Goal: Task Accomplishment & Management: Manage account settings

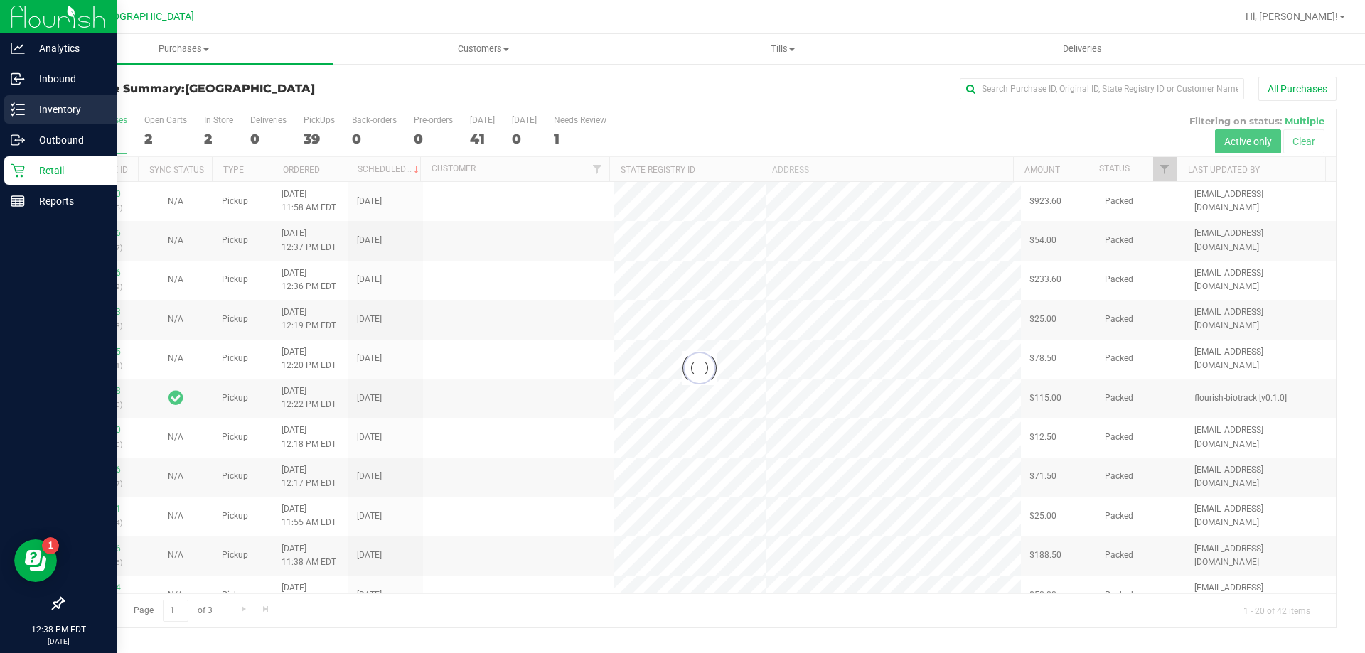
click at [39, 106] on p "Inventory" at bounding box center [67, 109] width 85 height 17
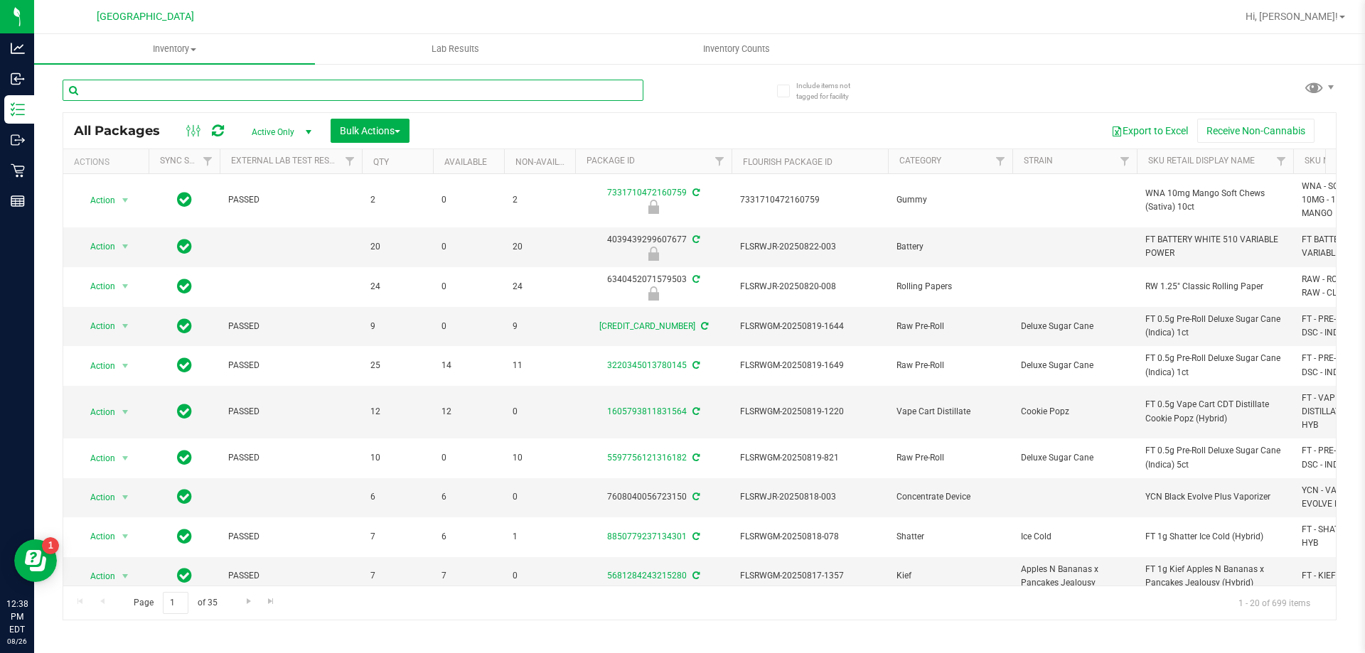
click at [149, 92] on input "text" at bounding box center [353, 90] width 581 height 21
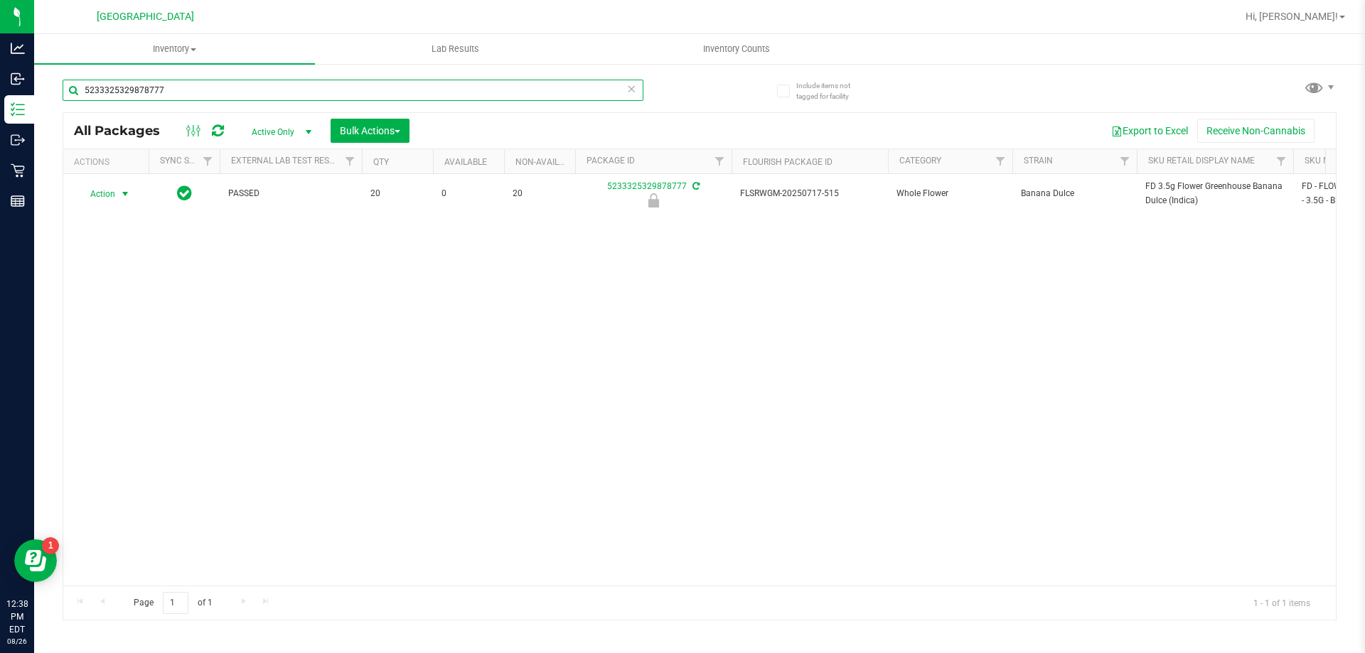
type input "5233325329878777"
click at [114, 193] on span "Action" at bounding box center [96, 194] width 38 height 20
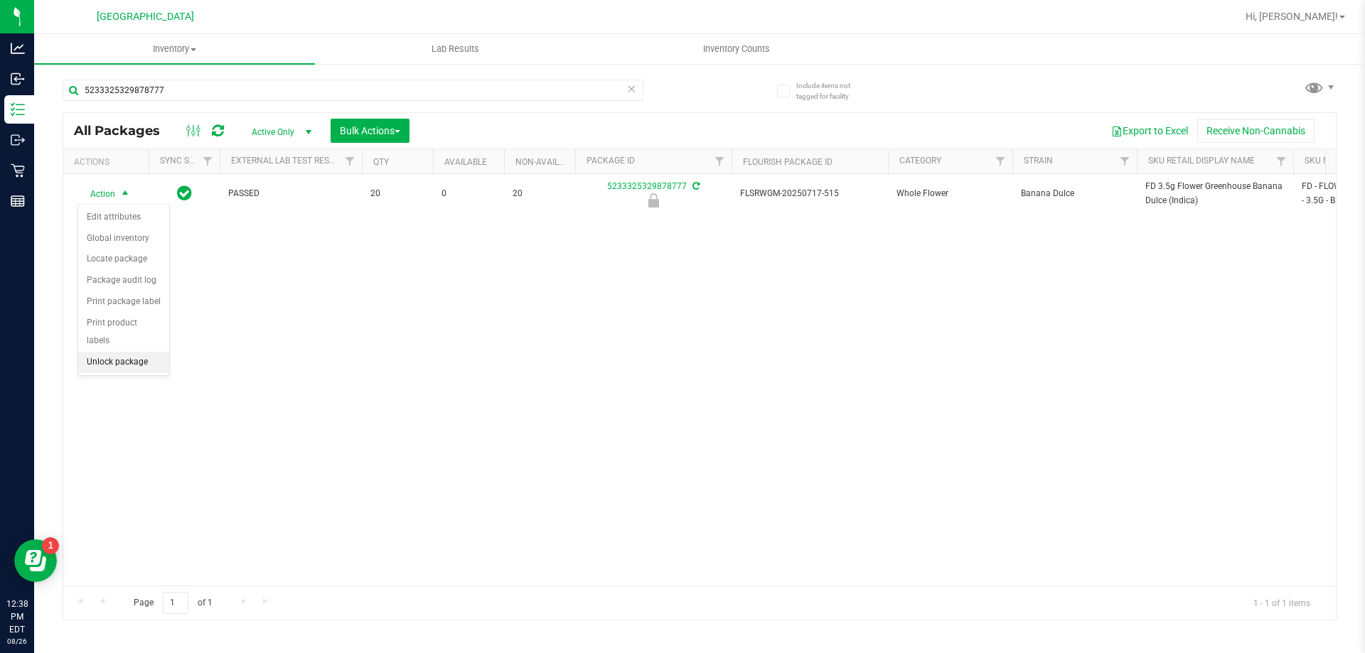
click at [131, 352] on li "Unlock package" at bounding box center [123, 362] width 91 height 21
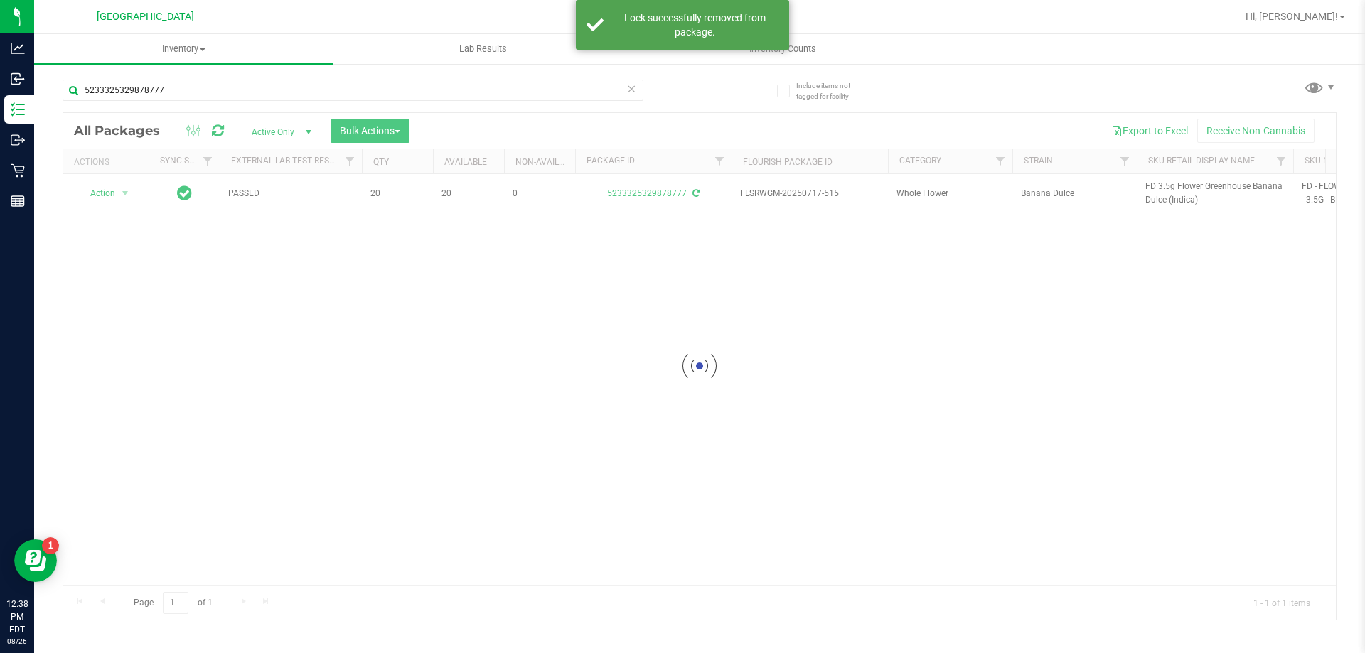
click at [1168, 190] on div at bounding box center [699, 366] width 1272 height 507
click at [1168, 190] on span "FD 3.5g Flower Greenhouse Banana Dulce (Indica)" at bounding box center [1214, 193] width 139 height 27
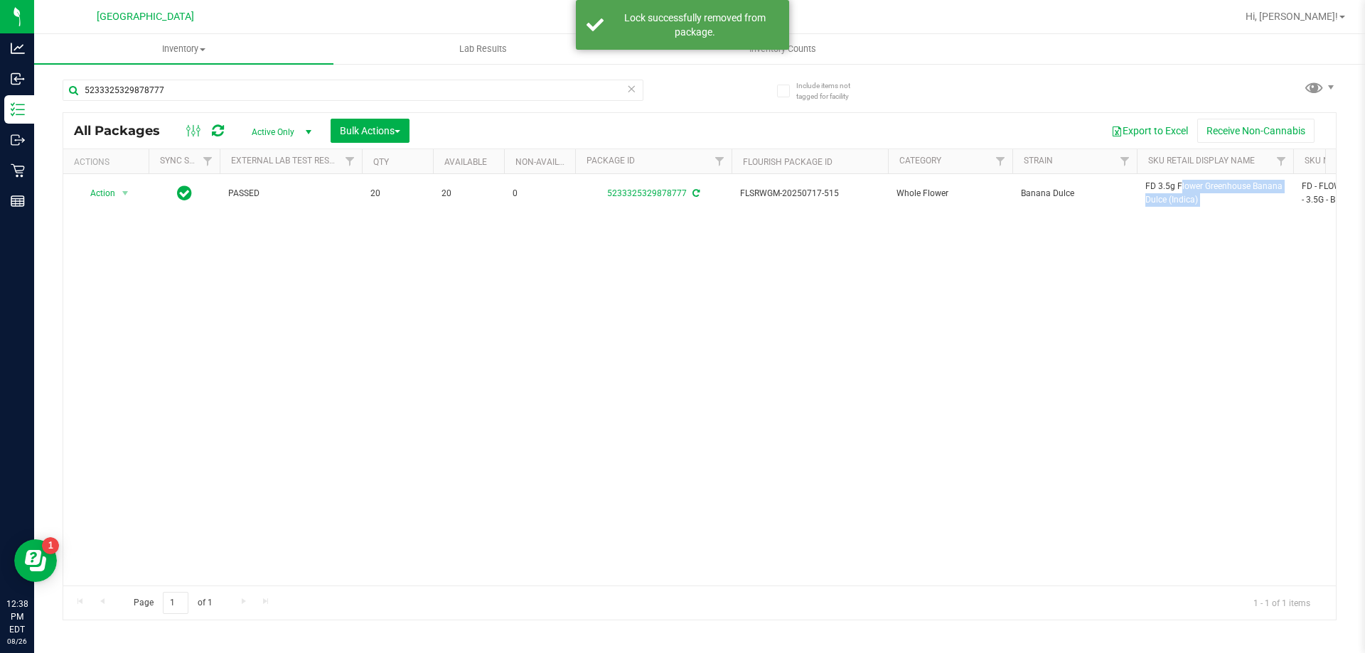
copy tr "FD 3.5g Flower Greenhouse Banana Dulce (Indica)"
click at [525, 91] on input "5233325329878777" at bounding box center [353, 90] width 581 height 21
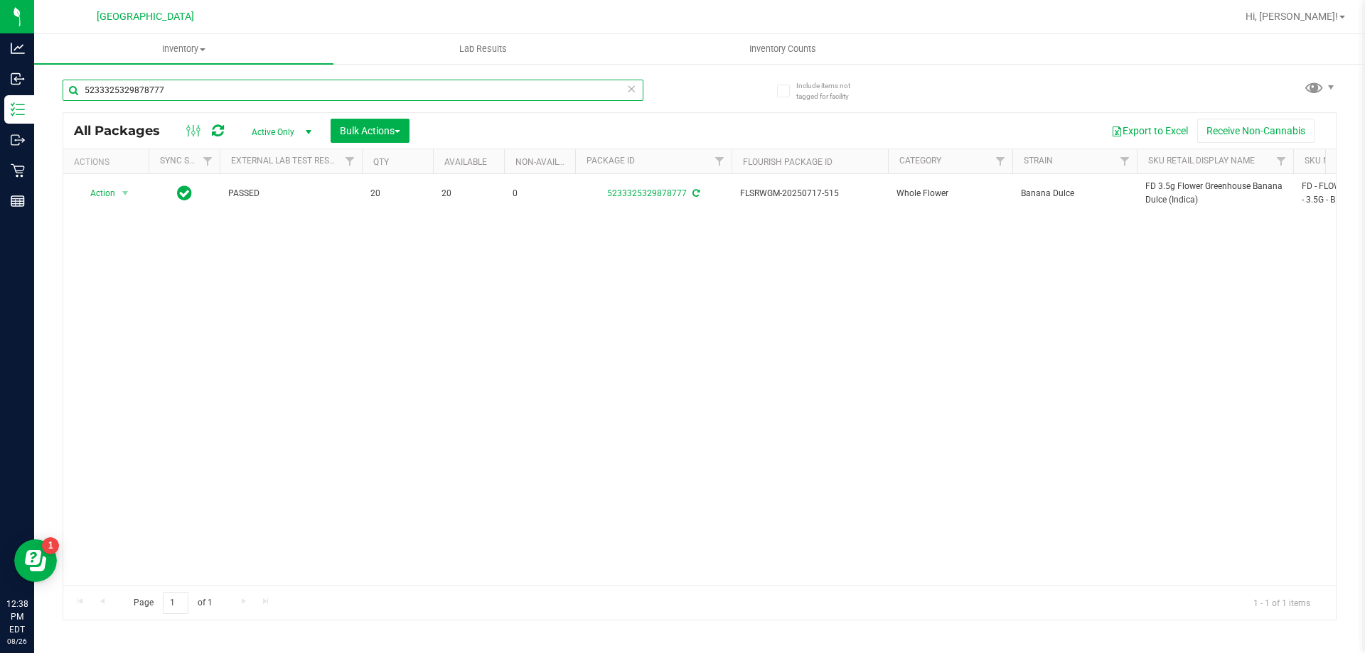
paste input "FD 3.5g Flower Greenhouse Banana Dulce (Indica)"
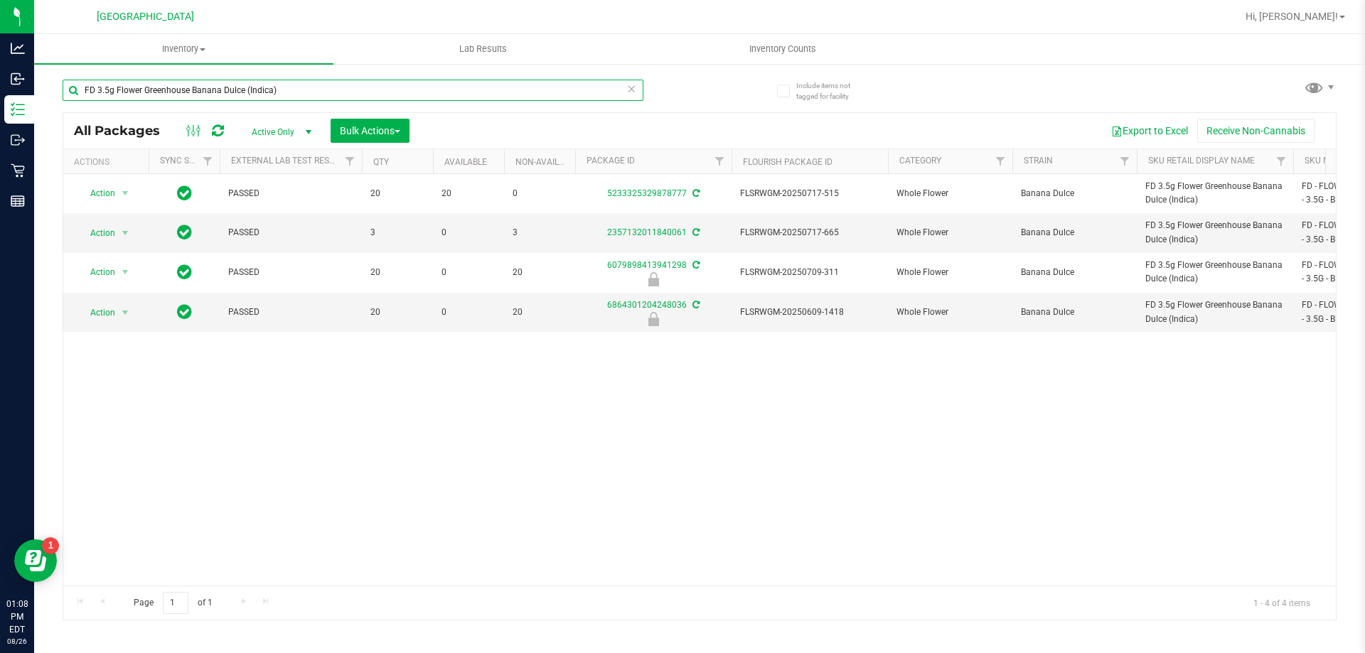
click at [400, 87] on input "FD 3.5g Flower Greenhouse Banana Dulce (Indica)" at bounding box center [353, 90] width 581 height 21
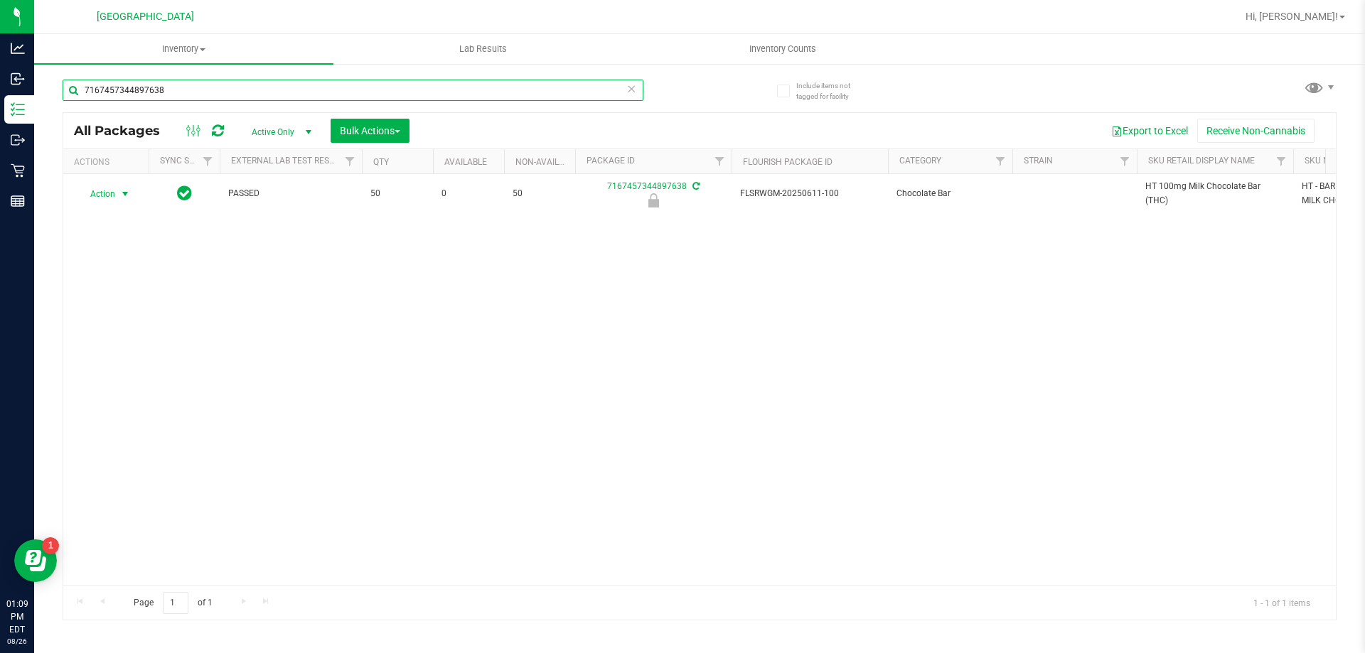
type input "7167457344897638"
click at [107, 191] on span "Action" at bounding box center [96, 194] width 38 height 20
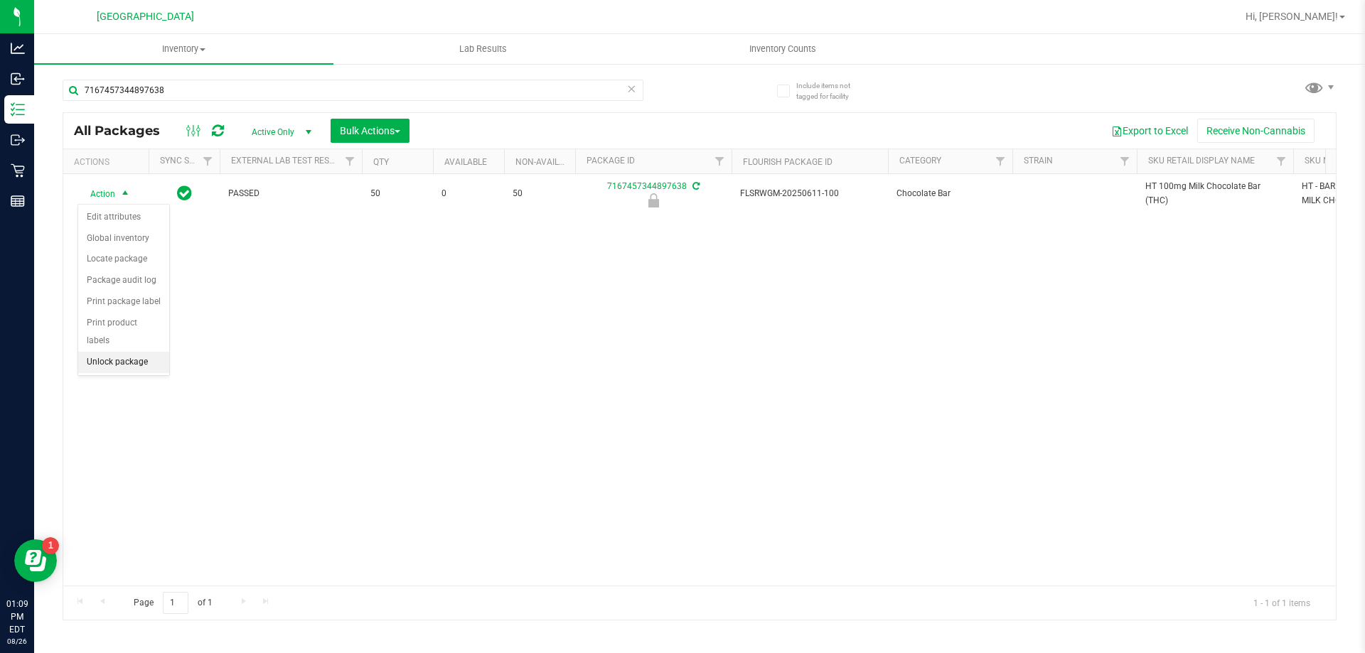
click at [136, 352] on li "Unlock package" at bounding box center [123, 362] width 91 height 21
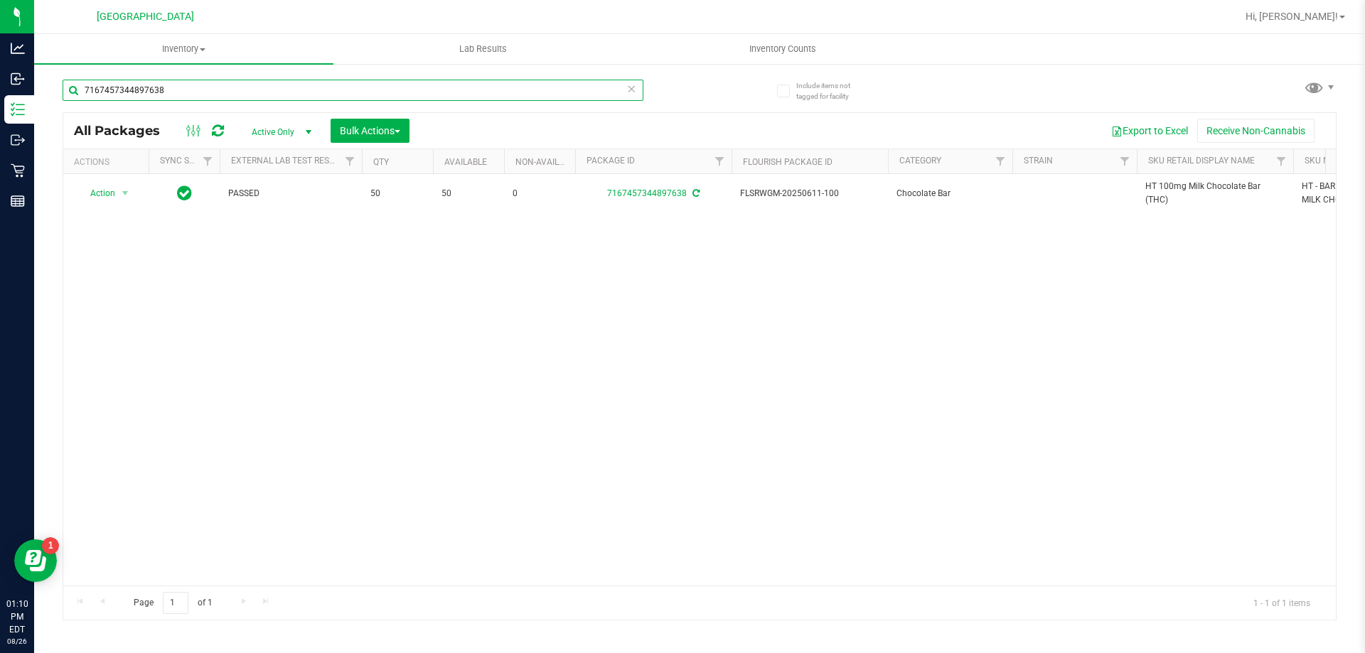
click at [233, 92] on input "7167457344897638" at bounding box center [353, 90] width 581 height 21
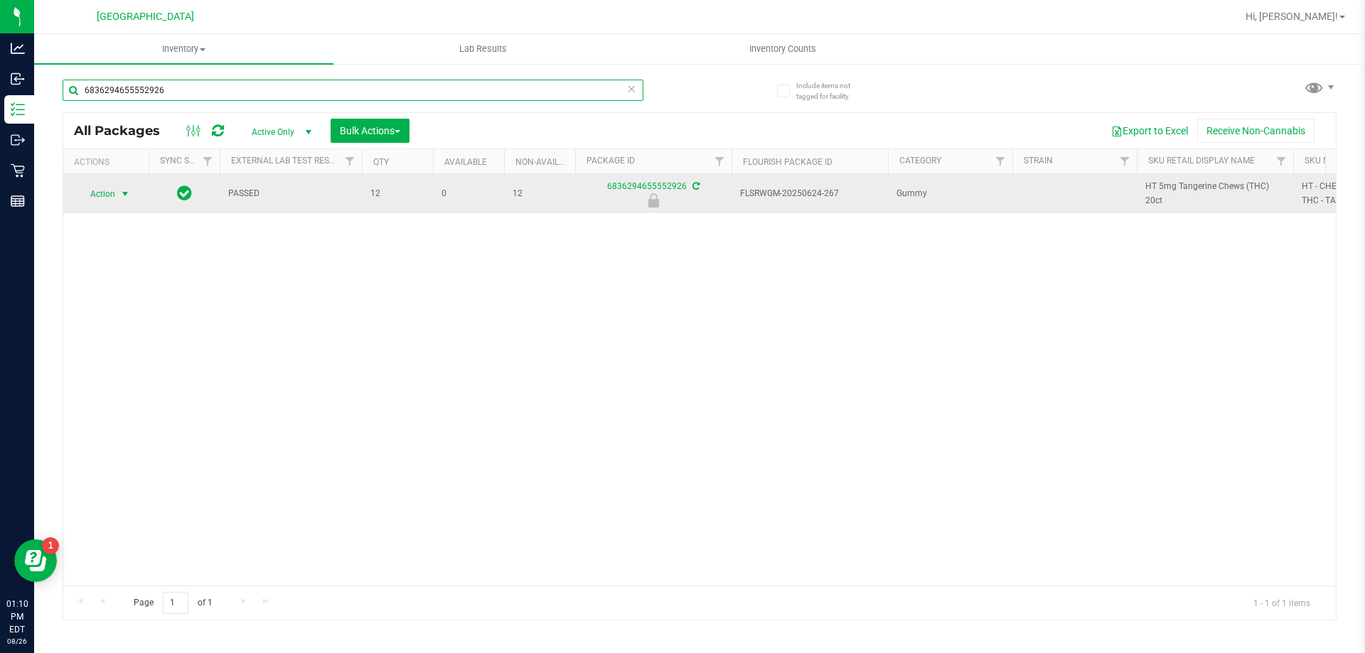
type input "6836294655552926"
click at [114, 194] on span "Action" at bounding box center [96, 194] width 38 height 20
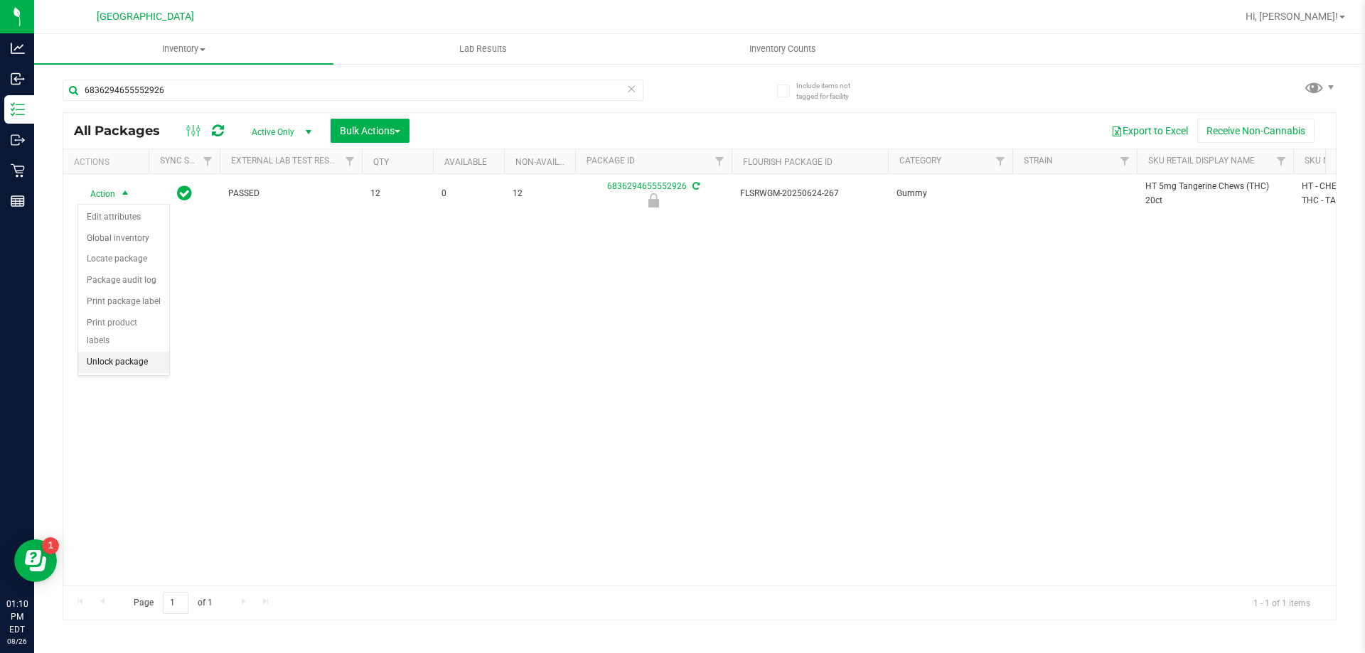
click at [130, 352] on li "Unlock package" at bounding box center [123, 362] width 91 height 21
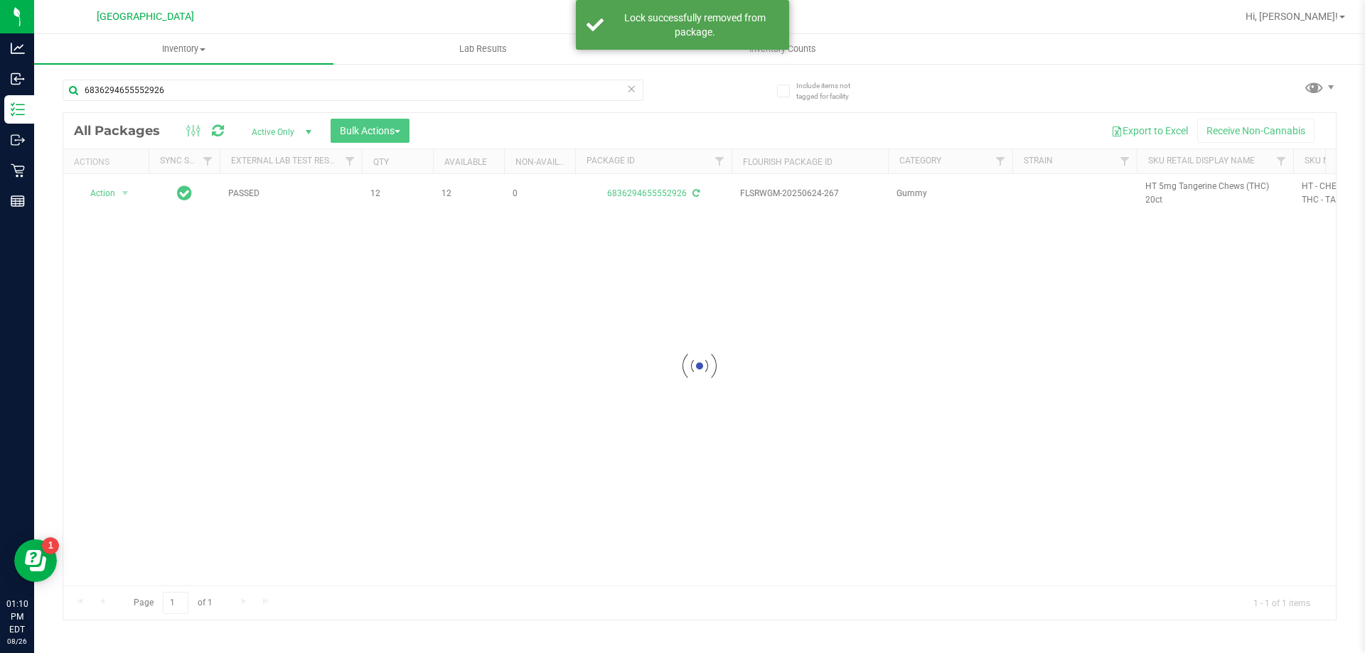
click at [1151, 184] on div at bounding box center [699, 366] width 1272 height 507
click at [1151, 184] on span "HT 5mg Tangerine Chews (THC) 20ct" at bounding box center [1214, 193] width 139 height 27
copy tr "HT 5mg Tangerine Chews (THC) 20ct"
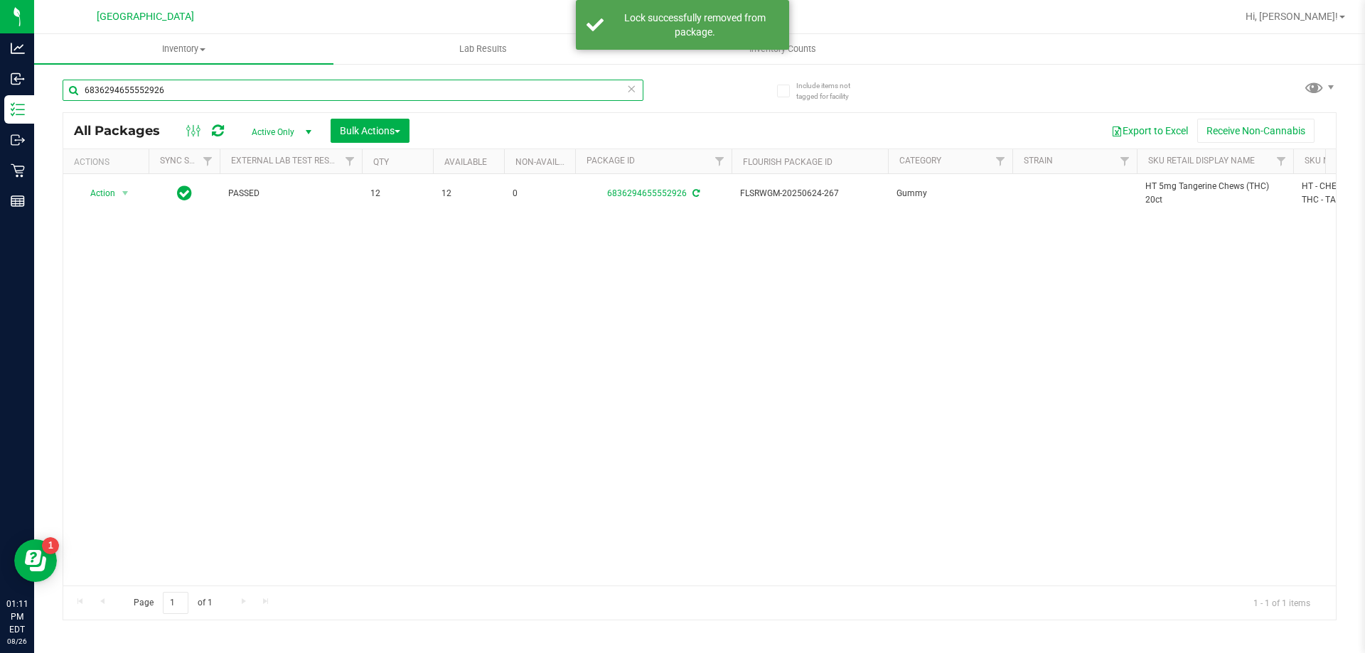
click at [360, 90] on input "6836294655552926" at bounding box center [353, 90] width 581 height 21
paste input "HT 5mg Tangerine Chews (THC) 20ct"
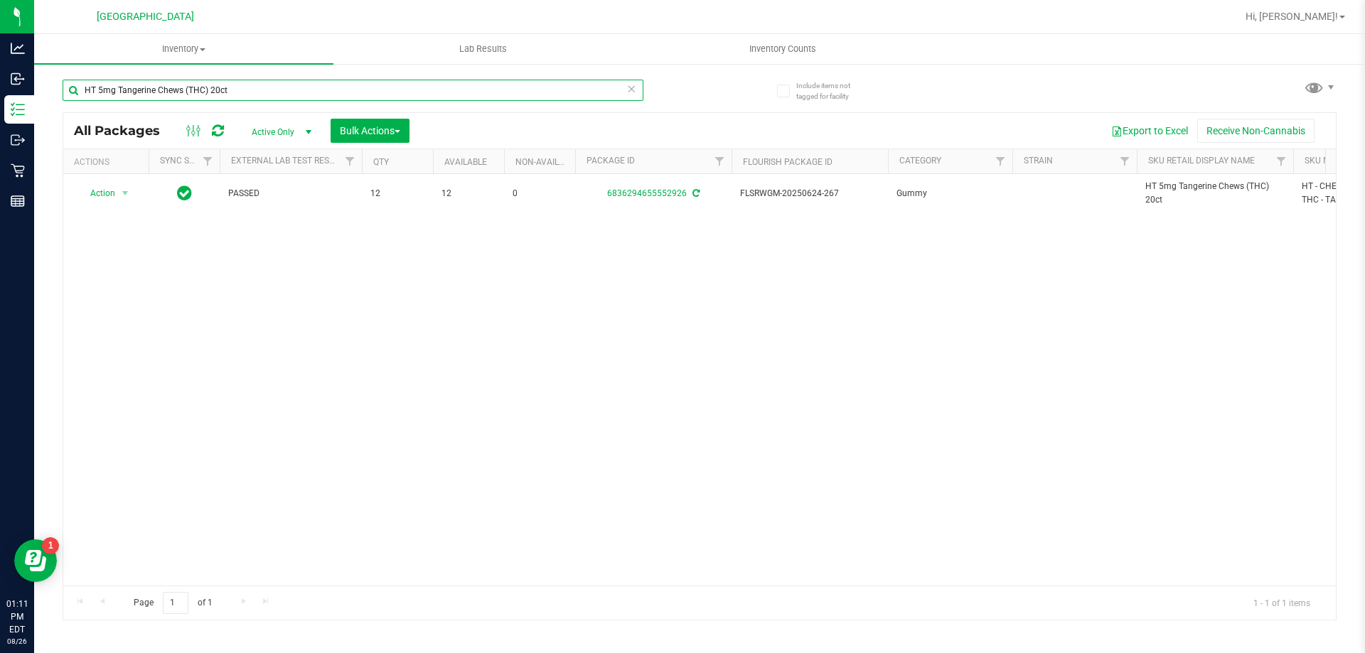
type input "HT 5mg Tangerine Chews (THC) 20ct"
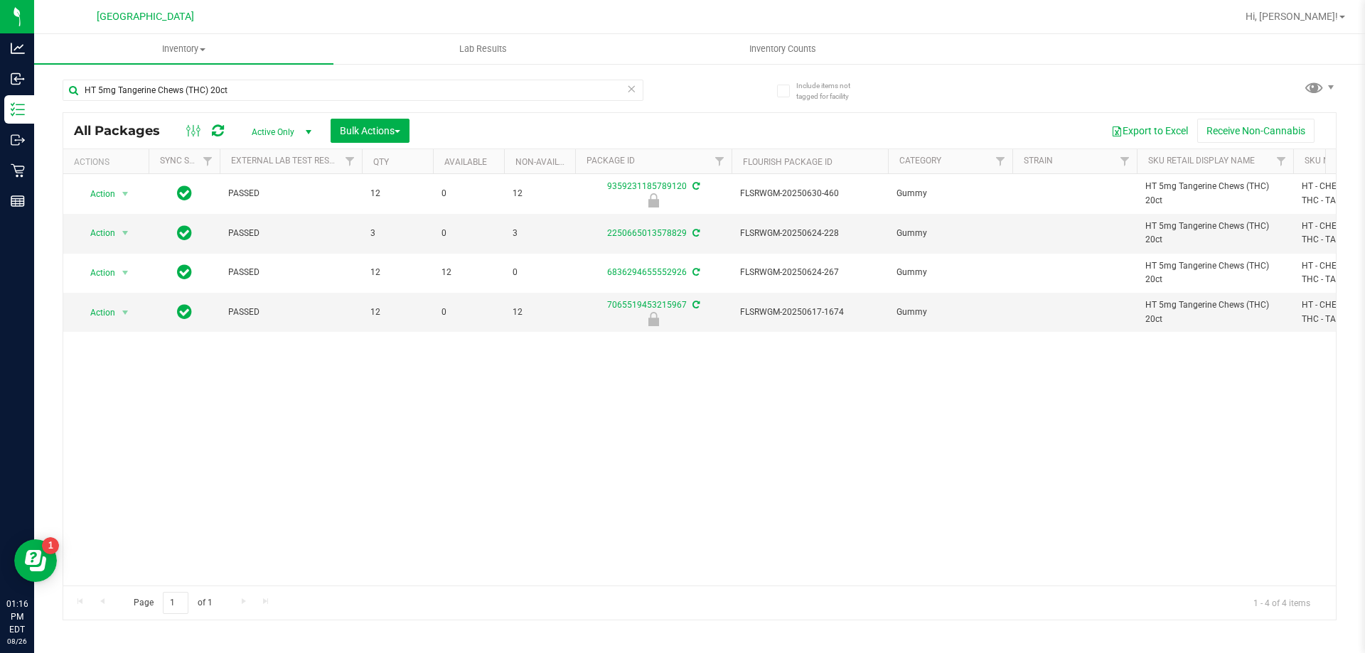
click at [631, 91] on icon at bounding box center [631, 88] width 10 height 17
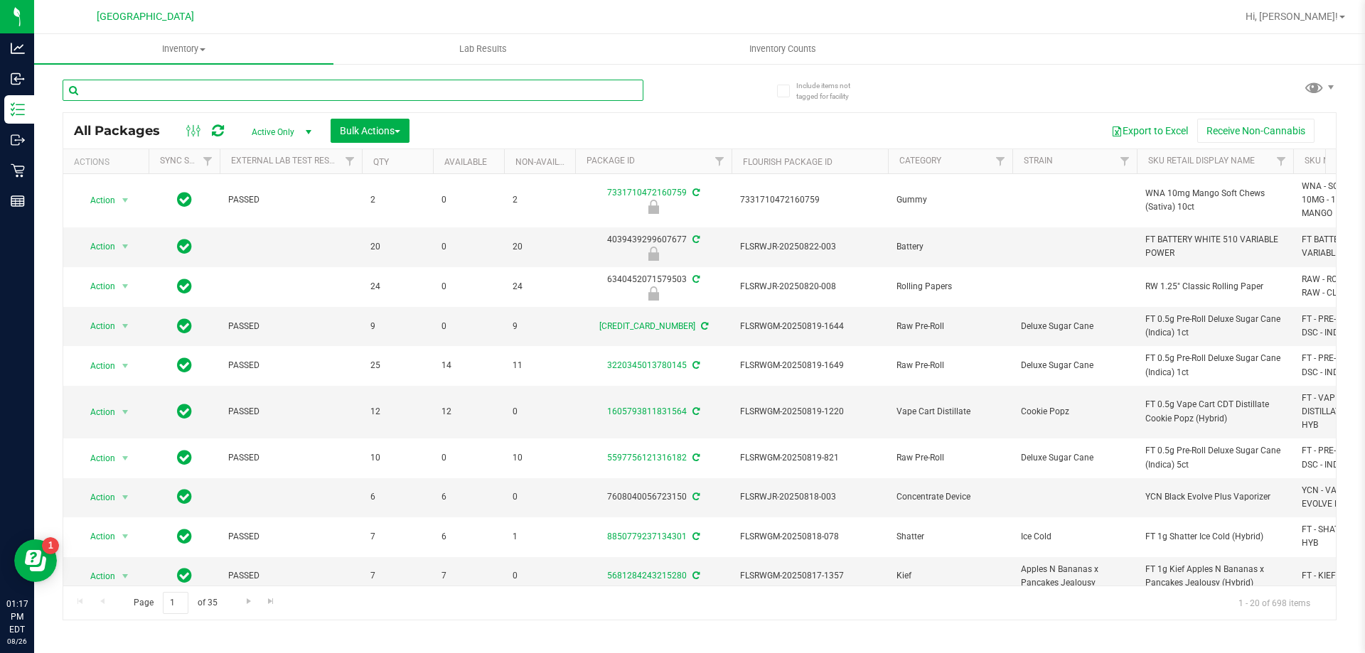
click at [569, 96] on input "text" at bounding box center [353, 90] width 581 height 21
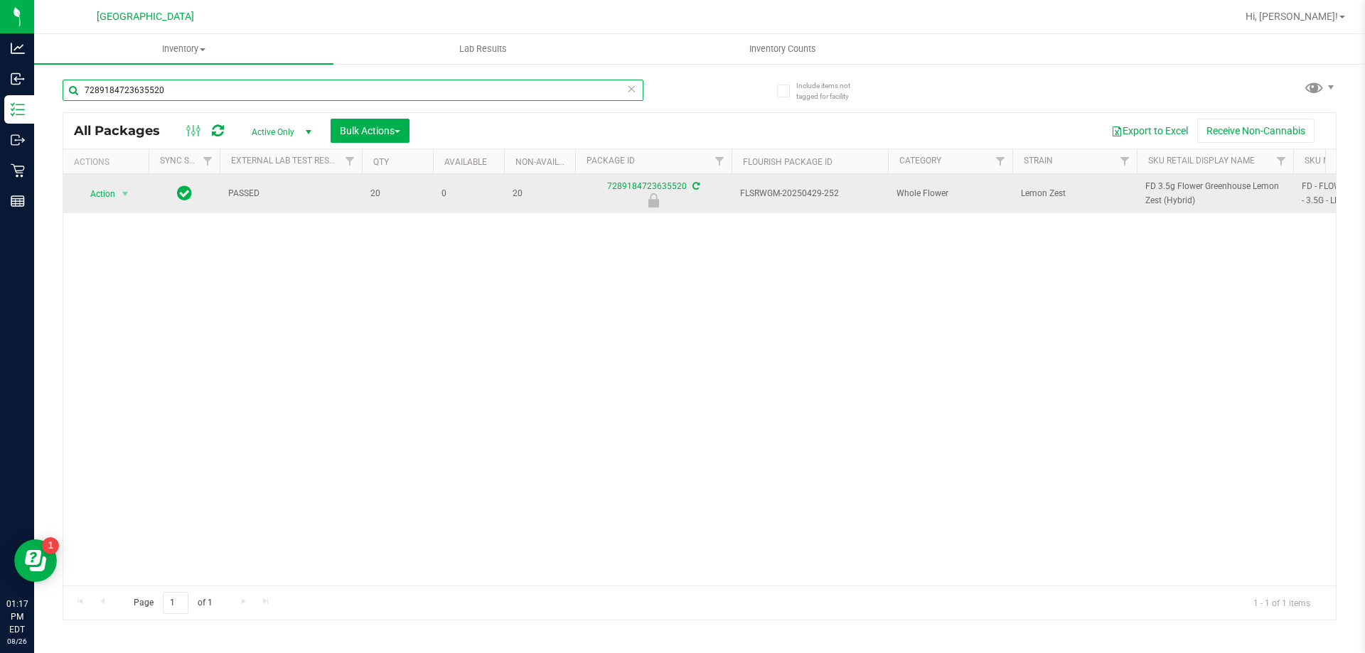
type input "7289184723635520"
click at [115, 195] on span "Action" at bounding box center [96, 194] width 38 height 20
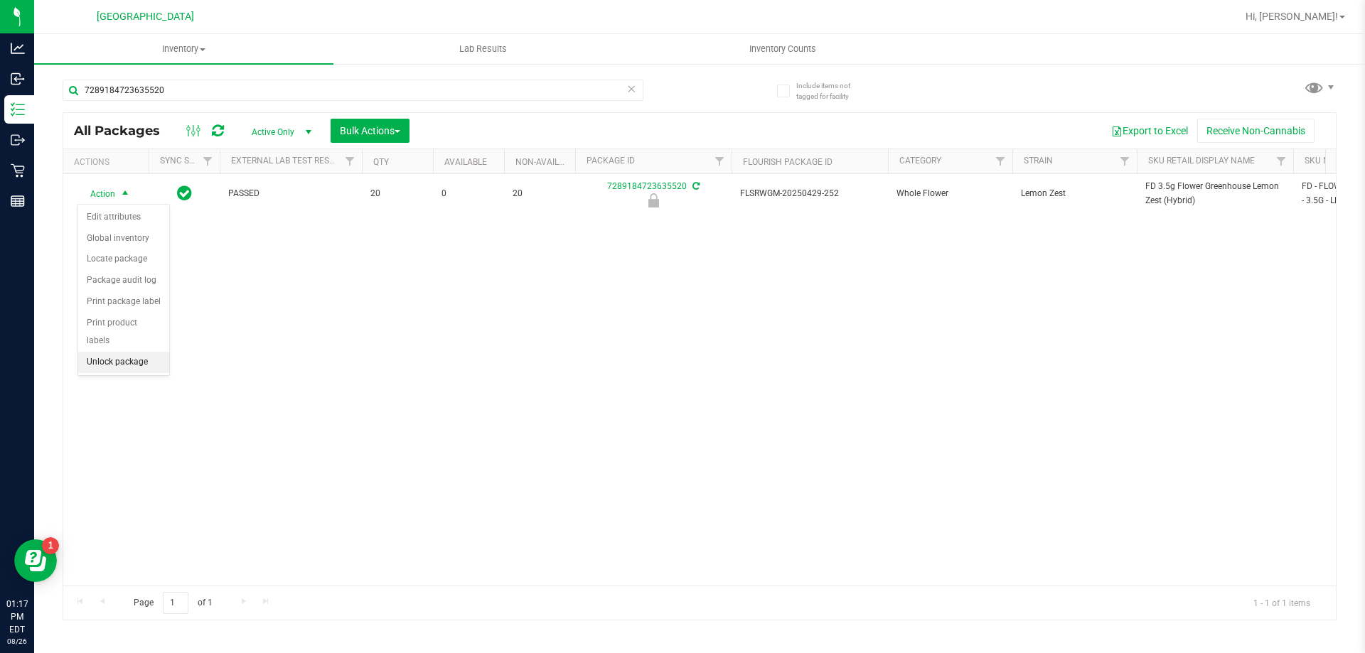
click at [121, 352] on li "Unlock package" at bounding box center [123, 362] width 91 height 21
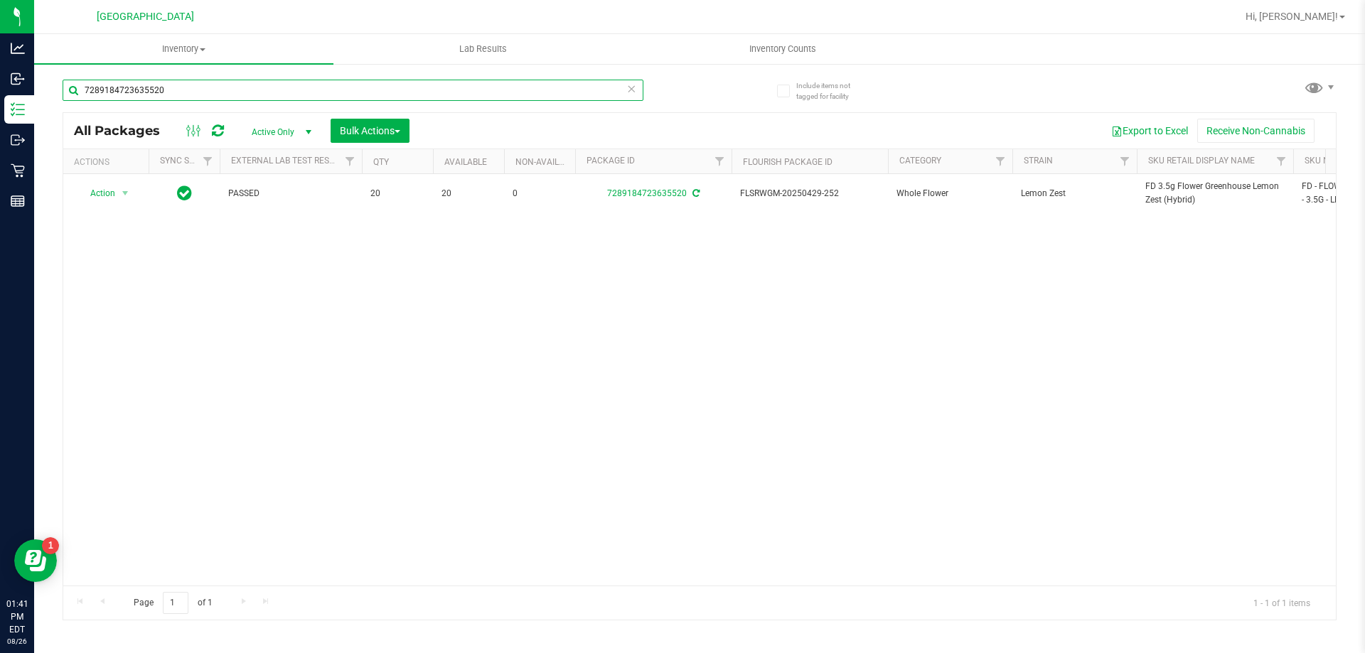
click at [191, 92] on input "7289184723635520" at bounding box center [353, 90] width 581 height 21
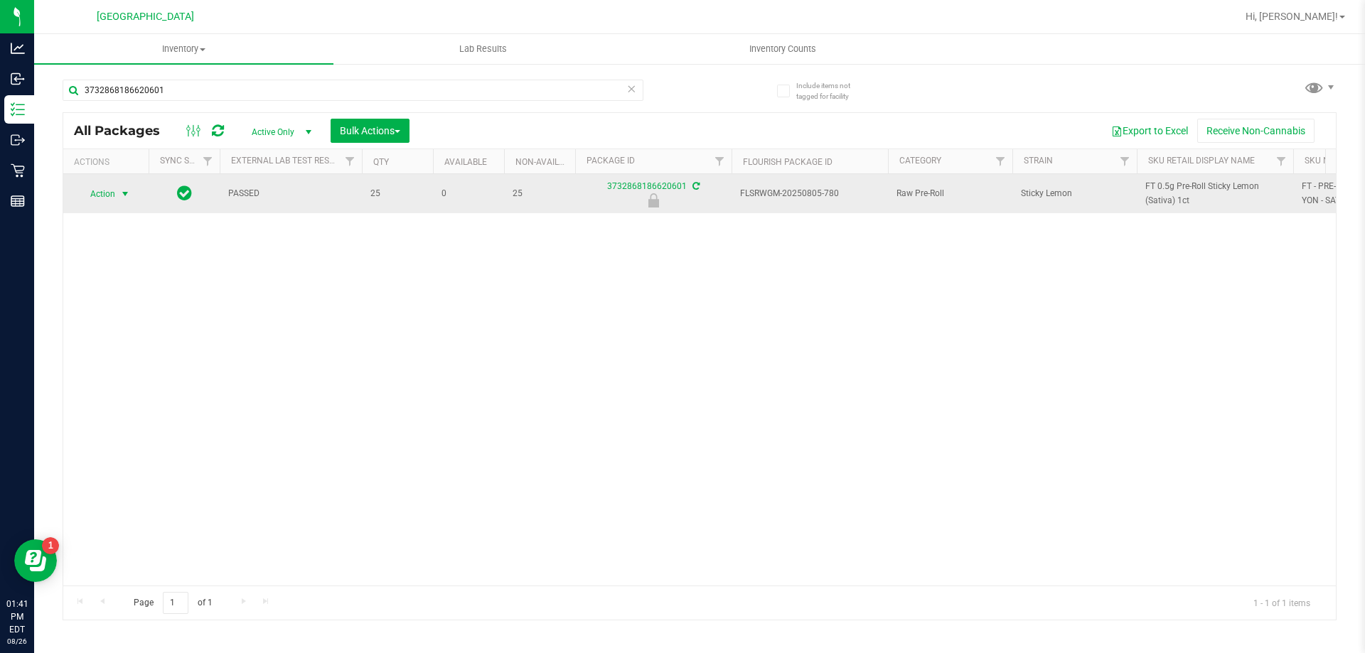
click at [127, 191] on span "select" at bounding box center [124, 193] width 11 height 11
click at [1169, 183] on span "FT 0.5g Pre-Roll Sticky Lemon (Sativa) 1ct" at bounding box center [1214, 193] width 139 height 27
copy tr "FT 0.5g Pre-Roll Sticky Lemon (Sativa) 1ct"
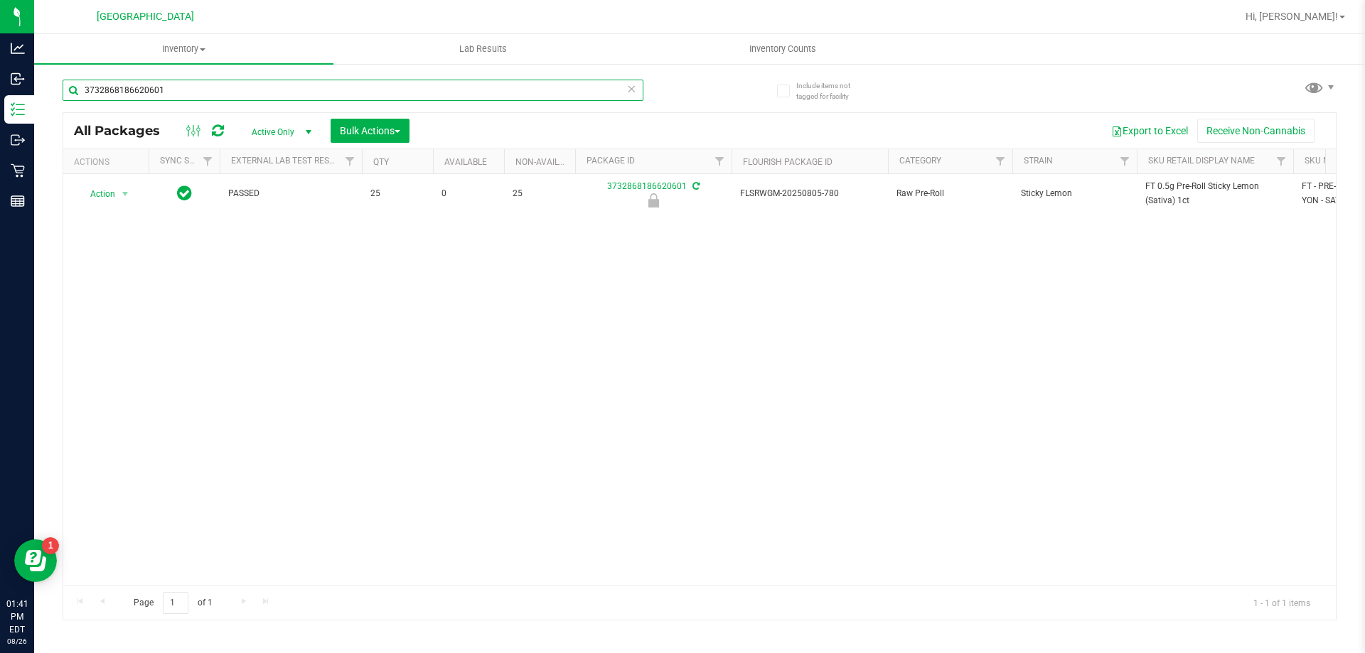
click at [192, 93] on input "3732868186620601" at bounding box center [353, 90] width 581 height 21
click at [192, 92] on input "3732868186620601" at bounding box center [353, 90] width 581 height 21
paste input "FT 0.5g Pre-Roll Sticky Lemon (Sativa) 1ct"
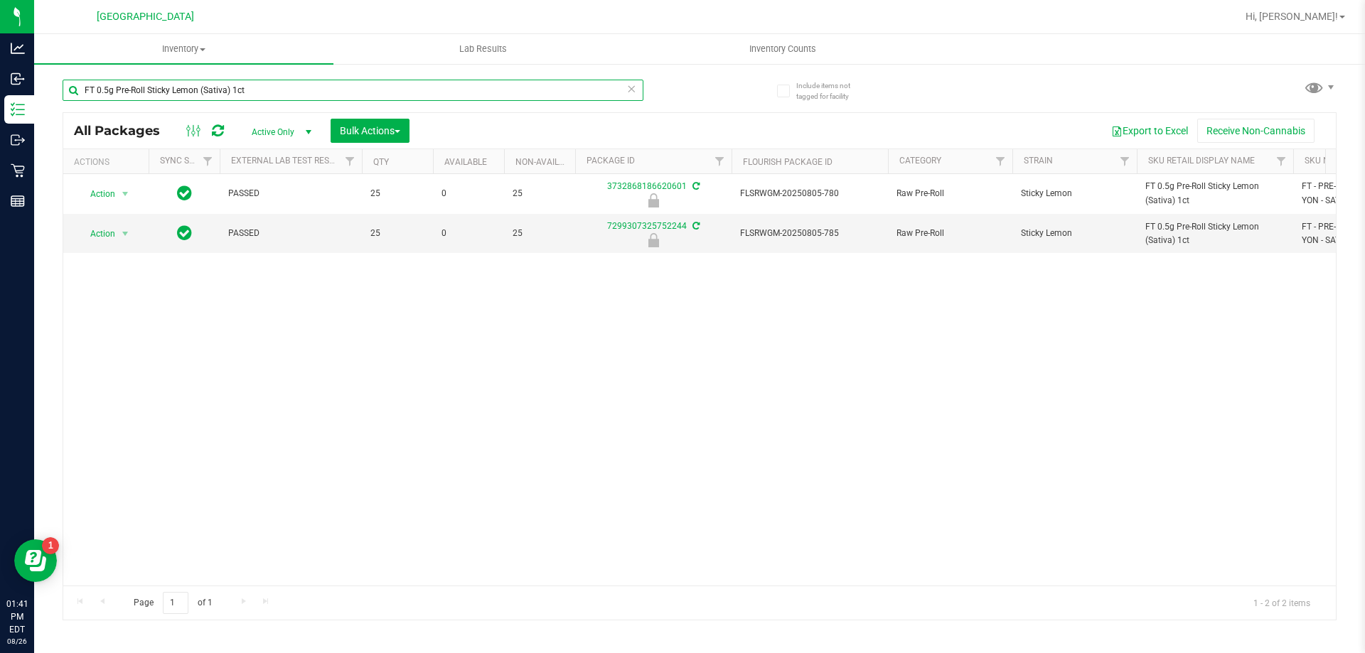
click at [348, 91] on input "FT 0.5g Pre-Roll Sticky Lemon (Sativa) 1ct" at bounding box center [353, 90] width 581 height 21
type input "3732868186620601"
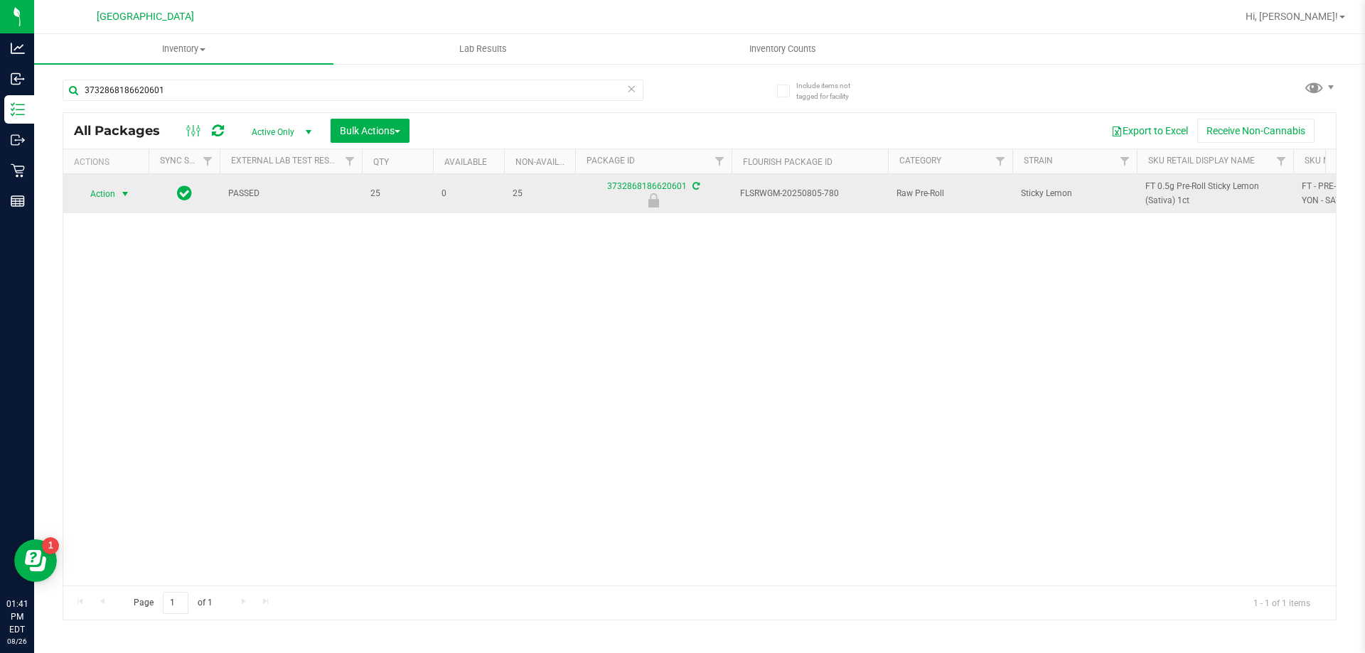
click at [129, 193] on span "select" at bounding box center [124, 193] width 11 height 11
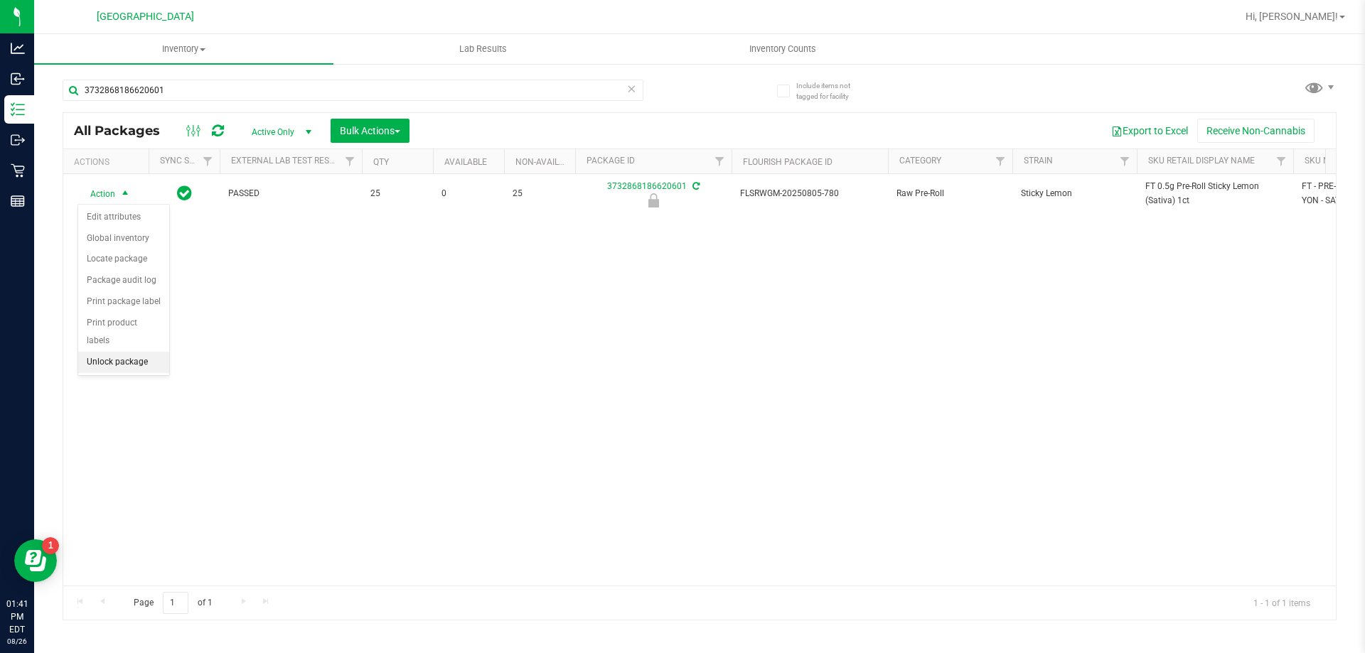
click at [131, 352] on li "Unlock package" at bounding box center [123, 362] width 91 height 21
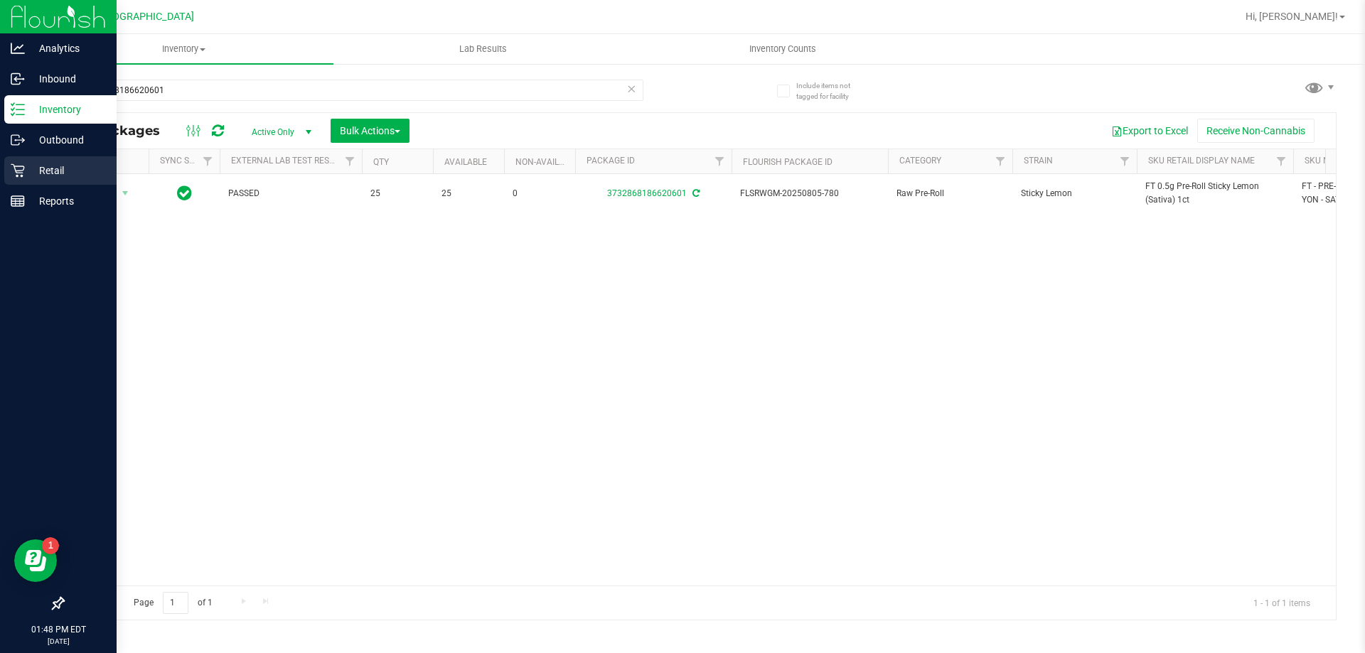
click at [70, 164] on p "Retail" at bounding box center [67, 170] width 85 height 17
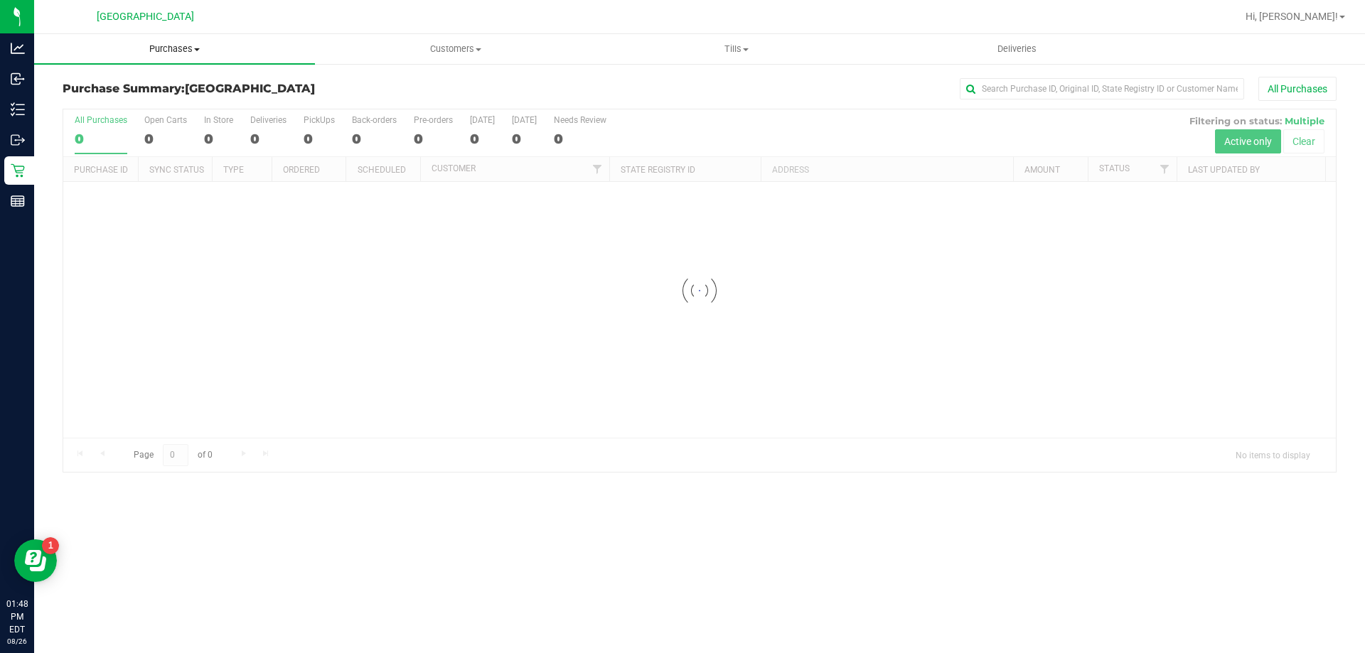
click at [164, 50] on span "Purchases" at bounding box center [174, 49] width 281 height 13
click at [109, 102] on span "Fulfillment" at bounding box center [78, 103] width 88 height 12
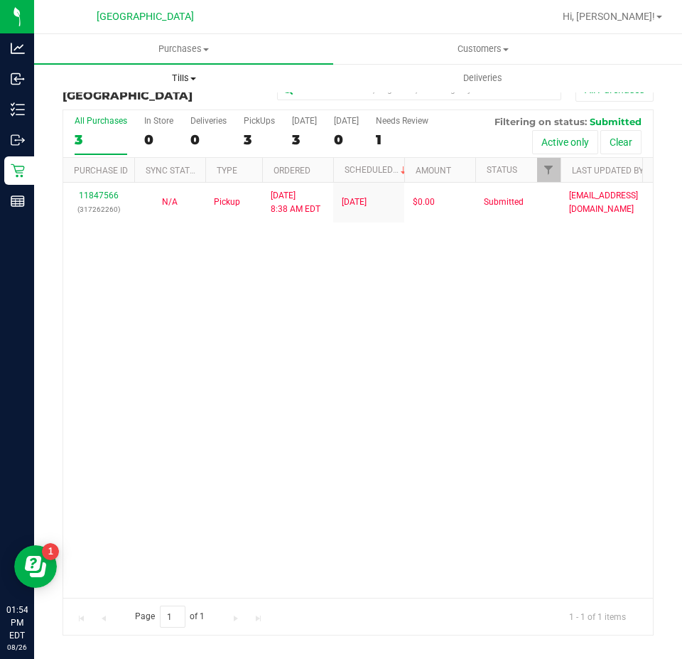
click at [173, 67] on uib-tab-heading "Tills Manage tills Reconcile e-payments" at bounding box center [184, 78] width 298 height 28
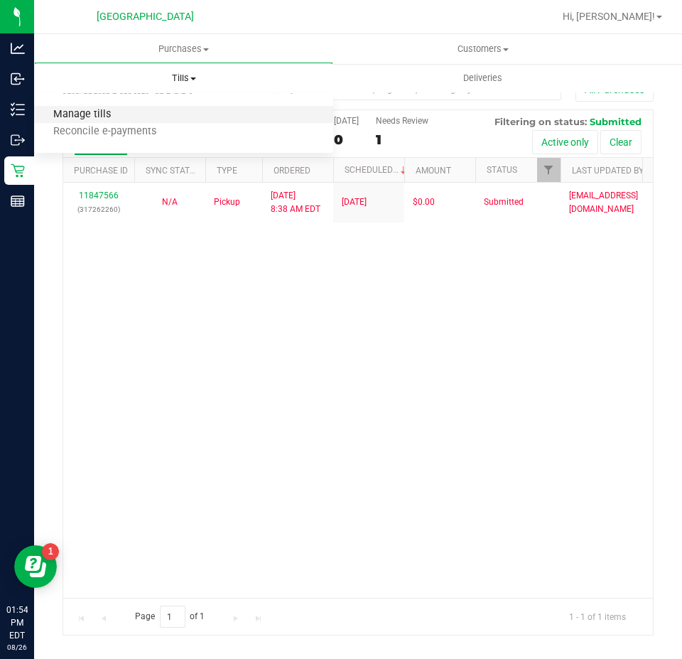
click at [105, 113] on span "Manage tills" at bounding box center [82, 115] width 96 height 12
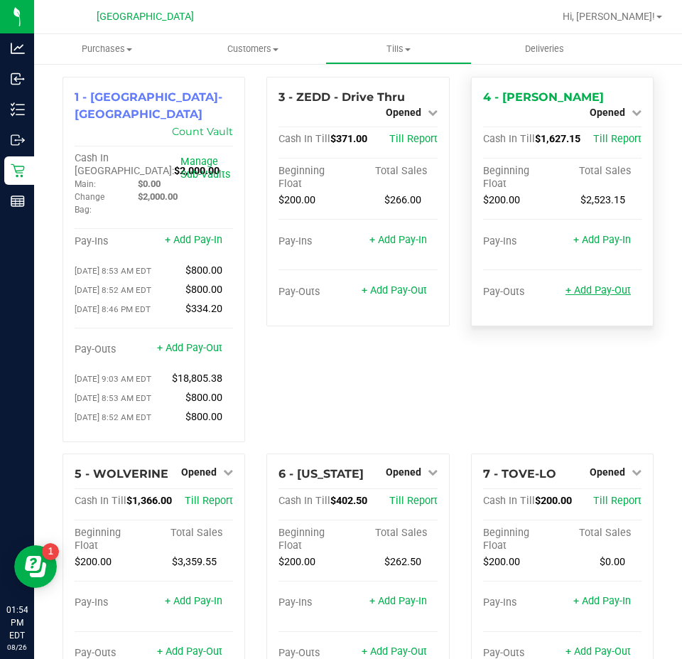
click at [586, 284] on link "+ Add Pay-Out" at bounding box center [598, 290] width 65 height 12
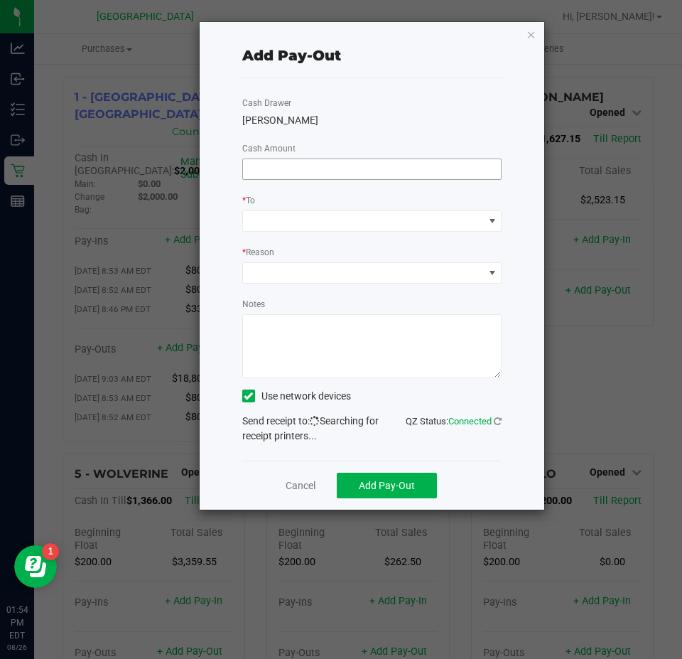
click at [350, 173] on input at bounding box center [372, 169] width 259 height 20
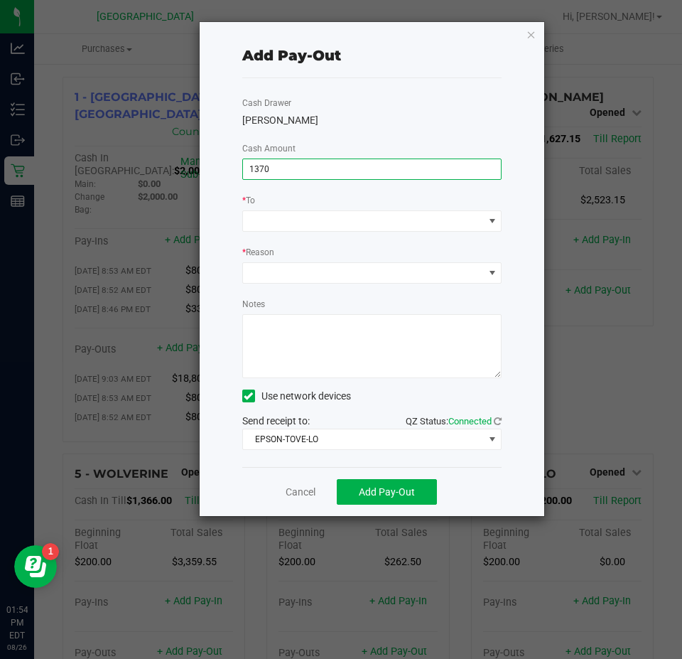
type input "$1,370.00"
click at [345, 148] on div "Cash Drawer YIRUMA Cash Amount $1,370.00 * To * Reason Notes Use network device…" at bounding box center [372, 272] width 260 height 389
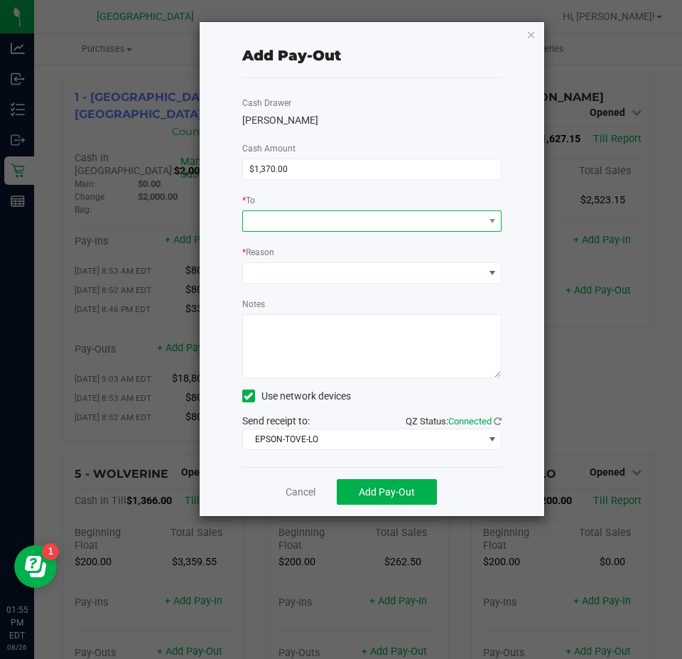
click at [325, 220] on span at bounding box center [363, 221] width 241 height 20
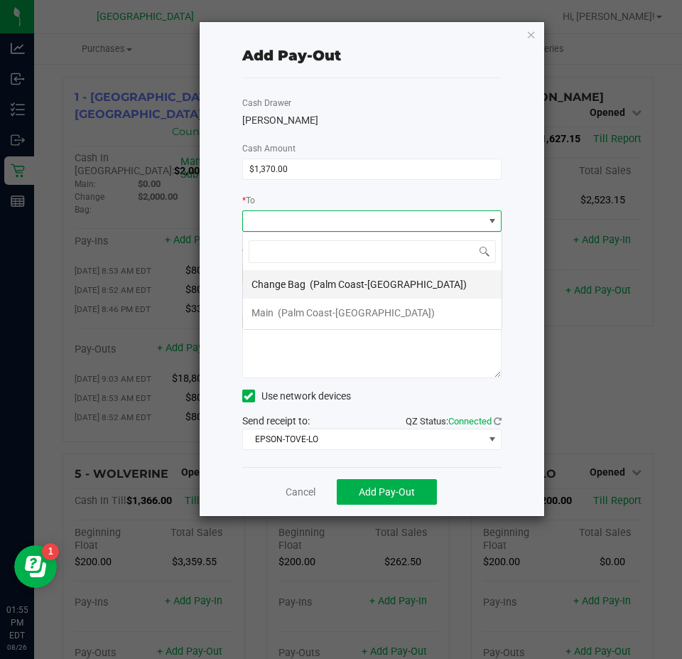
scroll to position [21, 259]
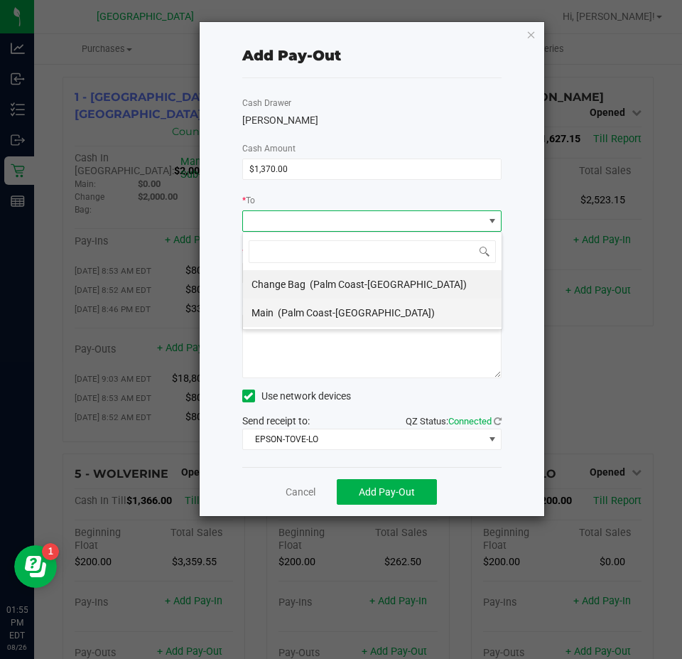
click at [289, 312] on span "(Palm Coast-[GEOGRAPHIC_DATA])" at bounding box center [356, 312] width 157 height 11
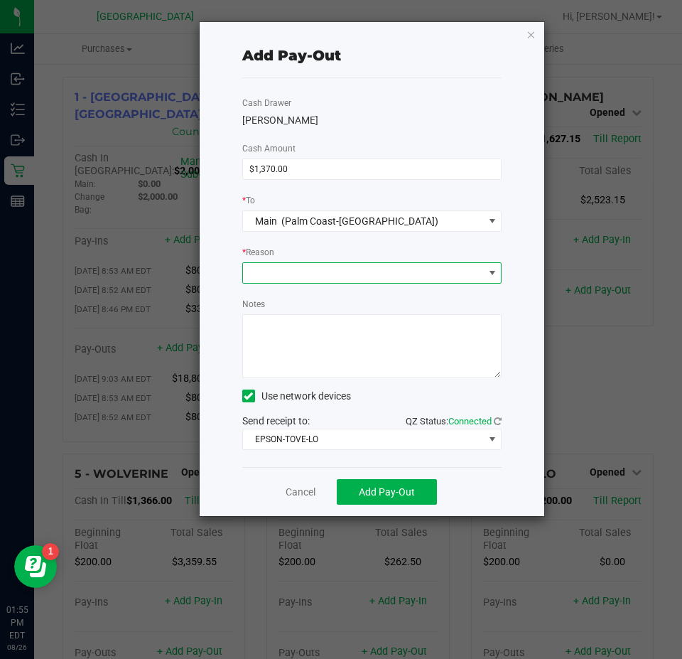
click at [303, 276] on span at bounding box center [363, 273] width 241 height 20
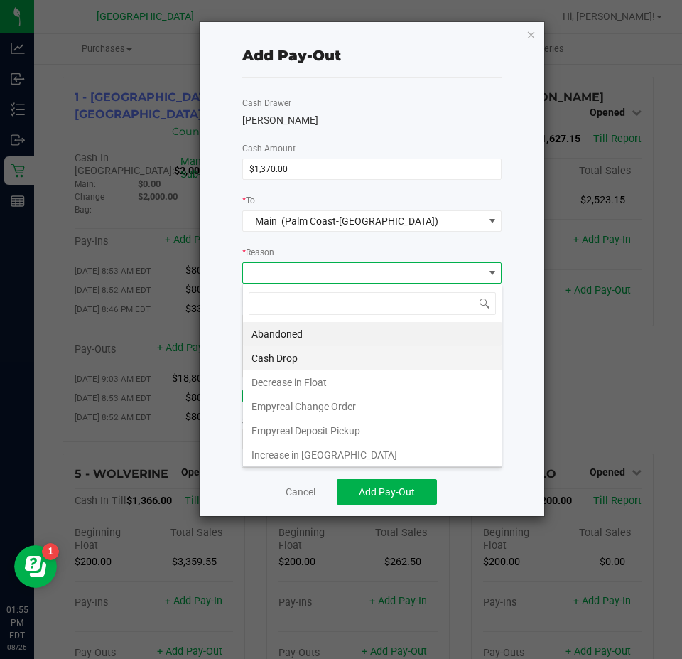
click at [292, 355] on li "Cash Drop" at bounding box center [372, 358] width 259 height 24
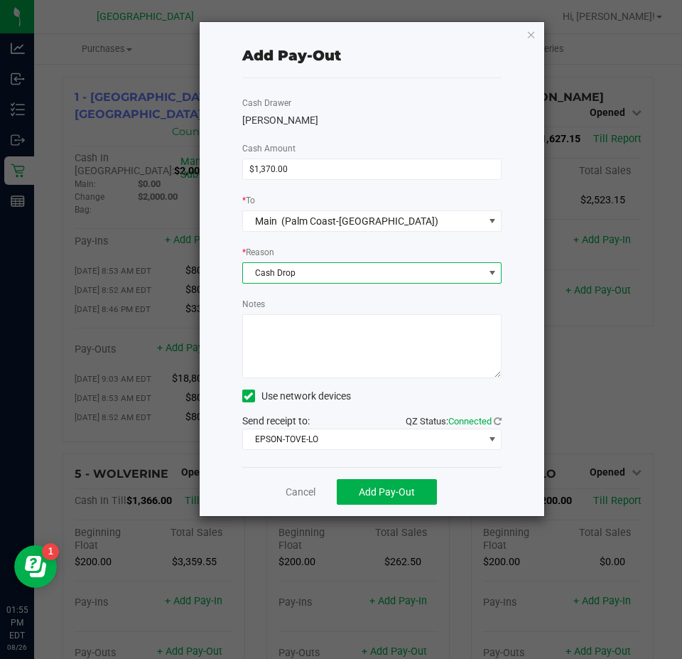
click at [320, 356] on textarea "Notes" at bounding box center [372, 346] width 260 height 64
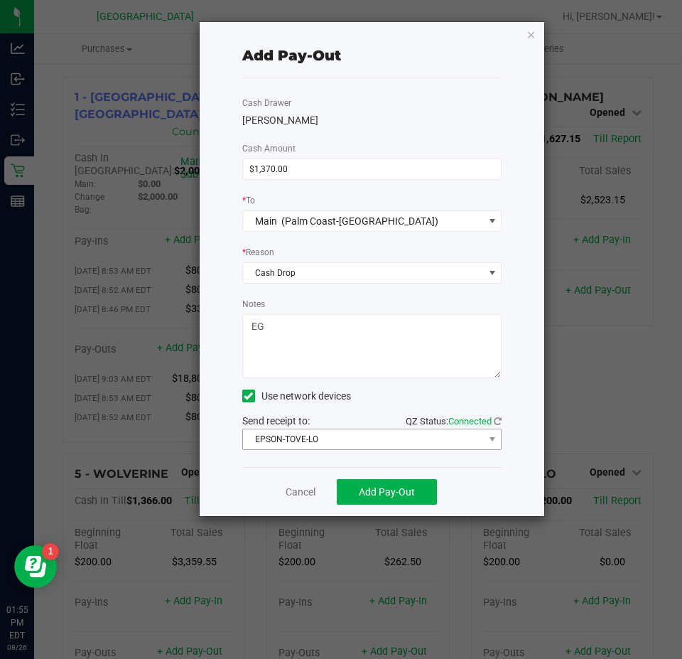
type textarea "EG"
click at [324, 448] on span "EPSON-TOVE-LO" at bounding box center [363, 439] width 241 height 20
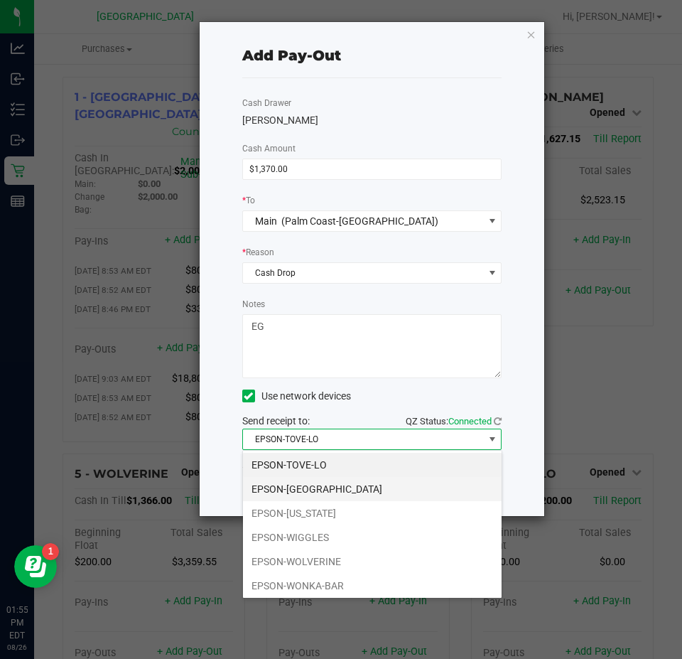
click at [307, 483] on li "EPSON-[GEOGRAPHIC_DATA]" at bounding box center [372, 489] width 259 height 24
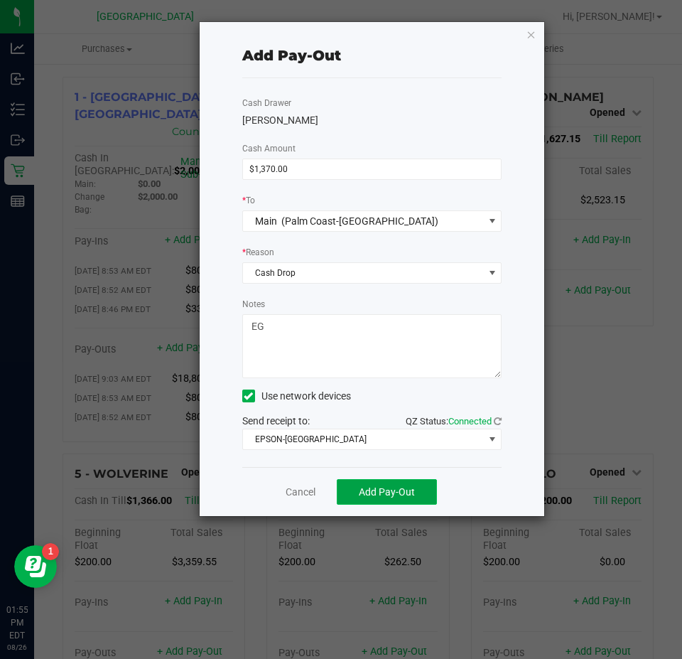
click at [400, 491] on span "Add Pay-Out" at bounding box center [387, 491] width 56 height 11
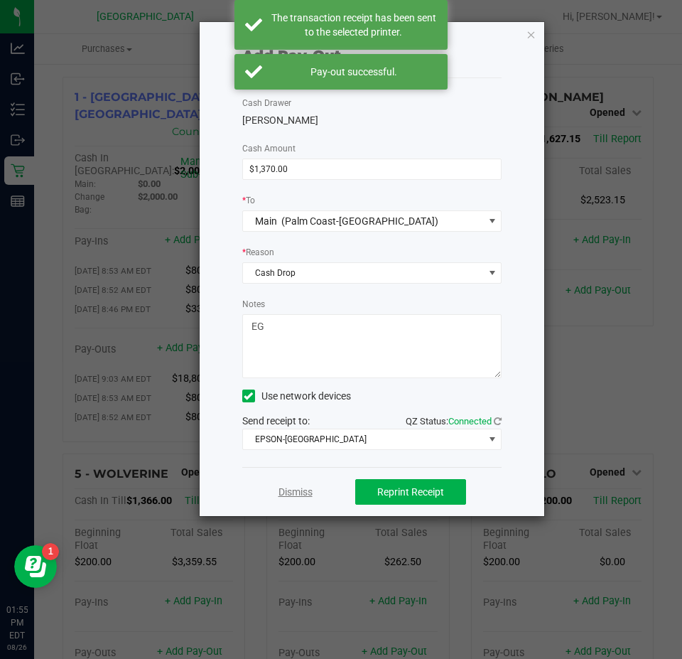
click at [306, 491] on link "Dismiss" at bounding box center [296, 492] width 34 height 15
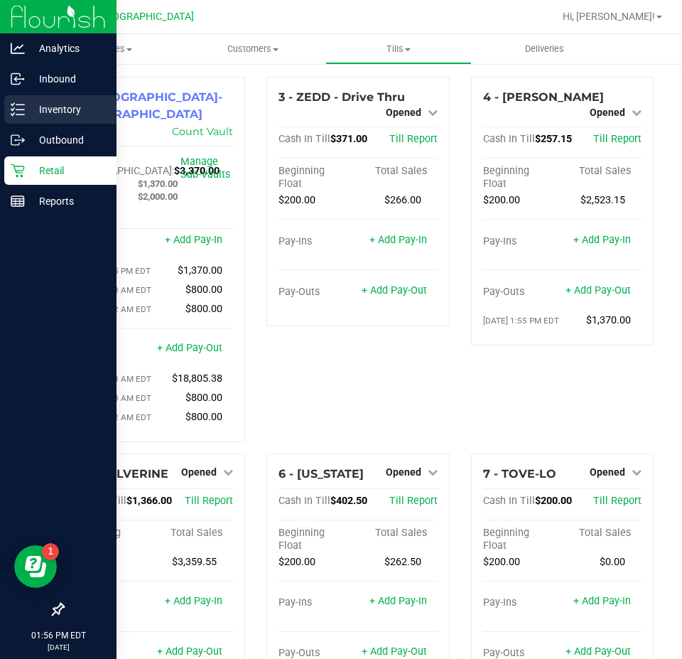
click at [40, 104] on p "Inventory" at bounding box center [67, 109] width 85 height 17
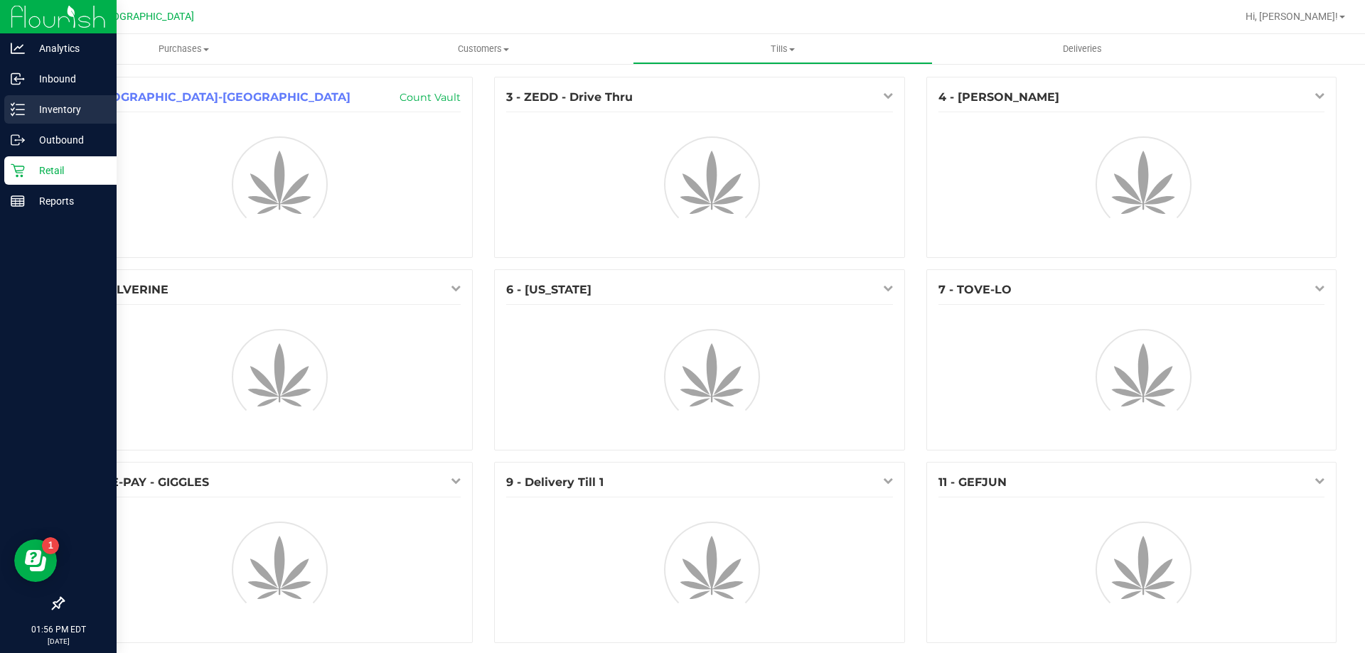
click at [50, 109] on p "Inventory" at bounding box center [67, 109] width 85 height 17
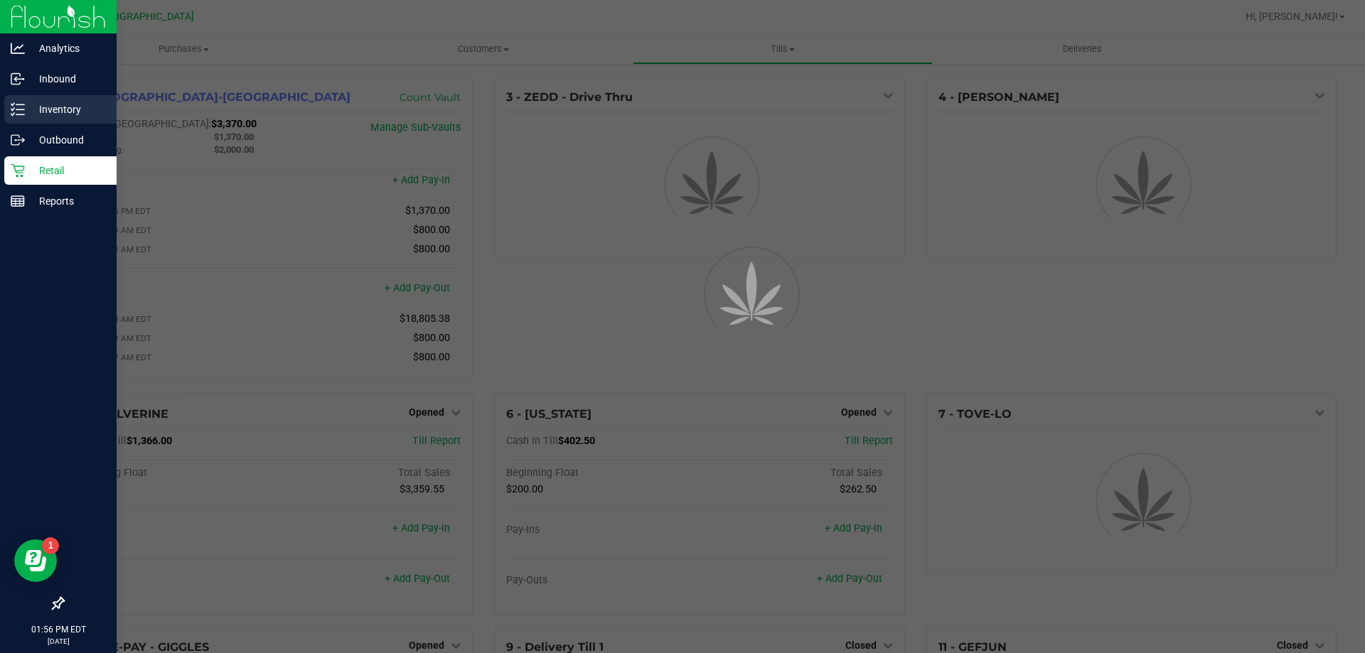
click at [54, 105] on p "Inventory" at bounding box center [67, 109] width 85 height 17
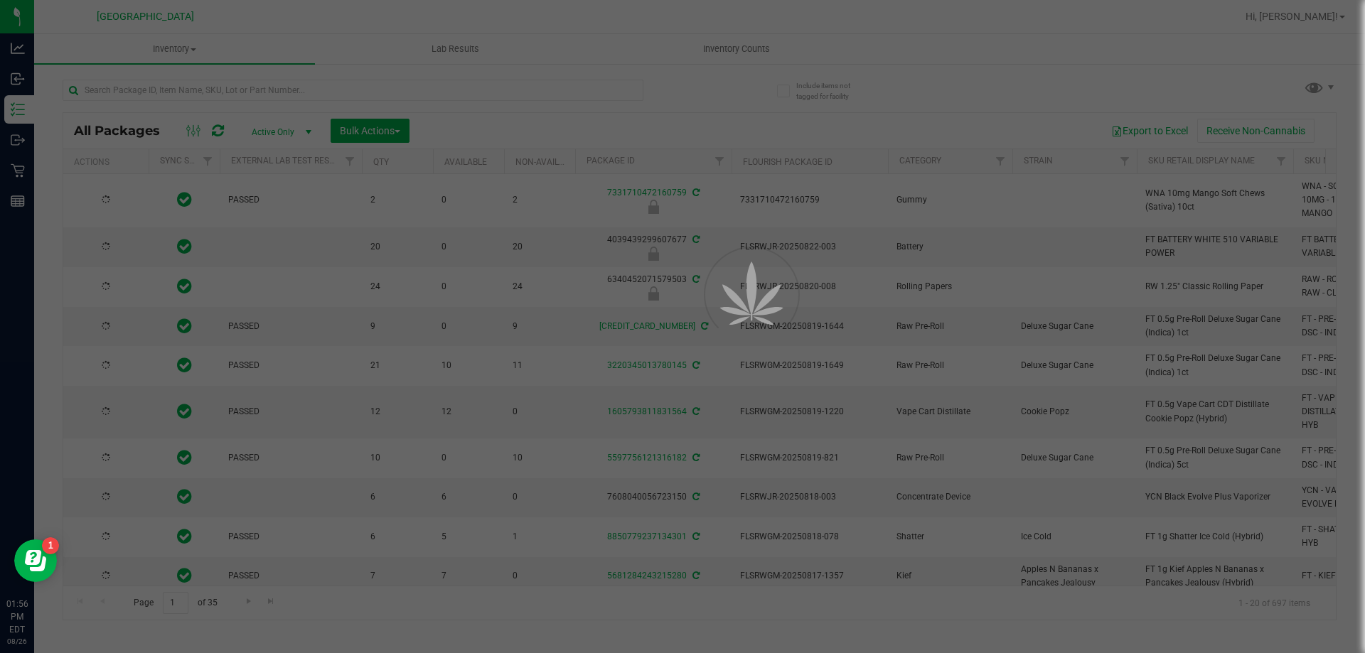
type input "[DATE]"
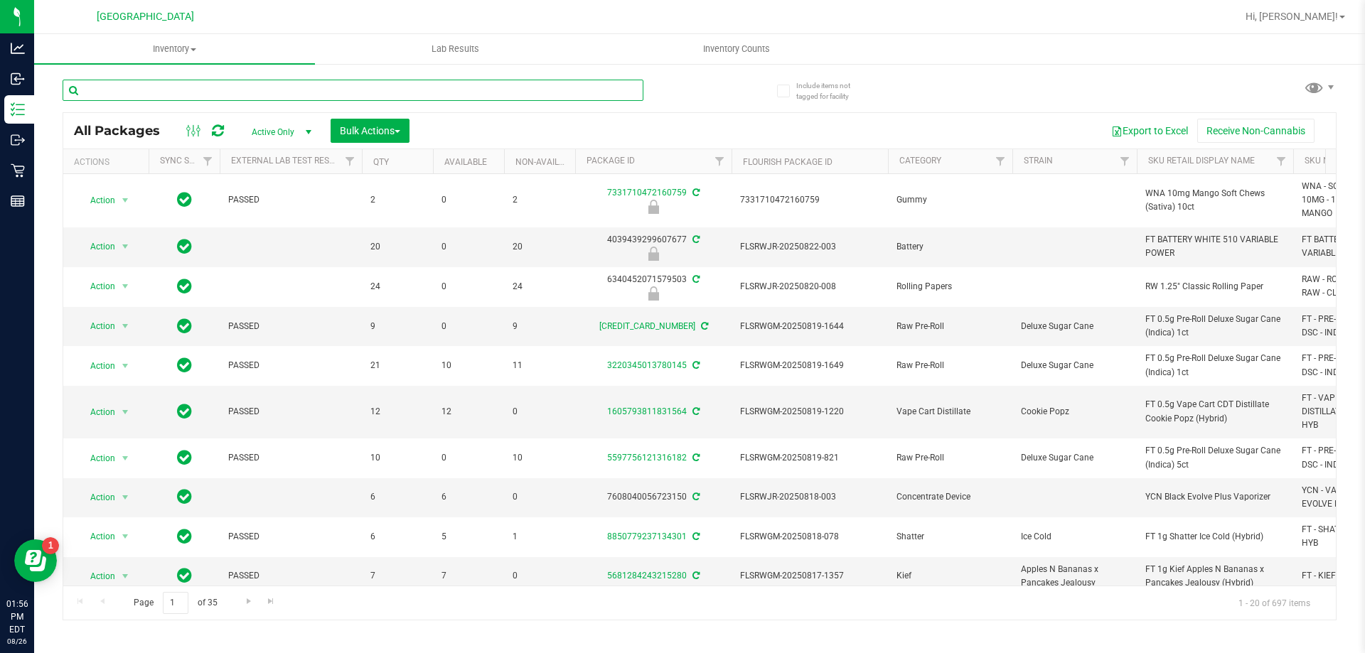
click at [153, 91] on input "text" at bounding box center [353, 90] width 581 height 21
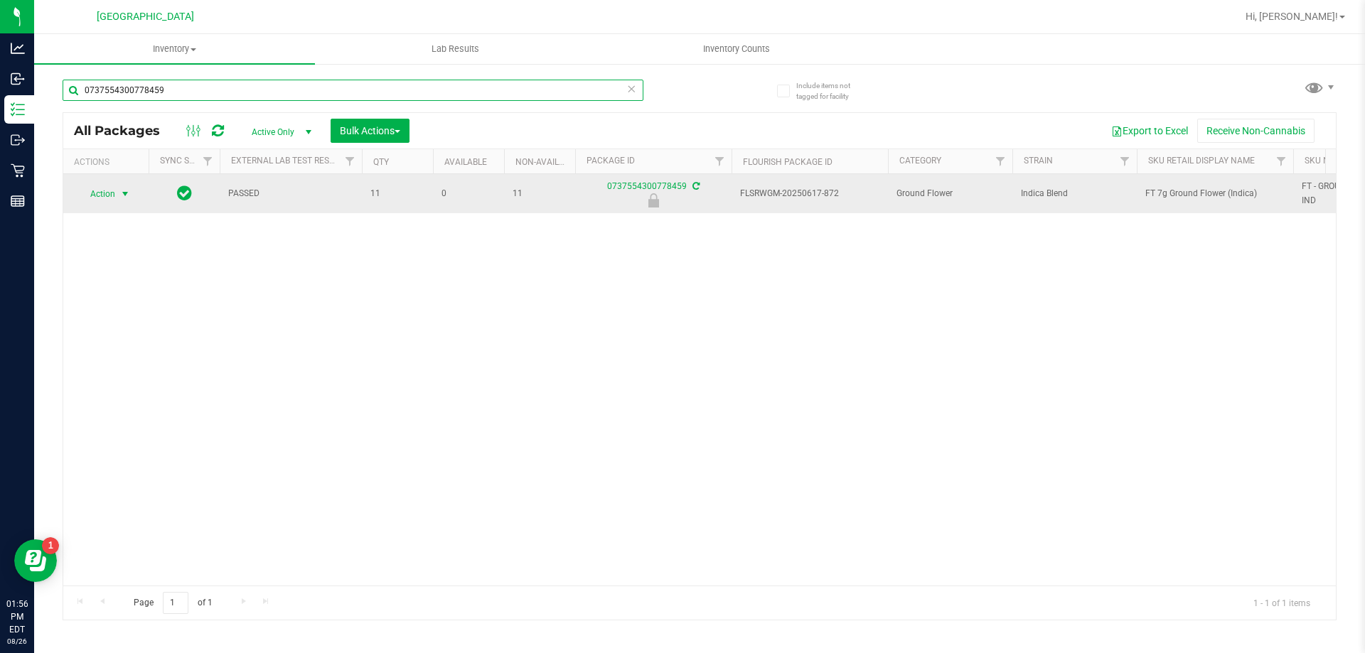
type input "0737554300778459"
click at [117, 195] on span "select" at bounding box center [126, 194] width 18 height 20
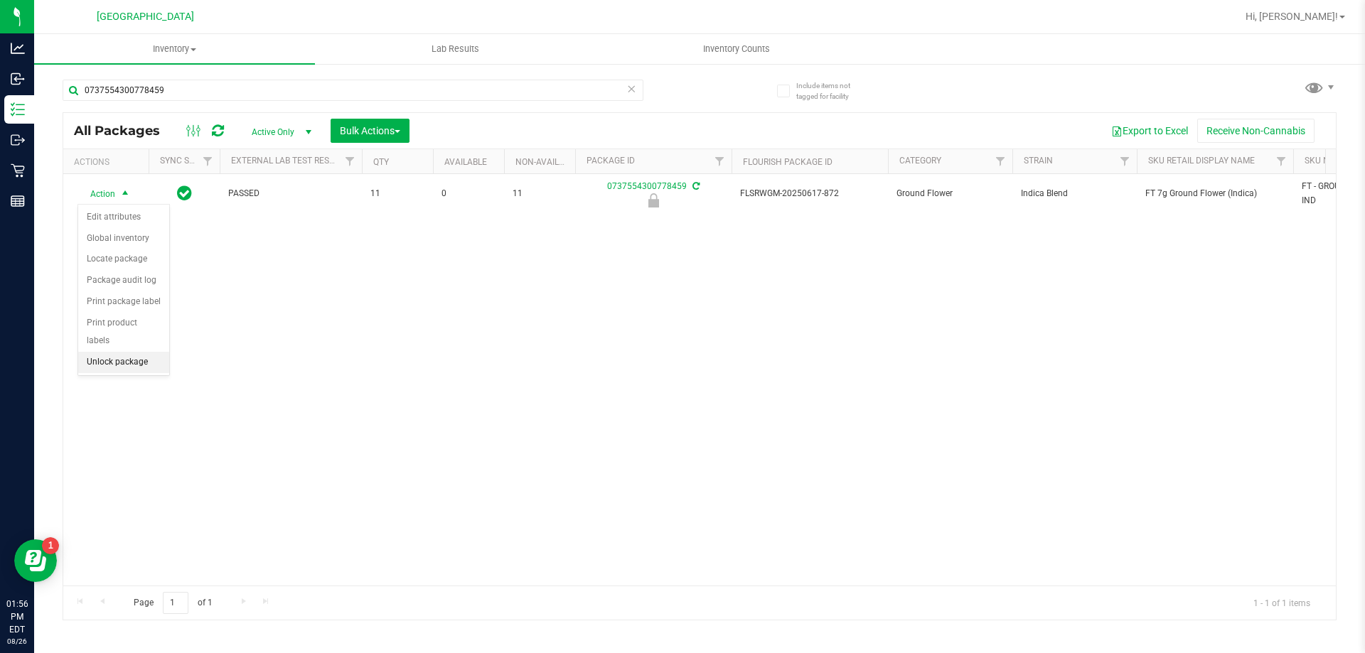
click at [135, 352] on li "Unlock package" at bounding box center [123, 362] width 91 height 21
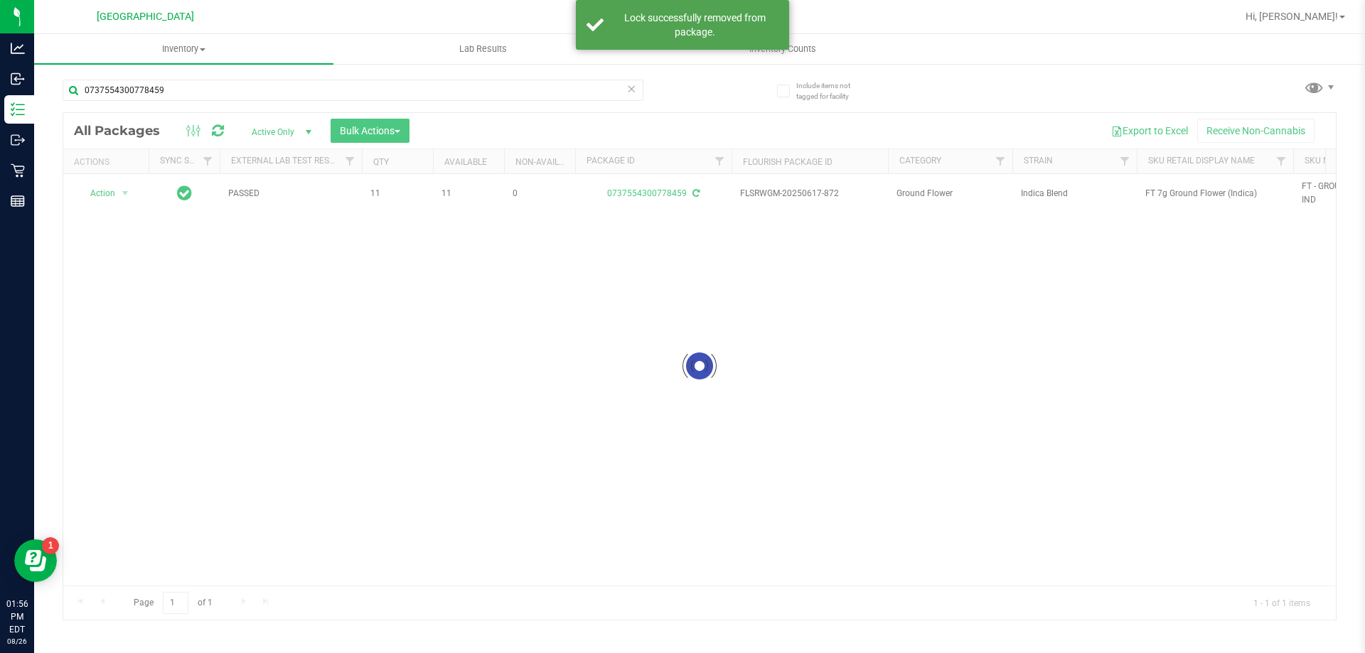
click at [1146, 194] on div at bounding box center [699, 366] width 1272 height 507
click at [1149, 193] on div at bounding box center [699, 366] width 1272 height 507
click at [1150, 193] on span "FT 7g Ground Flower (Indica)" at bounding box center [1214, 194] width 139 height 14
copy tr "FT 7g Ground Flower (Indica)"
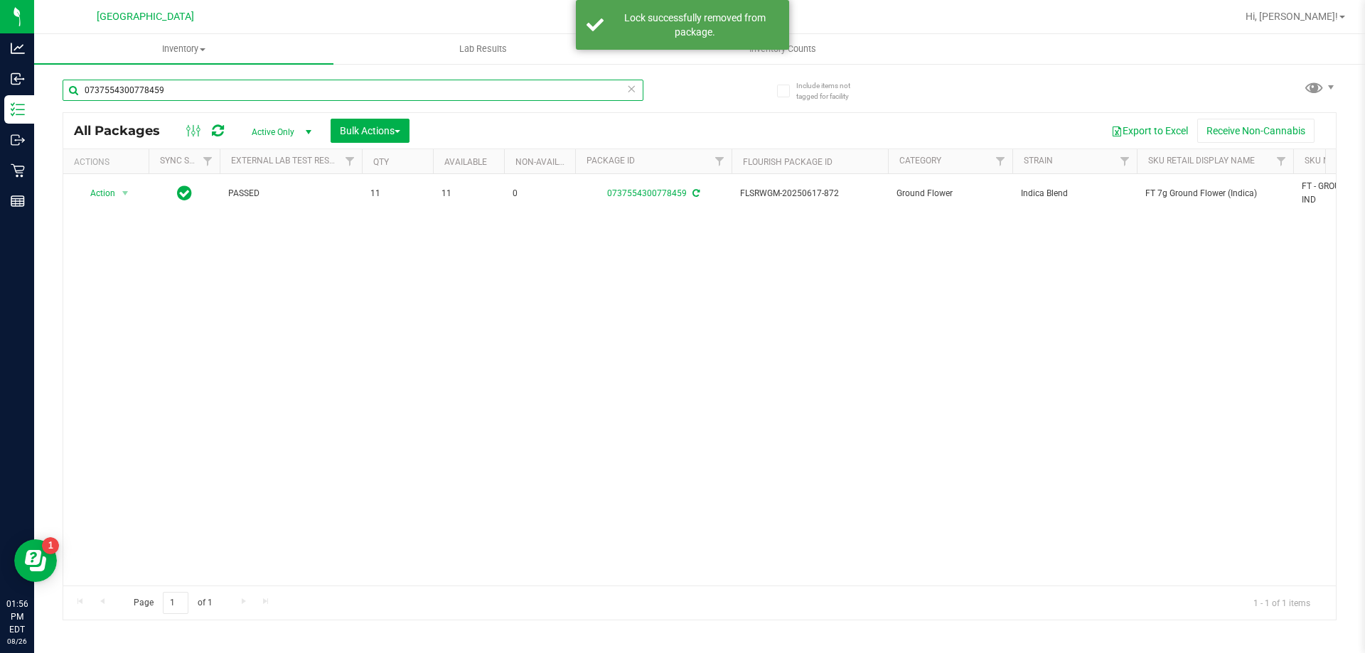
click at [358, 81] on input "0737554300778459" at bounding box center [353, 90] width 581 height 21
paste input "FT 7g Ground Flower (Indica)"
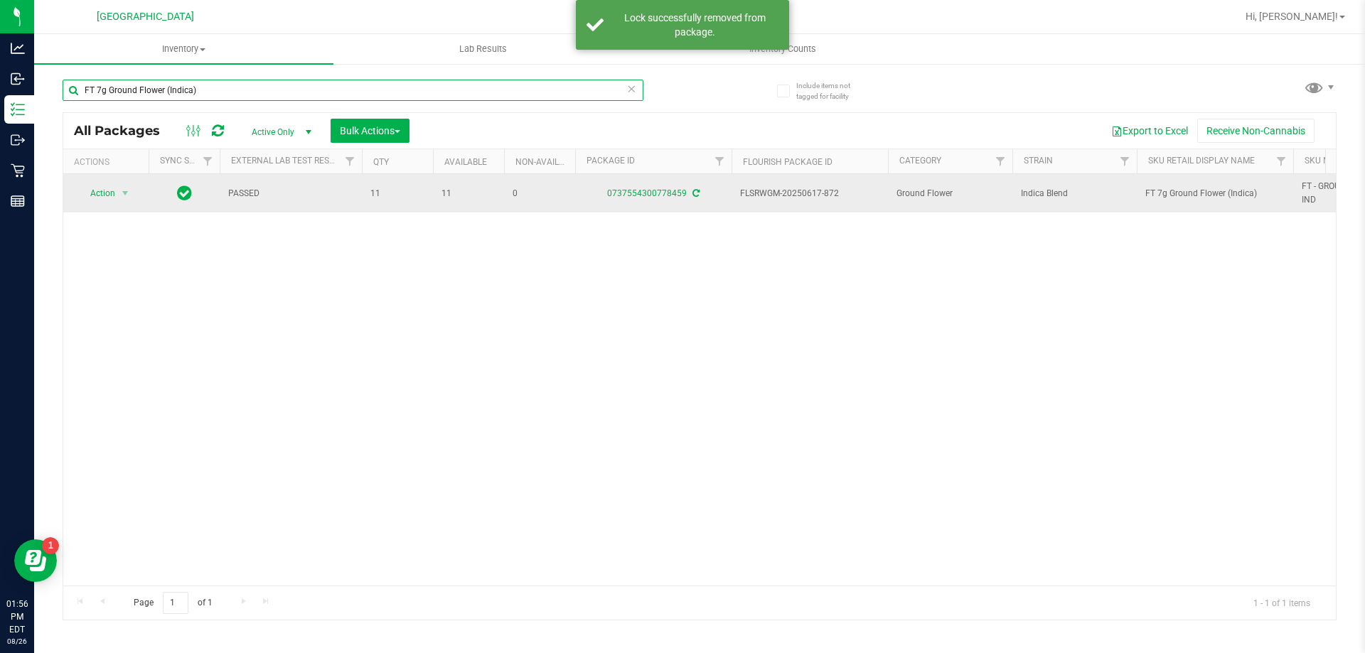
type input "FT 7g Ground Flower (Indica)"
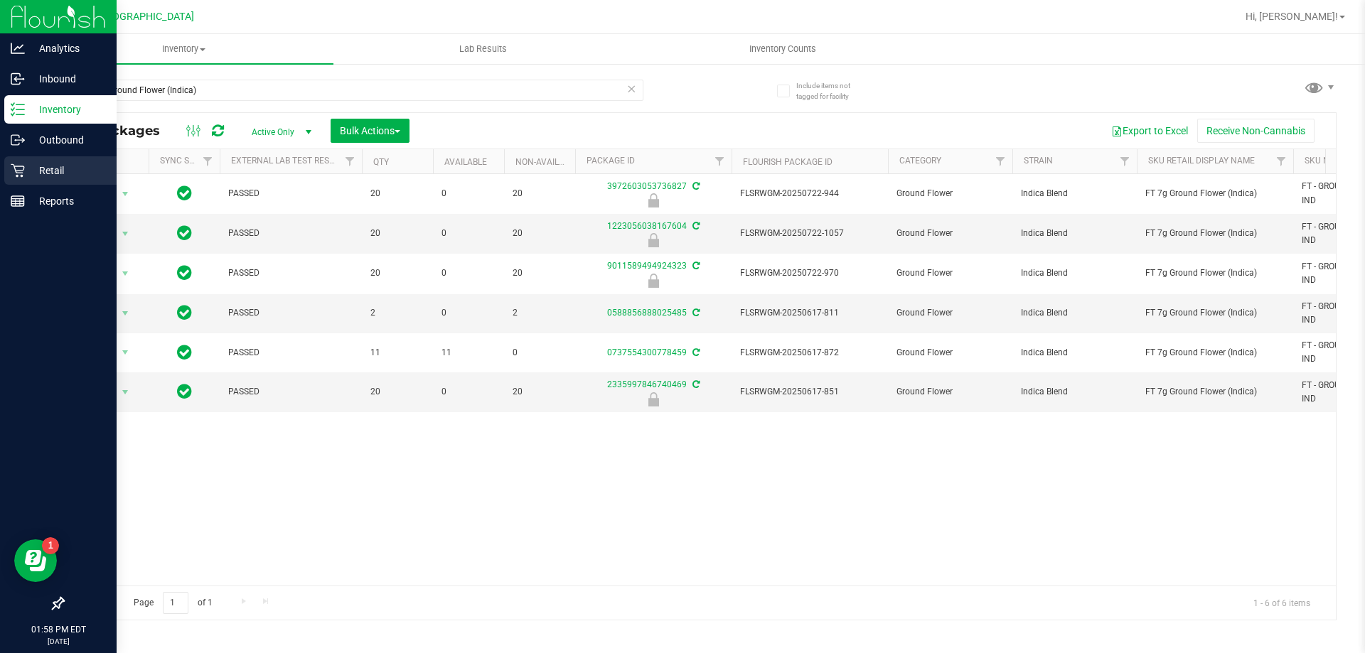
click at [52, 172] on p "Retail" at bounding box center [67, 170] width 85 height 17
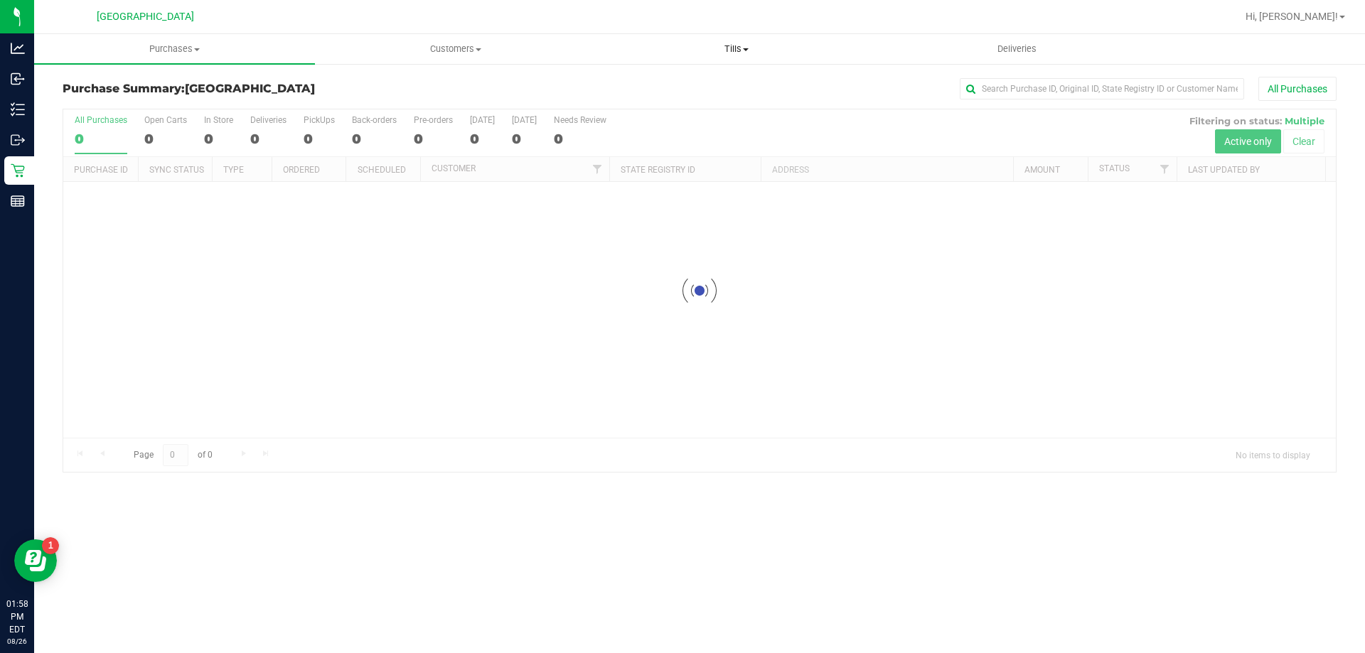
click at [733, 49] on span "Tills" at bounding box center [735, 49] width 279 height 13
click at [691, 86] on li "Manage tills" at bounding box center [736, 85] width 281 height 17
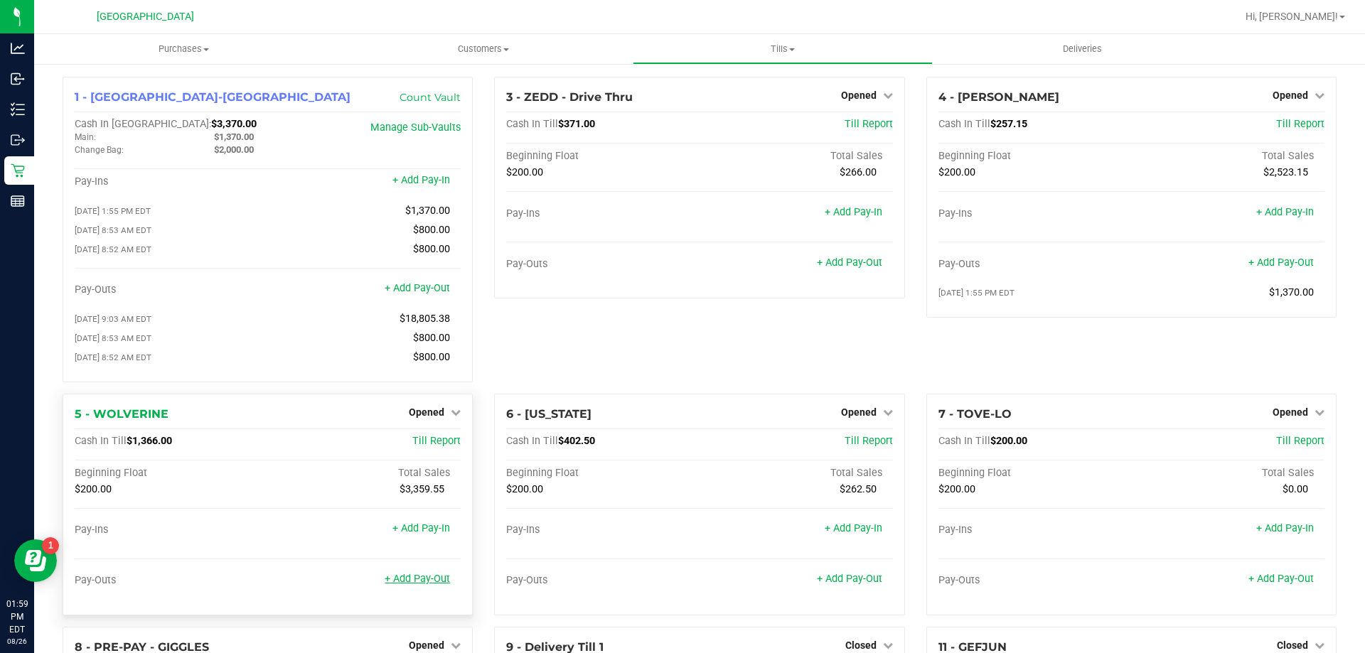
click at [429, 585] on link "+ Add Pay-Out" at bounding box center [417, 579] width 65 height 12
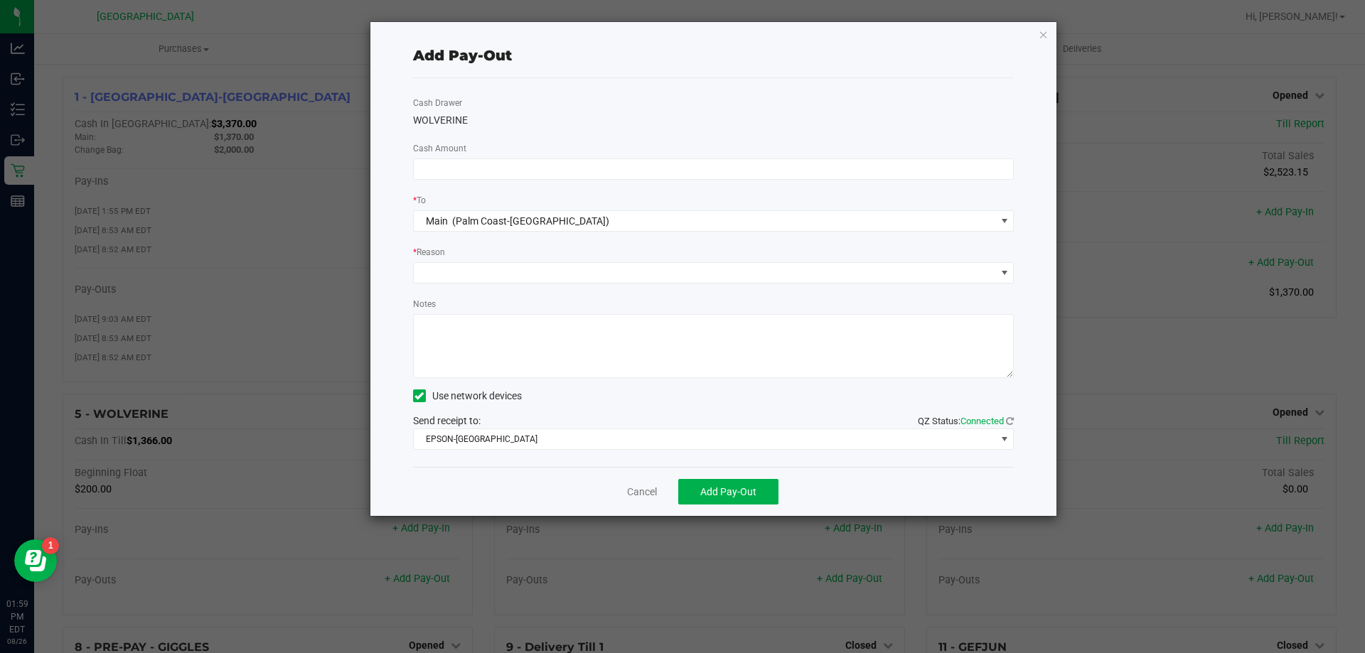
click at [450, 154] on label "Cash Amount" at bounding box center [439, 148] width 53 height 13
click at [446, 169] on input at bounding box center [714, 169] width 600 height 20
type input "$1,050.00"
click at [427, 276] on span at bounding box center [705, 273] width 582 height 20
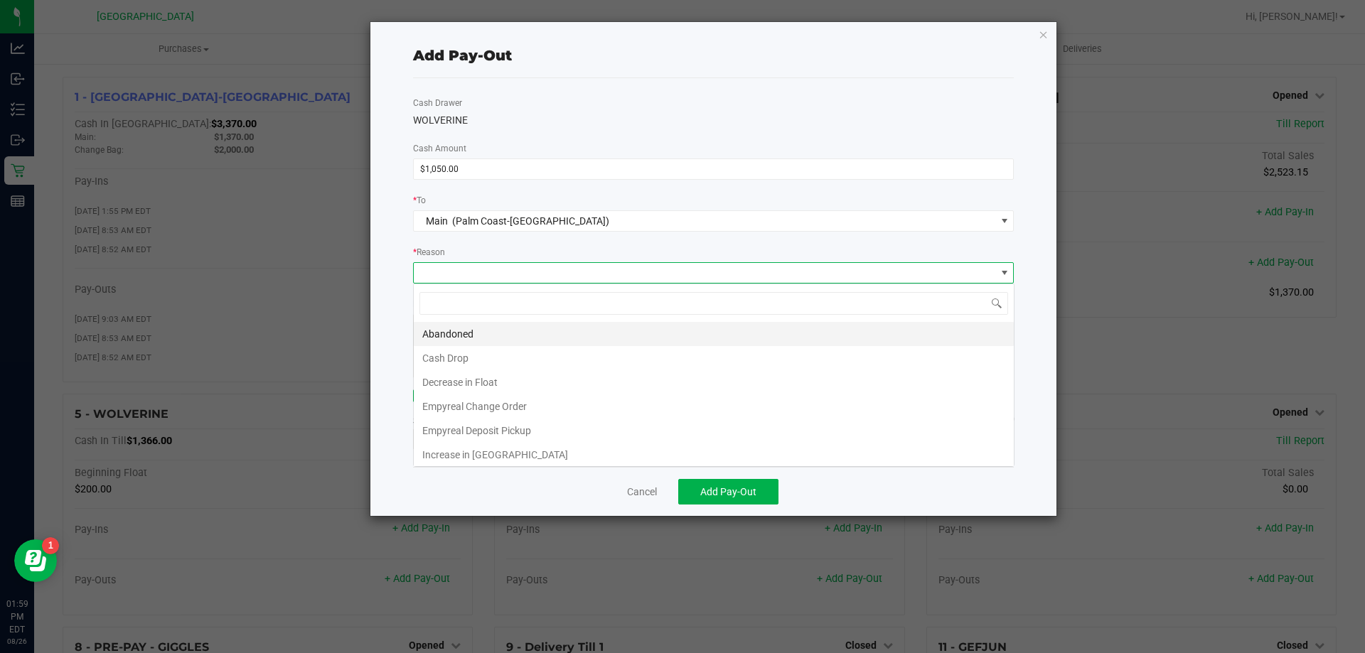
scroll to position [21, 601]
click at [441, 363] on li "Cash Drop" at bounding box center [714, 358] width 600 height 24
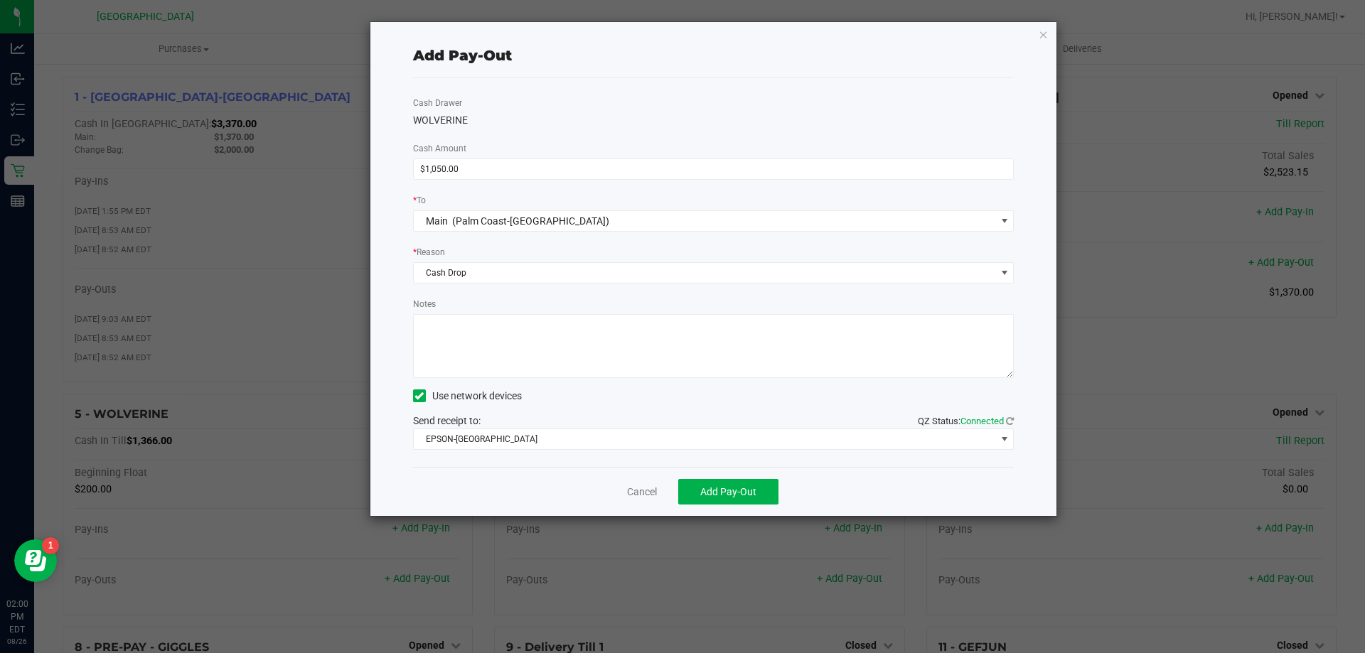
click at [475, 360] on textarea "Notes" at bounding box center [713, 346] width 601 height 64
type textarea "EG"
click at [723, 492] on span "Add Pay-Out" at bounding box center [728, 491] width 56 height 11
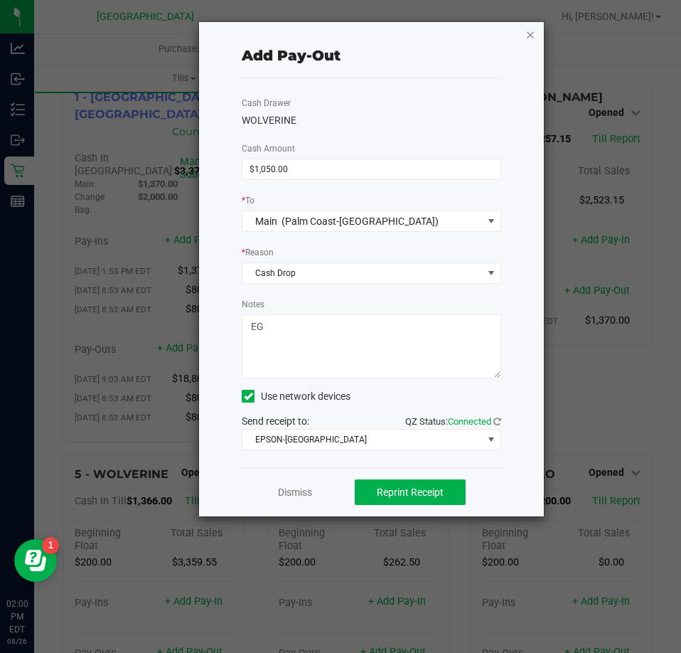
click at [530, 33] on icon "button" at bounding box center [530, 34] width 10 height 17
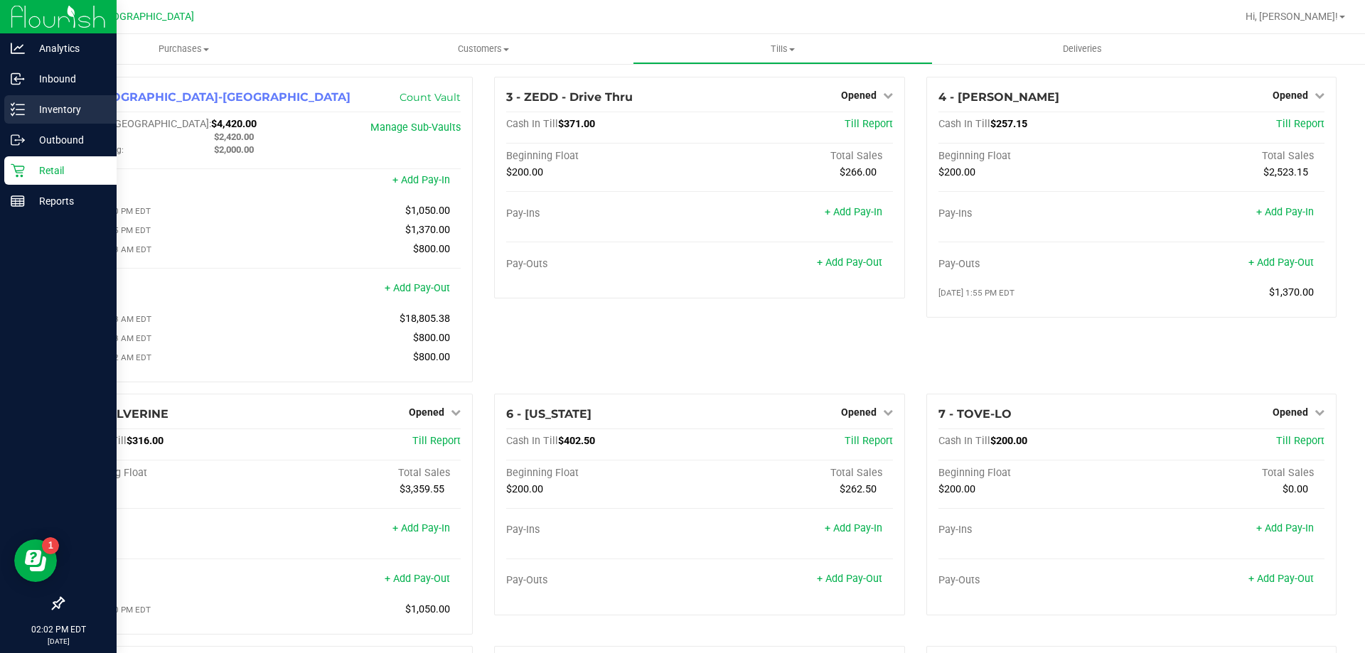
click at [64, 104] on p "Inventory" at bounding box center [67, 109] width 85 height 17
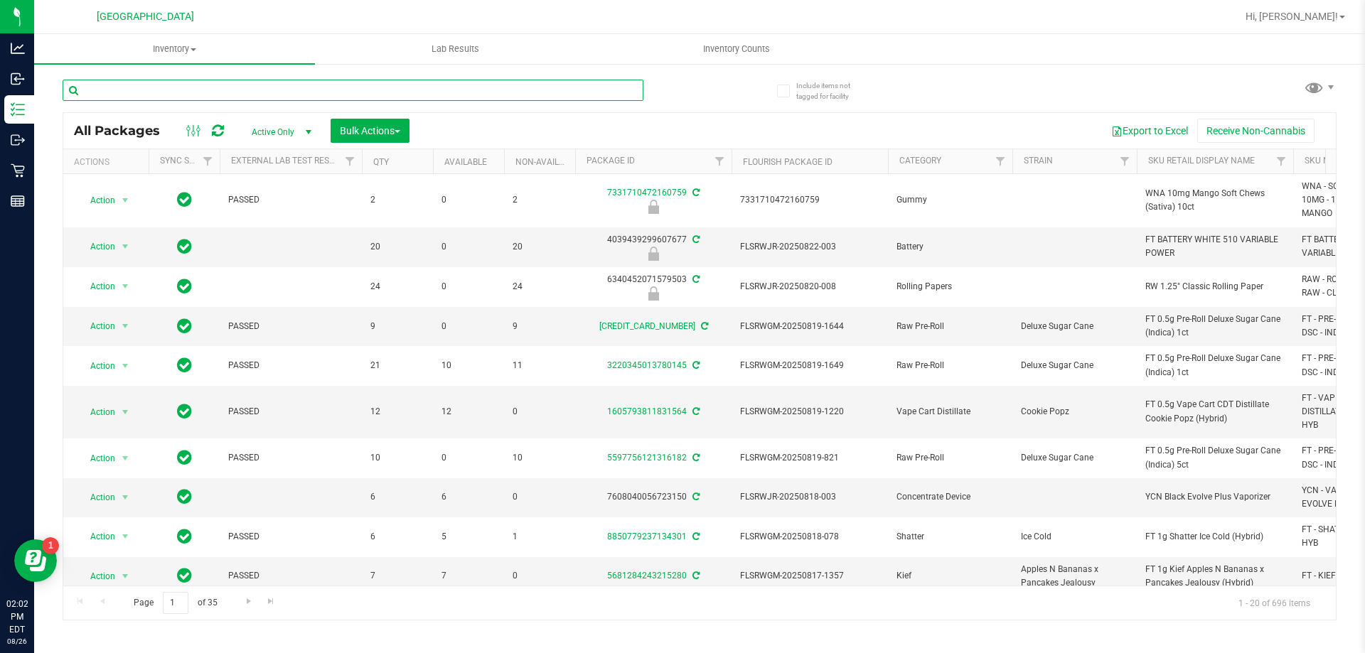
click at [245, 92] on input "text" at bounding box center [353, 90] width 581 height 21
click at [290, 134] on span "Active Only" at bounding box center [279, 132] width 78 height 20
click at [268, 208] on li "All" at bounding box center [278, 218] width 77 height 21
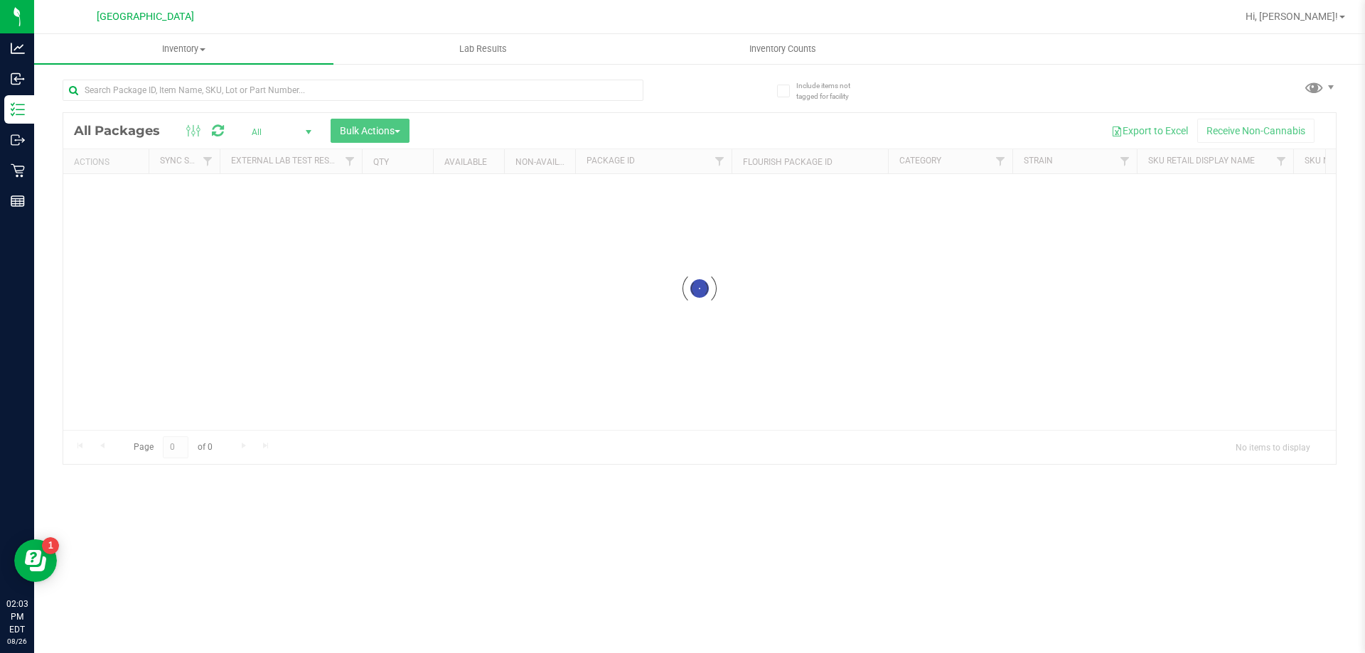
click at [193, 129] on div at bounding box center [699, 288] width 1272 height 351
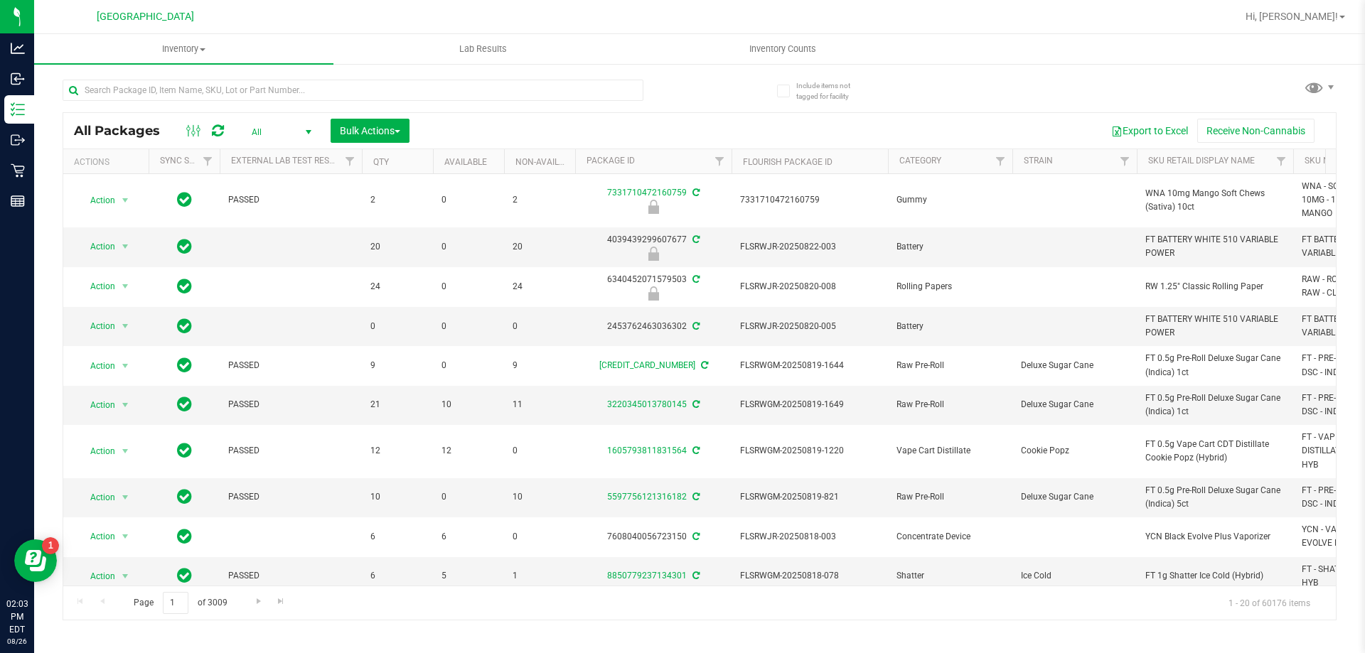
click at [193, 129] on icon at bounding box center [194, 130] width 16 height 17
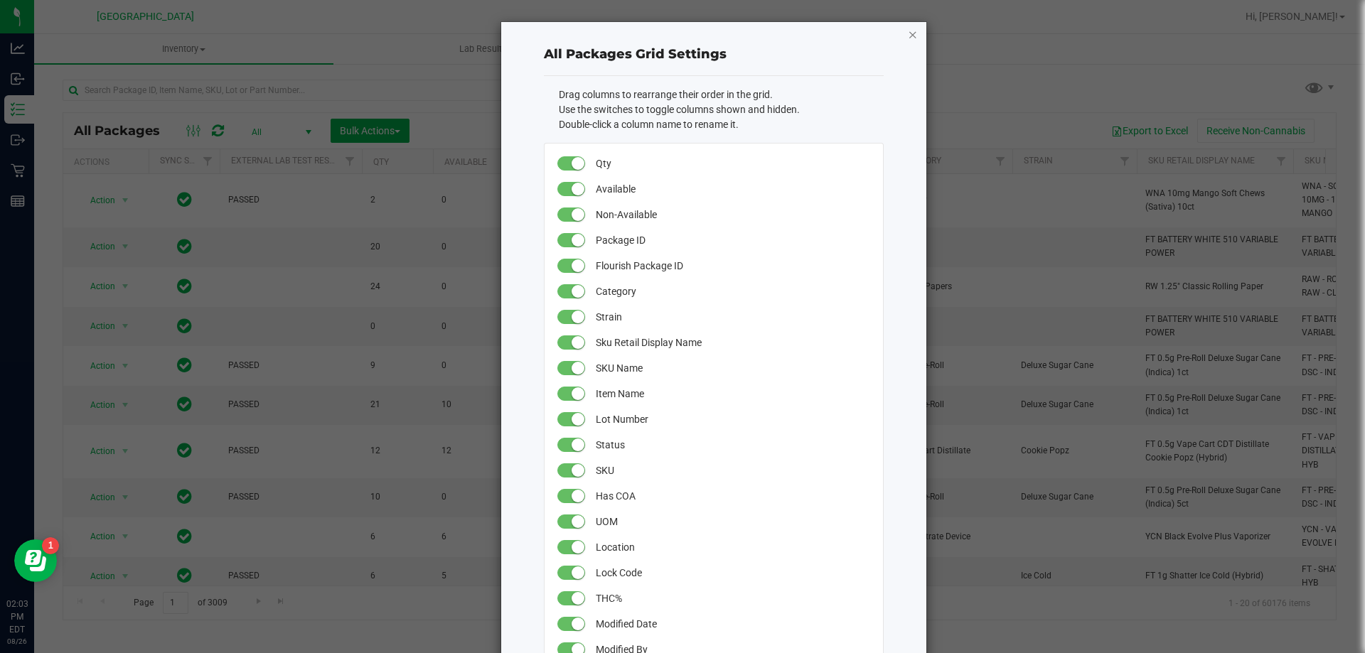
click at [908, 33] on icon "button" at bounding box center [913, 34] width 10 height 17
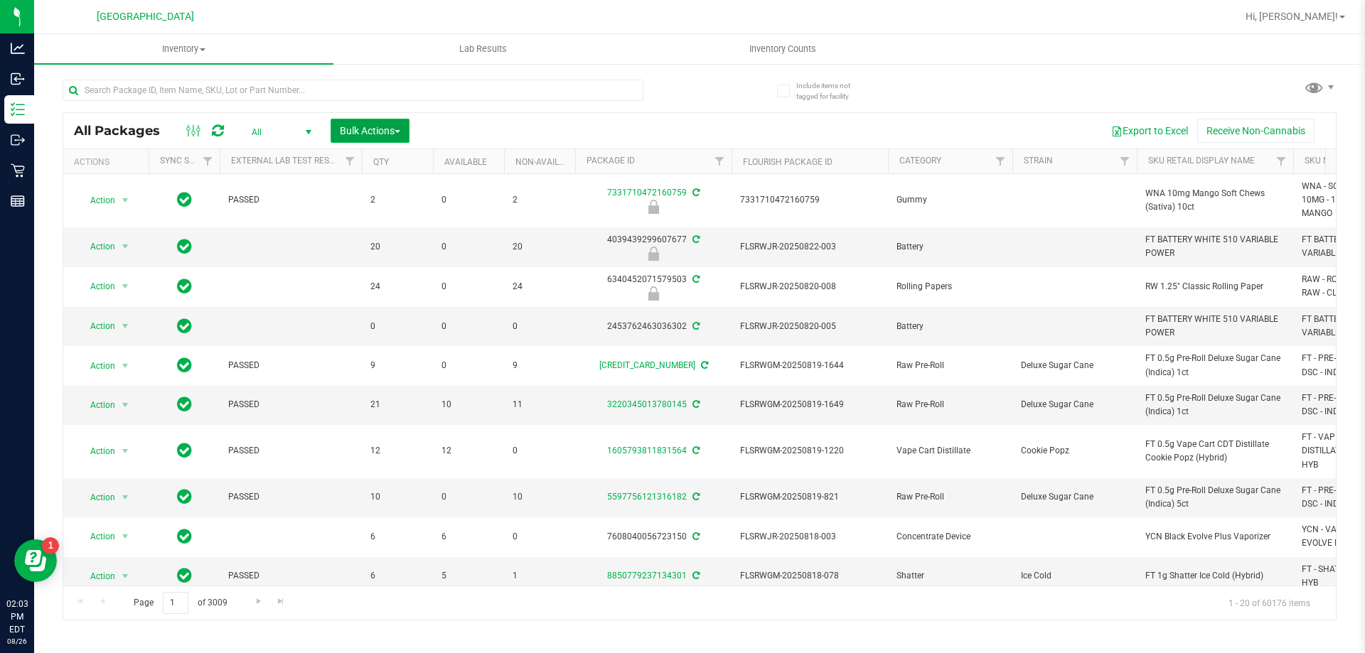
click at [397, 131] on span "button" at bounding box center [398, 131] width 6 height 3
click at [469, 130] on div "Export to Excel Receive Non-Cannabis" at bounding box center [872, 131] width 905 height 24
click at [245, 228] on td at bounding box center [291, 247] width 142 height 40
click at [568, 121] on div "Export to Excel Receive Non-Cannabis" at bounding box center [872, 131] width 905 height 24
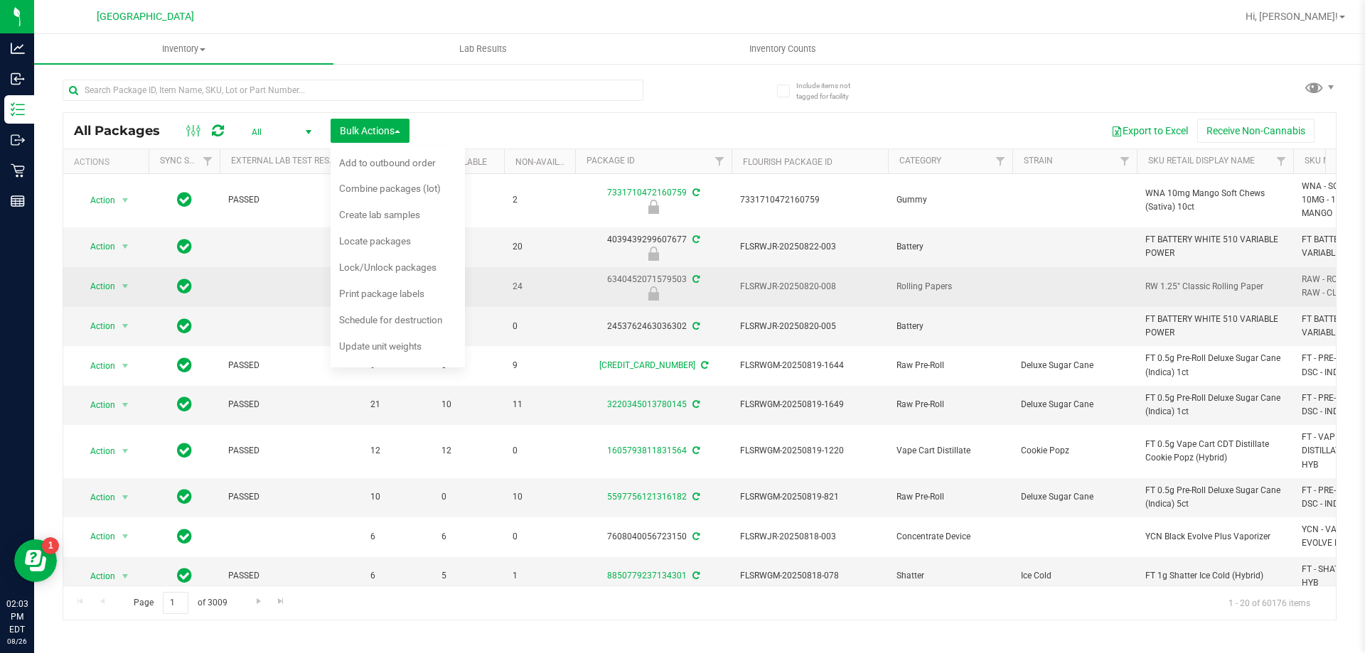
click at [916, 280] on span "Rolling Papers" at bounding box center [949, 287] width 107 height 14
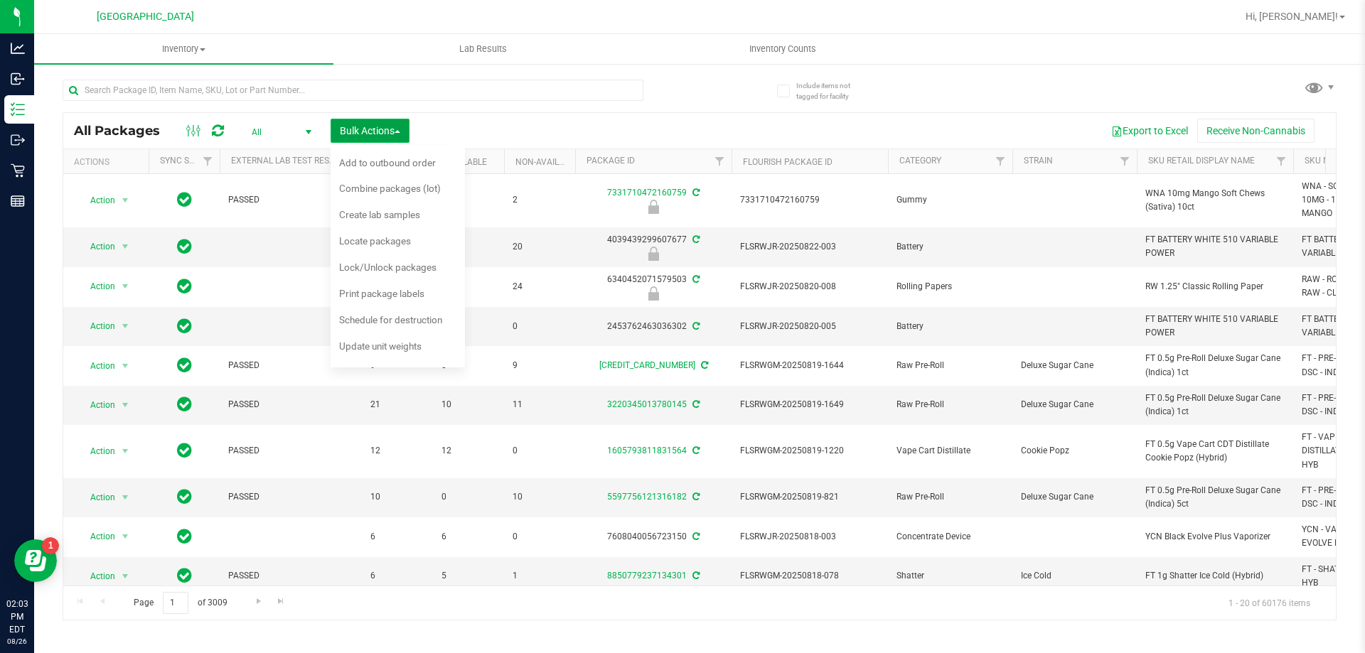
click at [358, 134] on span "Bulk Actions" at bounding box center [370, 130] width 60 height 11
click at [1142, 130] on button "Export to Excel" at bounding box center [1149, 131] width 95 height 24
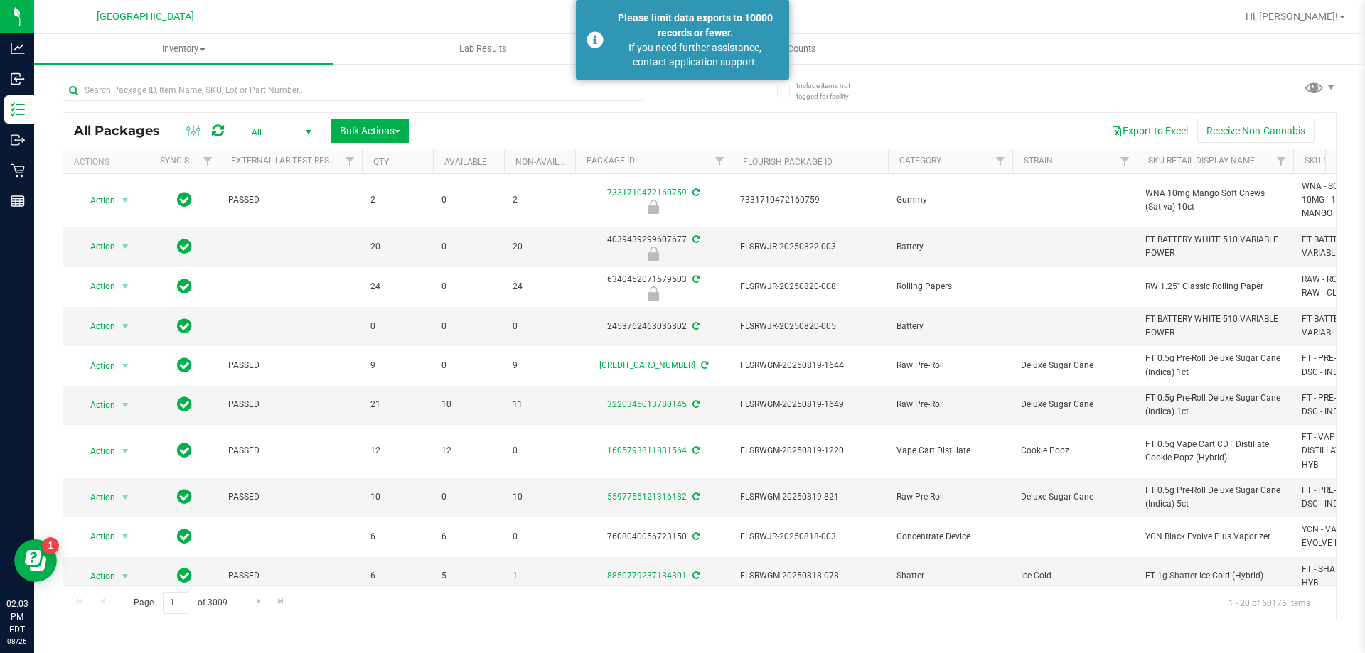
click at [281, 127] on span "All" at bounding box center [279, 132] width 78 height 20
click at [294, 154] on li "Active Only" at bounding box center [278, 154] width 77 height 21
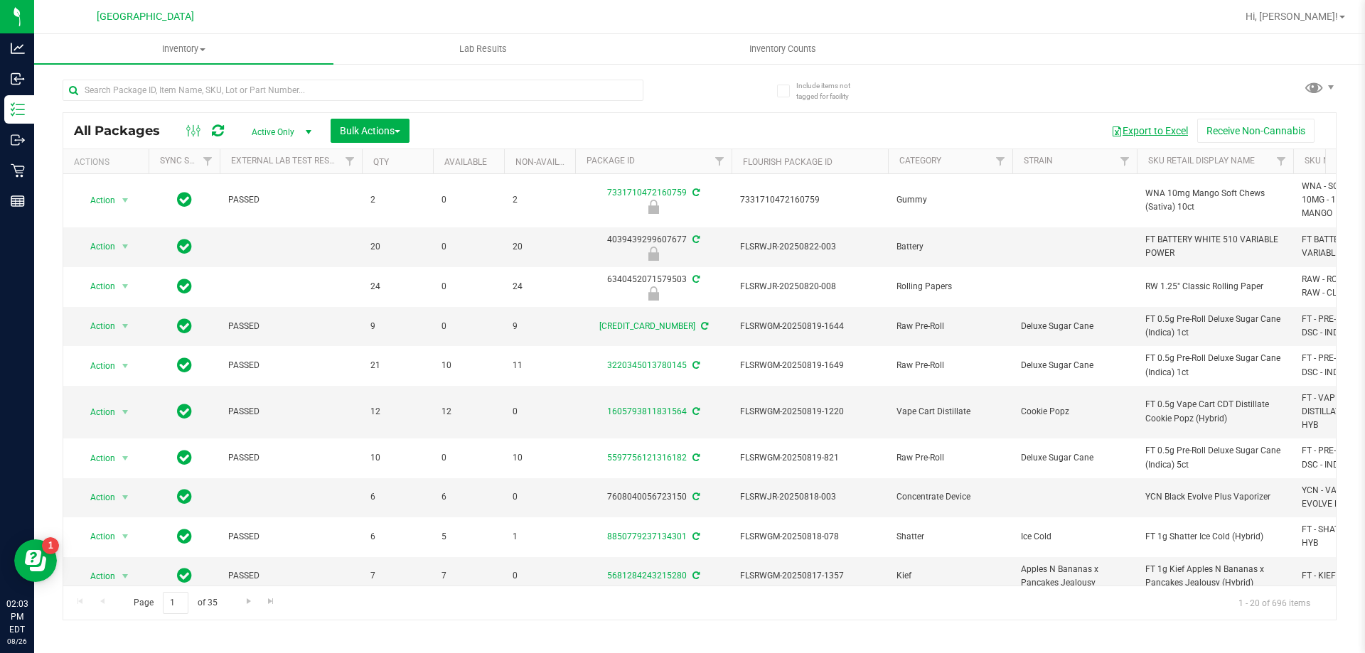
click at [1157, 129] on button "Export to Excel" at bounding box center [1149, 131] width 95 height 24
click at [296, 134] on span "Active Only" at bounding box center [279, 132] width 78 height 20
click at [276, 213] on li "All" at bounding box center [278, 218] width 77 height 21
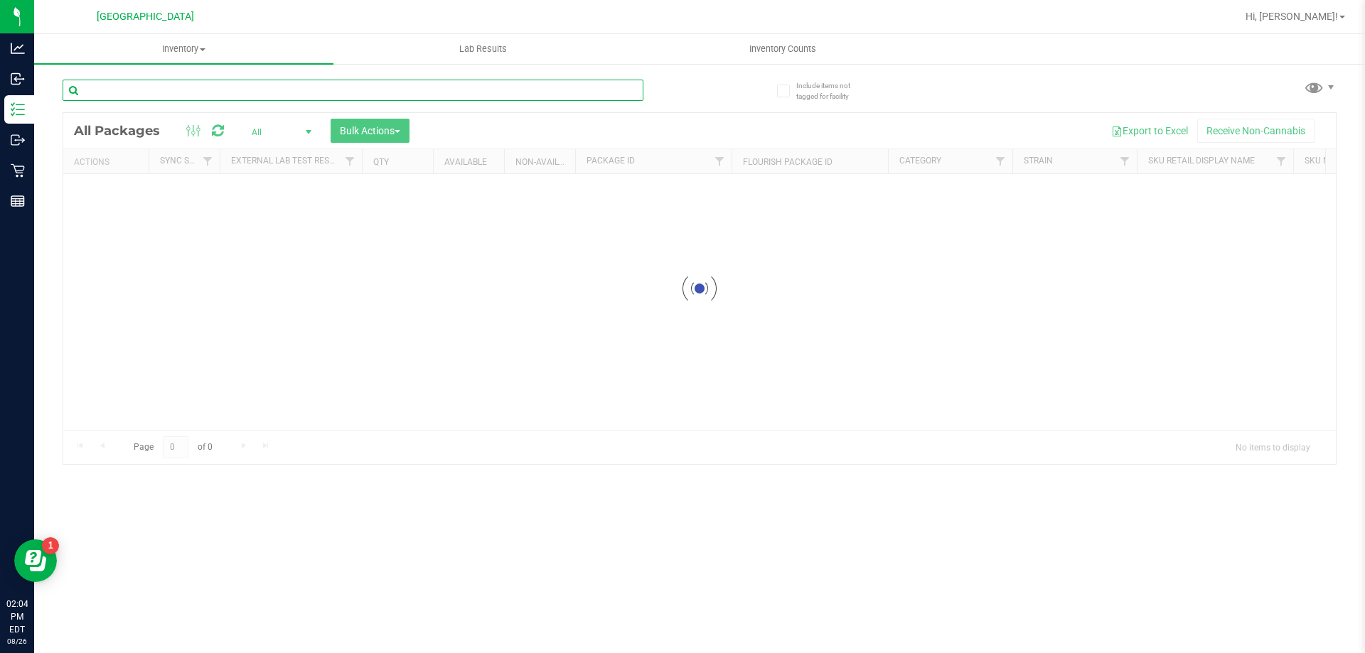
click at [158, 88] on input "text" at bounding box center [353, 90] width 581 height 21
click at [189, 51] on span "Inventory" at bounding box center [183, 49] width 299 height 13
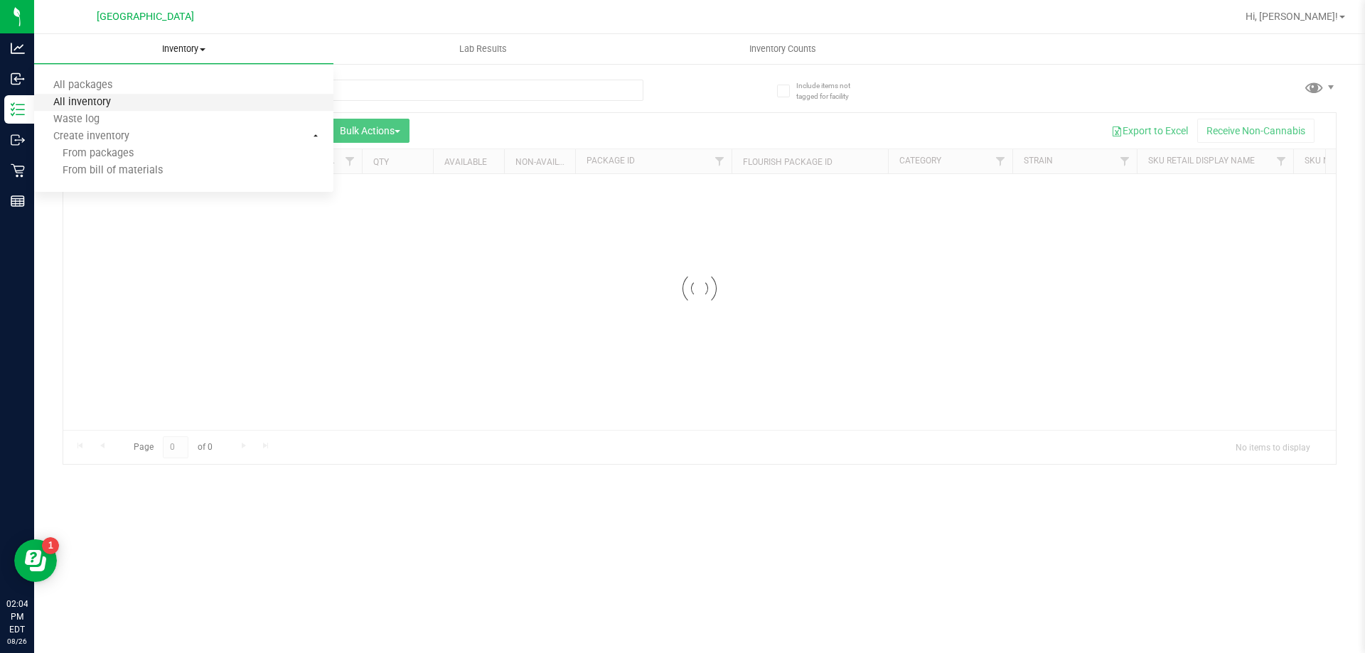
click at [63, 103] on span "All inventory" at bounding box center [82, 103] width 96 height 12
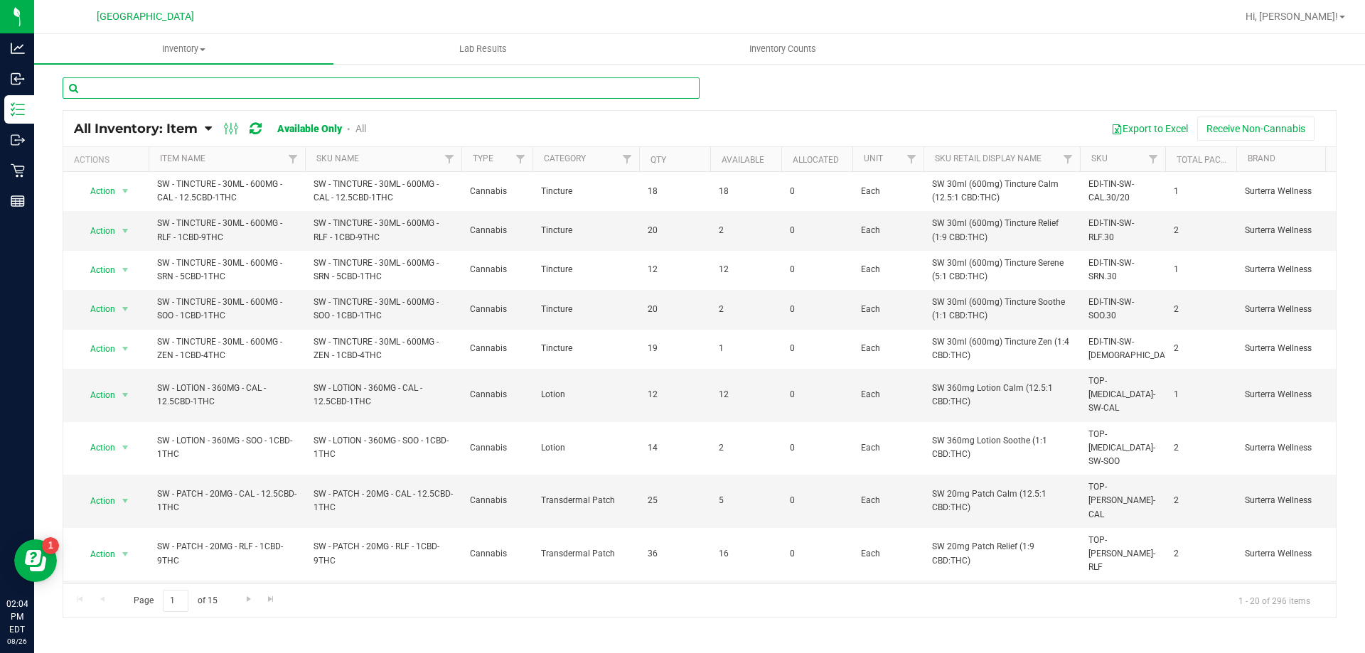
click at [369, 92] on input "text" at bounding box center [381, 87] width 637 height 21
type input "shirt"
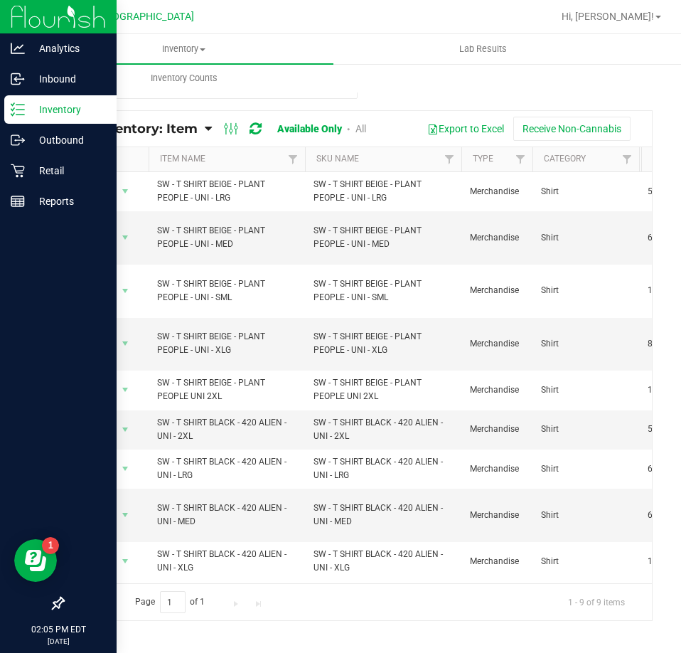
click at [40, 112] on p "Inventory" at bounding box center [67, 109] width 85 height 17
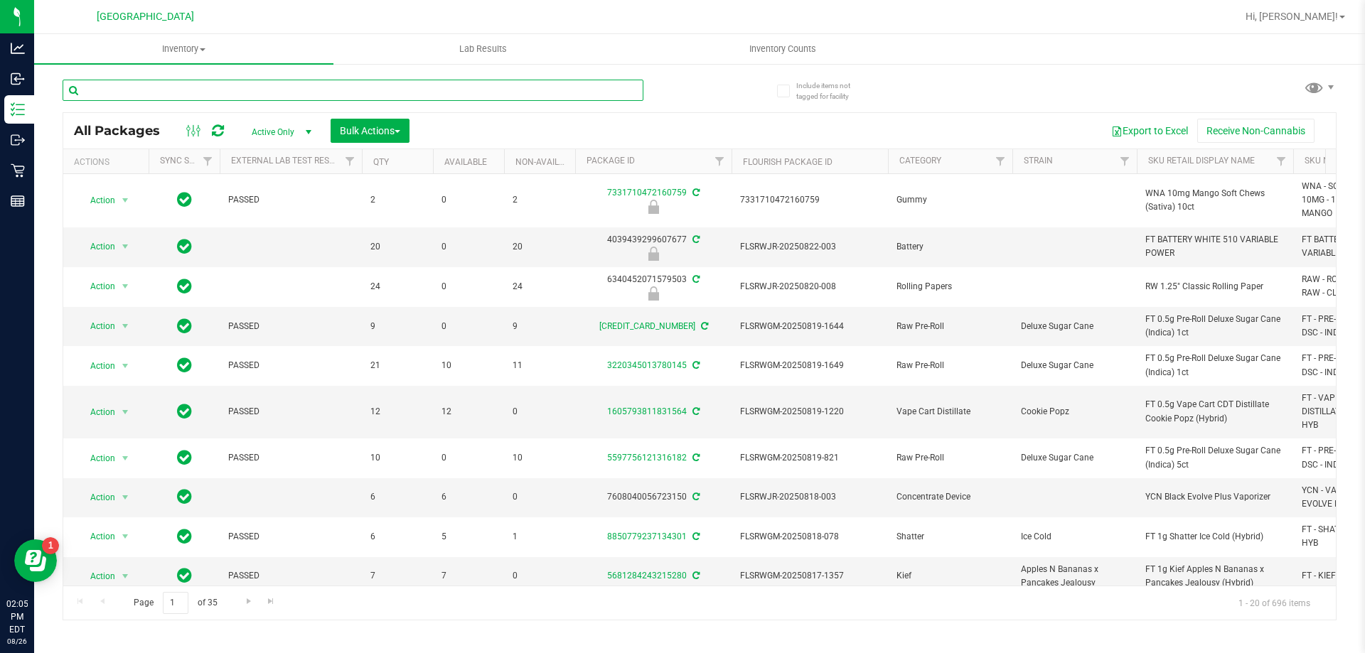
click at [117, 84] on input "text" at bounding box center [353, 90] width 581 height 21
type input "hash"
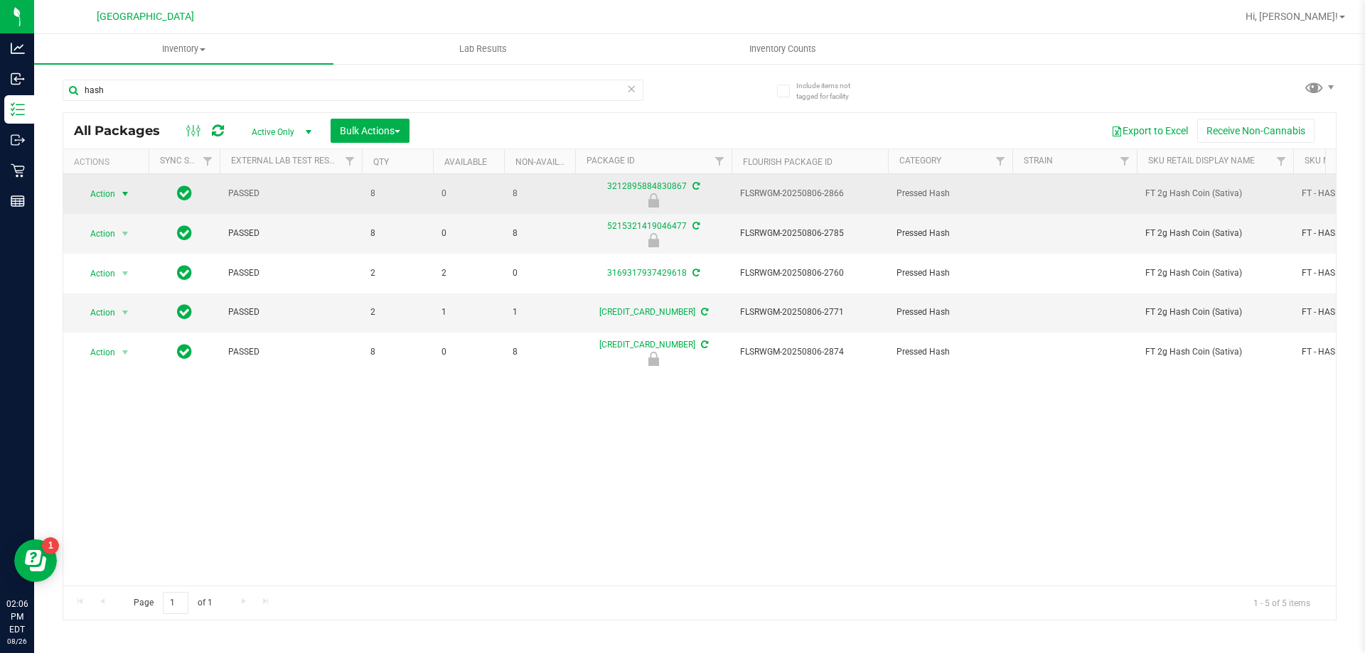
click at [94, 193] on span "Action" at bounding box center [96, 194] width 38 height 20
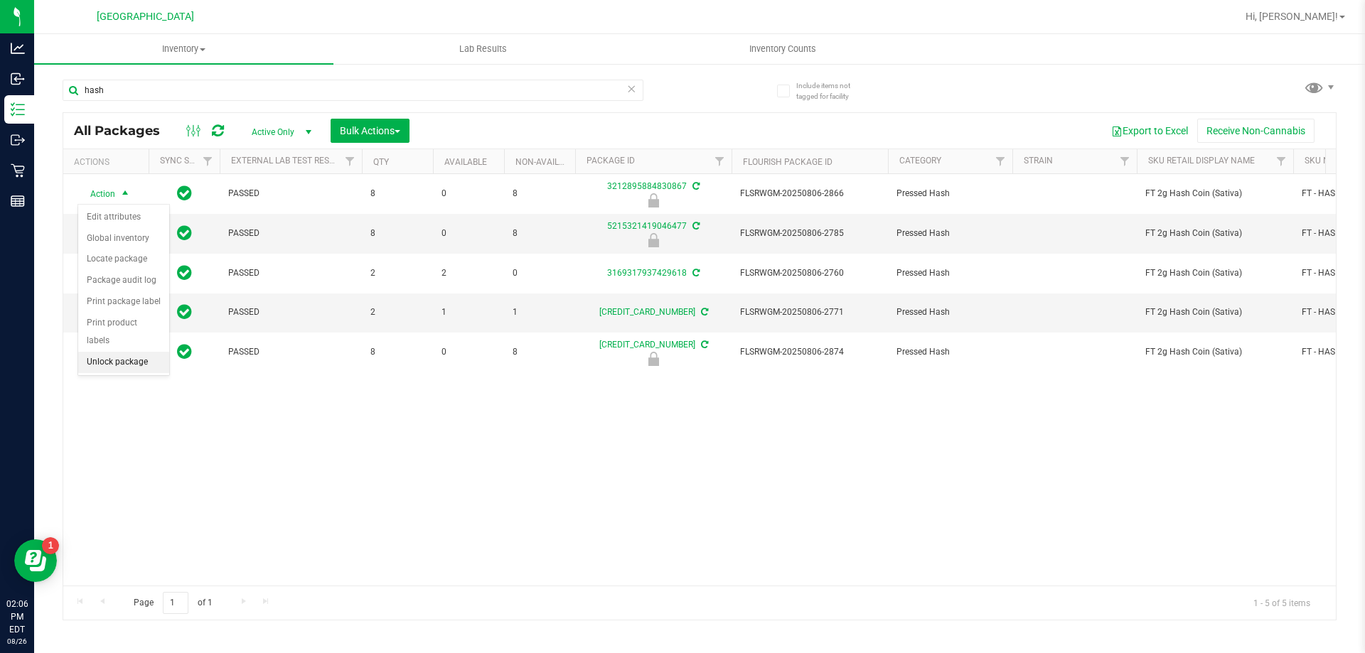
click at [124, 352] on li "Unlock package" at bounding box center [123, 362] width 91 height 21
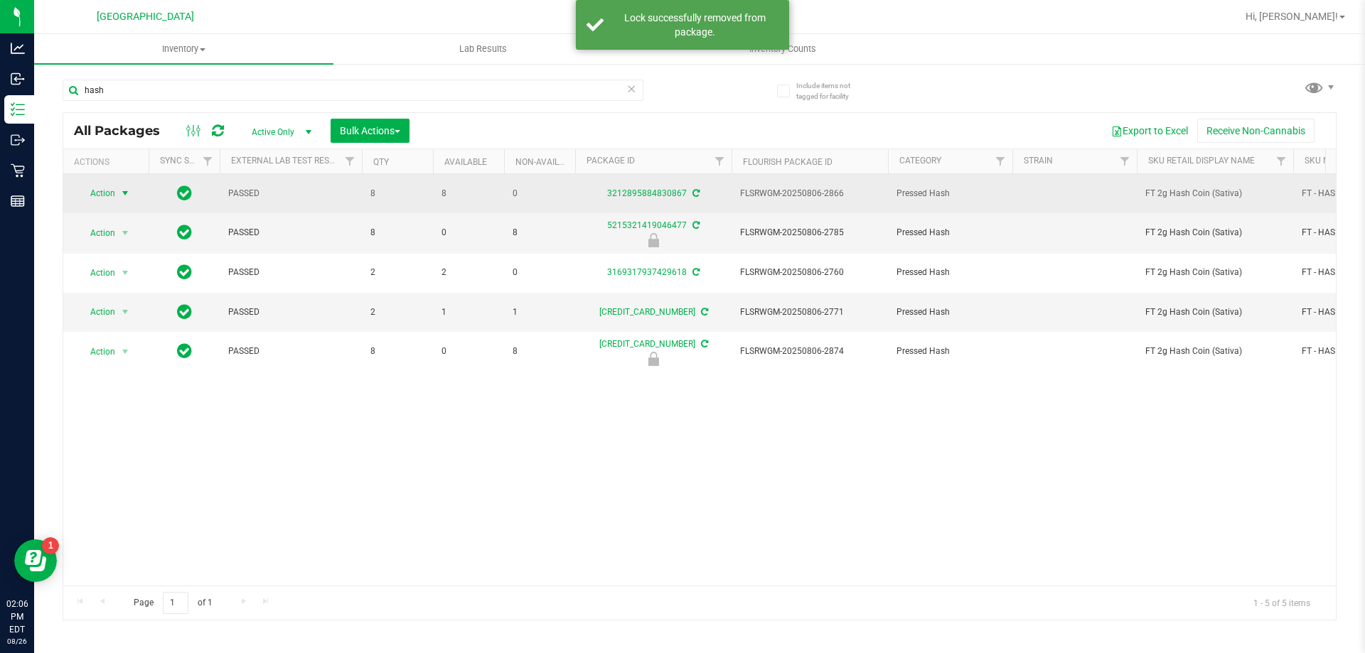
click at [102, 191] on span "Action" at bounding box center [96, 193] width 38 height 20
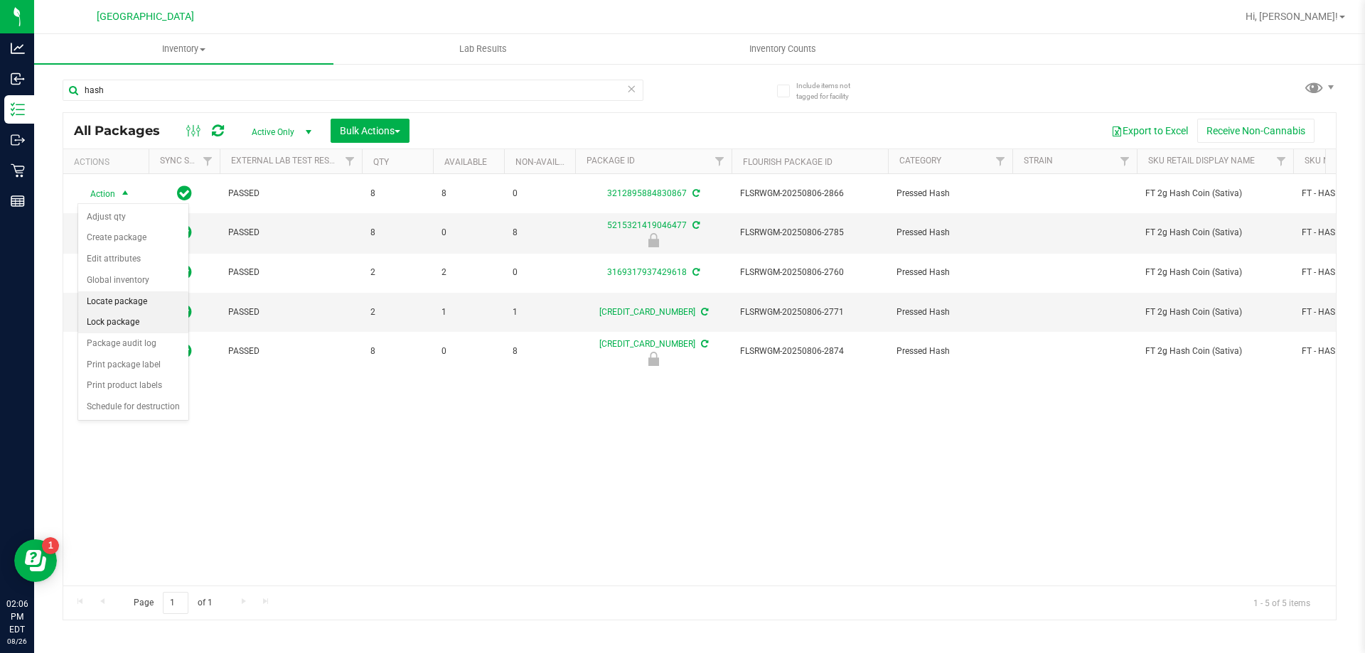
click at [132, 321] on li "Lock package" at bounding box center [133, 322] width 110 height 21
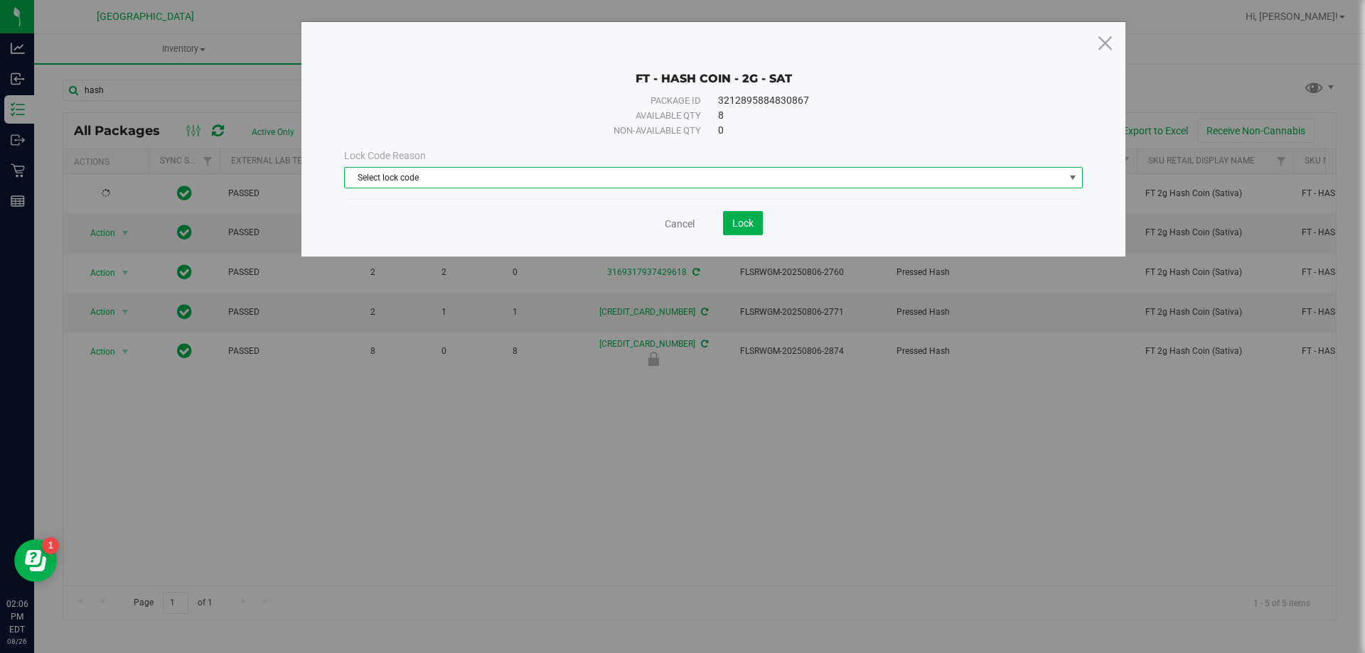
click at [672, 183] on span "Select lock code" at bounding box center [704, 178] width 719 height 20
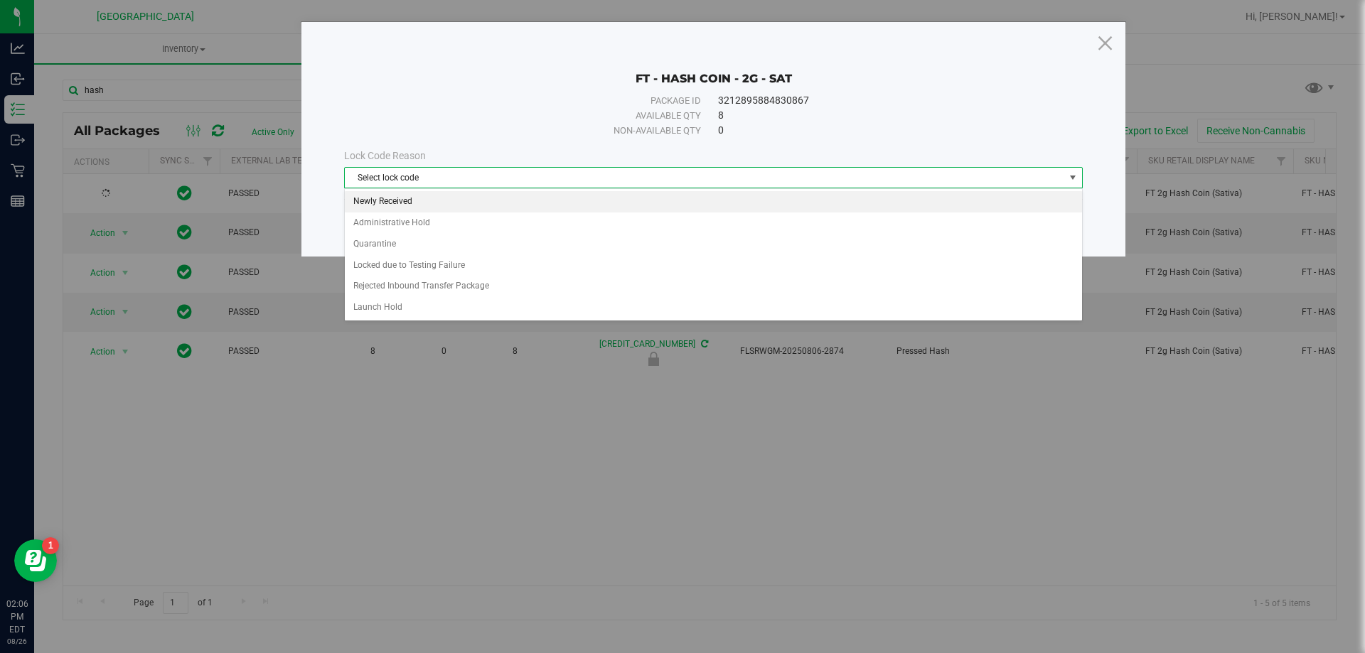
click at [472, 200] on li "Newly Received" at bounding box center [713, 201] width 737 height 21
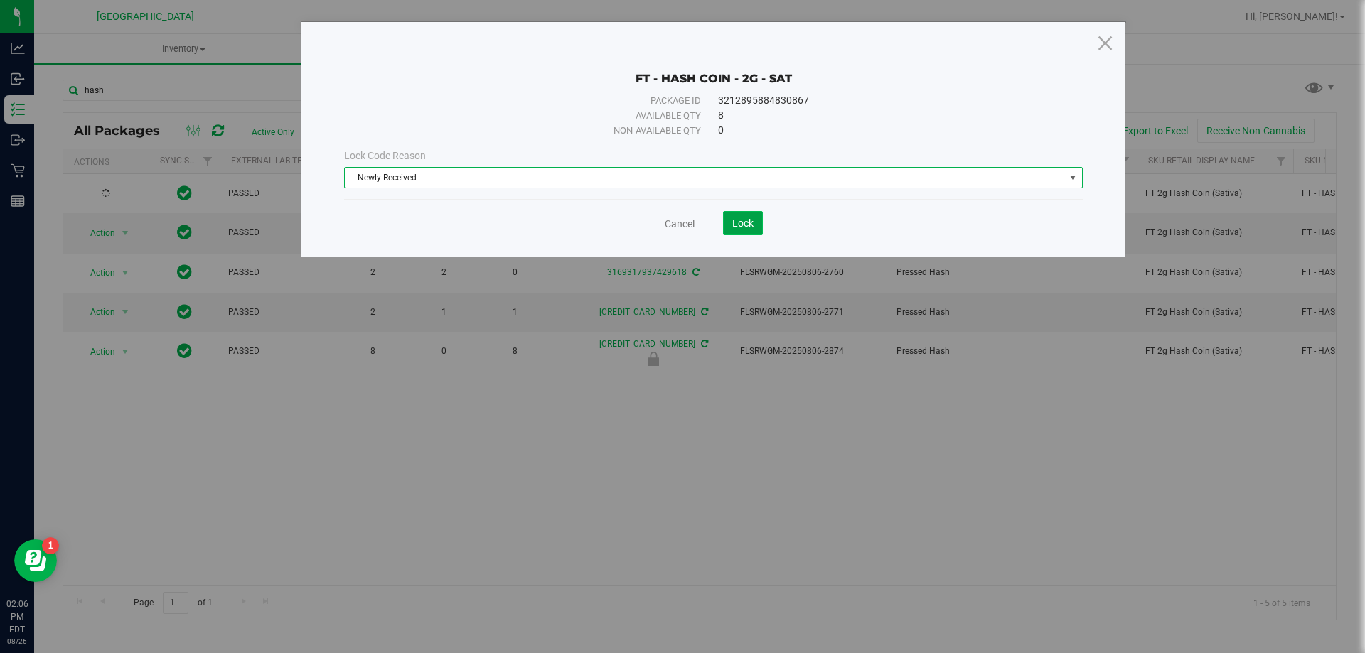
click at [739, 221] on span "Lock" at bounding box center [742, 223] width 21 height 11
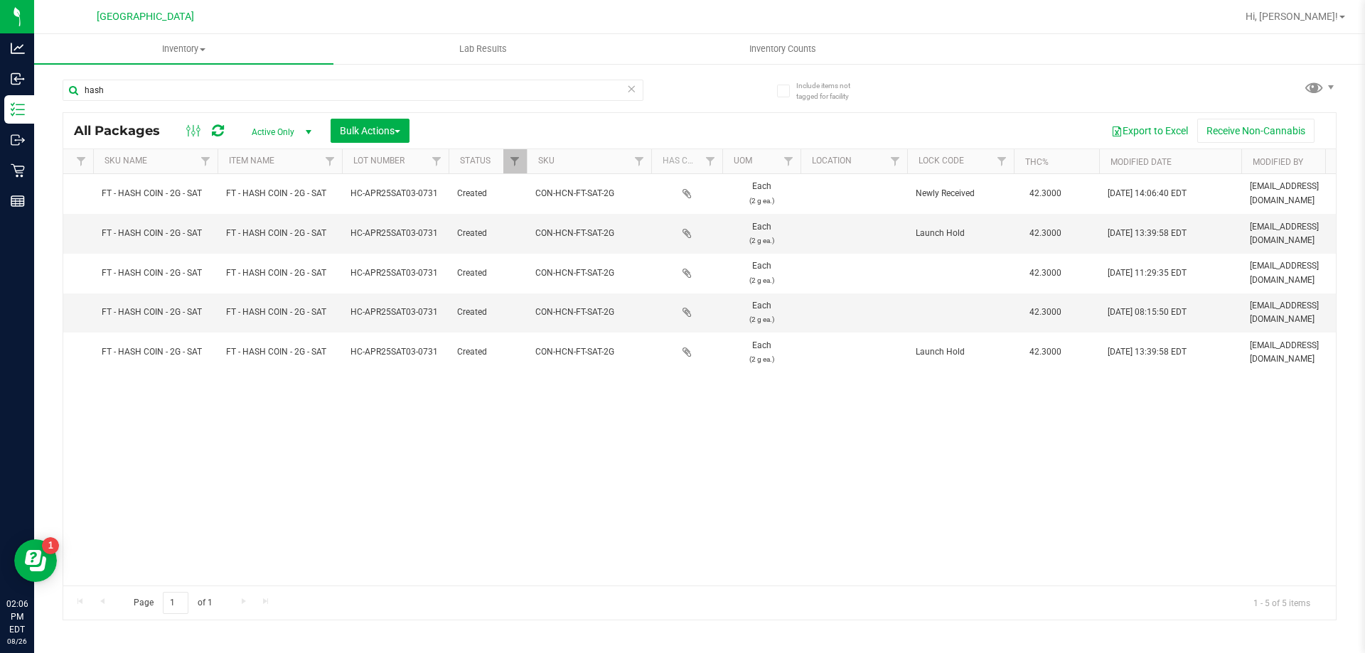
scroll to position [0, 1187]
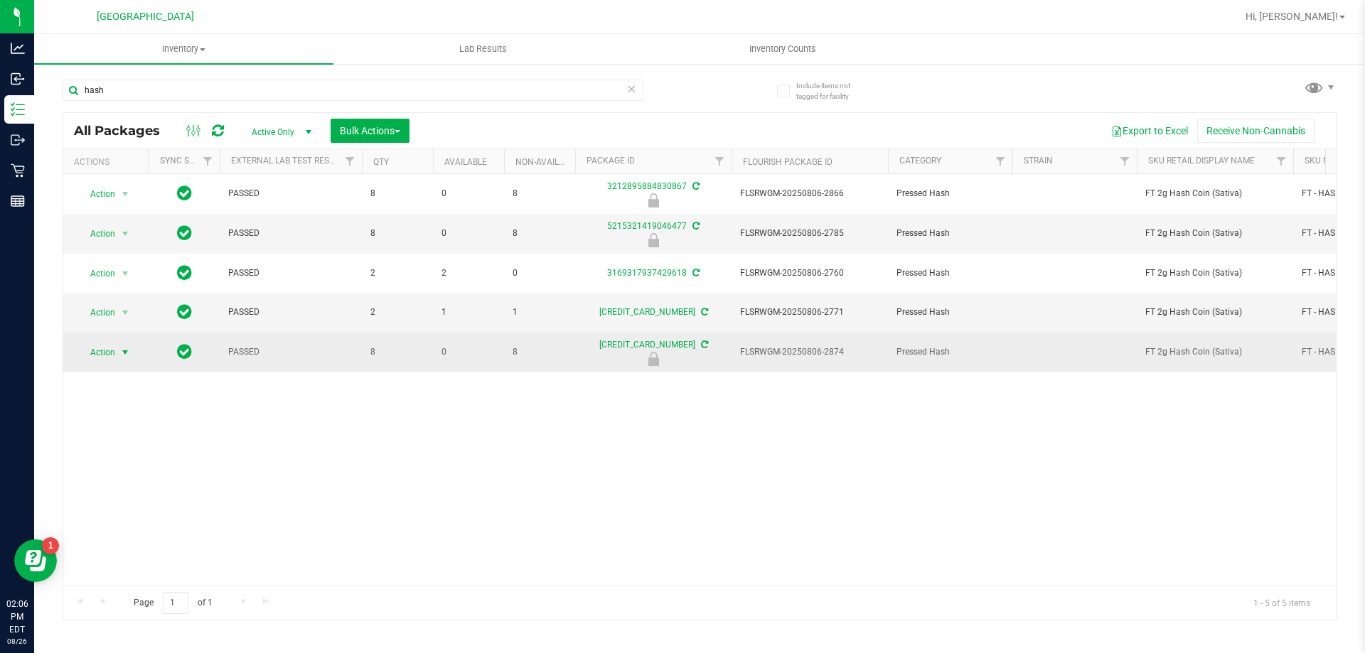
click at [122, 350] on span "select" at bounding box center [124, 352] width 11 height 11
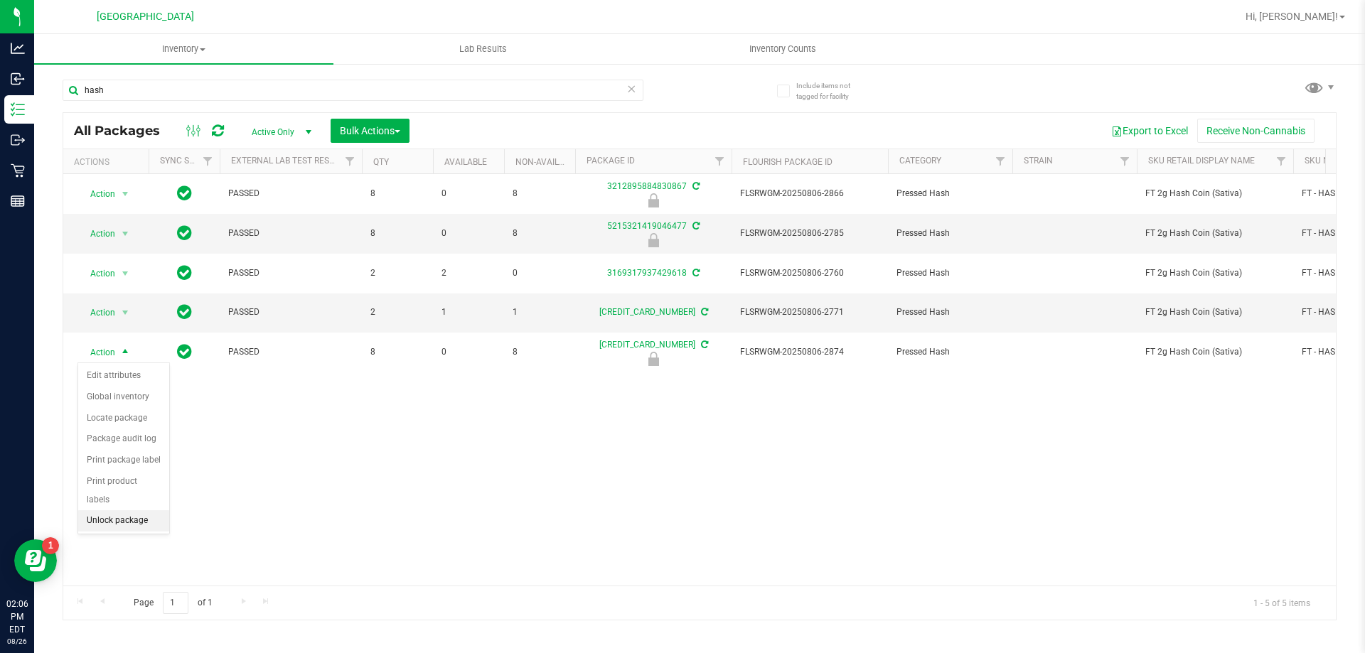
click at [121, 510] on li "Unlock package" at bounding box center [123, 520] width 91 height 21
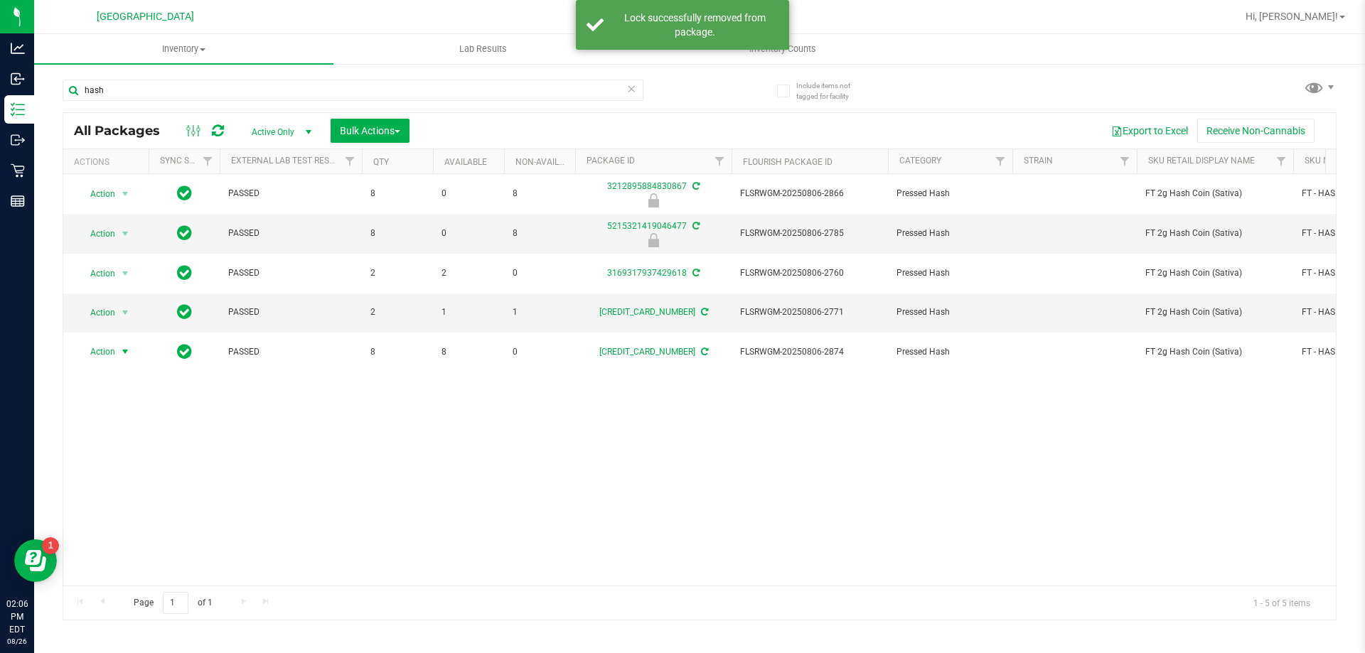
click at [111, 351] on span "Action" at bounding box center [96, 352] width 38 height 20
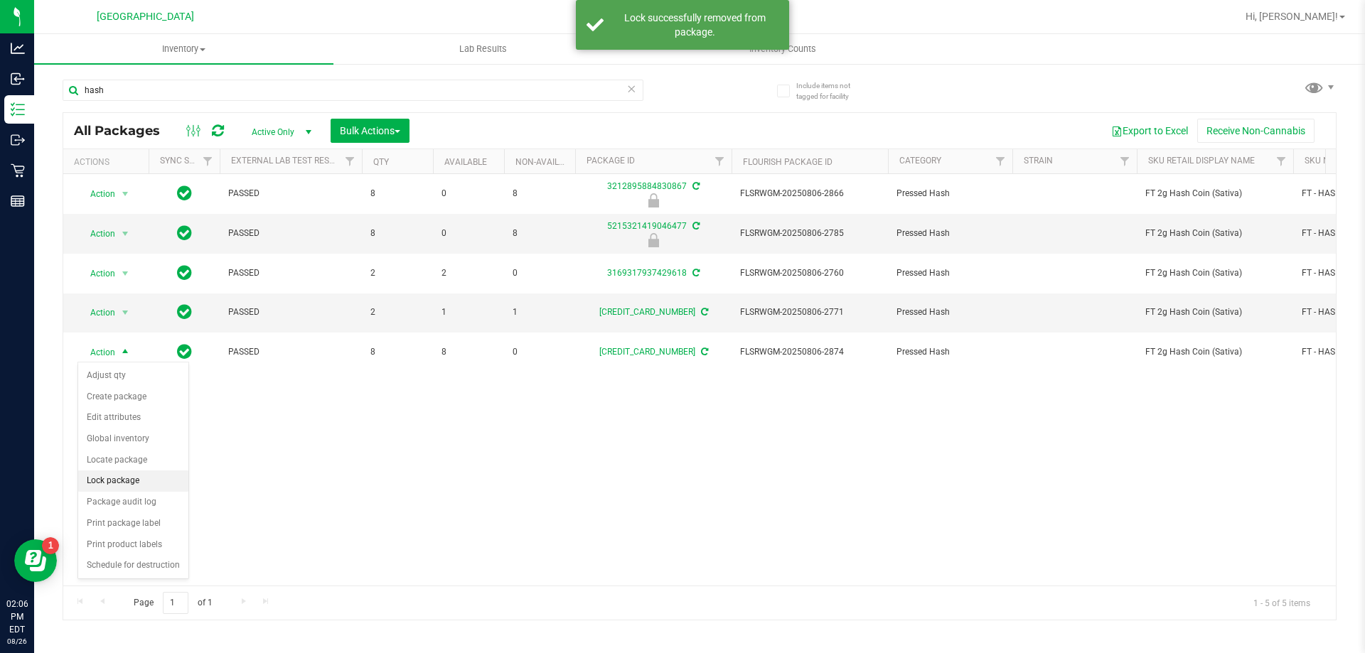
click at [132, 480] on li "Lock package" at bounding box center [133, 481] width 110 height 21
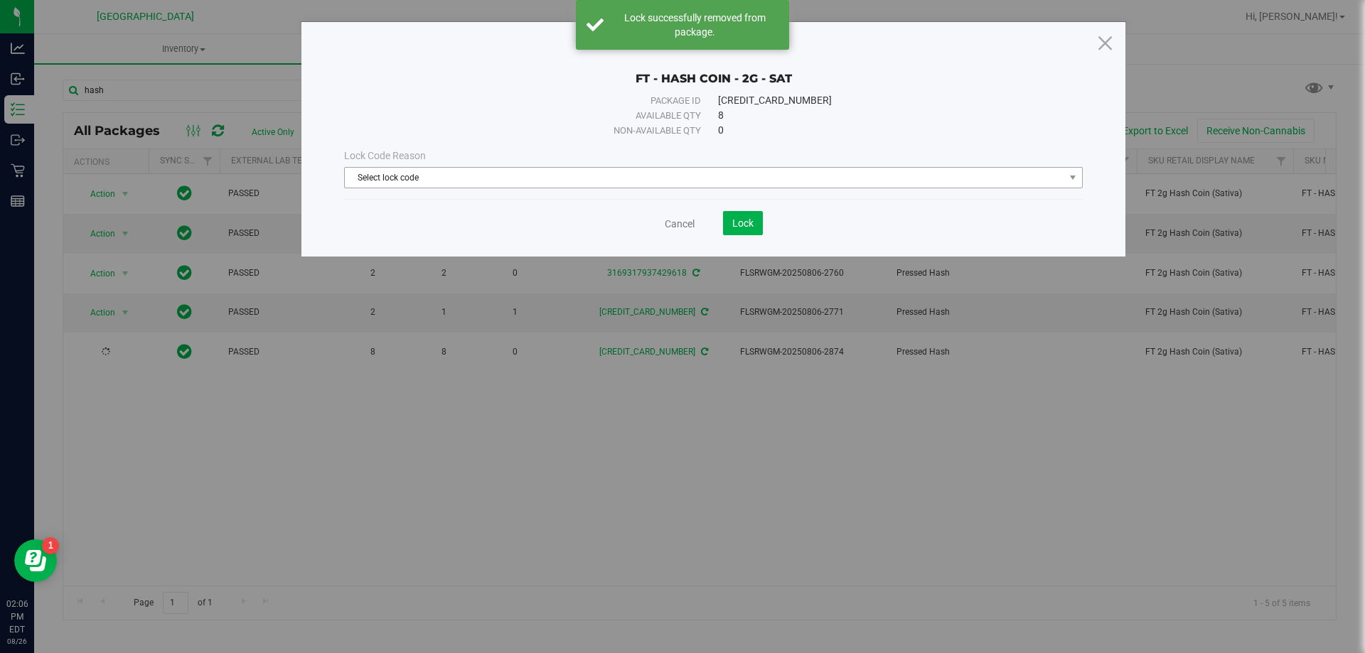
click at [534, 183] on span "Select lock code" at bounding box center [704, 178] width 719 height 20
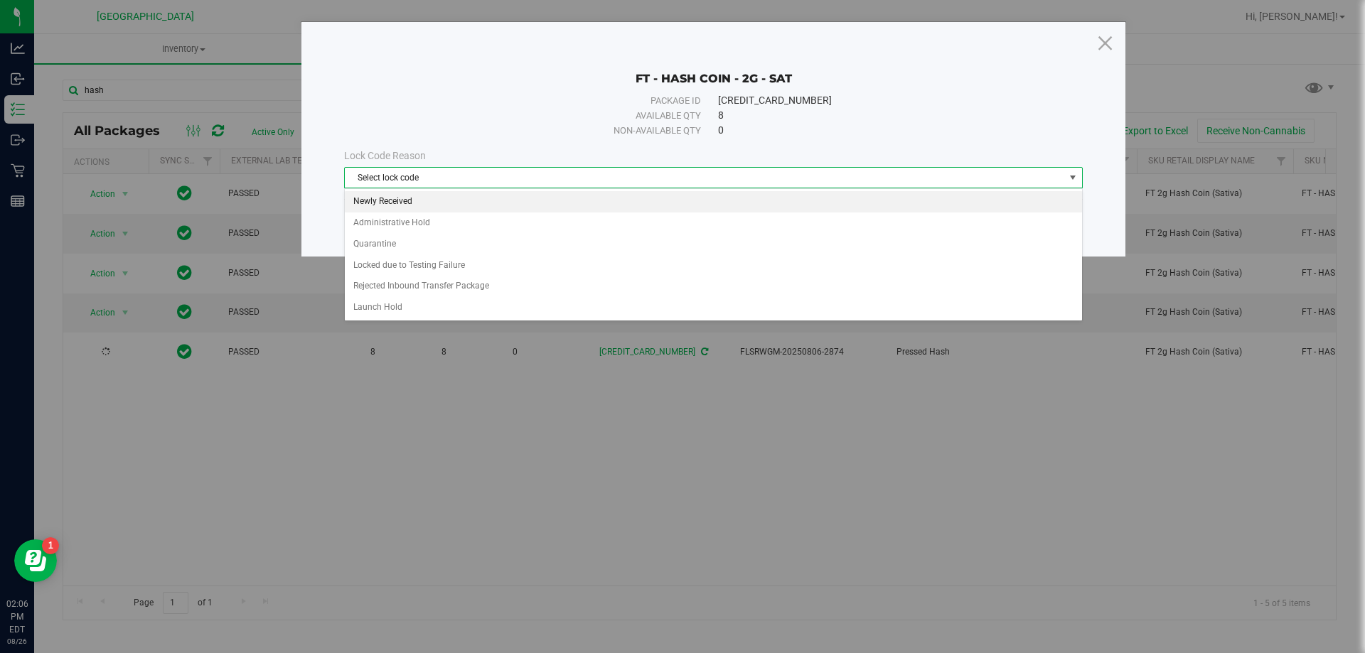
click at [404, 198] on li "Newly Received" at bounding box center [713, 201] width 737 height 21
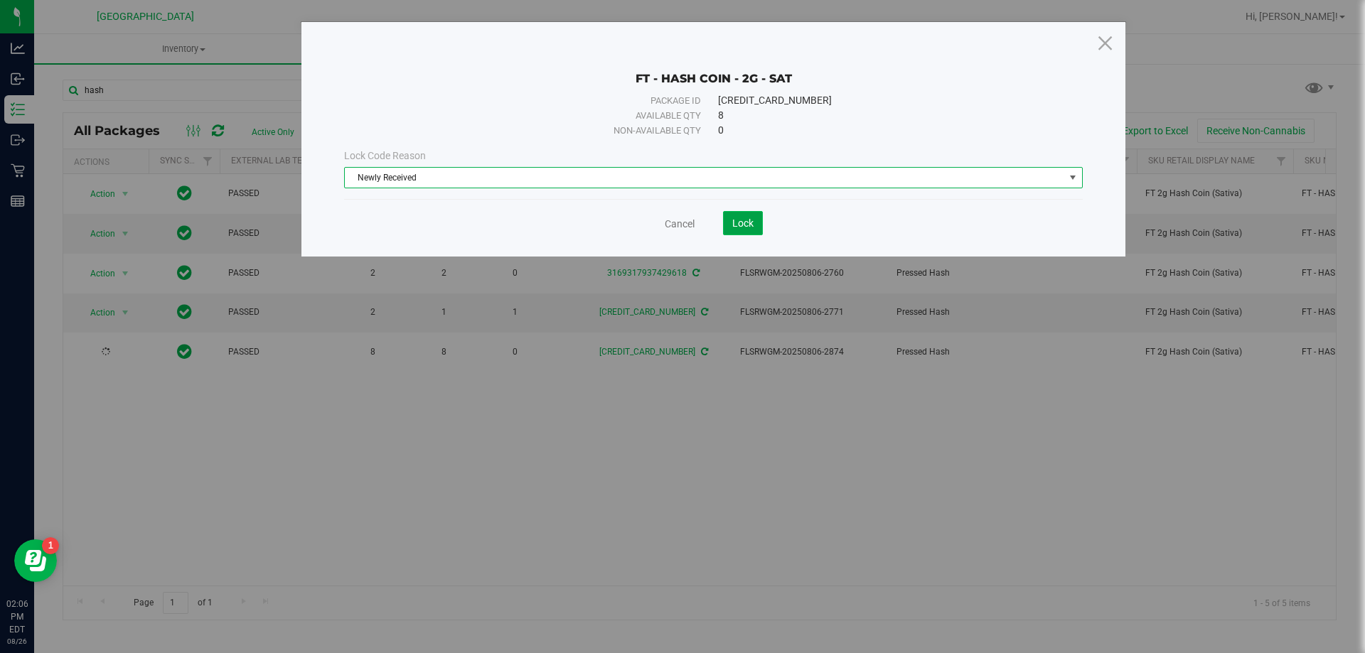
click at [747, 228] on span "Lock" at bounding box center [742, 223] width 21 height 11
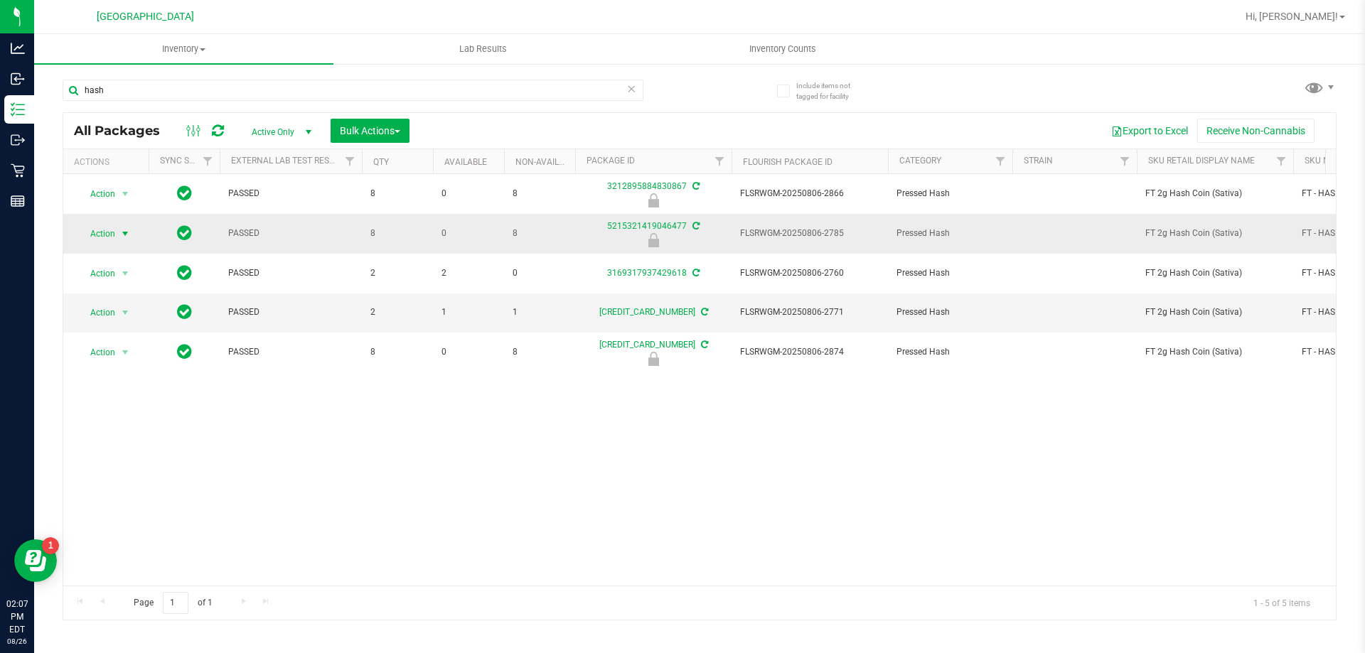
click at [95, 230] on span "Action" at bounding box center [96, 234] width 38 height 20
click at [127, 392] on li "Unlock package" at bounding box center [123, 402] width 91 height 21
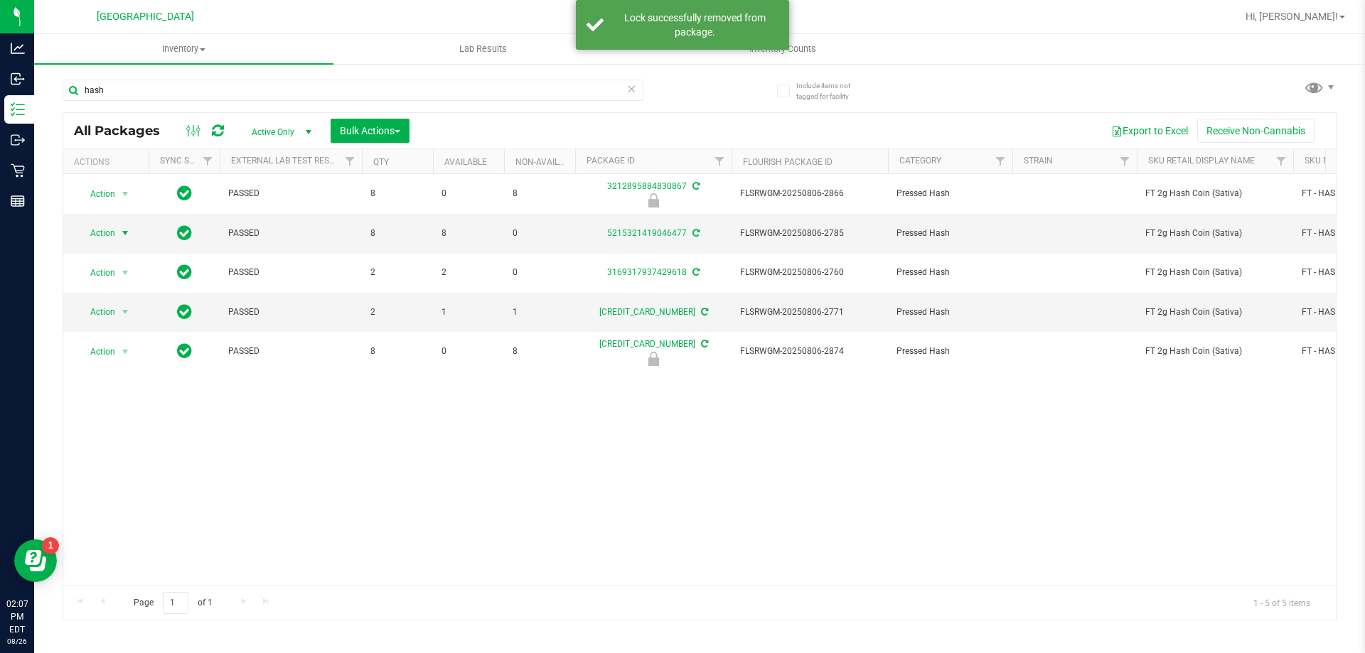
click at [119, 234] on span "select" at bounding box center [126, 233] width 18 height 20
click at [129, 369] on li "Lock package" at bounding box center [133, 362] width 110 height 21
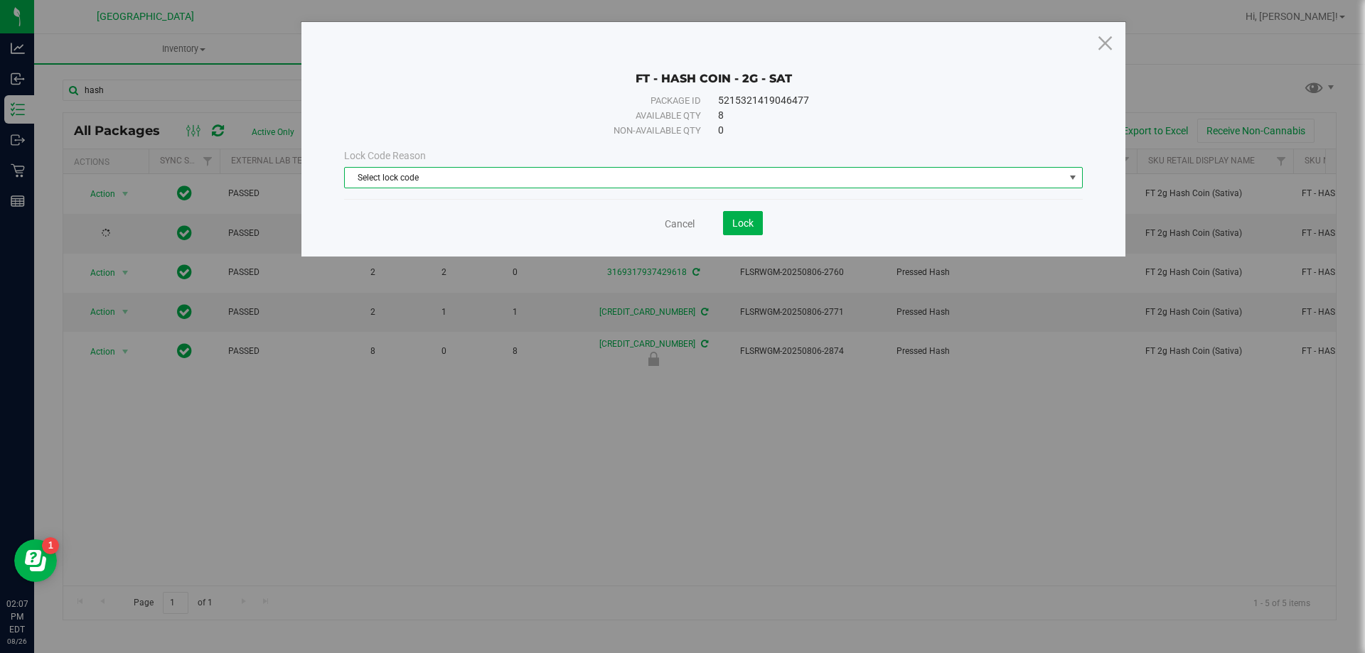
click at [387, 170] on span "Select lock code" at bounding box center [704, 178] width 719 height 20
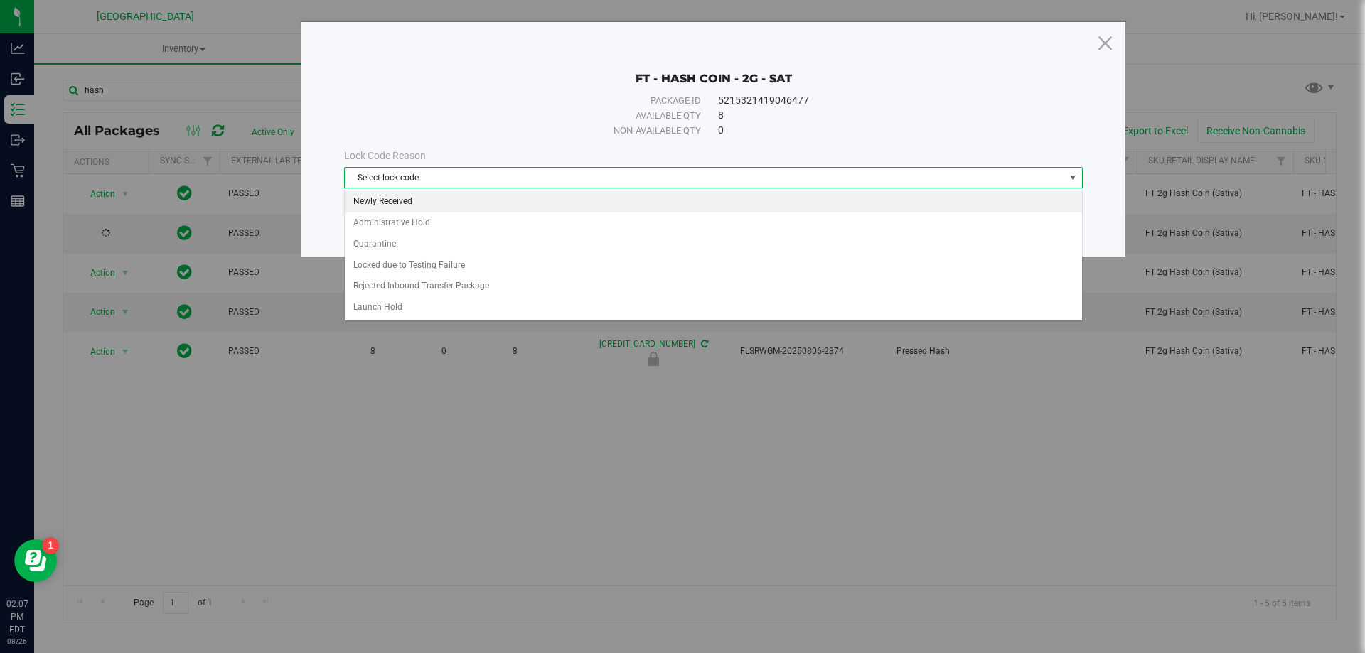
click at [395, 199] on li "Newly Received" at bounding box center [713, 201] width 737 height 21
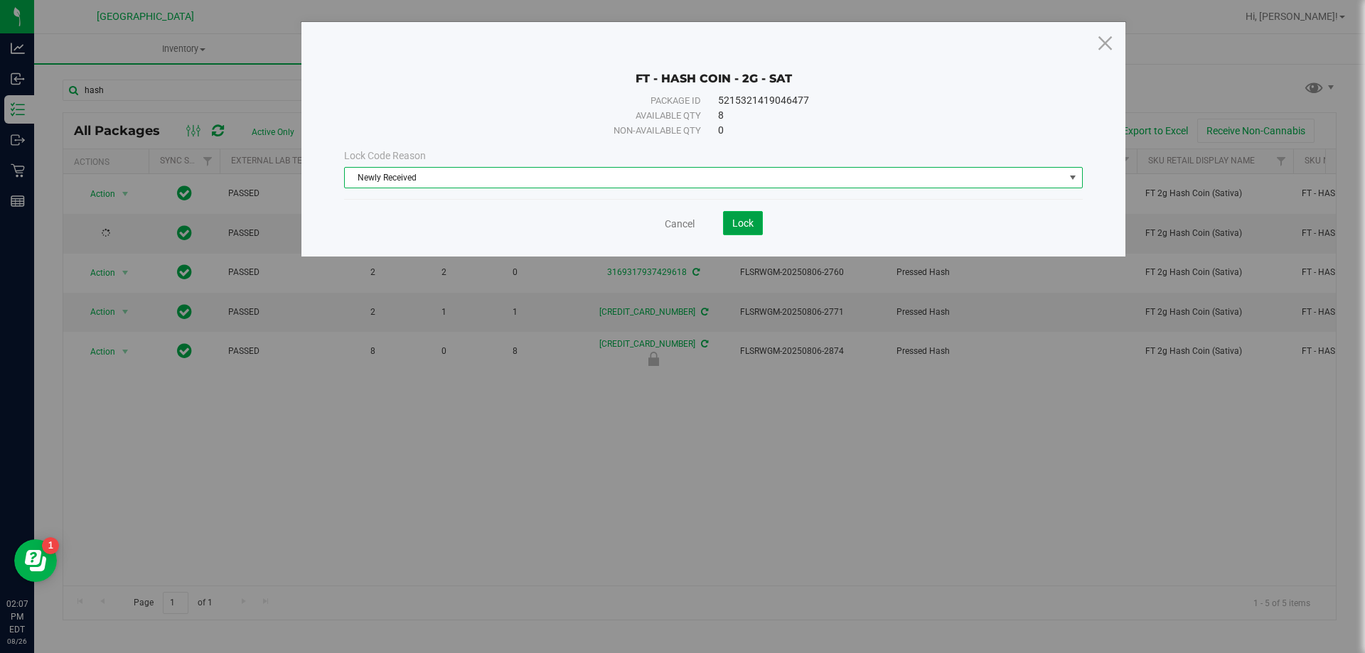
click at [745, 222] on span "Lock" at bounding box center [742, 223] width 21 height 11
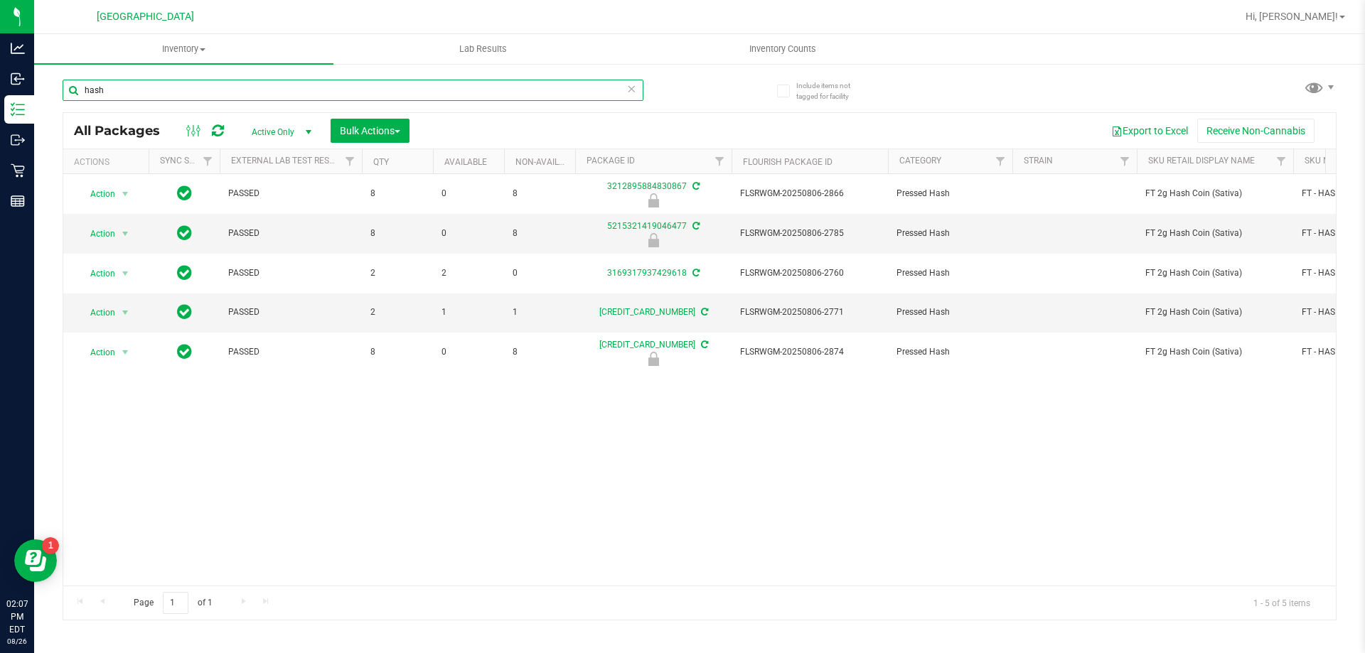
click at [112, 99] on input "hash" at bounding box center [353, 90] width 581 height 21
type input "pkn"
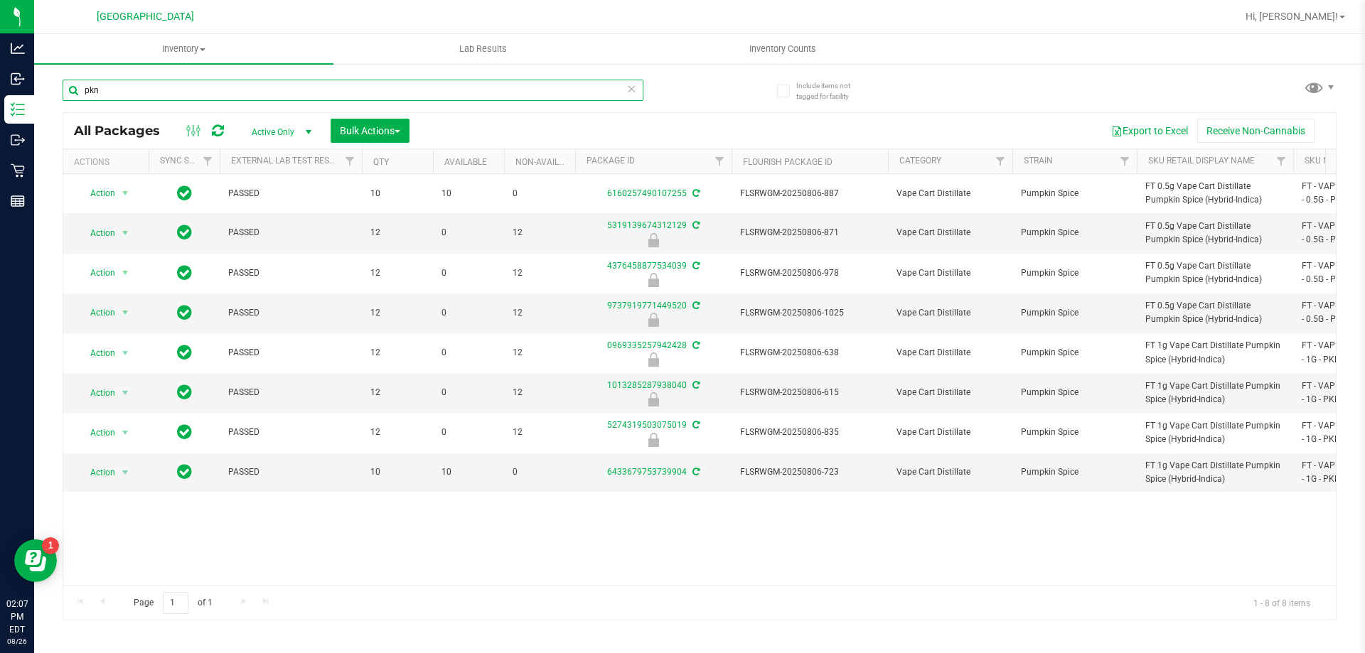
drag, startPoint x: 465, startPoint y: 581, endPoint x: 32, endPoint y: 28, distance: 701.8
click at [373, 130] on span "Bulk Actions" at bounding box center [370, 130] width 60 height 11
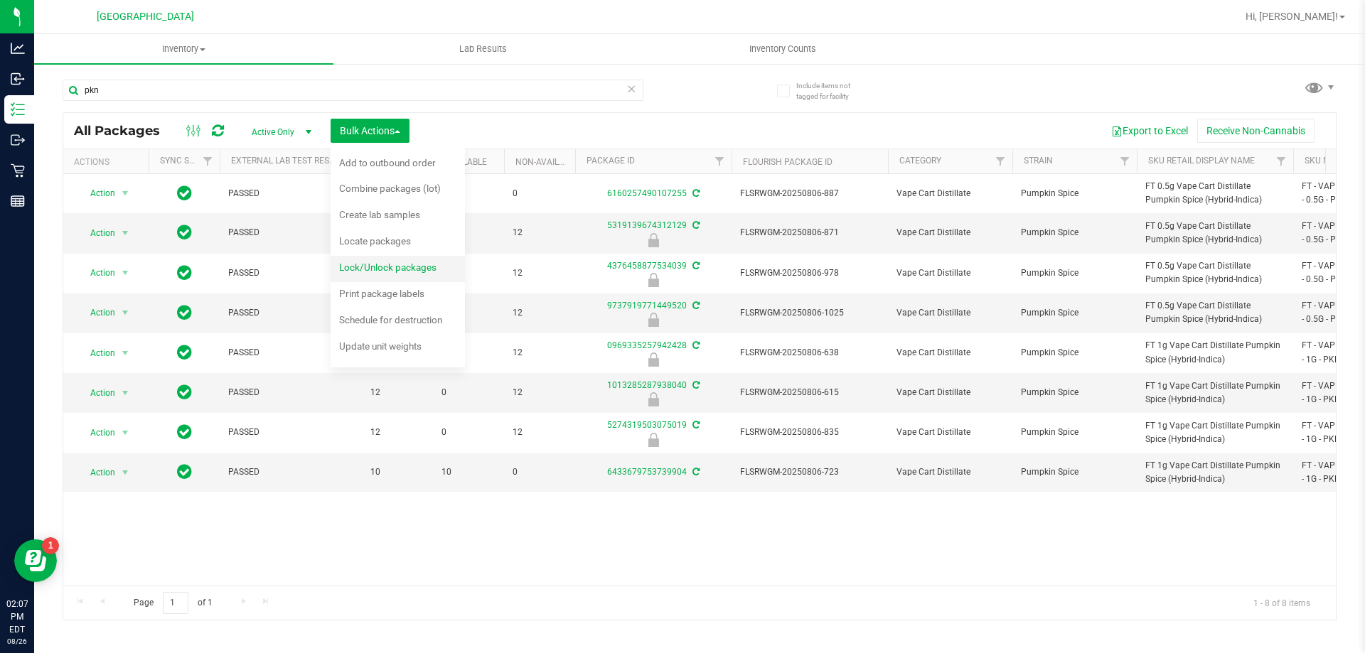
click at [395, 265] on span "Lock/Unlock packages" at bounding box center [387, 267] width 97 height 11
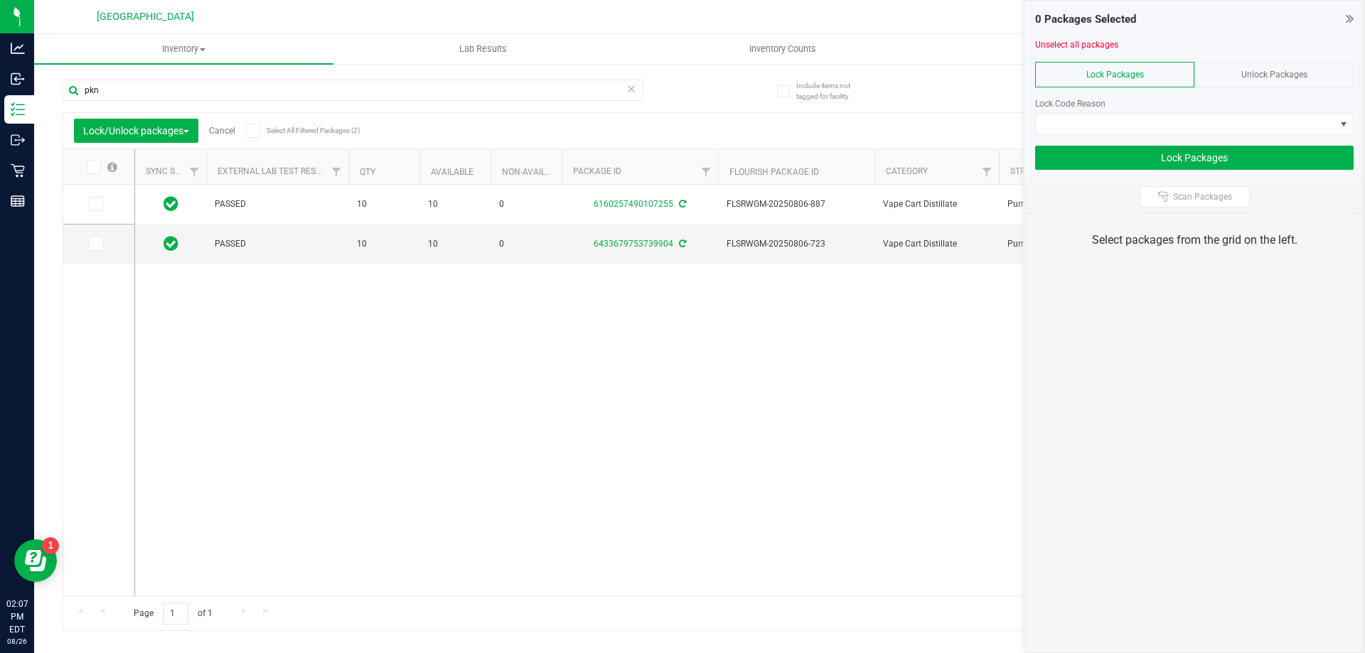
click at [1250, 76] on span "Unlock Packages" at bounding box center [1274, 75] width 66 height 10
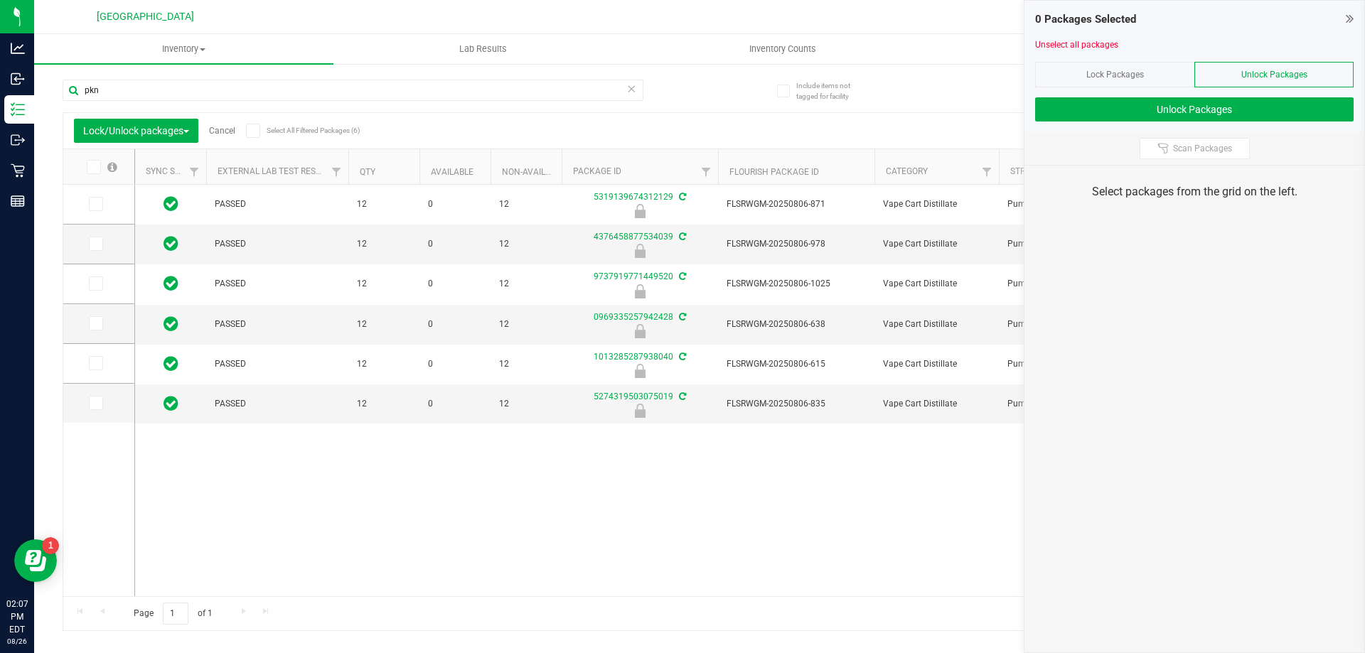
click at [90, 167] on icon at bounding box center [92, 167] width 9 height 0
click at [0, 0] on input "checkbox" at bounding box center [0, 0] width 0 height 0
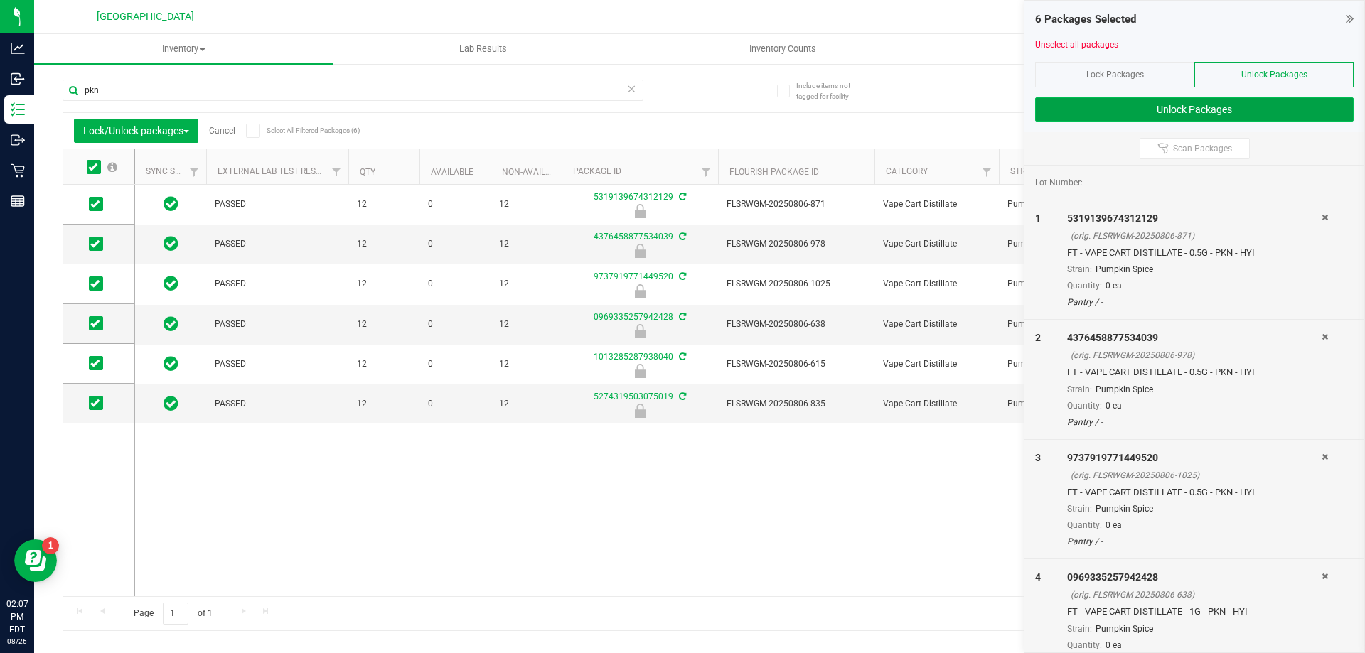
click at [1111, 114] on button "Unlock Packages" at bounding box center [1194, 109] width 318 height 24
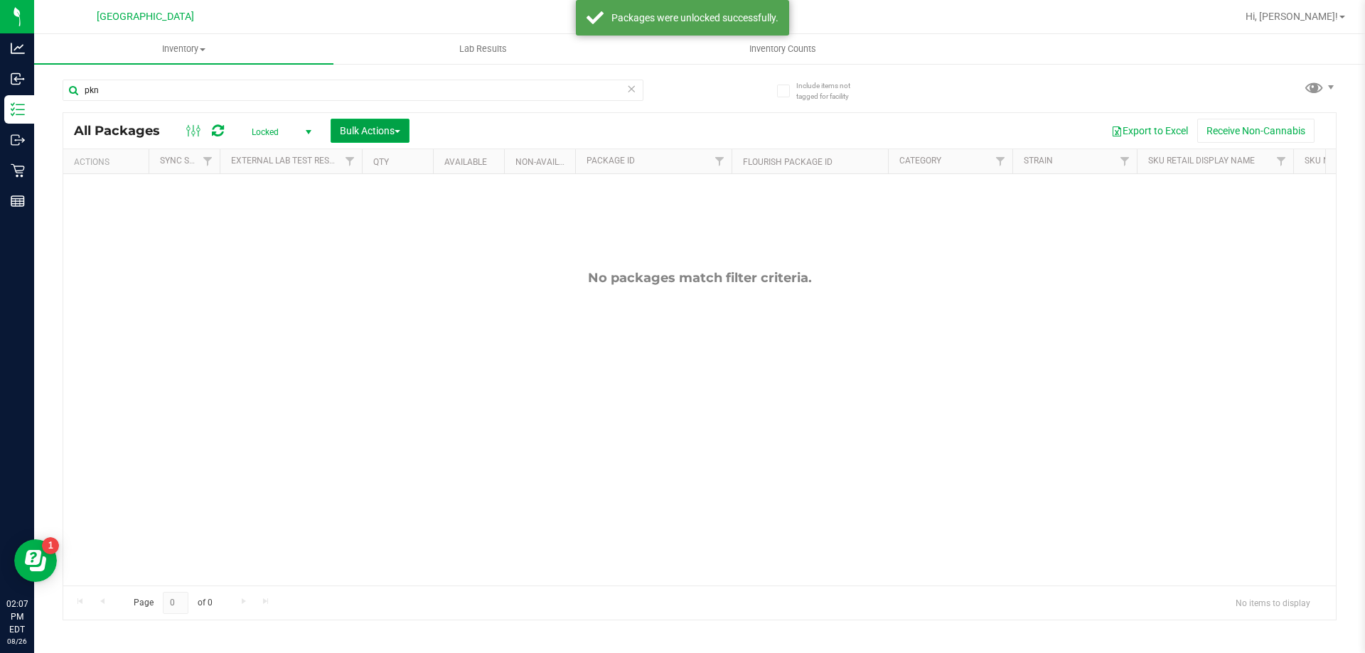
click at [370, 129] on span "Bulk Actions" at bounding box center [370, 130] width 60 height 11
click at [274, 132] on span "Locked" at bounding box center [279, 132] width 78 height 20
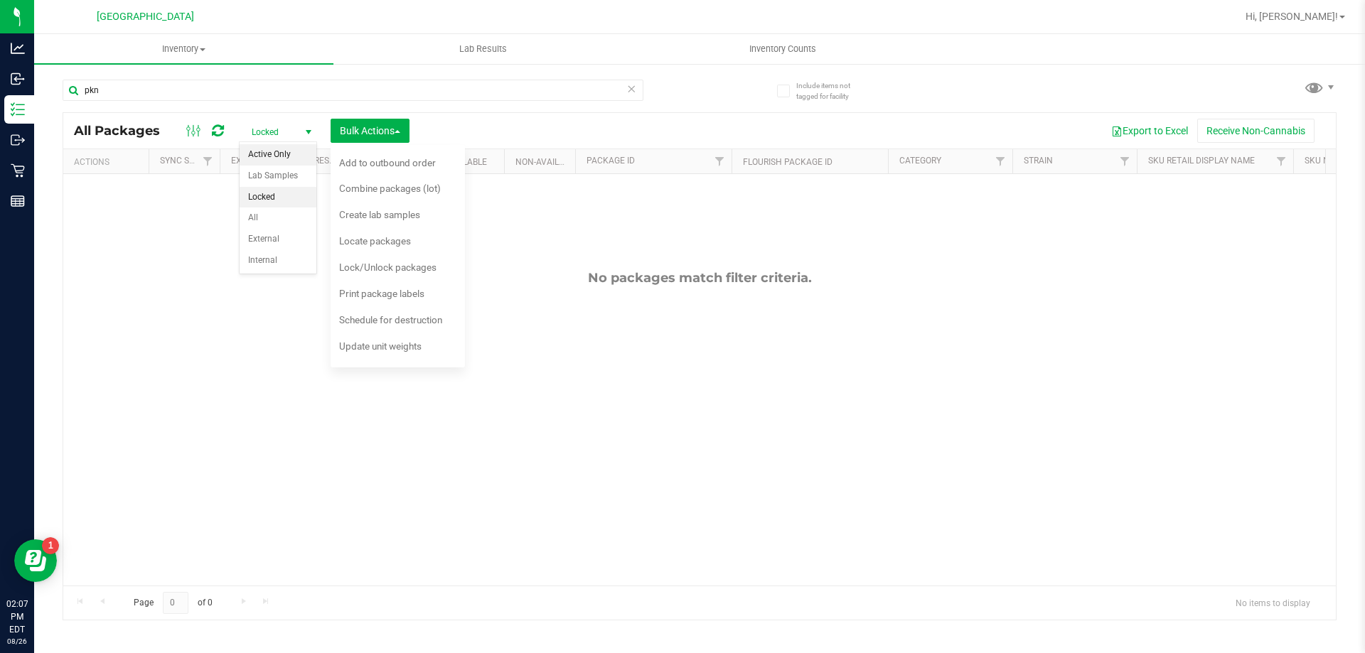
click at [286, 157] on li "Active Only" at bounding box center [278, 154] width 77 height 21
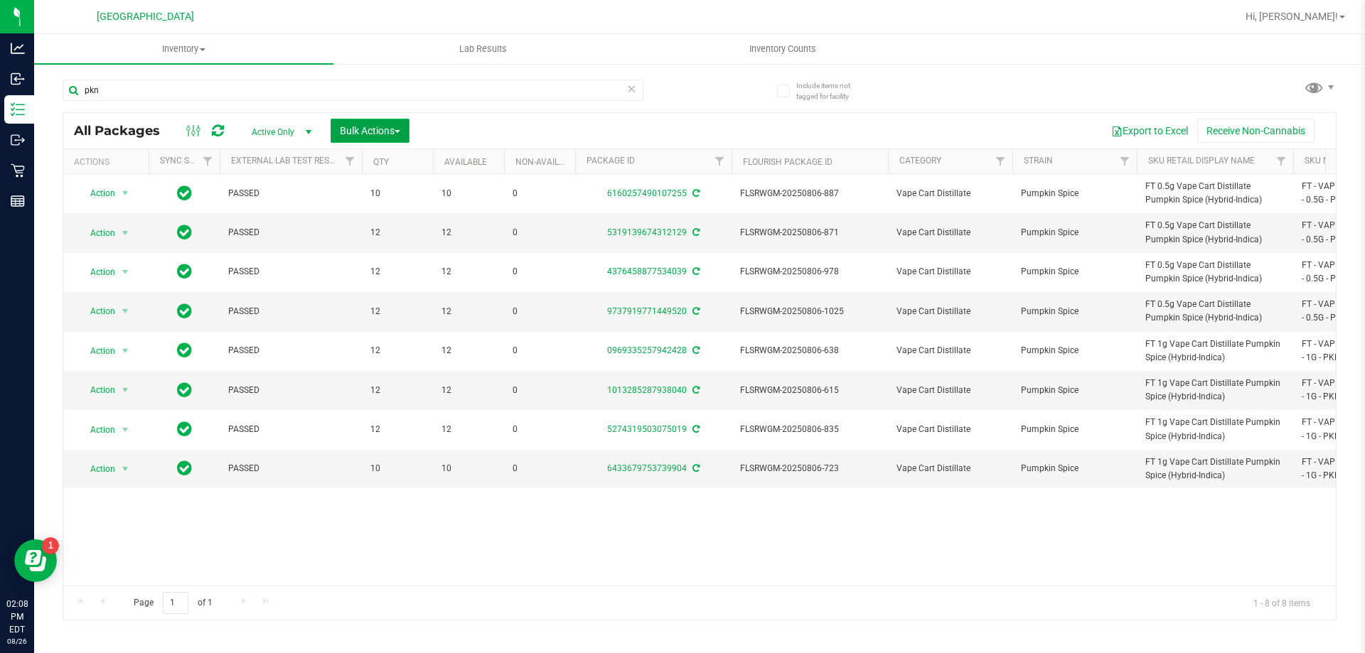
click at [389, 136] on button "Bulk Actions" at bounding box center [370, 131] width 79 height 24
click at [402, 267] on span "Lock/Unlock packages" at bounding box center [387, 267] width 97 height 11
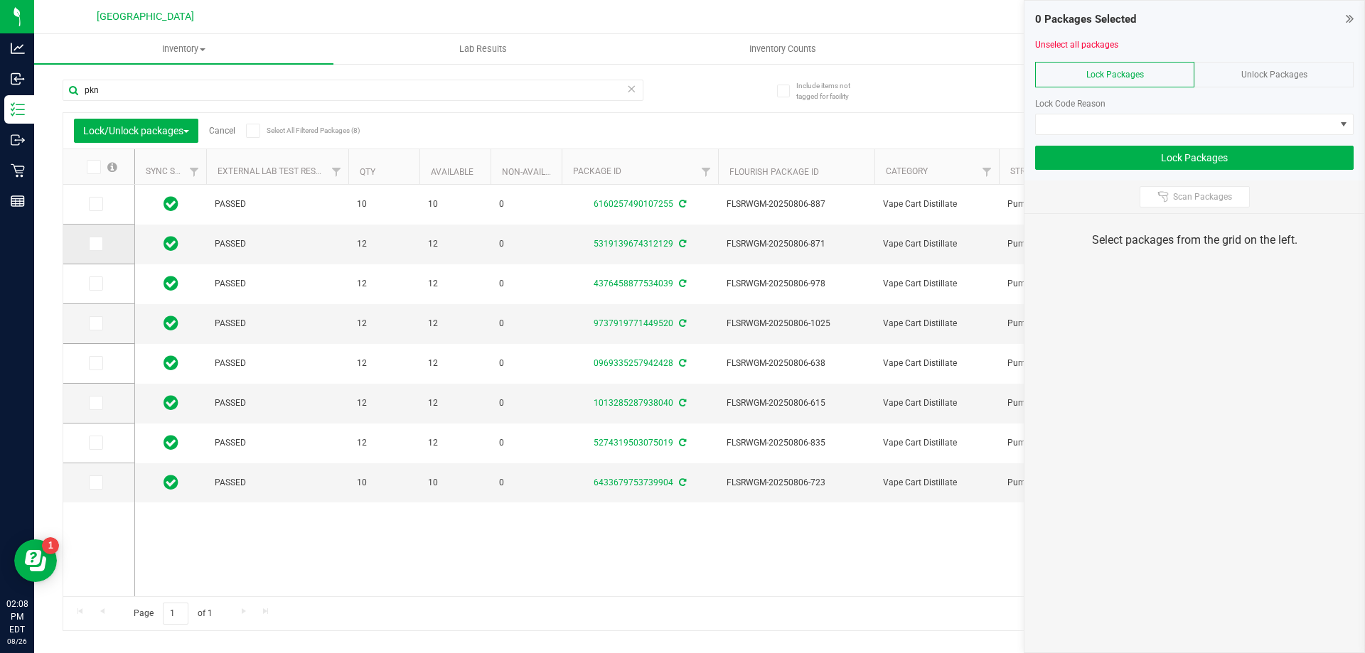
click at [97, 244] on icon at bounding box center [94, 244] width 9 height 0
click at [0, 0] on input "checkbox" at bounding box center [0, 0] width 0 height 0
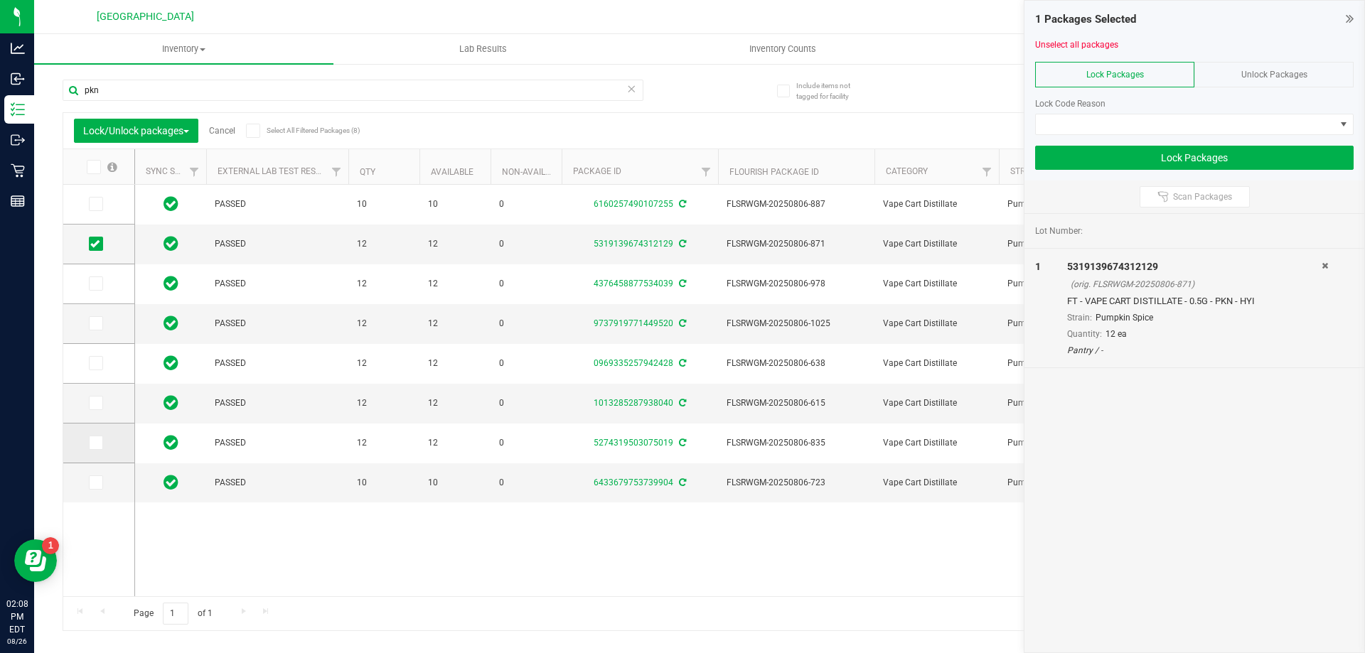
click at [95, 443] on icon at bounding box center [94, 443] width 9 height 0
click at [99, 403] on icon at bounding box center [94, 403] width 9 height 0
click at [0, 0] on input "checkbox" at bounding box center [0, 0] width 0 height 0
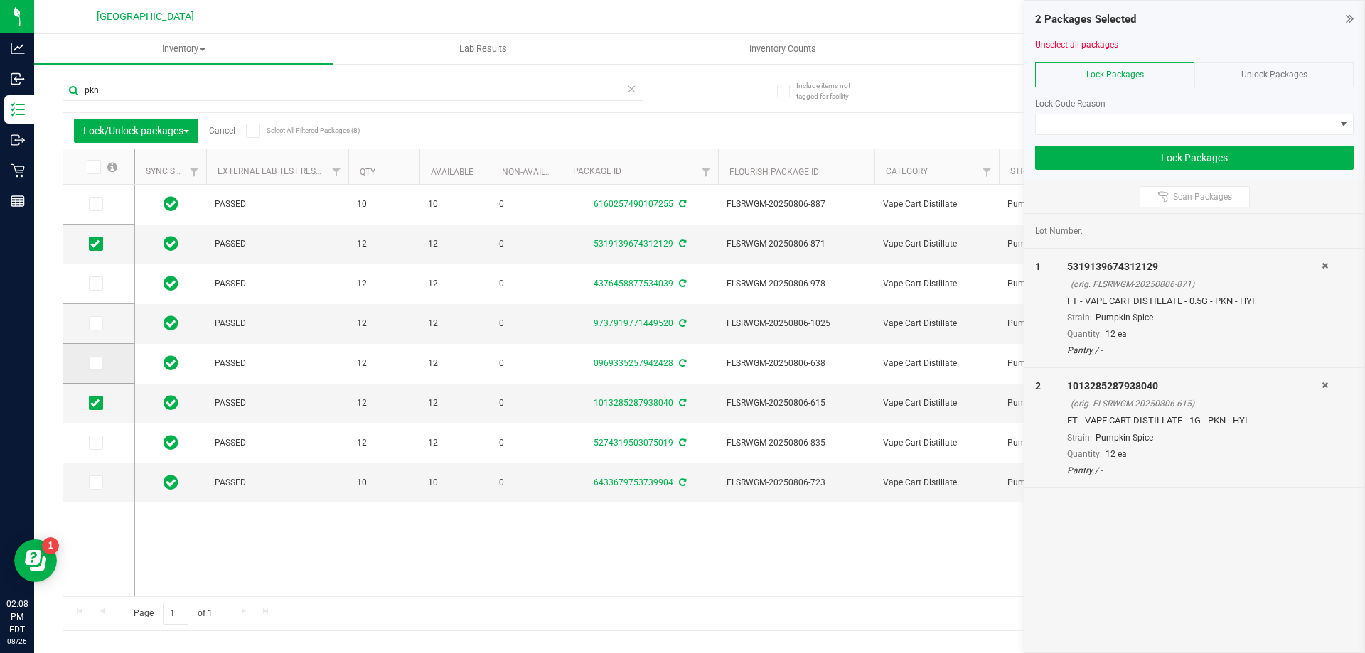
click at [101, 360] on span at bounding box center [96, 363] width 14 height 14
click at [0, 0] on input "checkbox" at bounding box center [0, 0] width 0 height 0
click at [96, 323] on icon at bounding box center [94, 323] width 9 height 0
click at [0, 0] on input "checkbox" at bounding box center [0, 0] width 0 height 0
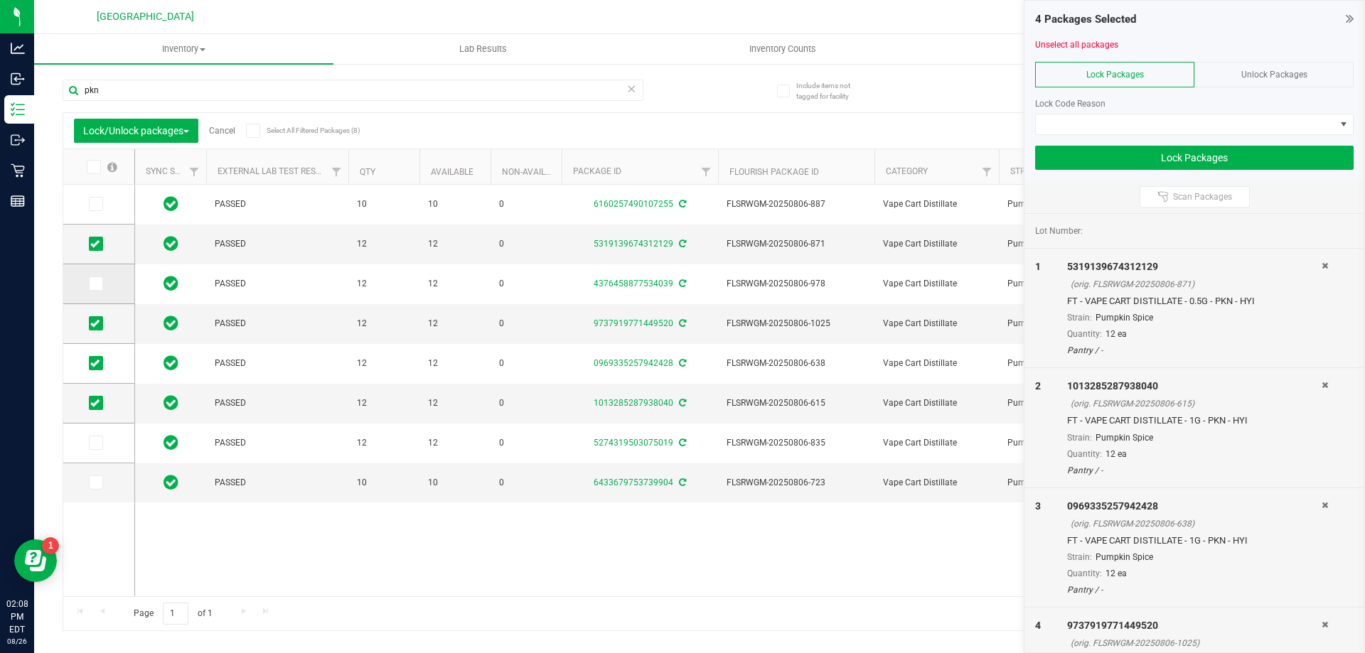
click at [91, 284] on icon at bounding box center [94, 284] width 9 height 0
click at [0, 0] on input "checkbox" at bounding box center [0, 0] width 0 height 0
click at [96, 443] on icon at bounding box center [94, 443] width 9 height 0
click at [0, 0] on input "checkbox" at bounding box center [0, 0] width 0 height 0
click at [1161, 127] on span at bounding box center [1185, 124] width 299 height 20
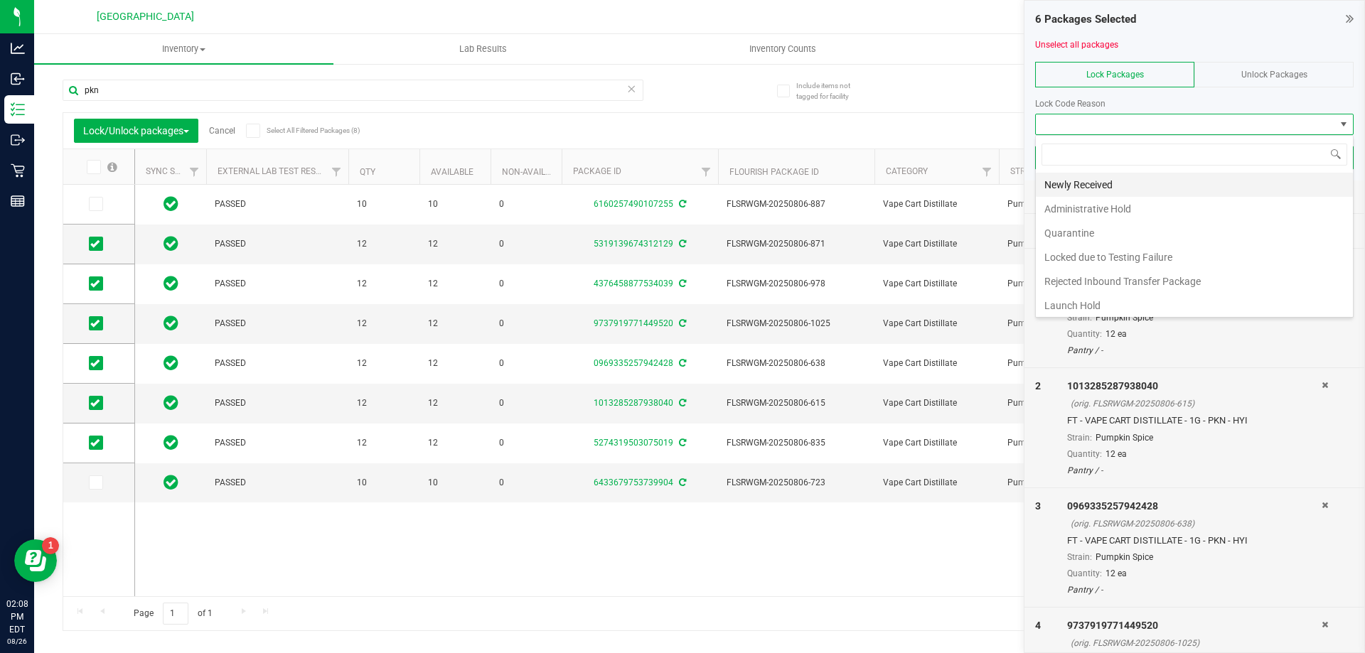
click at [1108, 180] on li "Newly Received" at bounding box center [1194, 185] width 317 height 24
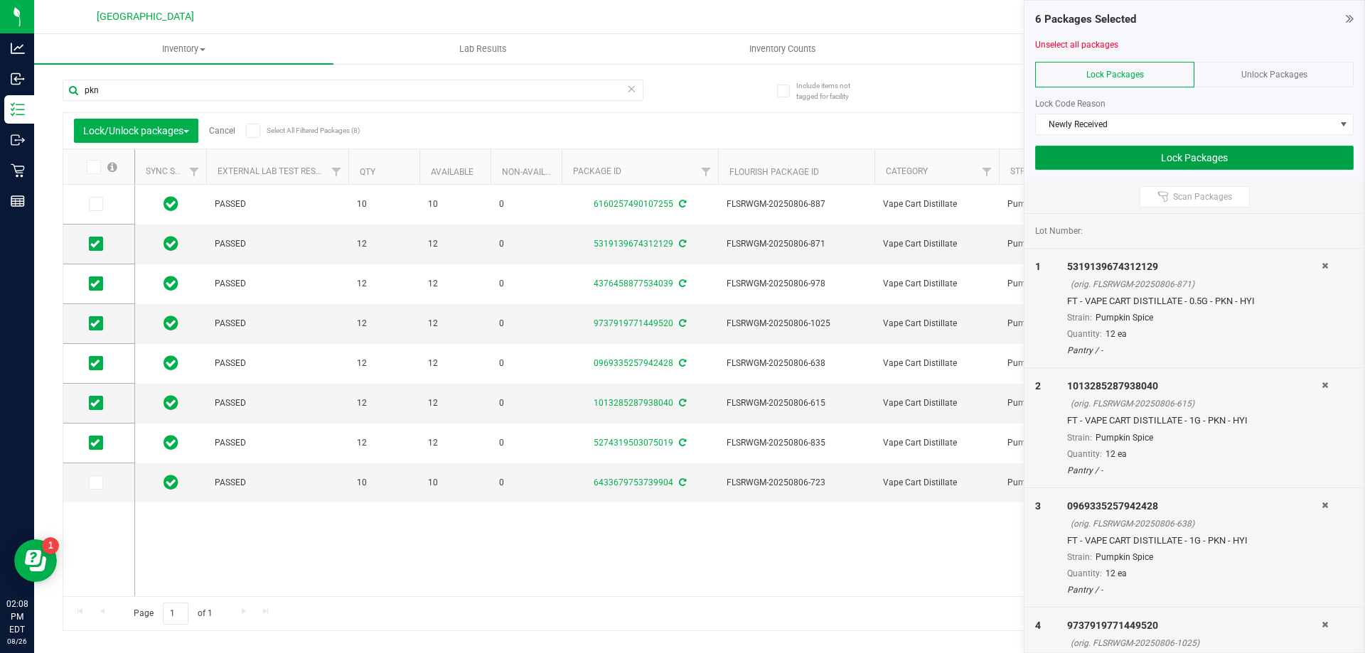
click at [1153, 158] on button "Lock Packages" at bounding box center [1194, 158] width 318 height 24
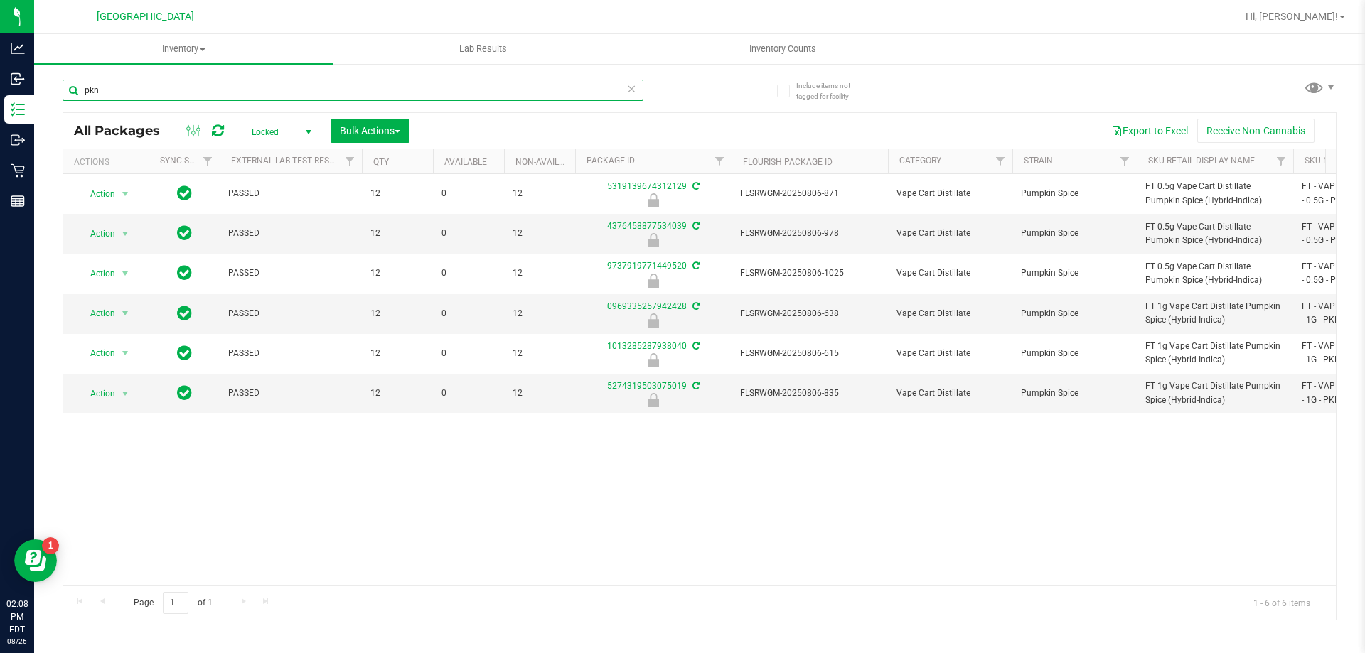
click at [161, 86] on input "pkn" at bounding box center [353, 90] width 581 height 21
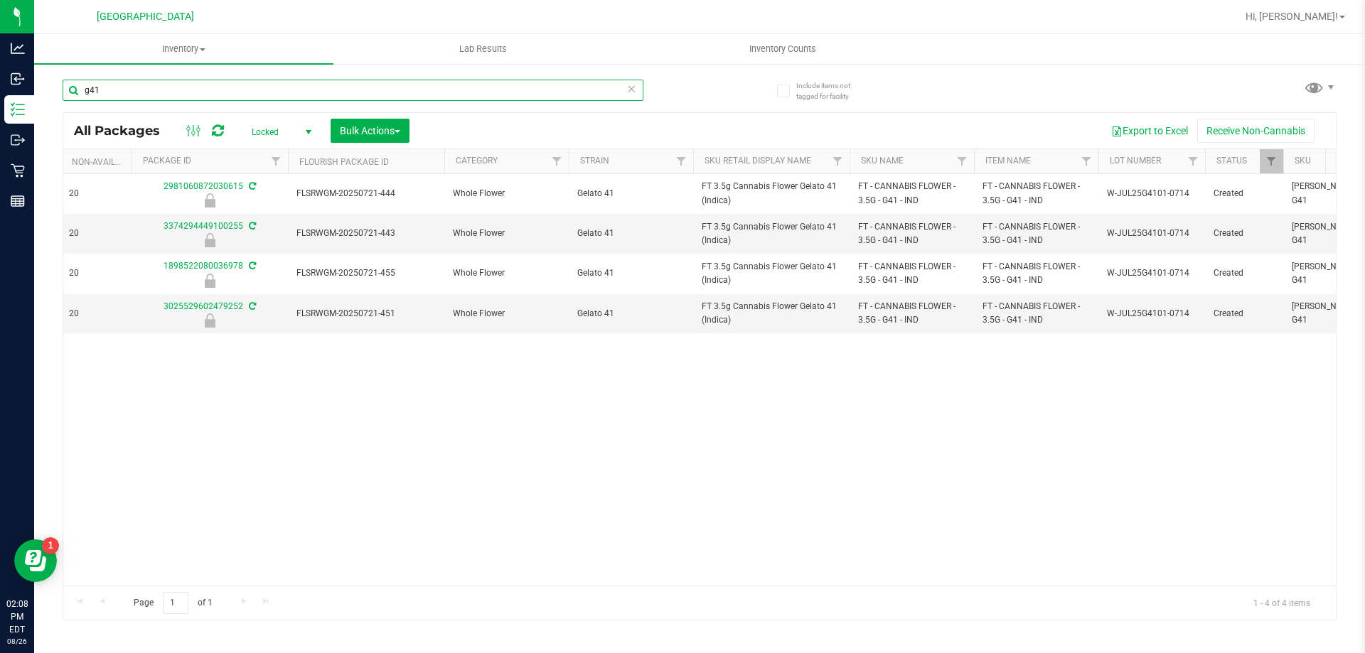
scroll to position [0, 854]
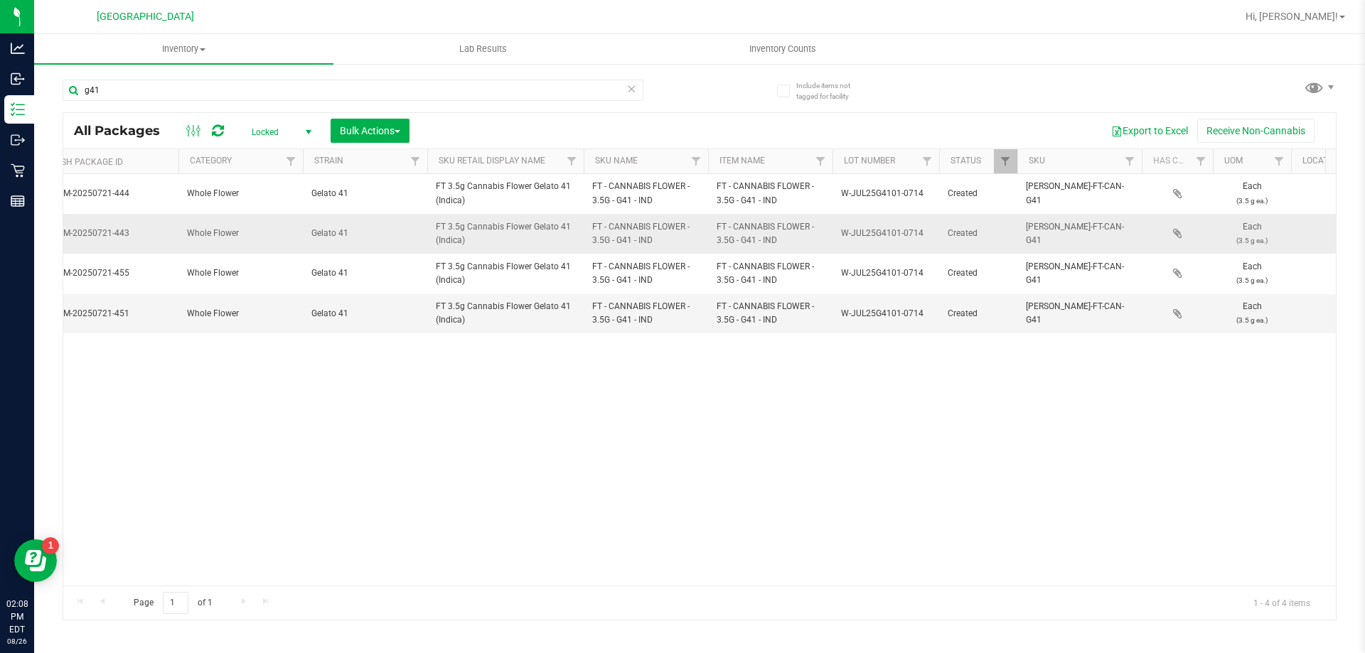
click at [459, 229] on span "FT 3.5g Cannabis Flower Gelato 41 (Indica)" at bounding box center [505, 233] width 139 height 27
copy tr "FT 3.5g Cannabis Flower Gelato 41 (Indica)"
click at [154, 90] on input "g41" at bounding box center [353, 90] width 581 height 21
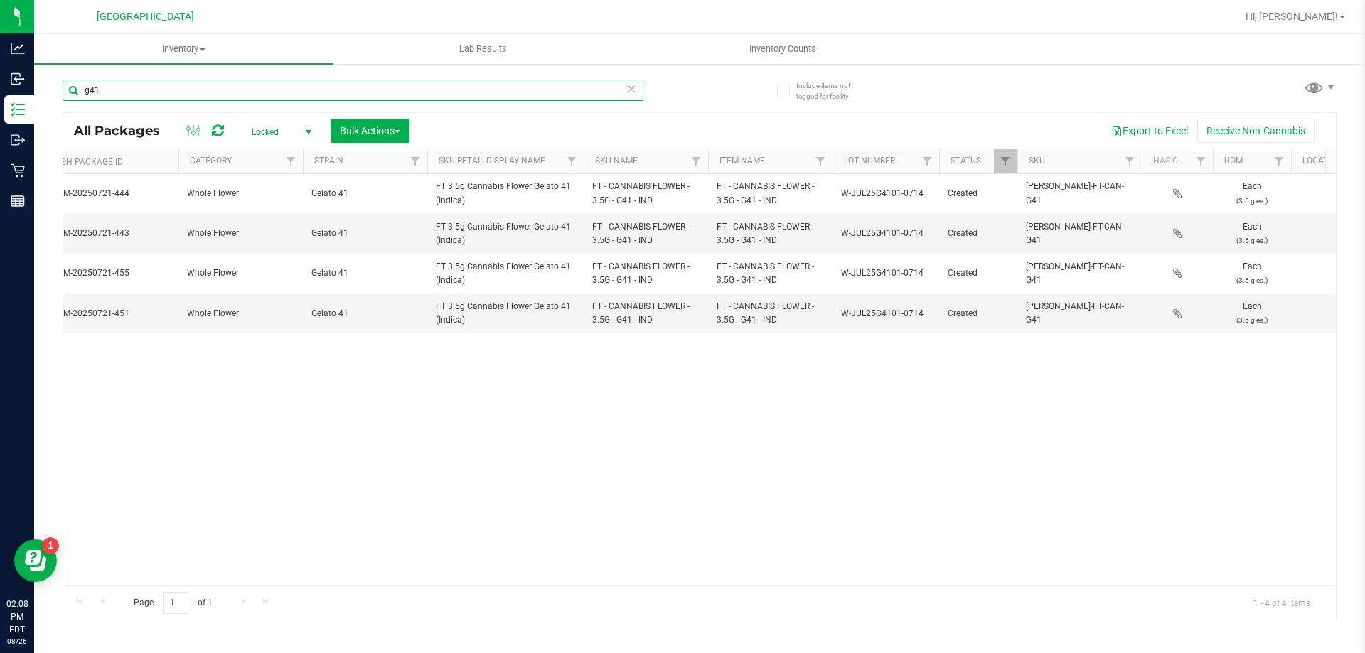
click at [154, 90] on input "g41" at bounding box center [353, 90] width 581 height 21
paste input "FT 3.5g Cannabis Flower Gelato 41 (Indica)"
type input "FT 3.5g Cannabis Flower Gelato 41 (Indica)"
click at [295, 130] on span "Locked" at bounding box center [279, 132] width 78 height 20
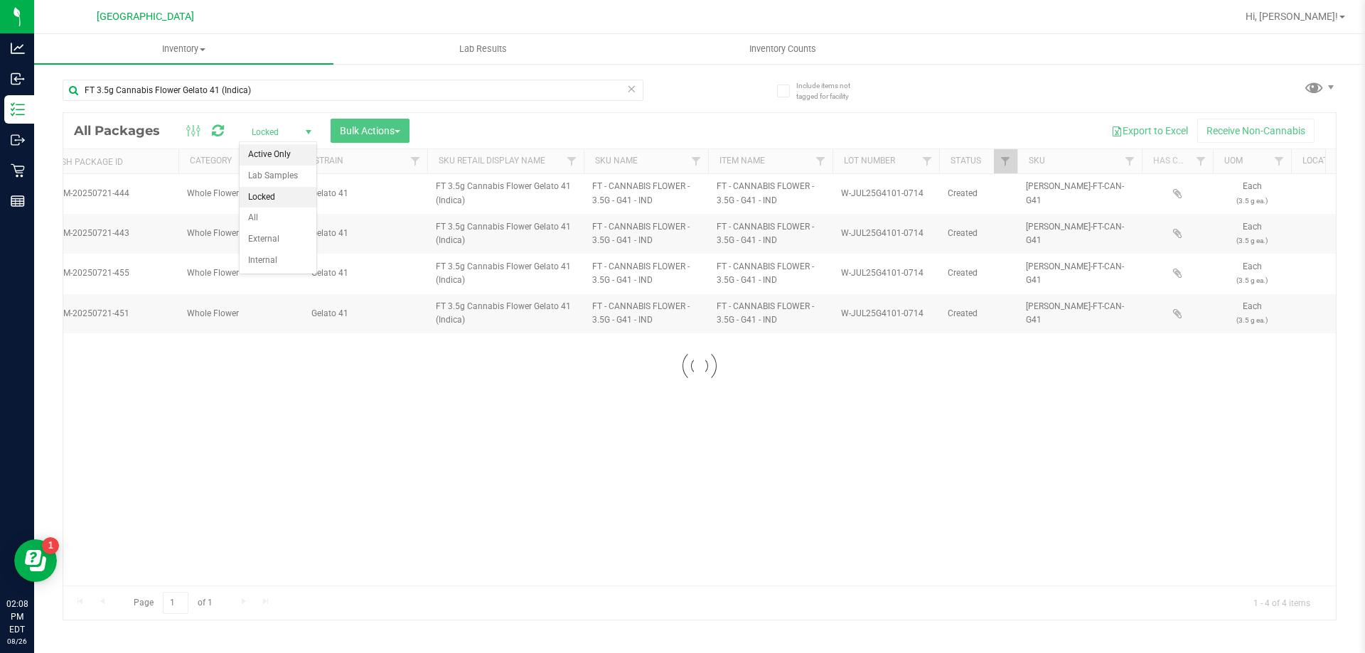
click at [278, 155] on li "Active Only" at bounding box center [278, 154] width 77 height 21
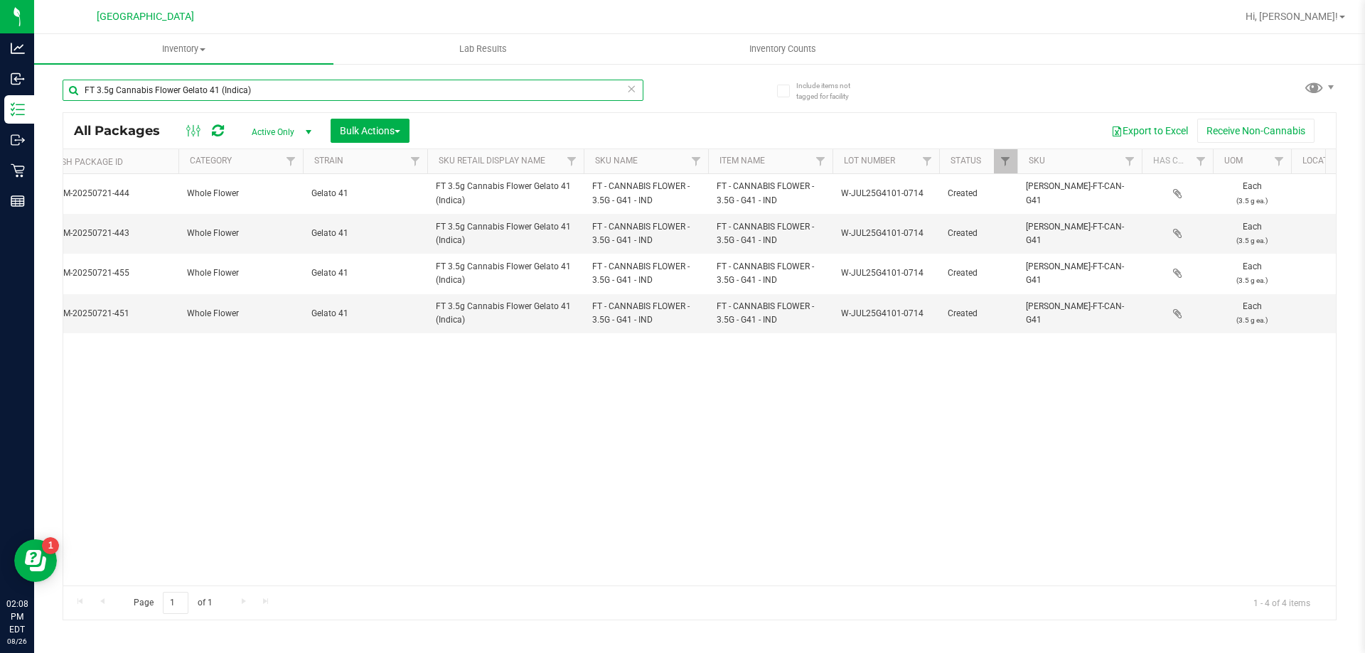
click at [272, 85] on input "FT 3.5g Cannabis Flower Gelato 41 (Indica)" at bounding box center [353, 90] width 581 height 21
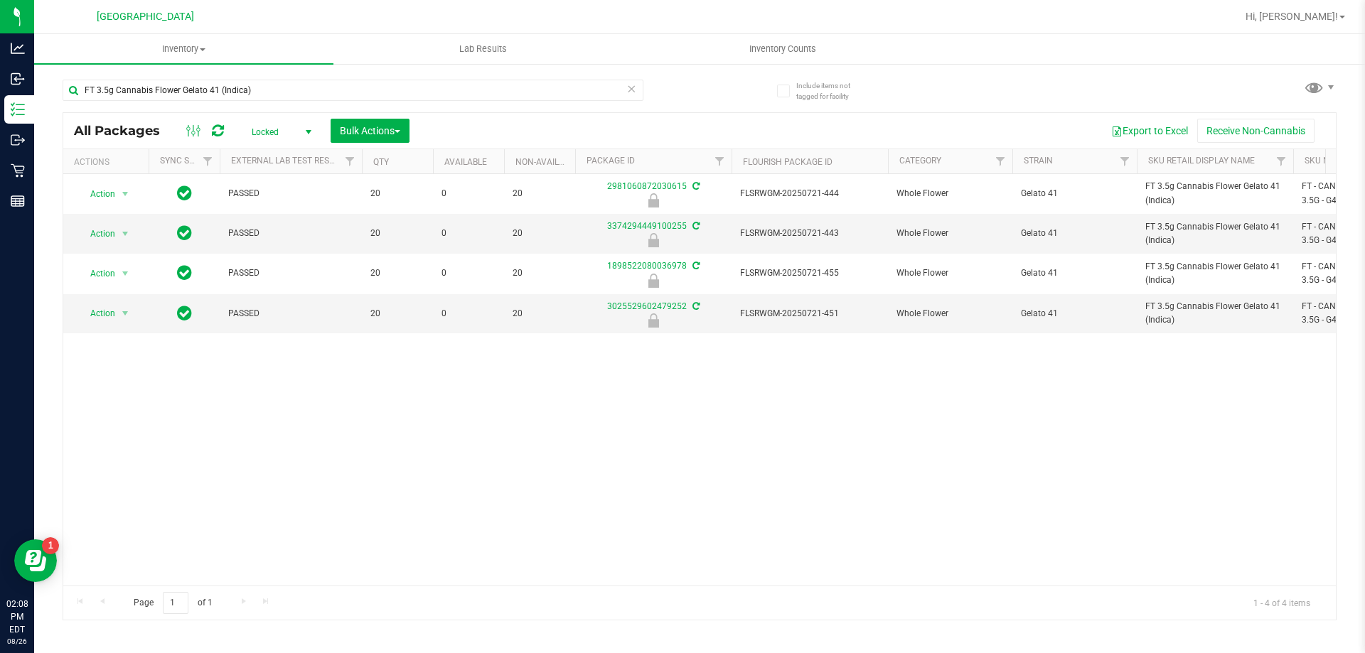
click at [284, 131] on span "Locked" at bounding box center [279, 132] width 78 height 20
click at [275, 154] on li "Active Only" at bounding box center [278, 154] width 77 height 21
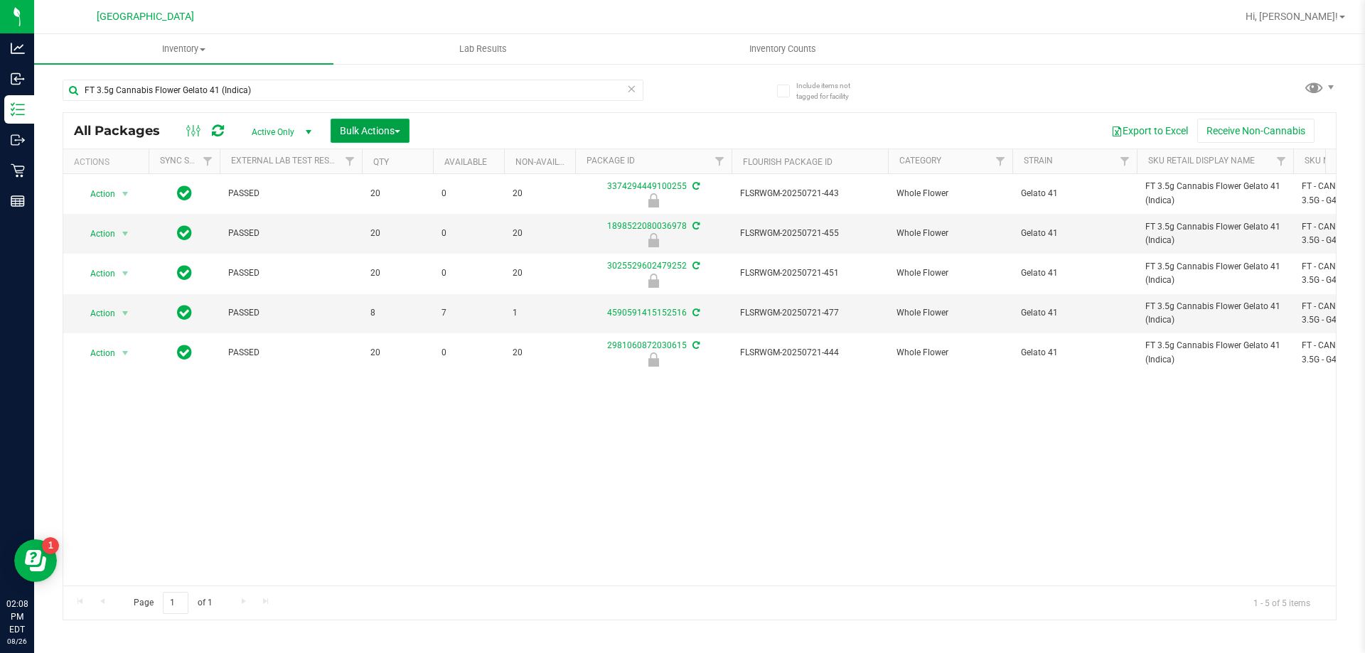
click at [377, 131] on span "Bulk Actions" at bounding box center [370, 130] width 60 height 11
click at [400, 267] on span "Lock/Unlock packages" at bounding box center [387, 267] width 97 height 11
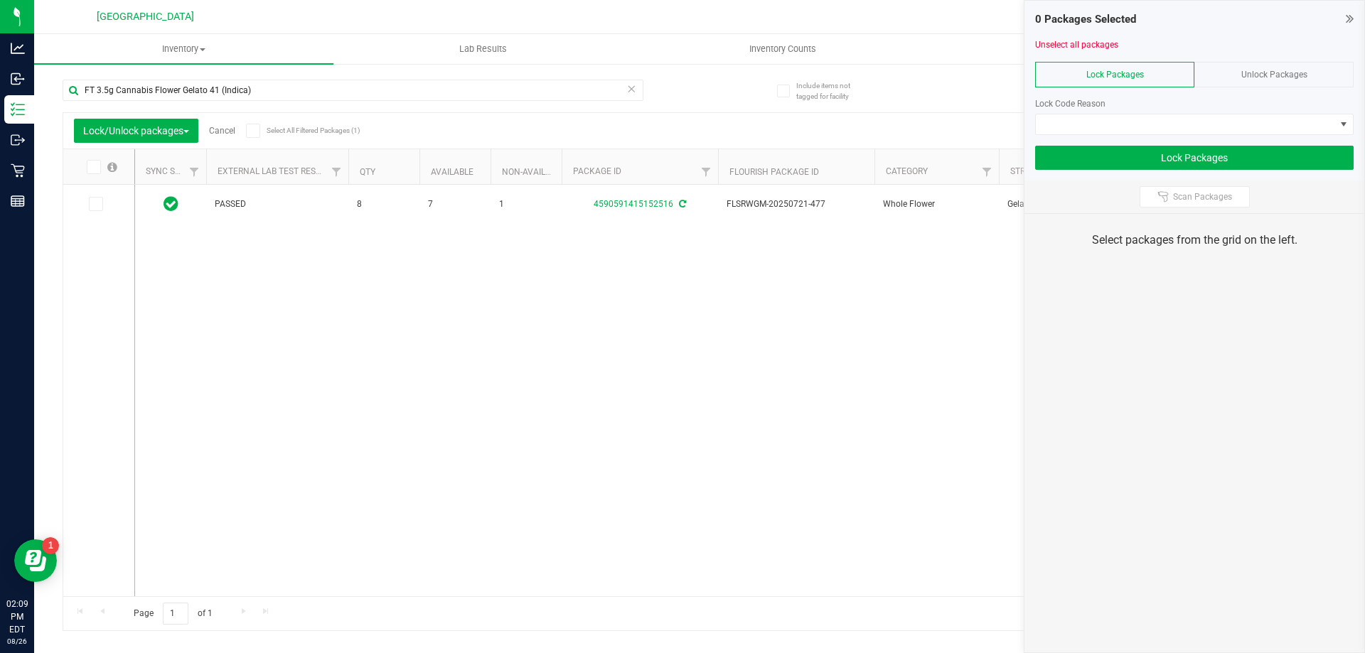
click at [1238, 66] on div "Unlock Packages" at bounding box center [1273, 75] width 159 height 26
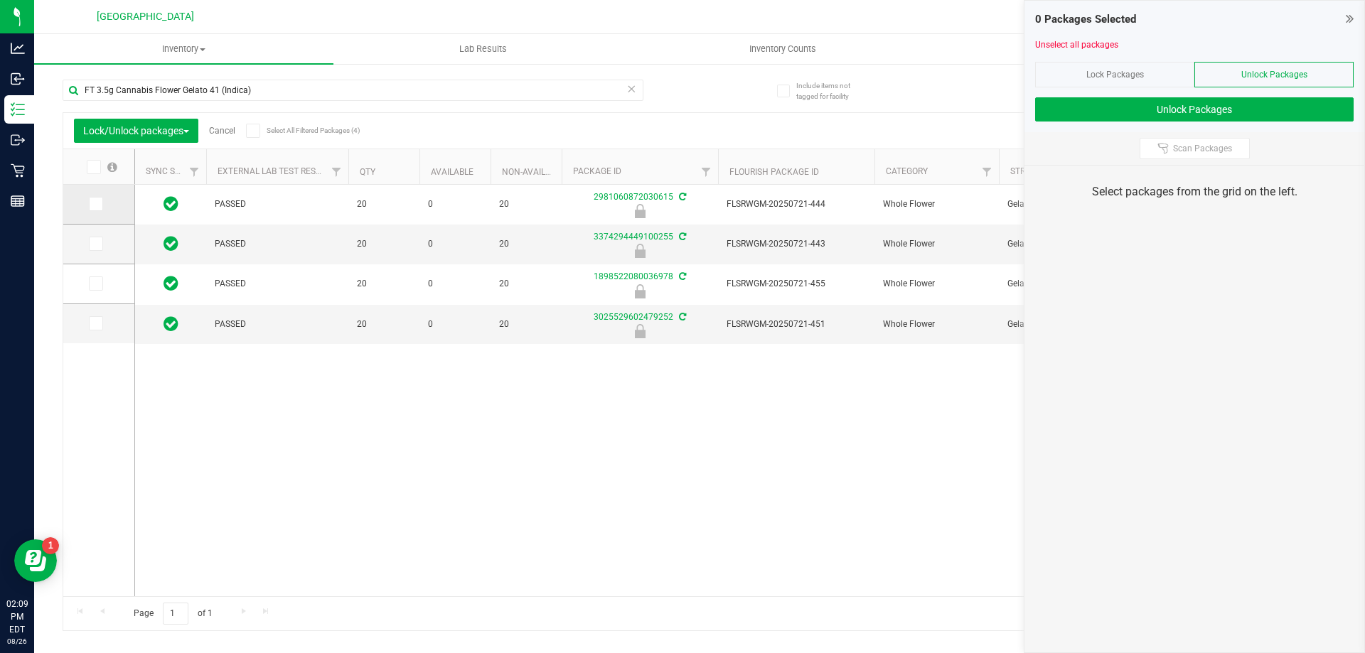
click at [92, 204] on icon at bounding box center [94, 204] width 9 height 0
click at [0, 0] on input "checkbox" at bounding box center [0, 0] width 0 height 0
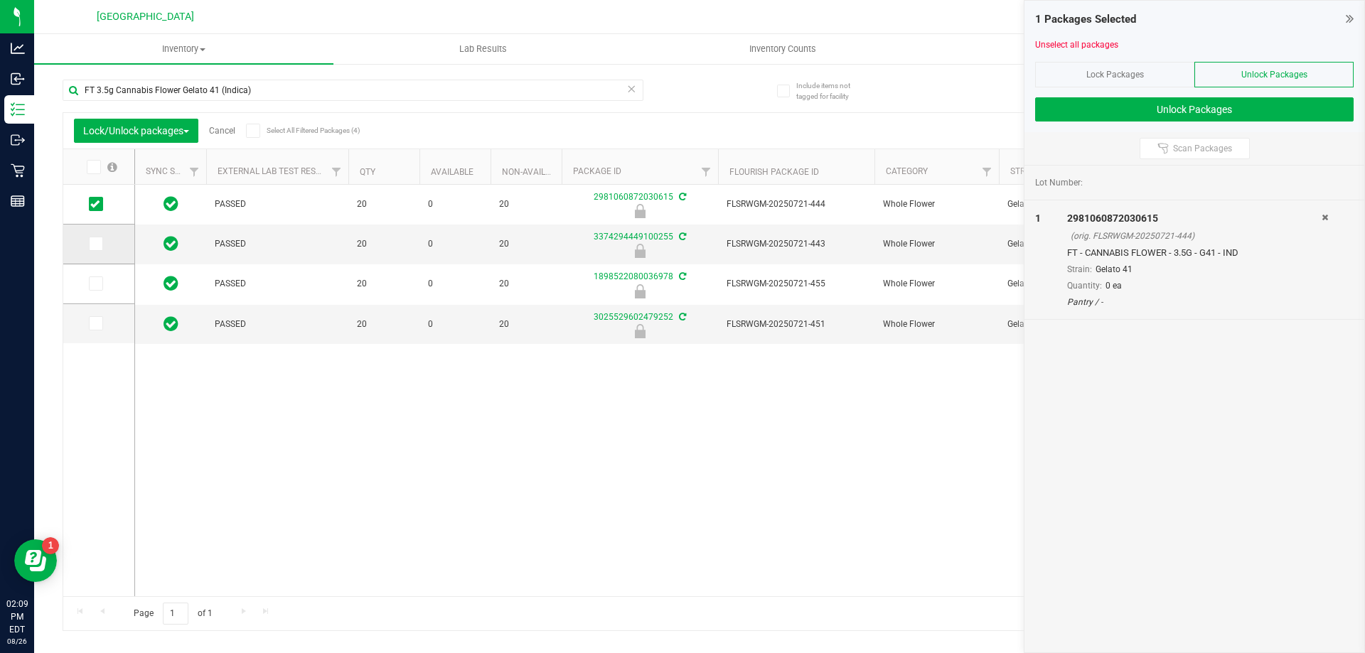
click at [92, 244] on icon at bounding box center [94, 244] width 9 height 0
click at [0, 0] on input "checkbox" at bounding box center [0, 0] width 0 height 0
click at [97, 284] on icon at bounding box center [94, 284] width 9 height 0
click at [0, 0] on input "checkbox" at bounding box center [0, 0] width 0 height 0
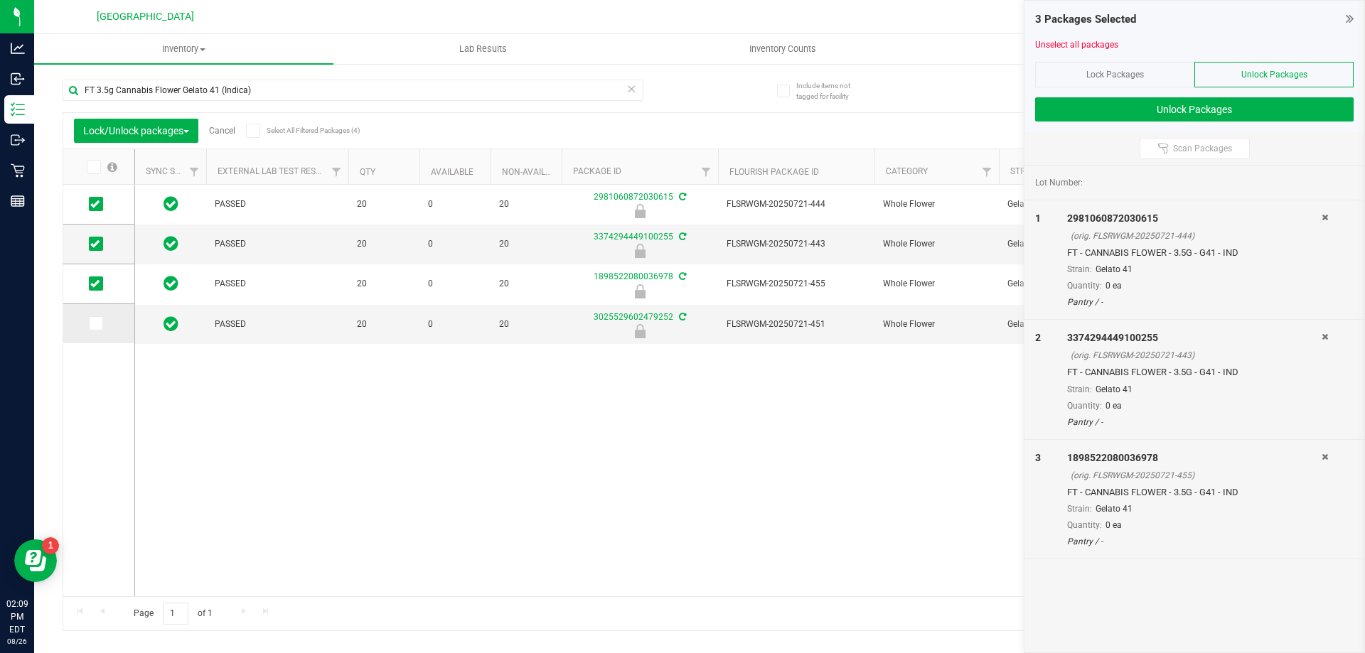
click at [95, 323] on icon at bounding box center [94, 323] width 9 height 0
click at [0, 0] on input "checkbox" at bounding box center [0, 0] width 0 height 0
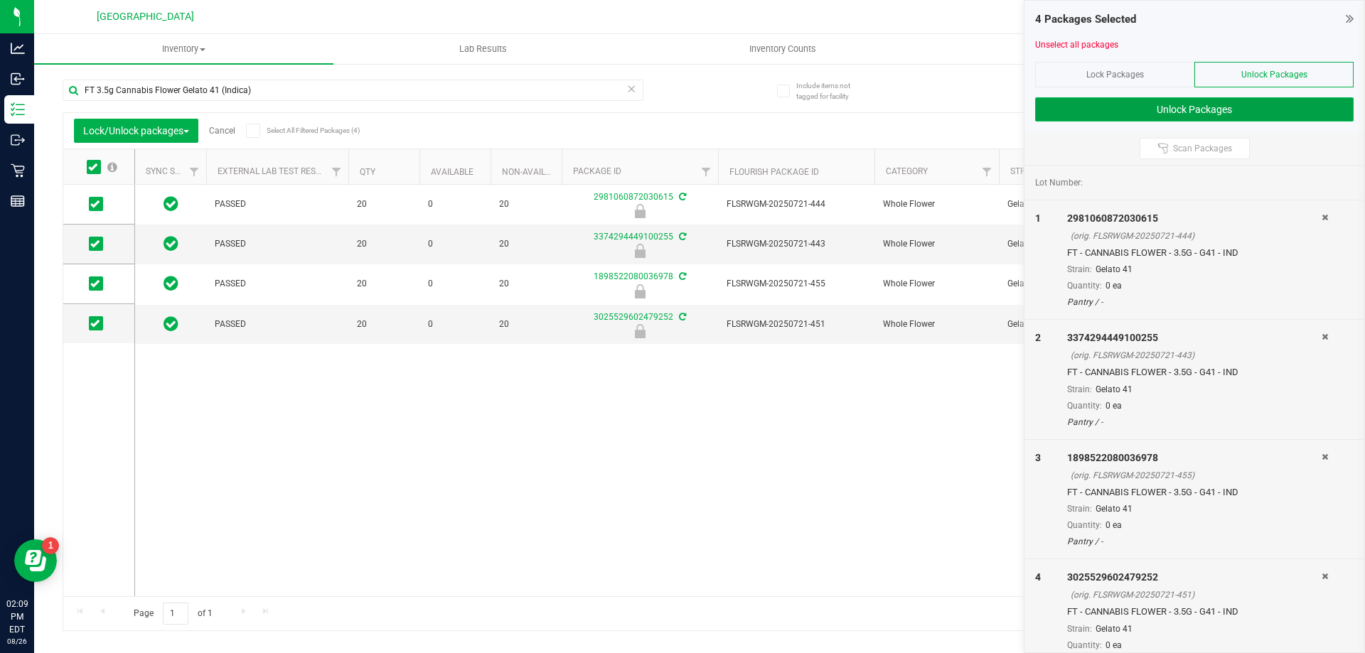
click at [1231, 112] on button "Unlock Packages" at bounding box center [1194, 109] width 318 height 24
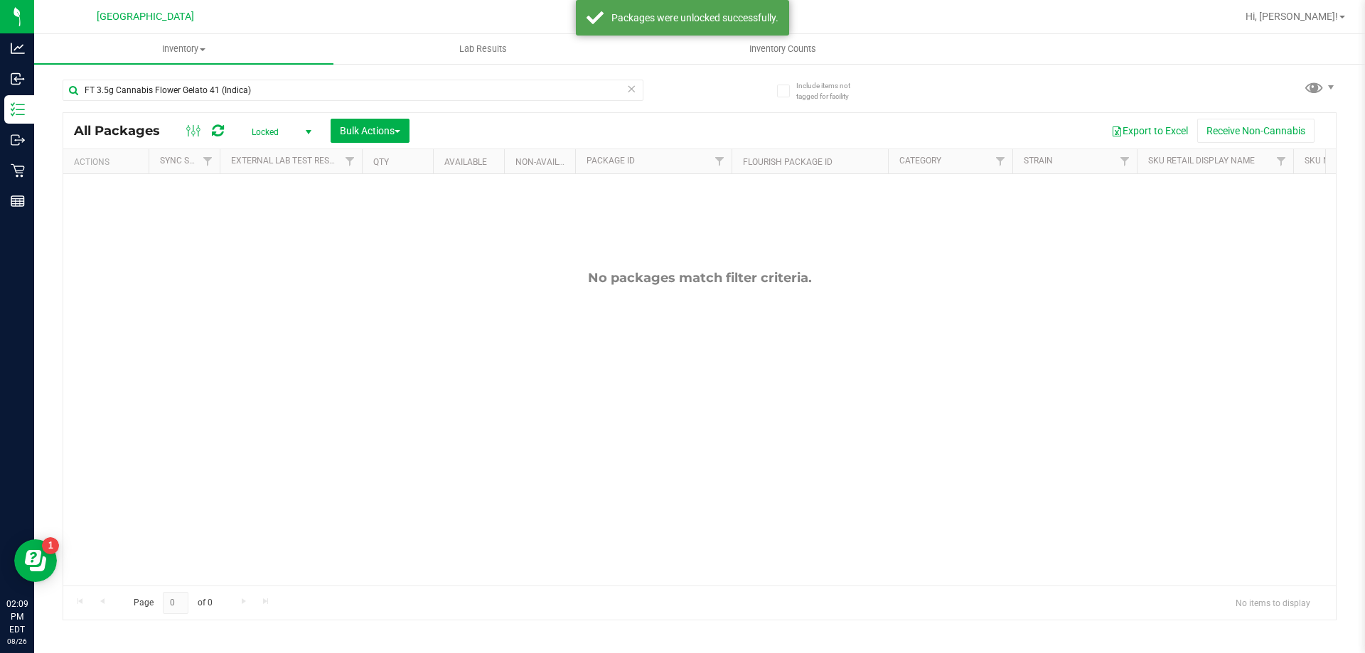
click at [281, 134] on span "Locked" at bounding box center [279, 132] width 78 height 20
click at [274, 158] on li "Active Only" at bounding box center [278, 154] width 77 height 21
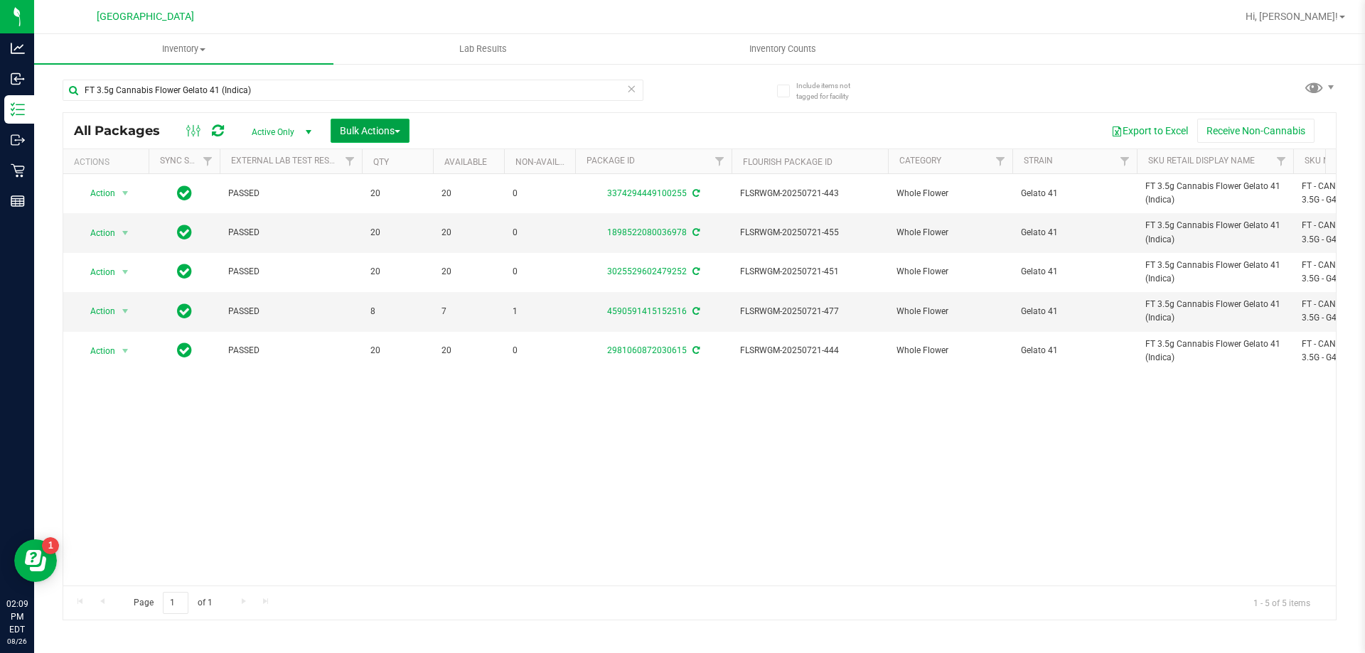
click at [400, 129] on span "Bulk Actions" at bounding box center [370, 130] width 60 height 11
click at [372, 281] on li "Lock/Unlock packages" at bounding box center [398, 269] width 134 height 26
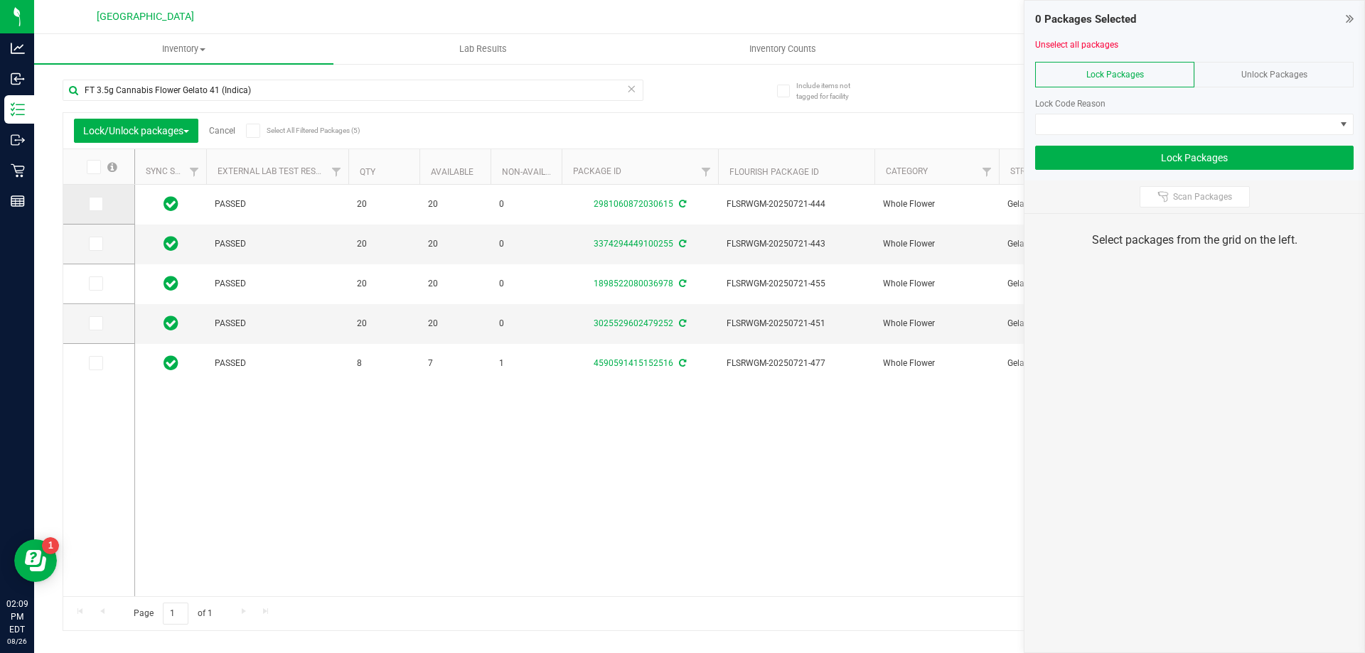
click at [92, 204] on icon at bounding box center [94, 204] width 9 height 0
click at [0, 0] on input "checkbox" at bounding box center [0, 0] width 0 height 0
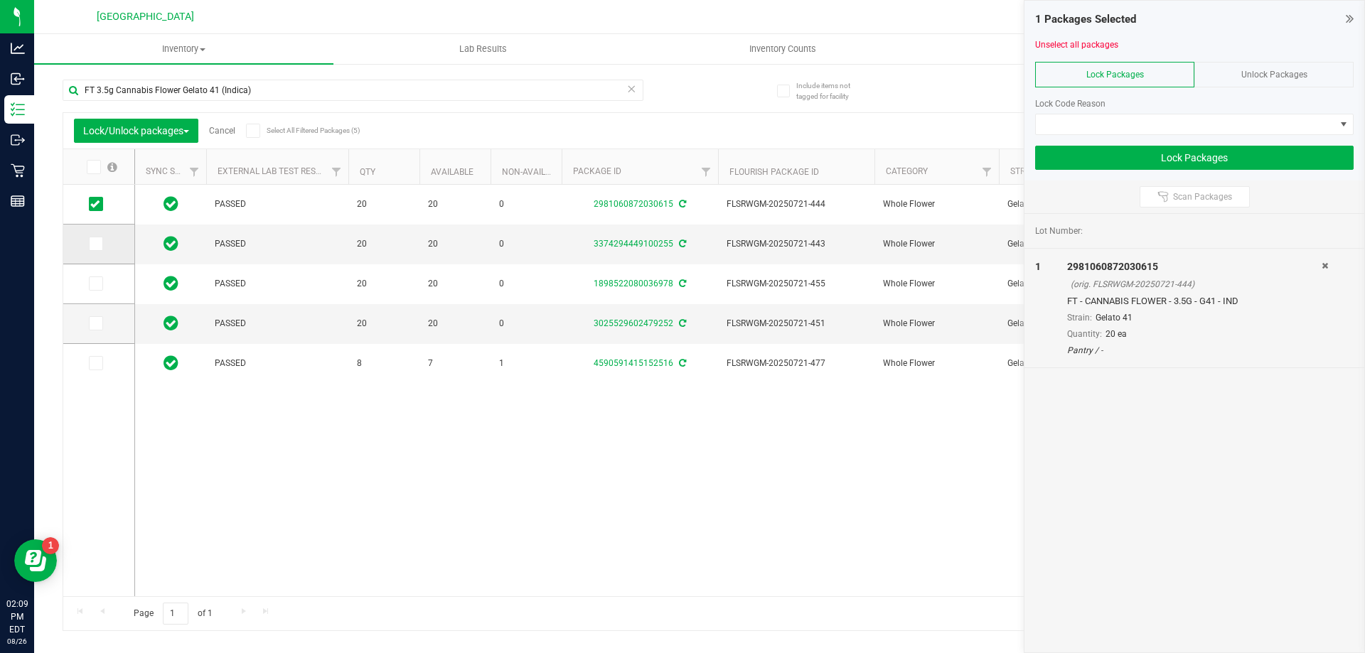
click at [95, 244] on icon at bounding box center [94, 244] width 9 height 0
click at [0, 0] on input "checkbox" at bounding box center [0, 0] width 0 height 0
click at [95, 284] on icon at bounding box center [94, 284] width 9 height 0
click at [0, 0] on input "checkbox" at bounding box center [0, 0] width 0 height 0
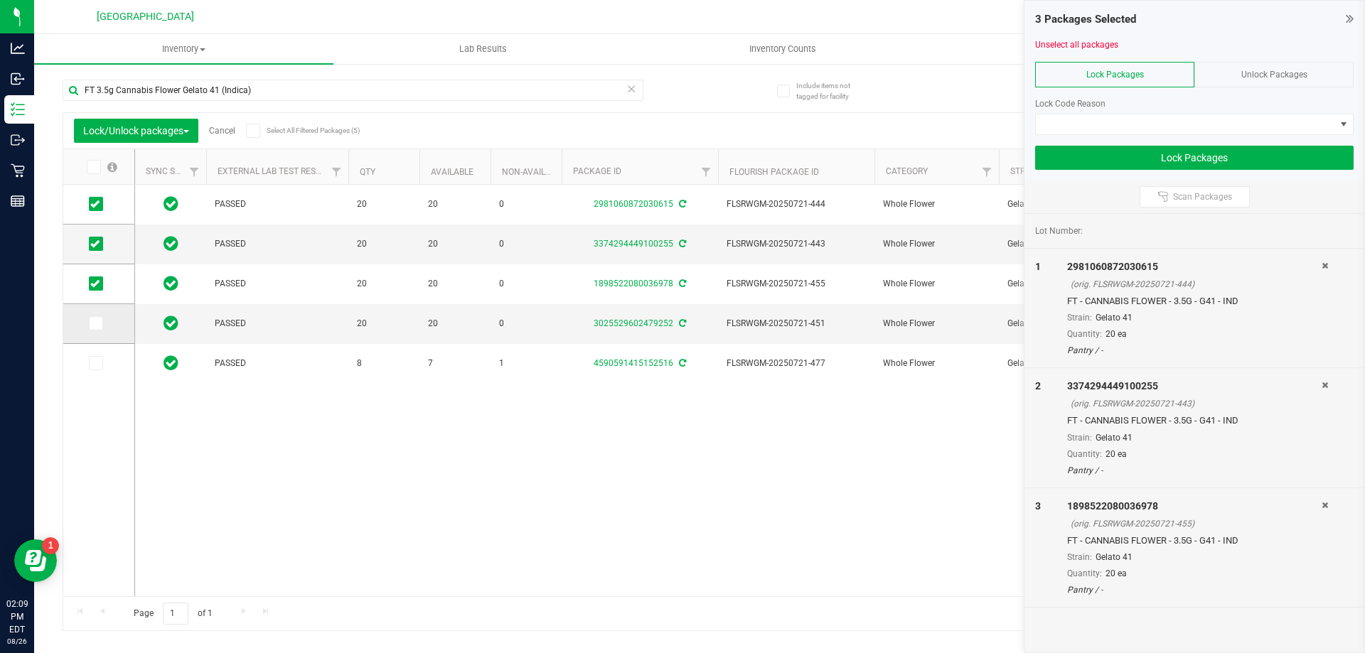
click at [97, 323] on icon at bounding box center [94, 323] width 9 height 0
click at [0, 0] on input "checkbox" at bounding box center [0, 0] width 0 height 0
click at [1163, 122] on span at bounding box center [1185, 124] width 299 height 20
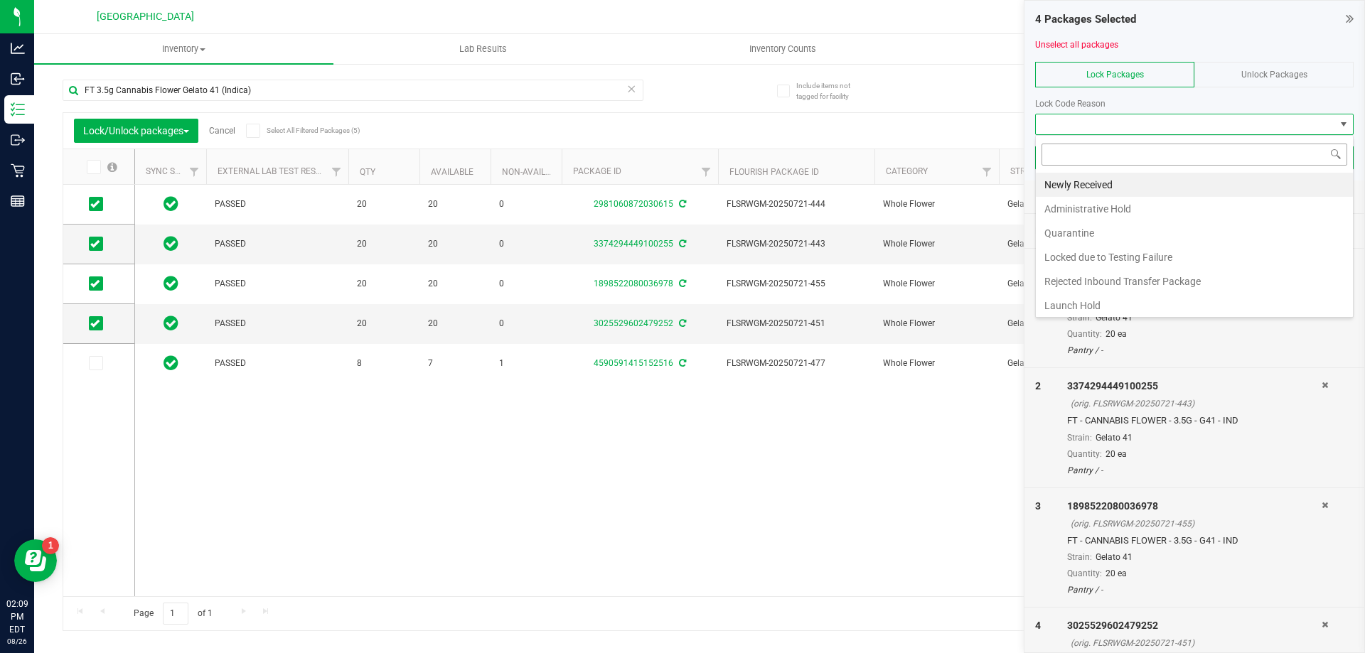
scroll to position [21, 318]
click at [1079, 192] on li "Newly Received" at bounding box center [1194, 185] width 317 height 24
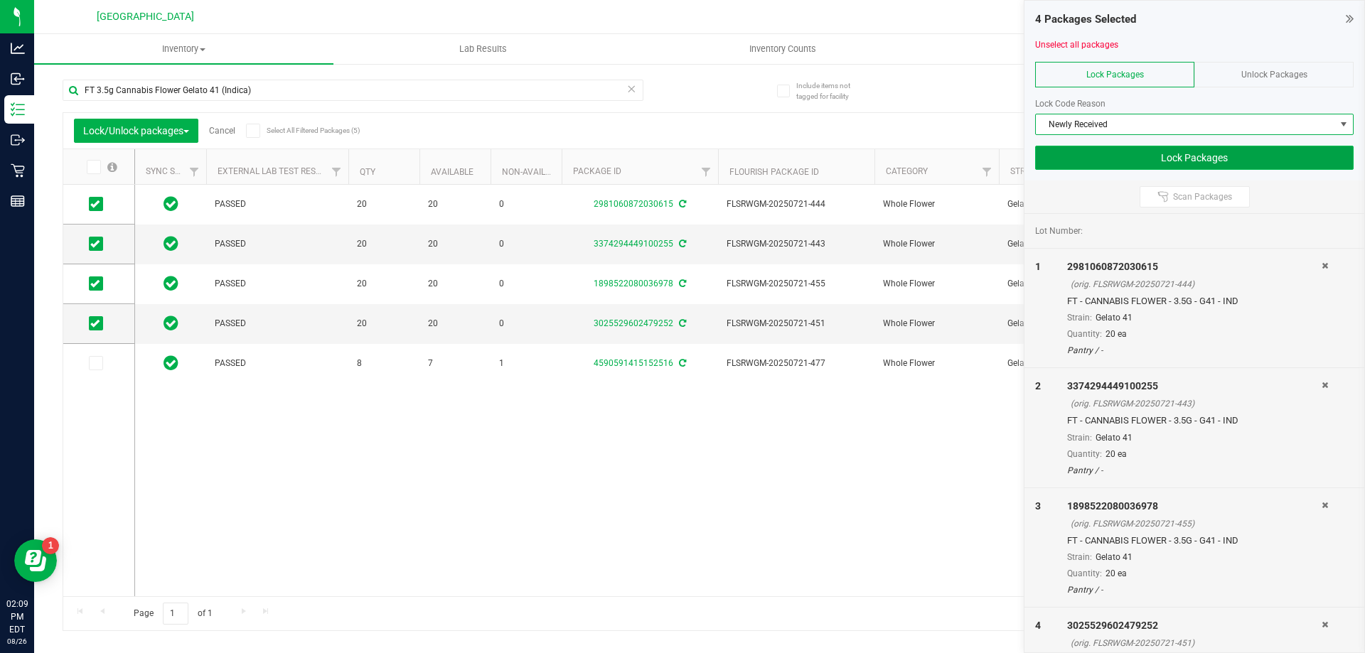
click at [1174, 158] on button "Lock Packages" at bounding box center [1194, 158] width 318 height 24
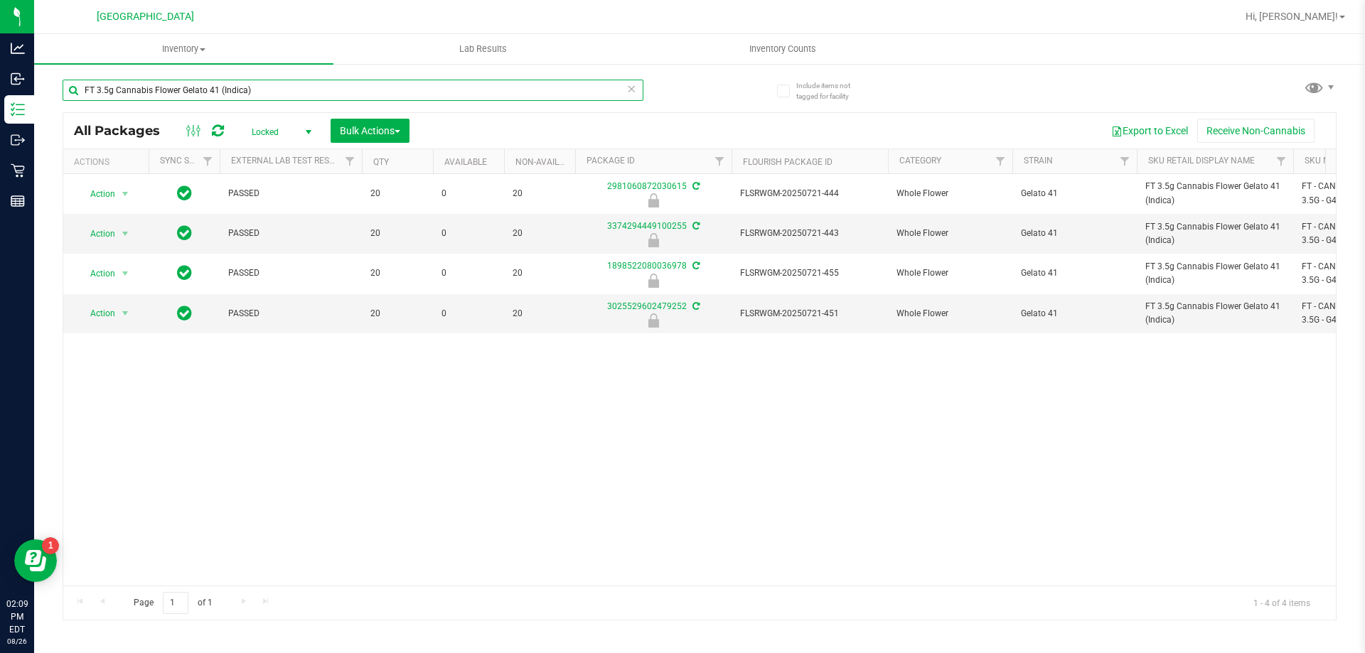
click at [153, 94] on input "FT 3.5g Cannabis Flower Gelato 41 (Indica)" at bounding box center [353, 90] width 581 height 21
type input "stw"
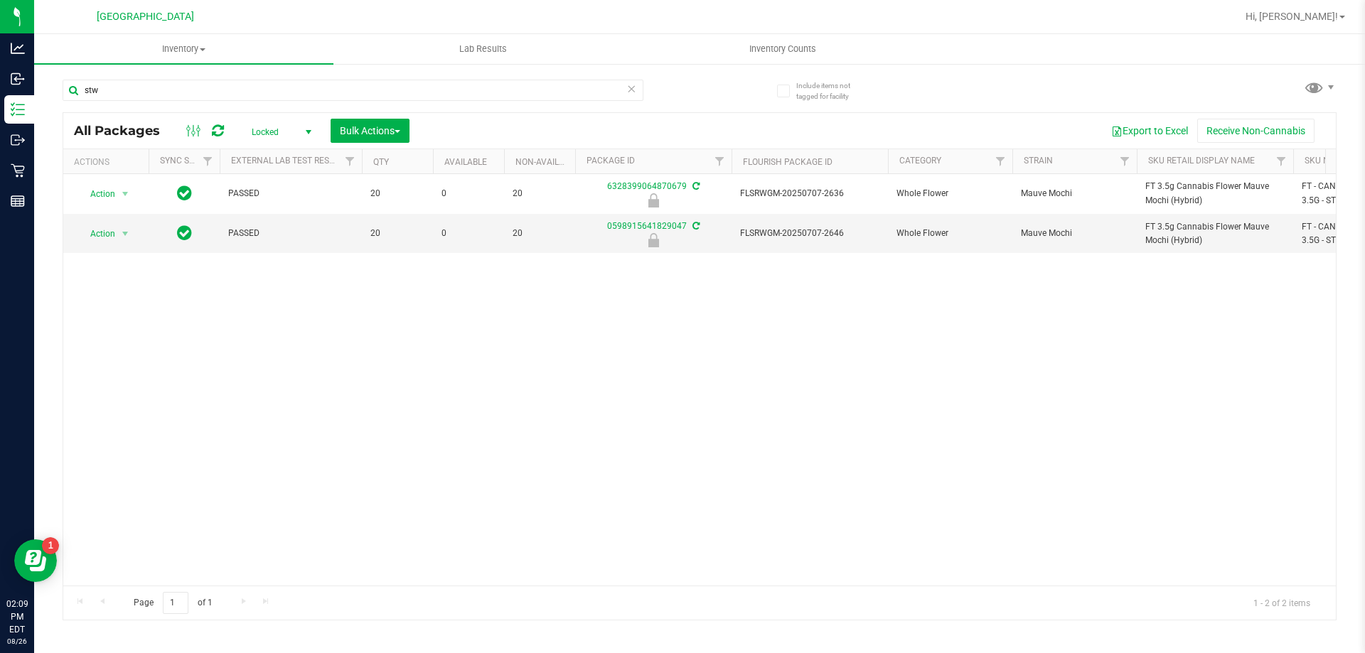
click at [295, 136] on span "Locked" at bounding box center [279, 132] width 78 height 20
click at [285, 158] on li "Active Only" at bounding box center [278, 154] width 77 height 21
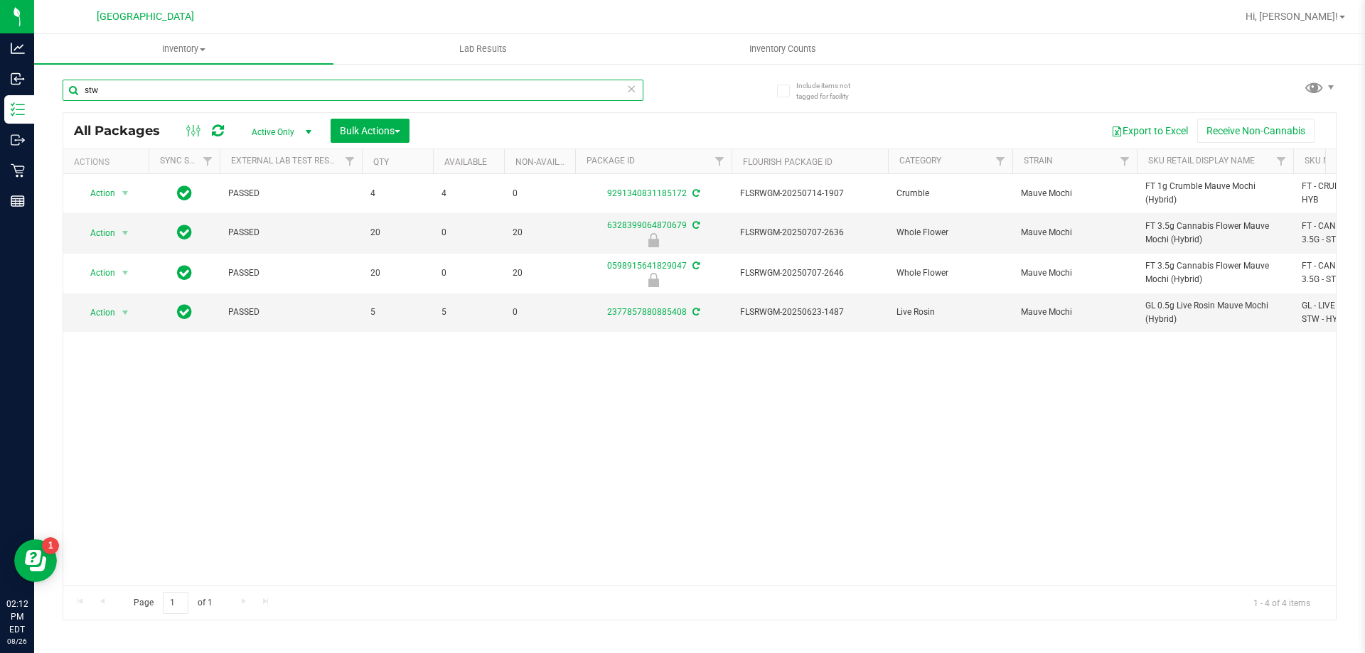
click at [117, 90] on input "stw" at bounding box center [353, 90] width 581 height 21
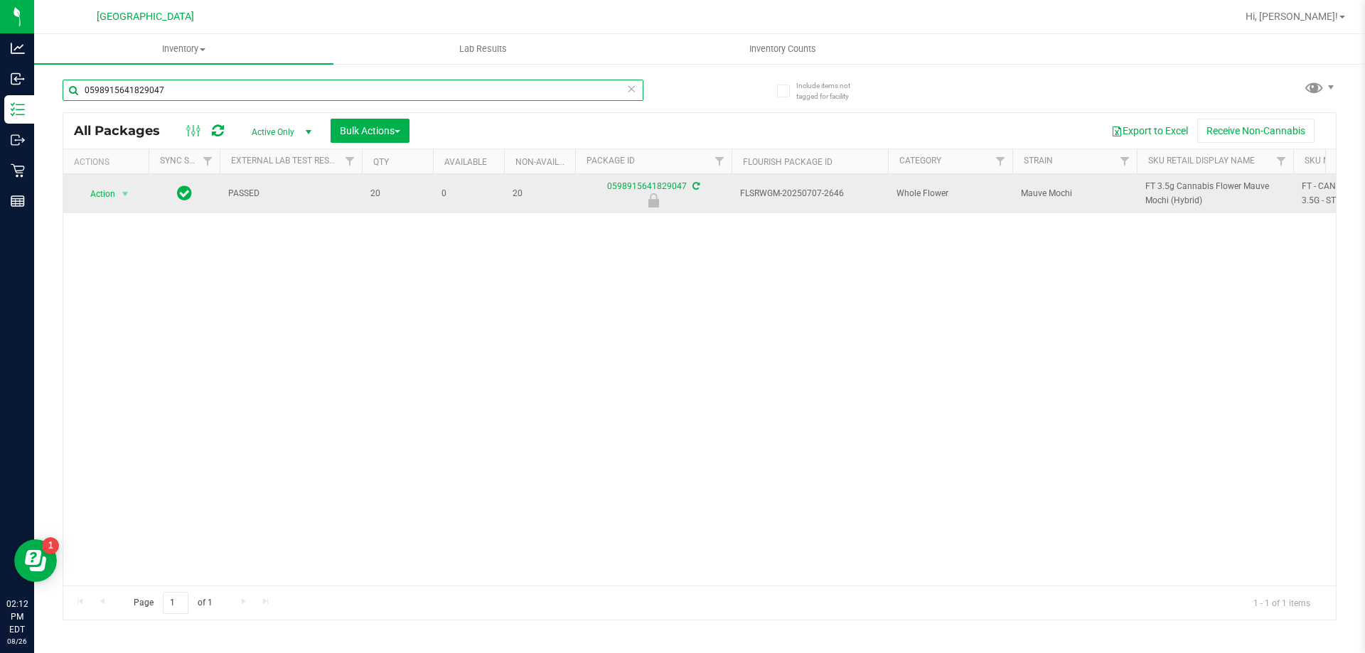
type input "0598915641829047"
click at [107, 188] on span "Action" at bounding box center [96, 194] width 38 height 20
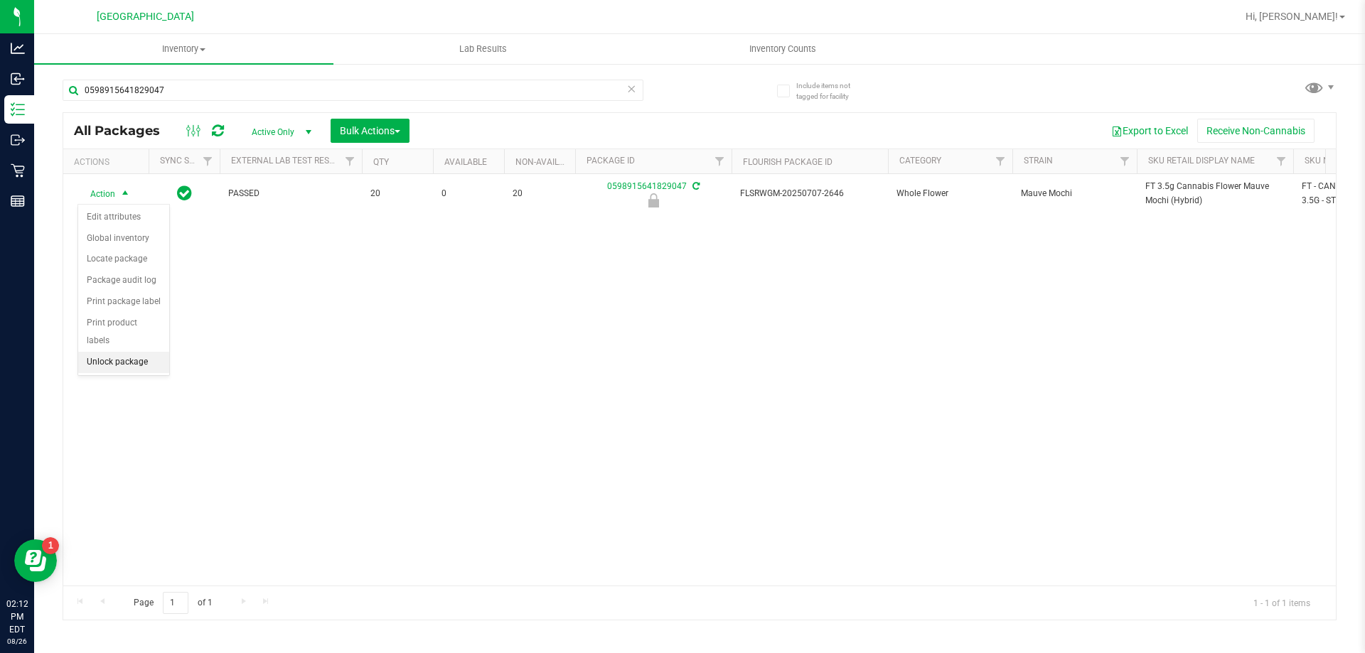
click at [104, 352] on li "Unlock package" at bounding box center [123, 362] width 91 height 21
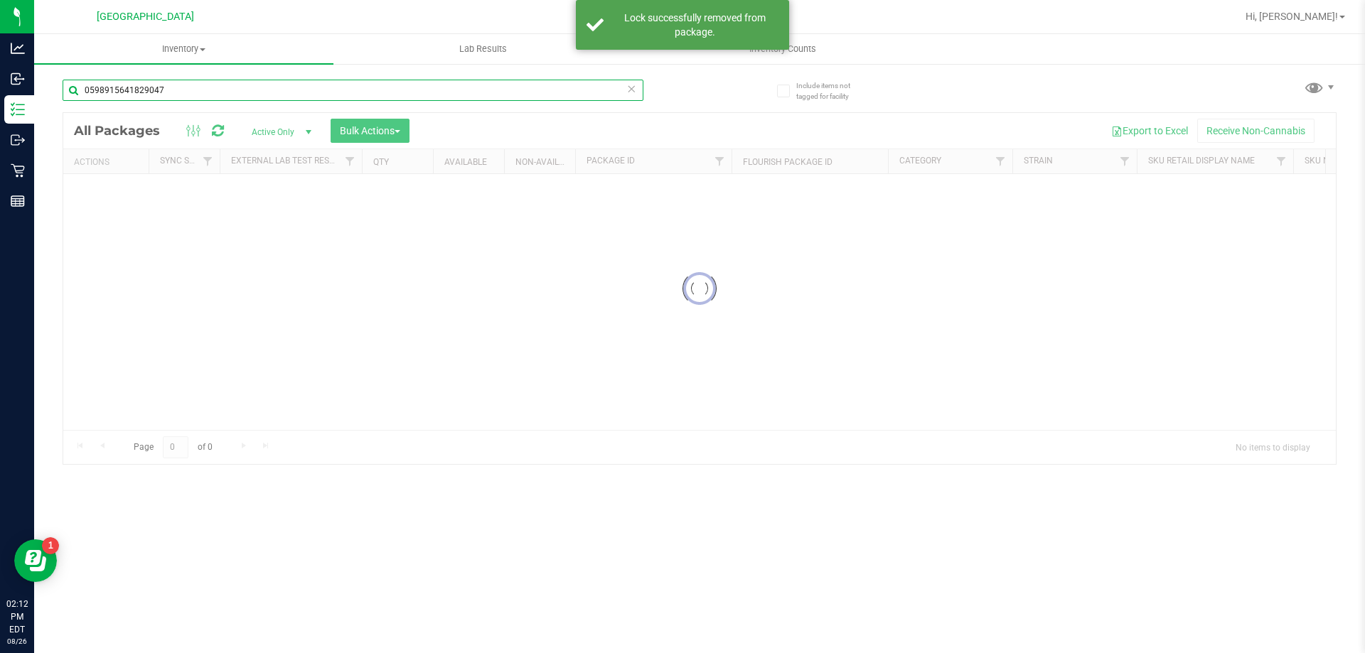
click at [171, 89] on input "0598915641829047" at bounding box center [353, 90] width 581 height 21
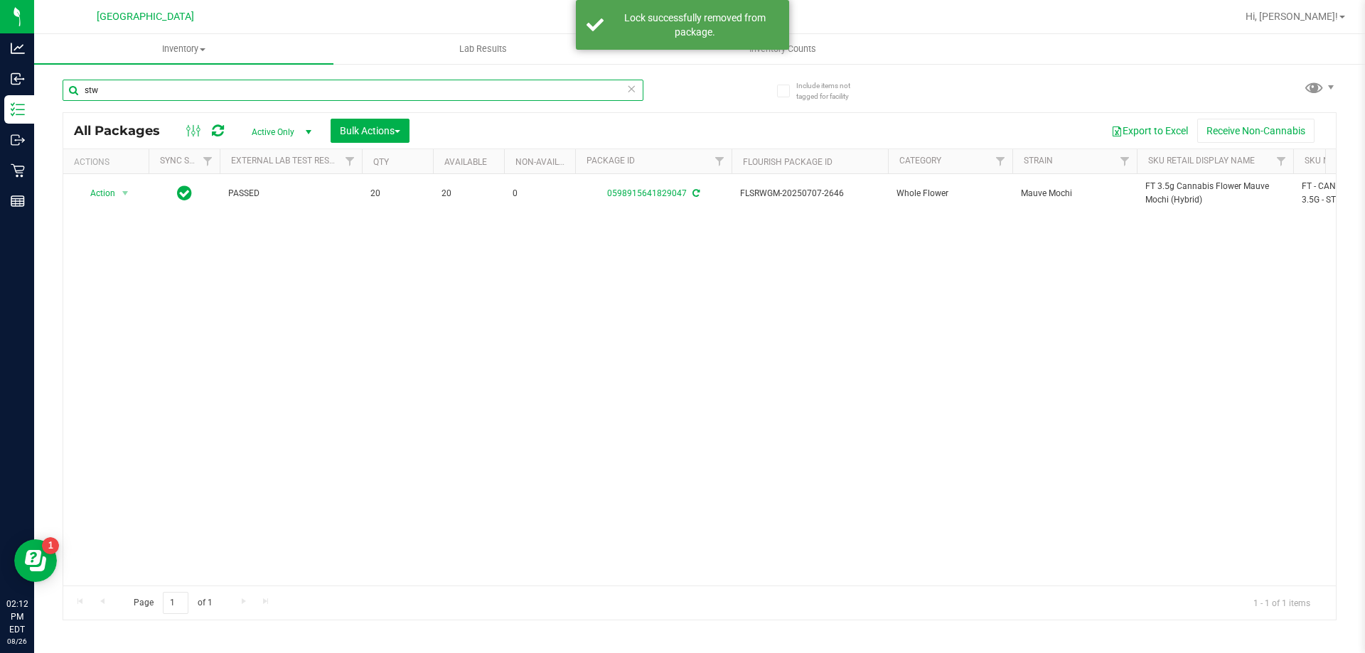
type input "stw"
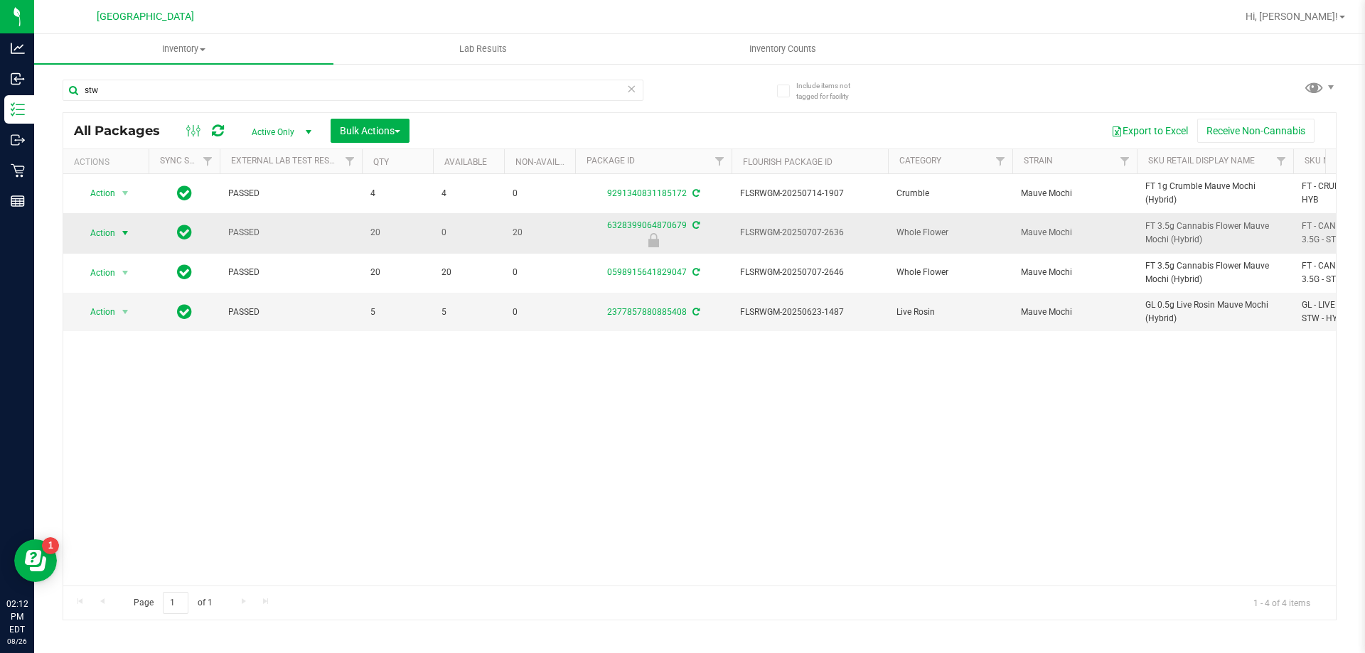
click at [117, 230] on span "select" at bounding box center [126, 233] width 18 height 20
click at [134, 391] on li "Unlock package" at bounding box center [123, 401] width 91 height 21
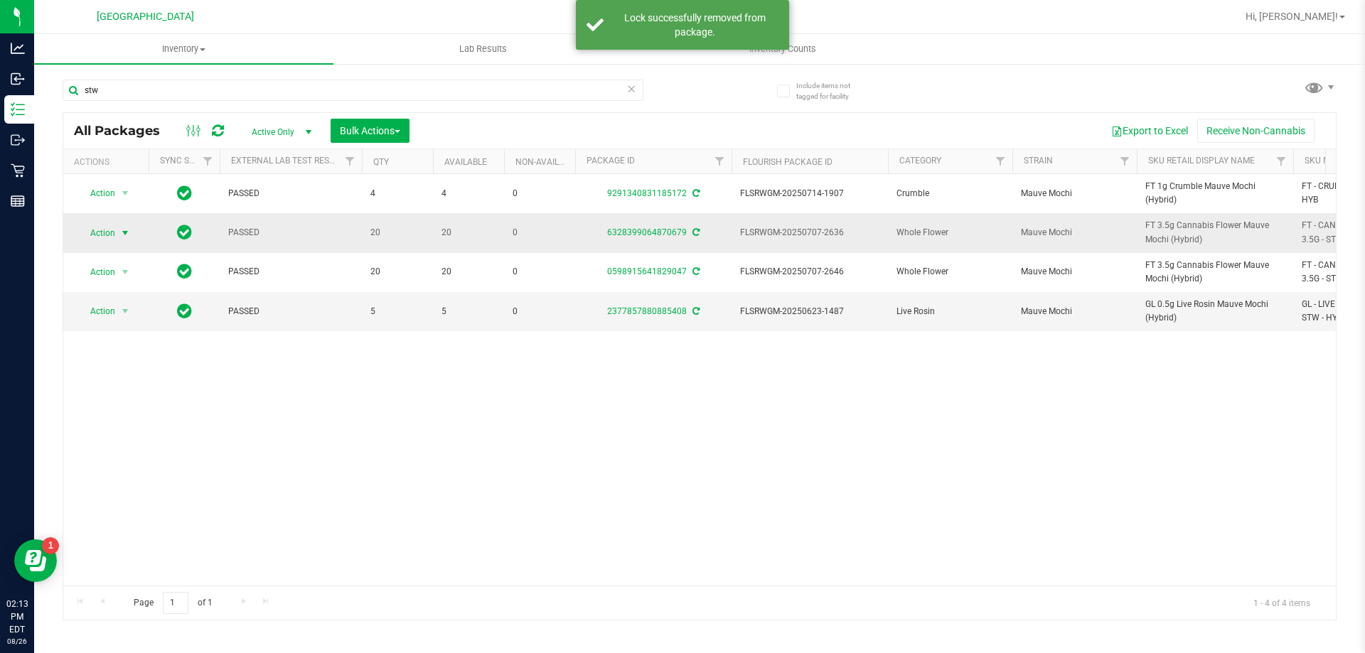
click at [124, 235] on span "select" at bounding box center [124, 232] width 11 height 11
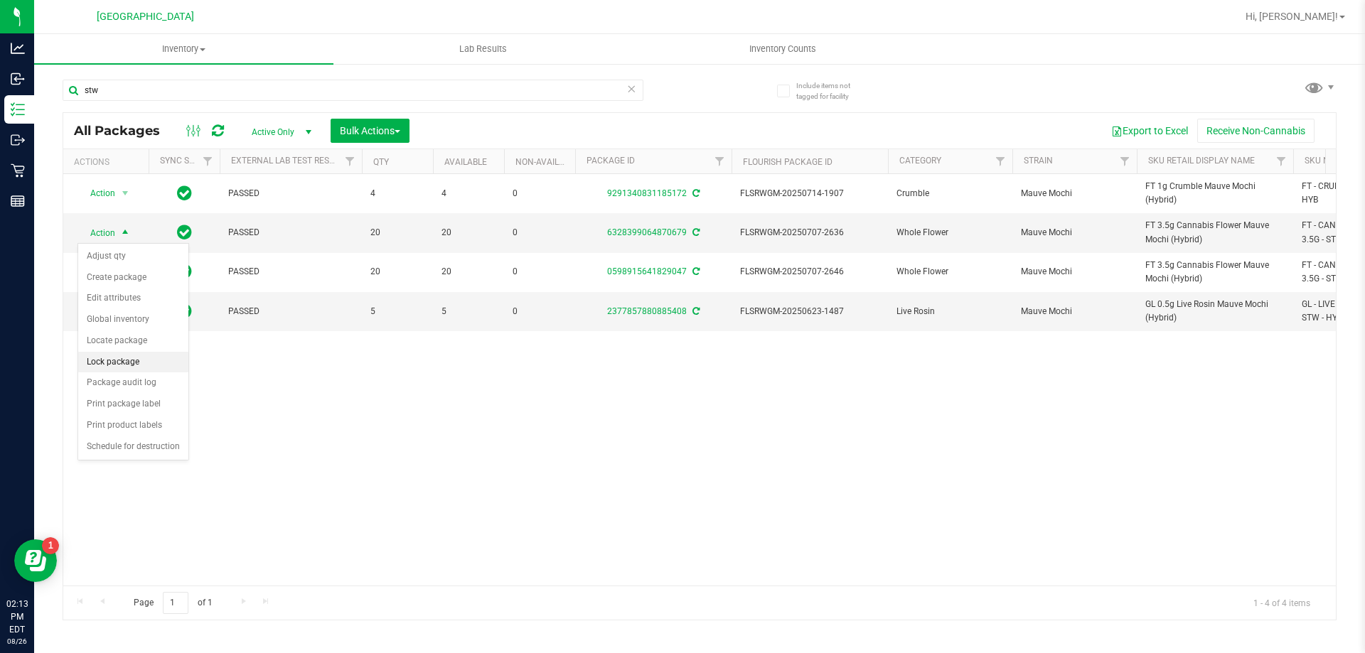
click at [147, 361] on li "Lock package" at bounding box center [133, 362] width 110 height 21
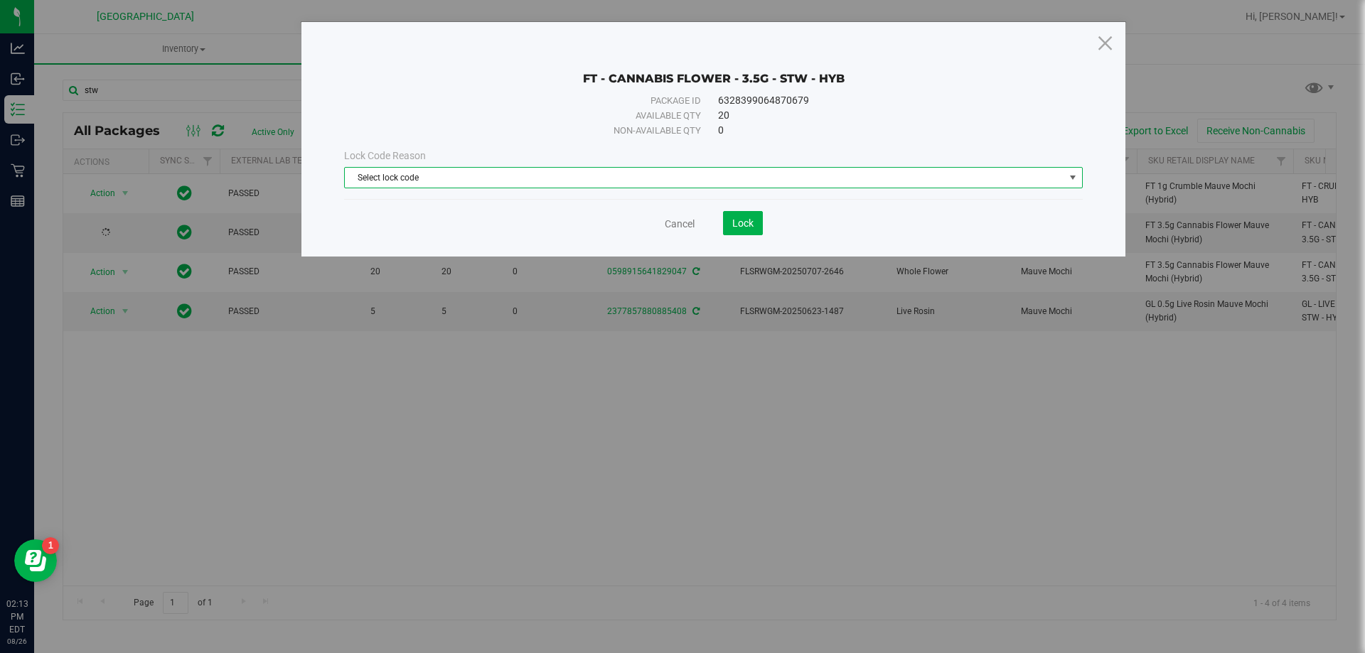
click at [468, 179] on span "Select lock code" at bounding box center [704, 178] width 719 height 20
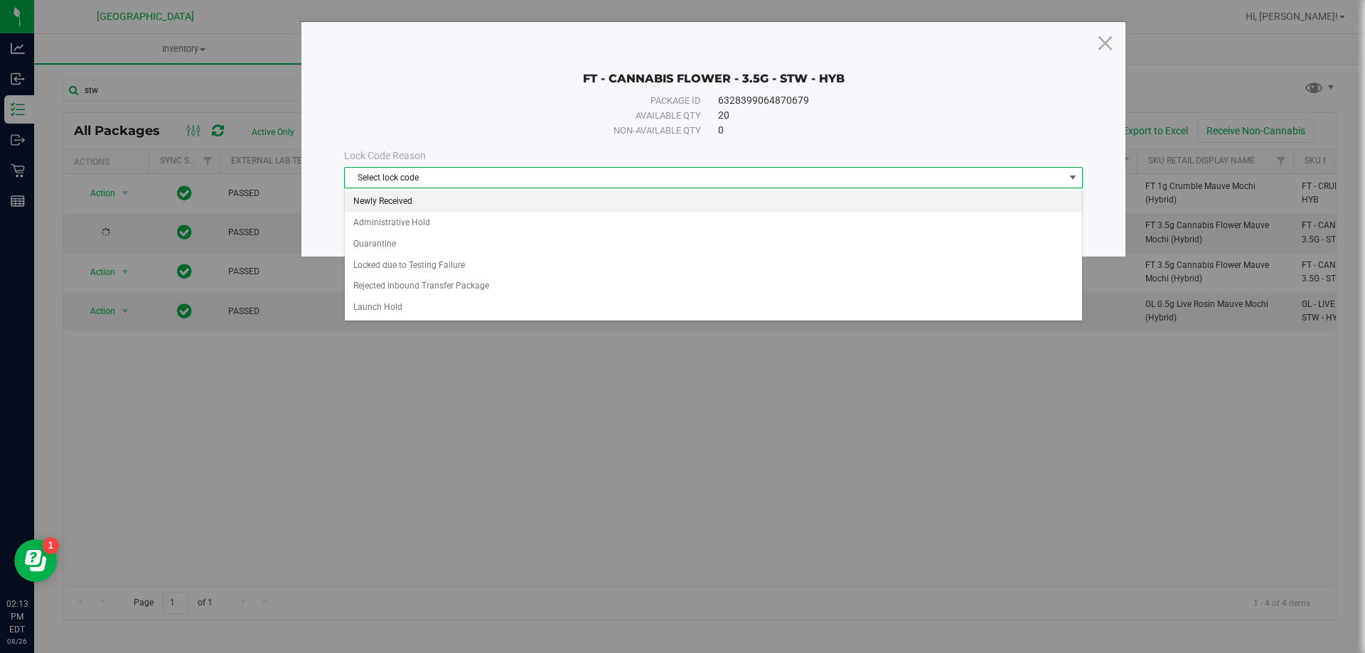
click at [409, 198] on li "Newly Received" at bounding box center [713, 201] width 737 height 21
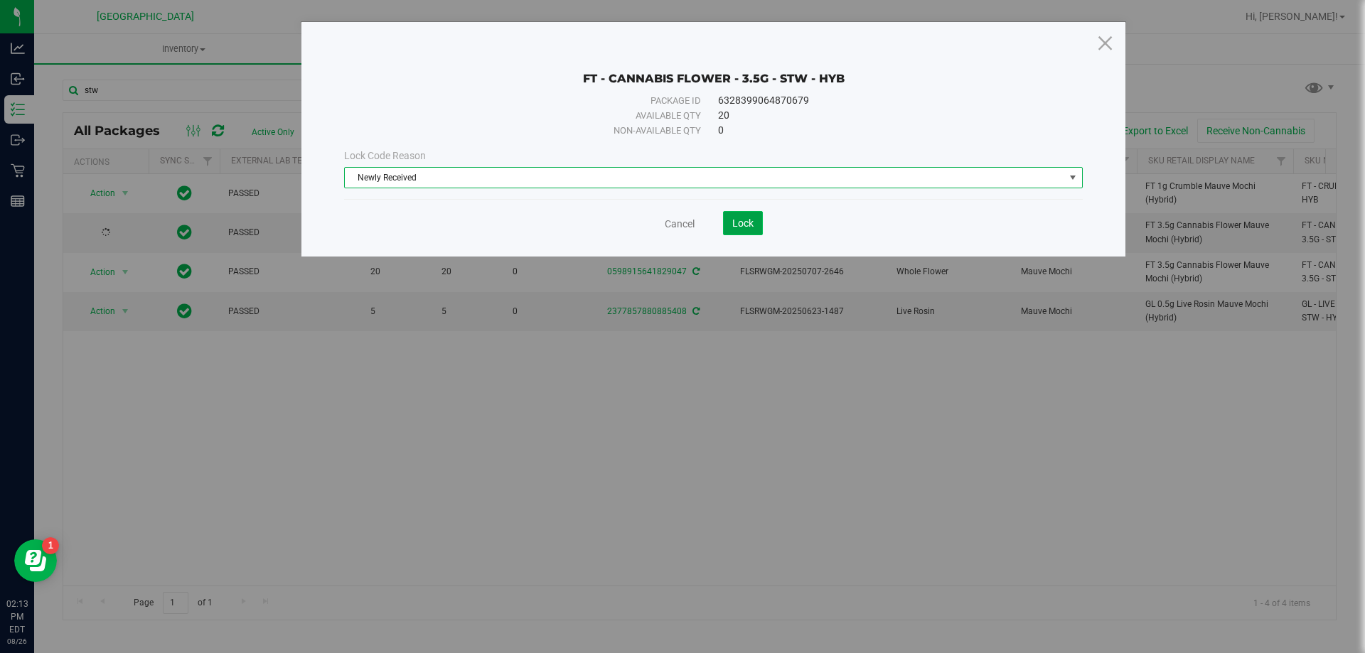
click at [739, 225] on span "Lock" at bounding box center [742, 223] width 21 height 11
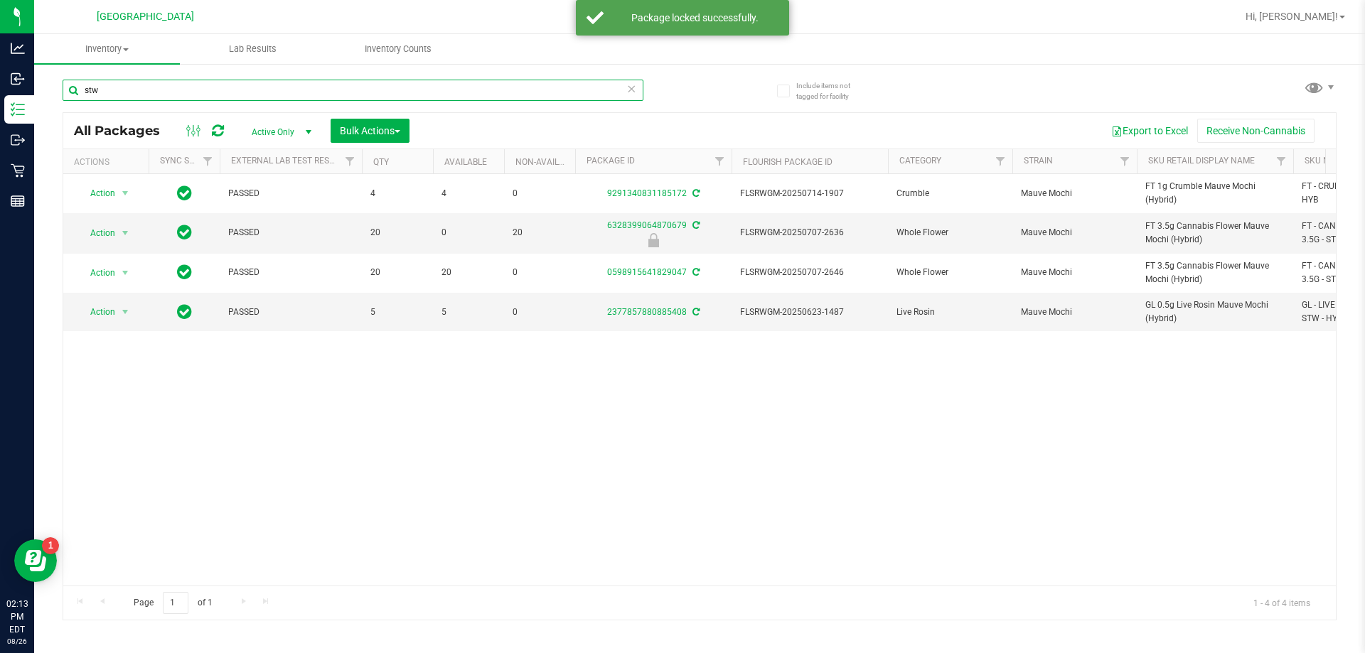
click at [277, 82] on input "stw" at bounding box center [353, 90] width 581 height 21
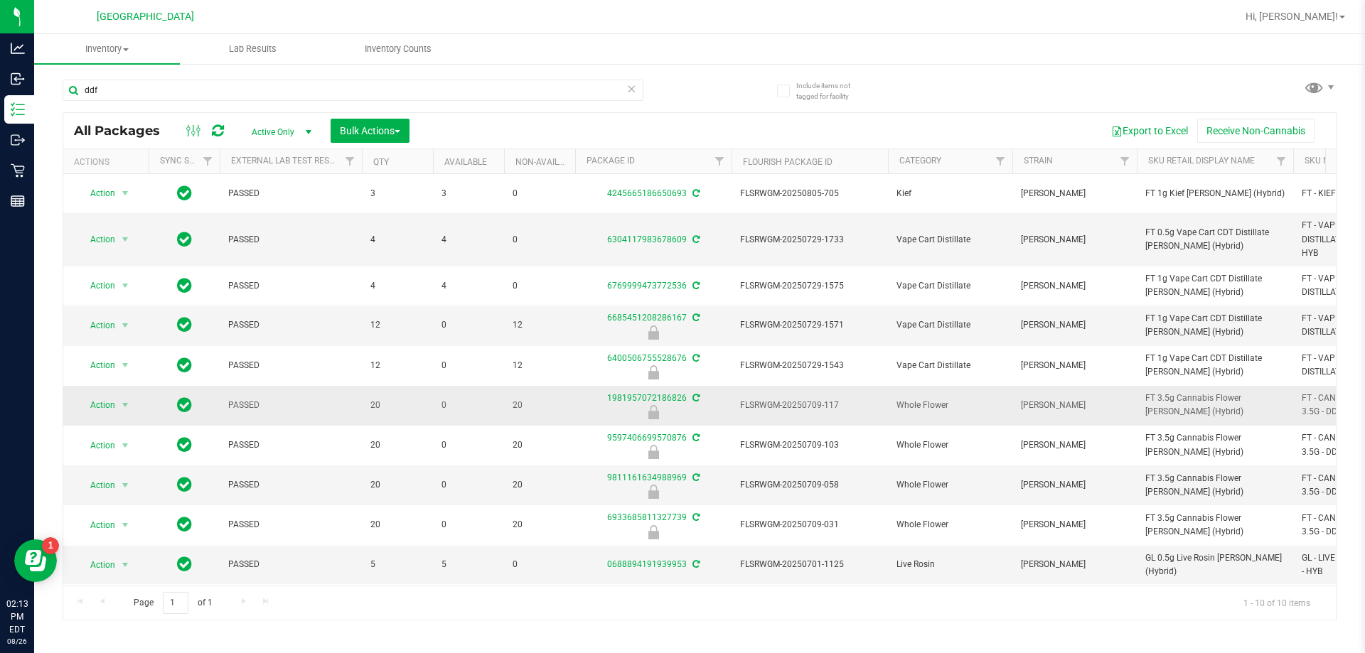
click at [1164, 402] on span "FT 3.5g Cannabis Flower Dulce De Fresa (Hybrid)" at bounding box center [1214, 405] width 139 height 27
copy tr "FT 3.5g Cannabis Flower Dulce De Fresa (Hybrid)"
click at [227, 88] on input "ddf" at bounding box center [353, 90] width 581 height 21
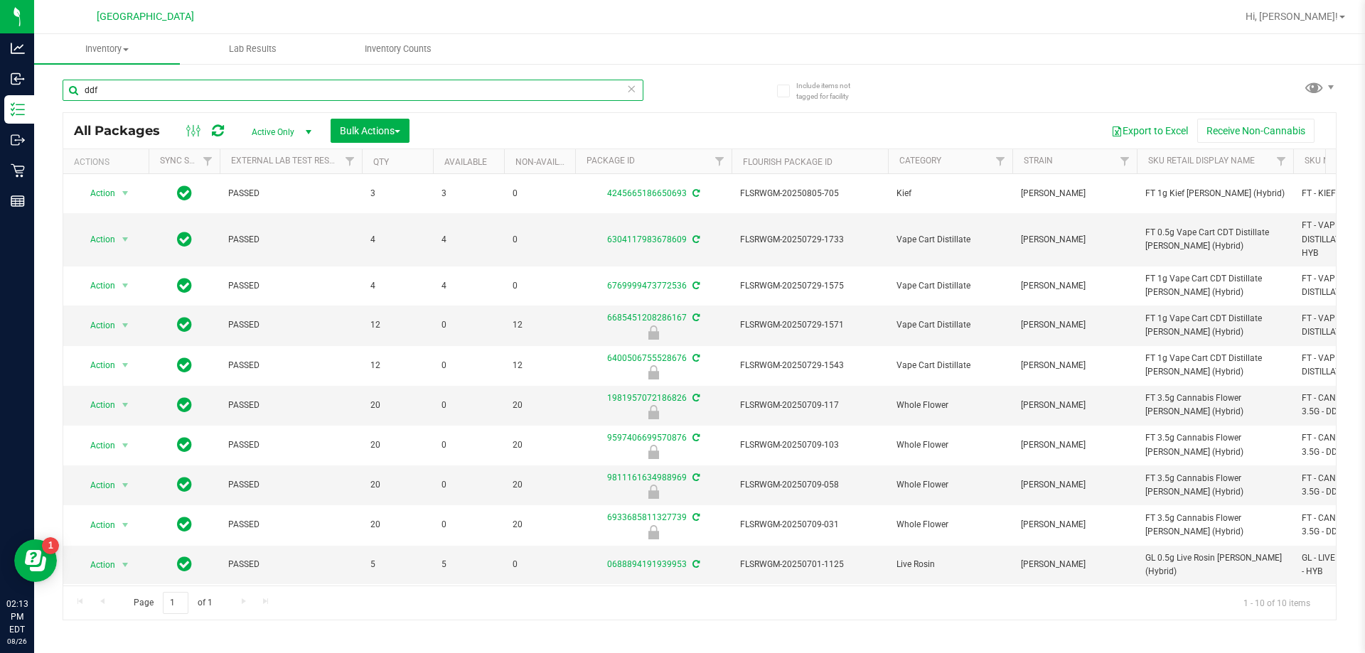
click at [227, 88] on input "ddf" at bounding box center [353, 90] width 581 height 21
paste input "FT 3.5g Cannabis Flower Dulce De Fresa (Hybrid)"
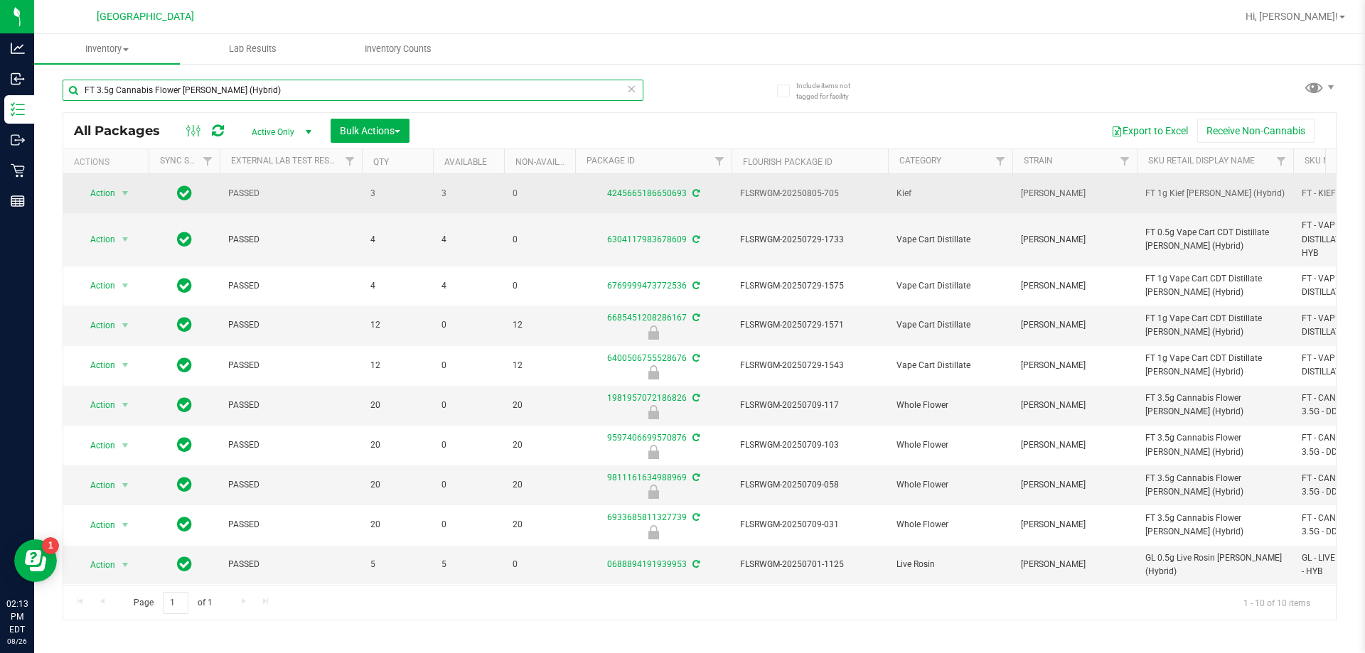
type input "FT 3.5g Cannabis Flower Dulce De Fresa (Hybrid)"
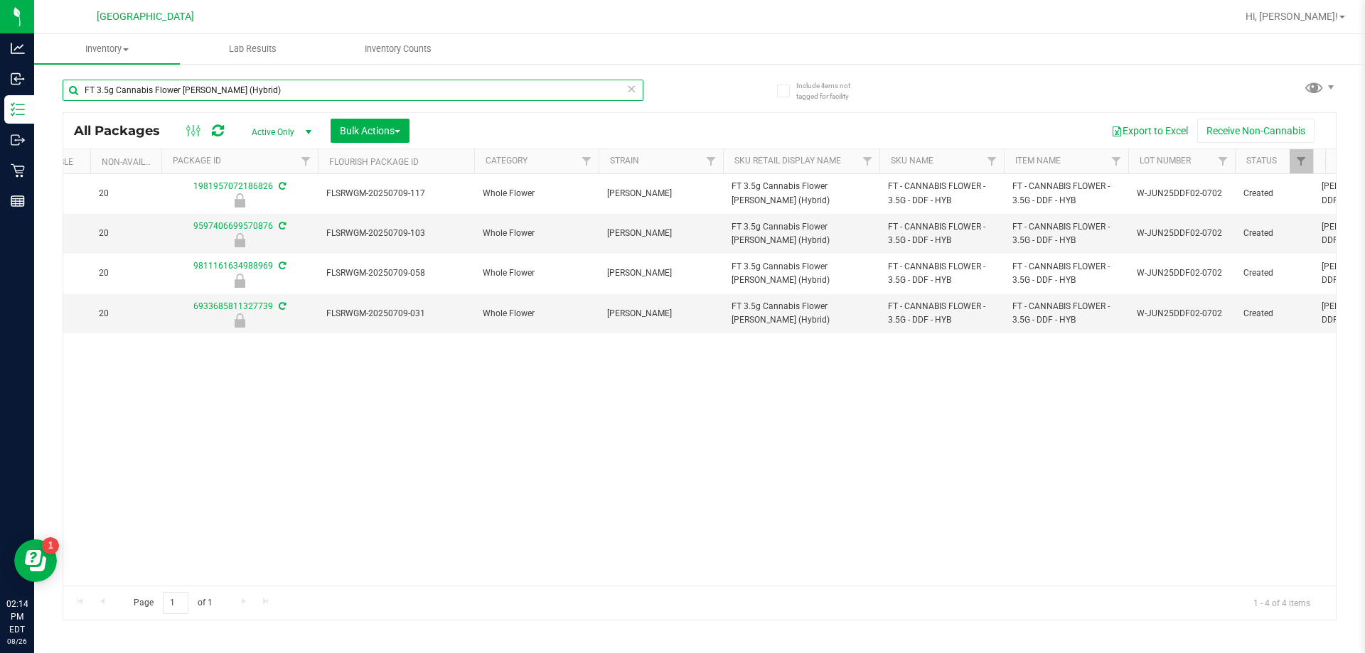
scroll to position [0, 421]
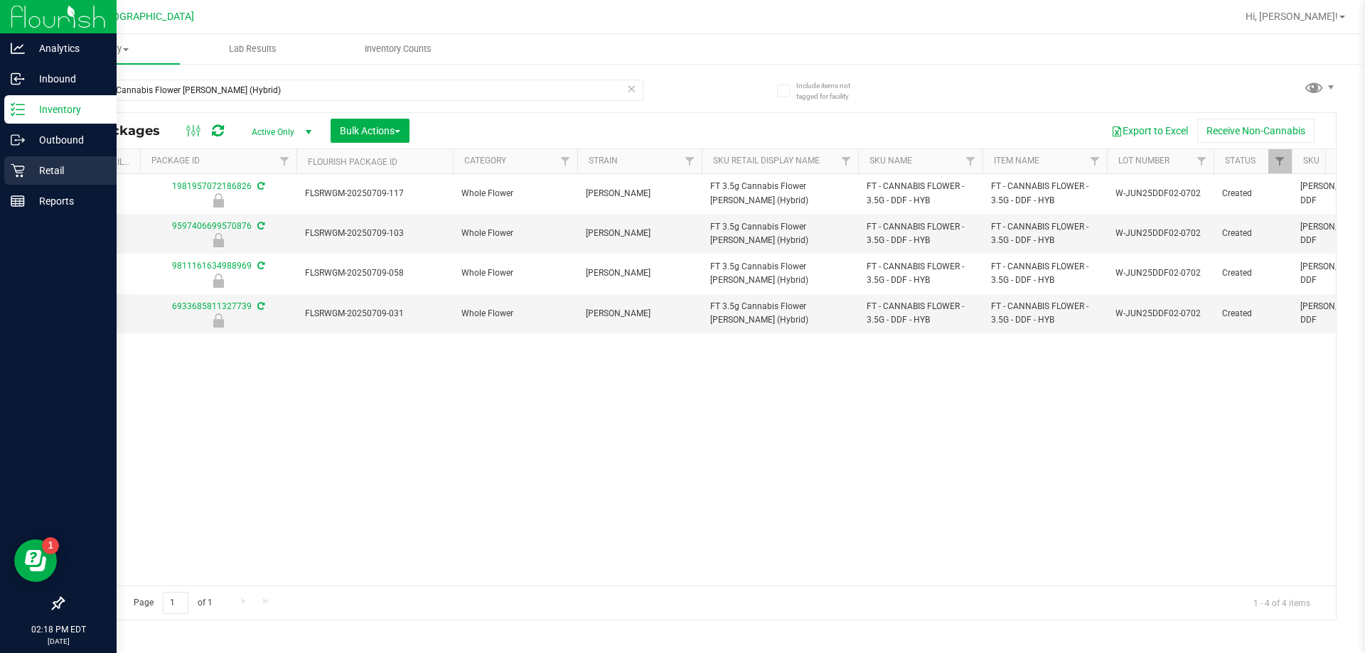
click at [32, 171] on p "Retail" at bounding box center [67, 170] width 85 height 17
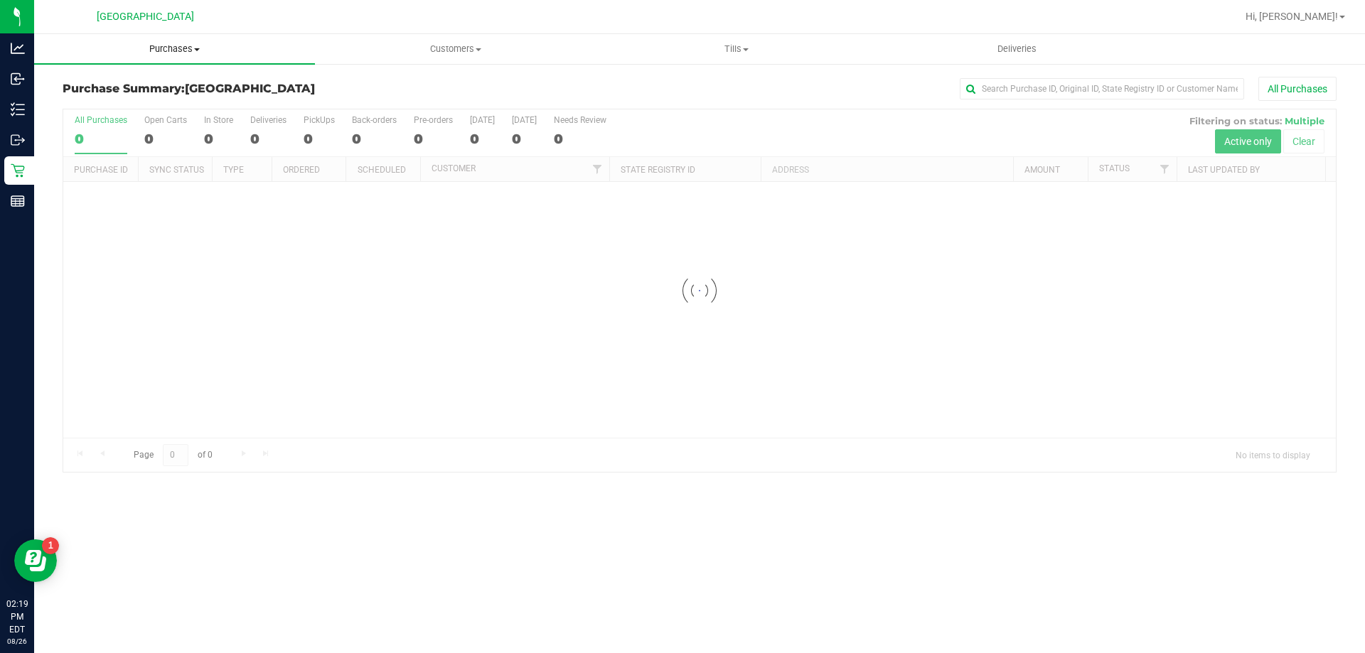
click at [168, 53] on span "Purchases" at bounding box center [174, 49] width 281 height 13
click at [92, 104] on span "Fulfillment" at bounding box center [78, 103] width 88 height 12
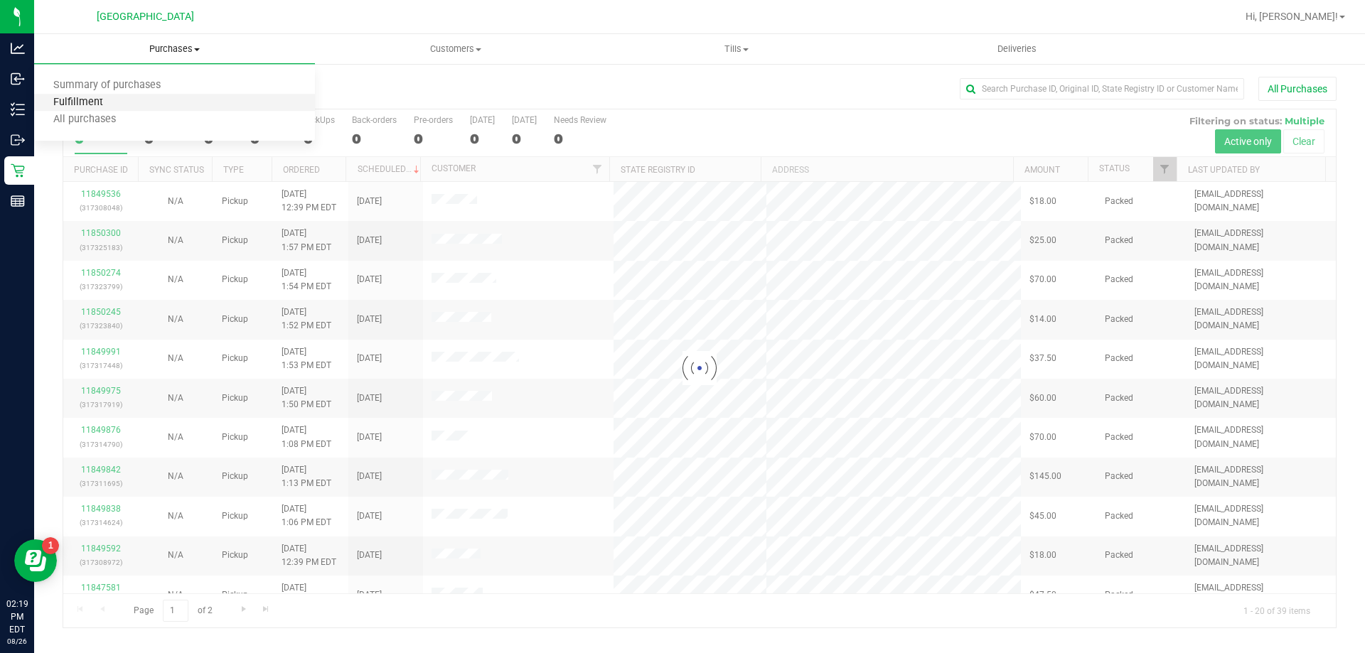
click at [92, 103] on span "Fulfillment" at bounding box center [78, 103] width 88 height 12
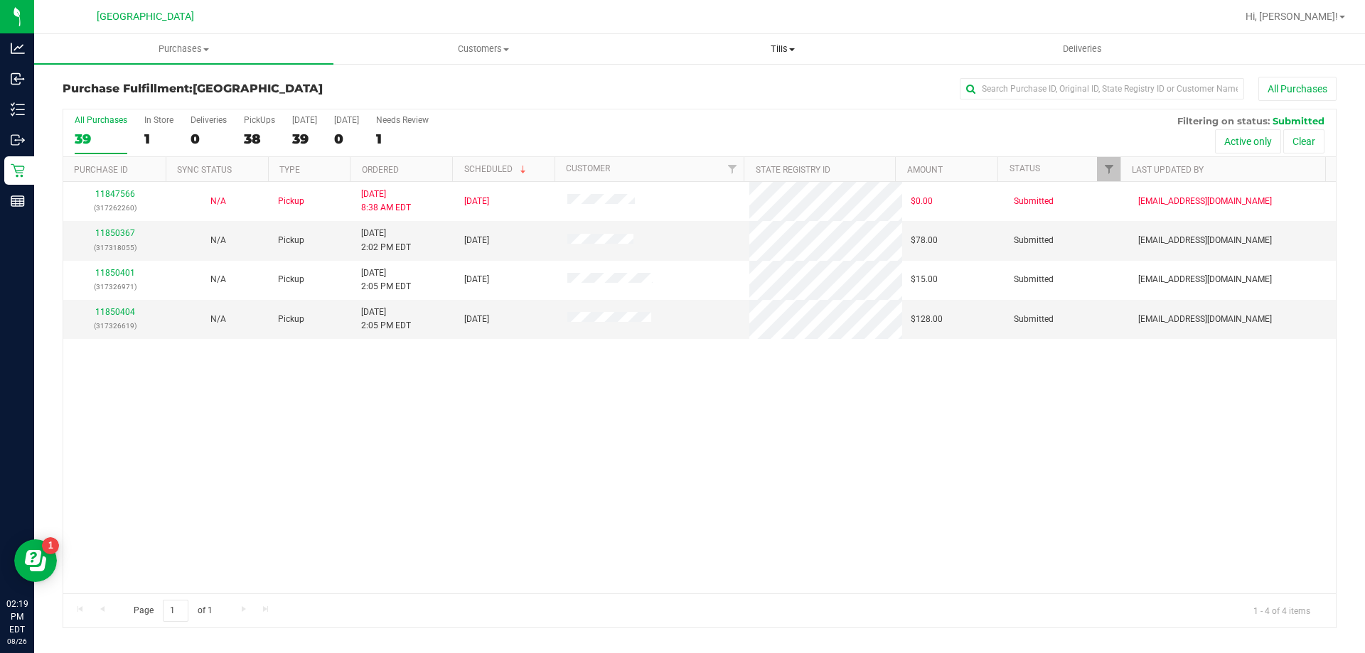
click at [781, 53] on span "Tills" at bounding box center [782, 49] width 298 height 13
click at [693, 85] on span "Manage tills" at bounding box center [681, 86] width 96 height 12
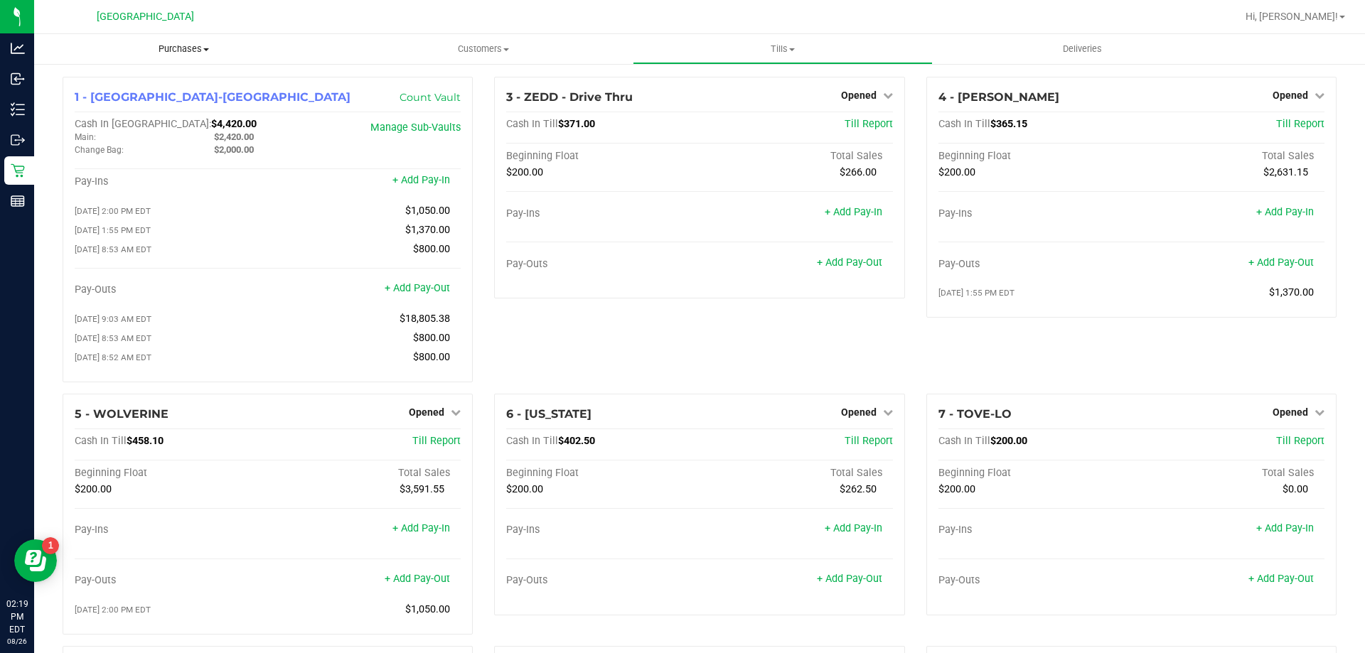
click at [176, 45] on span "Purchases" at bounding box center [183, 49] width 299 height 13
click at [93, 102] on span "Fulfillment" at bounding box center [78, 103] width 88 height 12
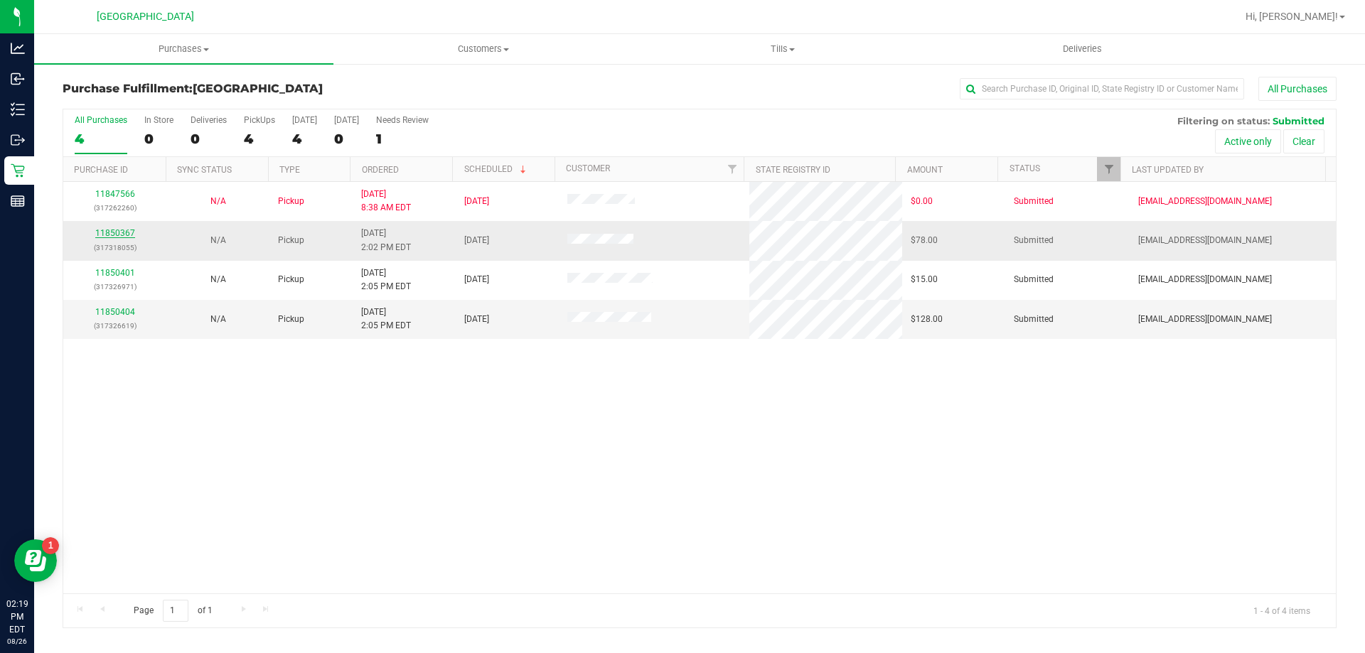
click at [122, 236] on link "11850367" at bounding box center [115, 233] width 40 height 10
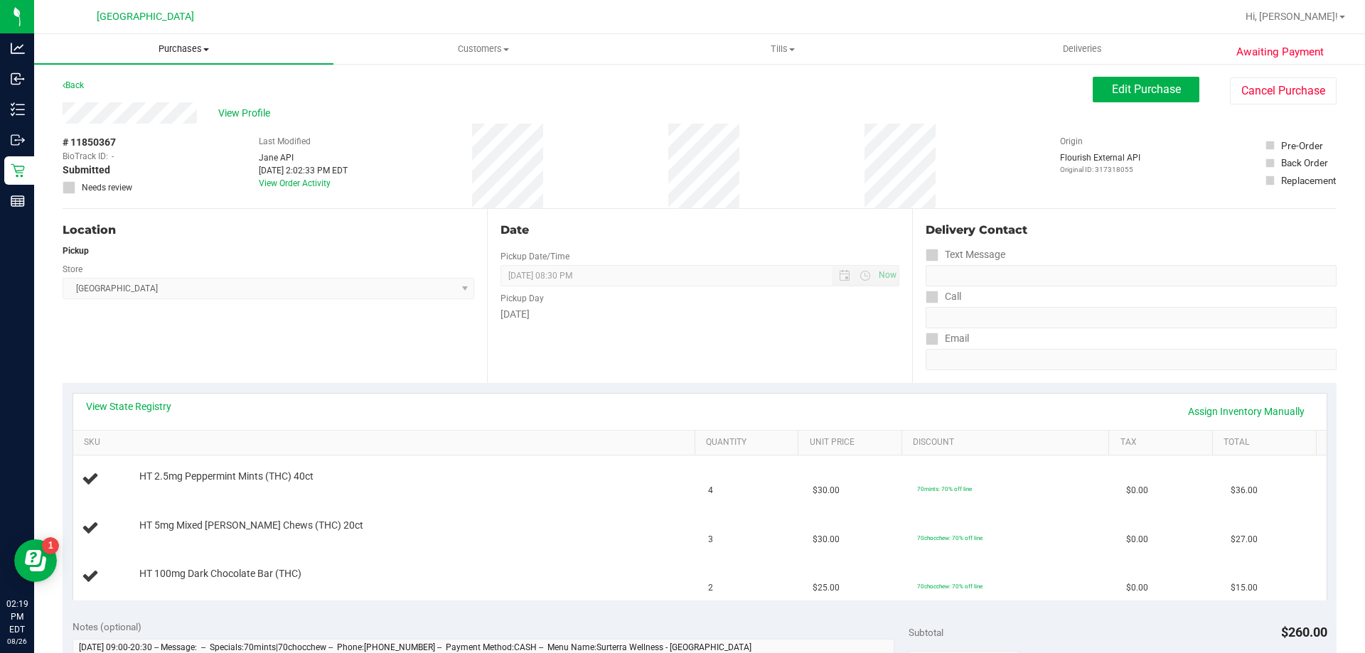
click at [184, 49] on span "Purchases" at bounding box center [183, 49] width 299 height 13
click at [92, 106] on span "Fulfillment" at bounding box center [78, 103] width 88 height 12
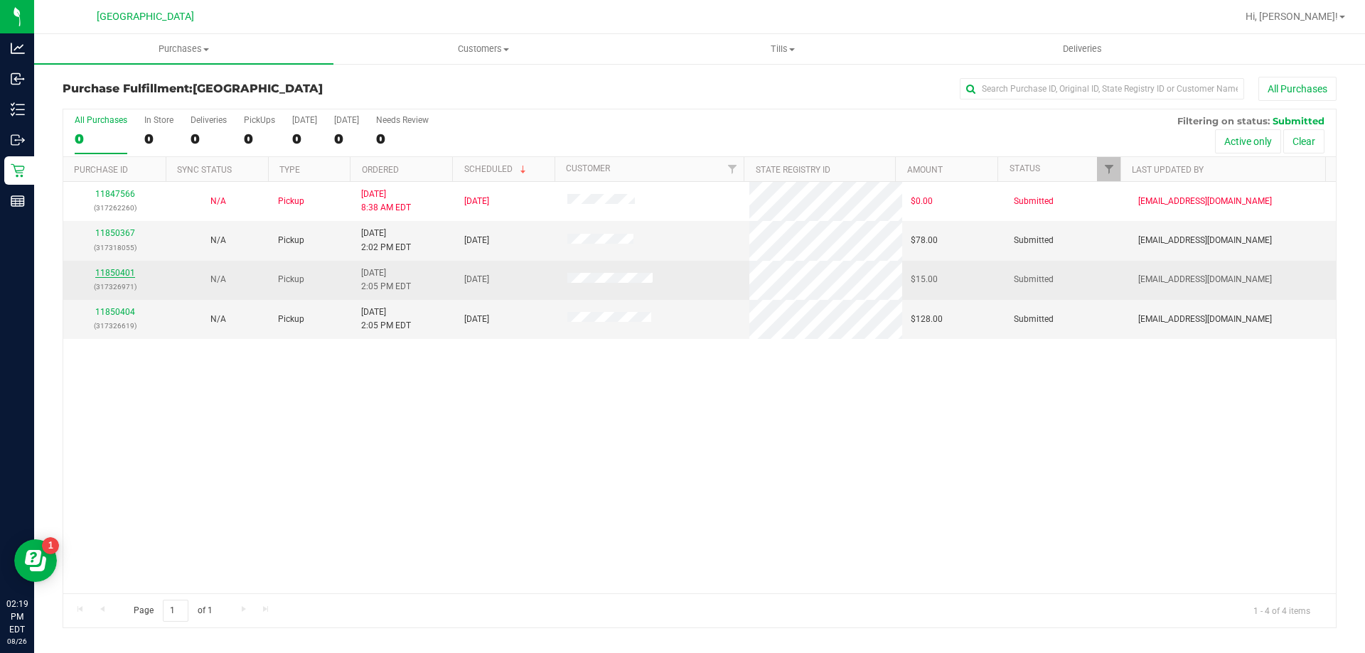
click at [106, 269] on link "11850401" at bounding box center [115, 273] width 40 height 10
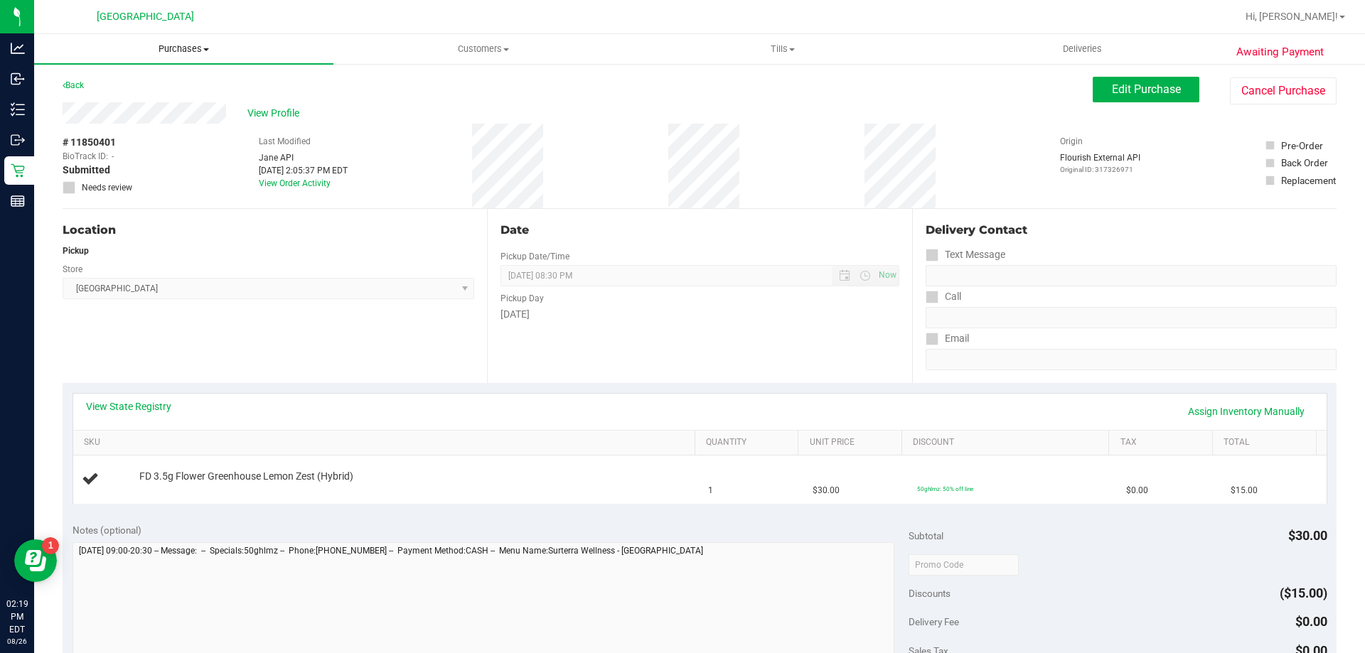
click at [163, 48] on span "Purchases" at bounding box center [183, 49] width 299 height 13
click at [110, 107] on span "Fulfillment" at bounding box center [78, 103] width 88 height 12
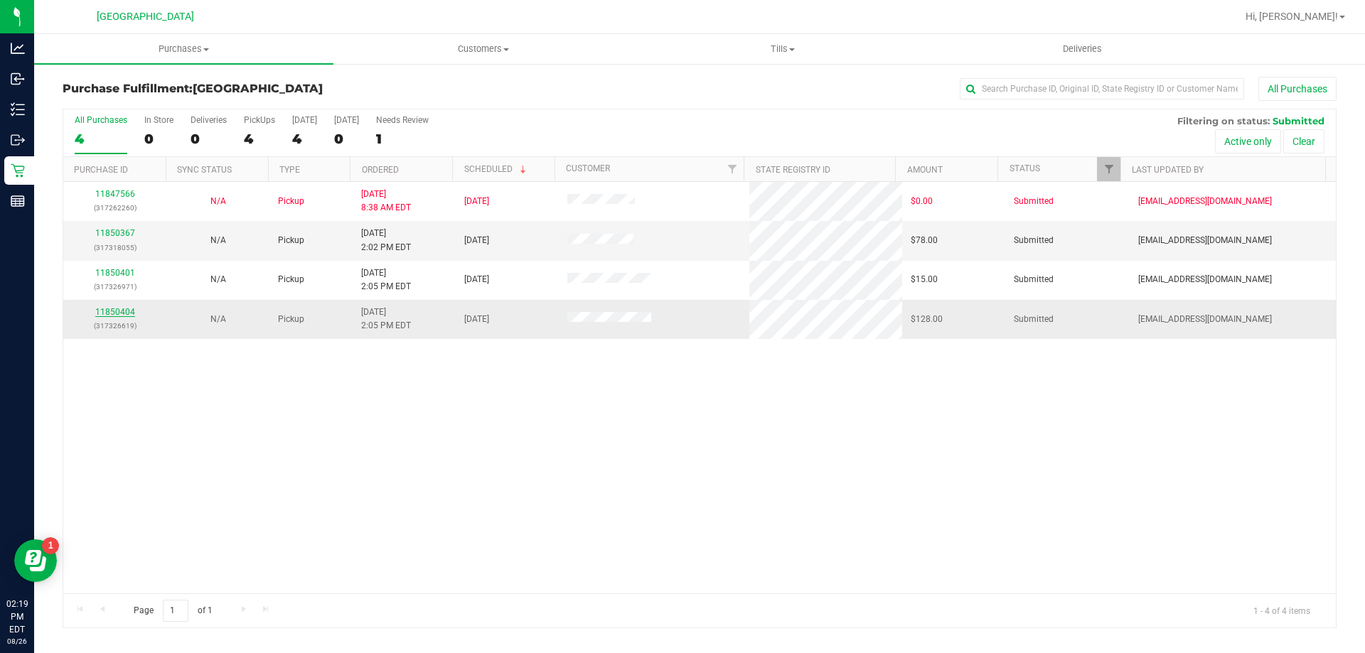
click at [120, 311] on link "11850404" at bounding box center [115, 312] width 40 height 10
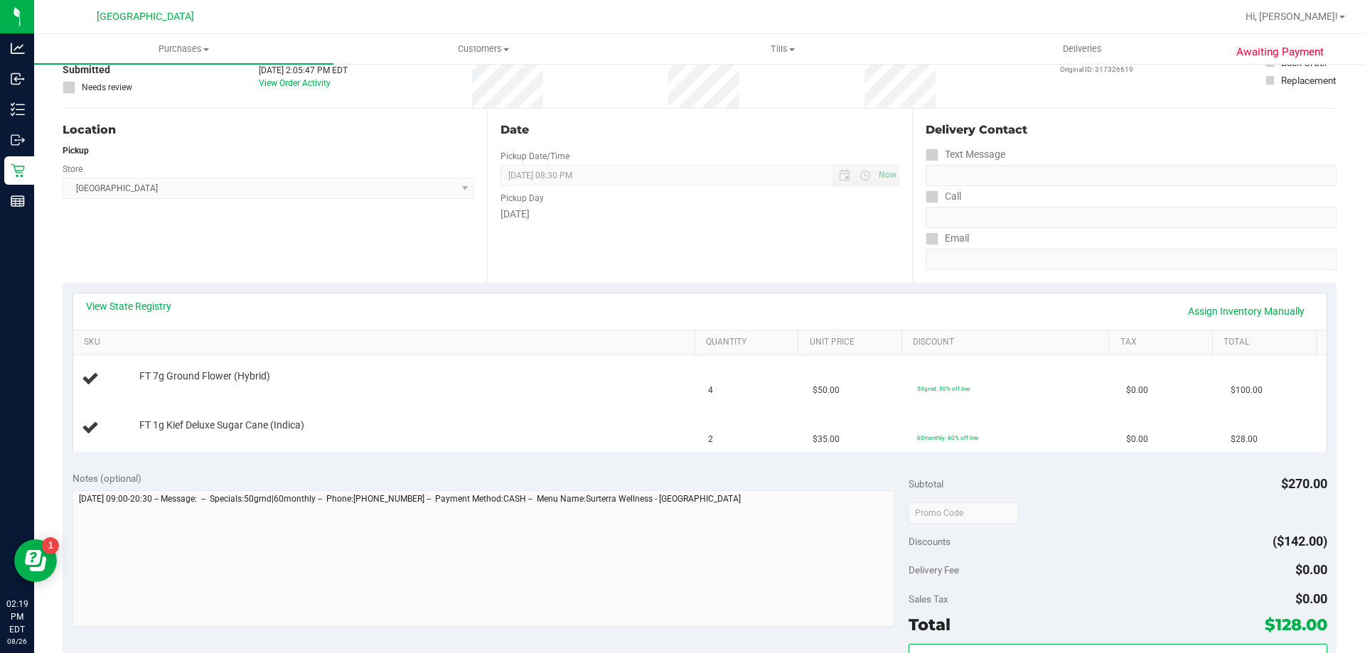
scroll to position [142, 0]
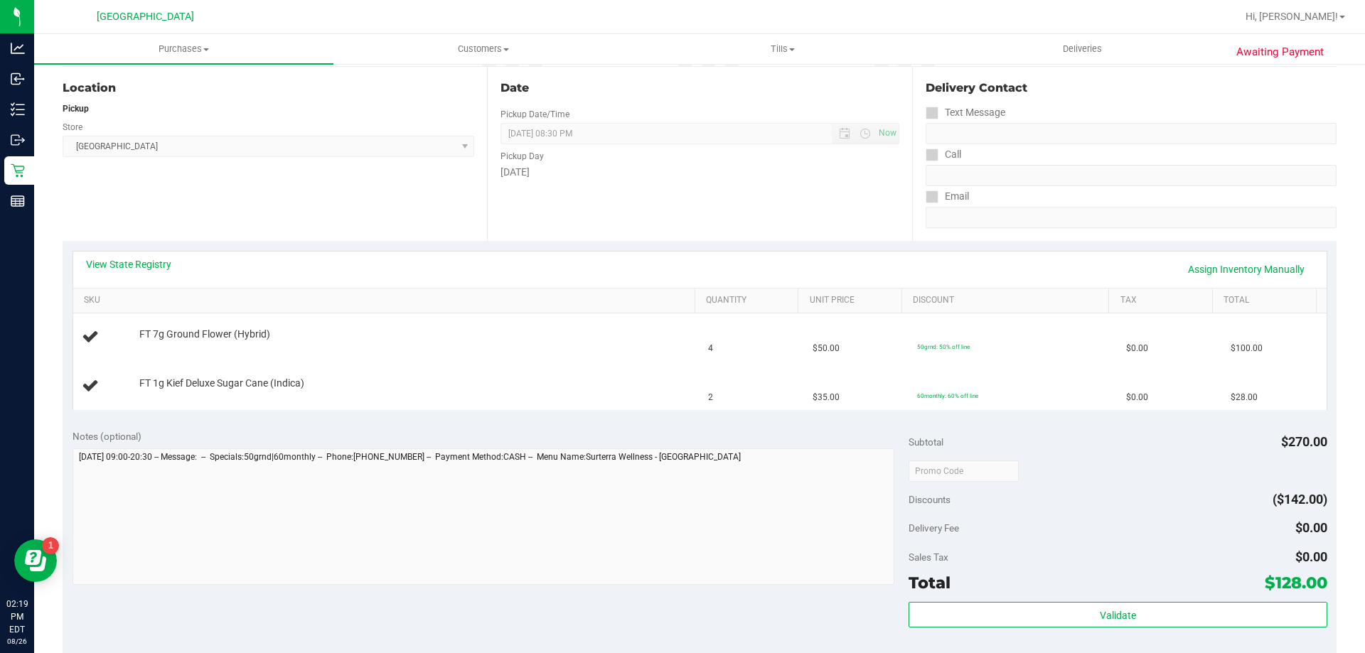
click at [129, 247] on div "View State Registry Assign Inventory Manually SKU Quantity Unit Price Discount …" at bounding box center [700, 330] width 1274 height 178
click at [130, 256] on div "View State Registry Assign Inventory Manually" at bounding box center [699, 270] width 1253 height 36
click at [132, 264] on link "View State Registry" at bounding box center [128, 264] width 85 height 14
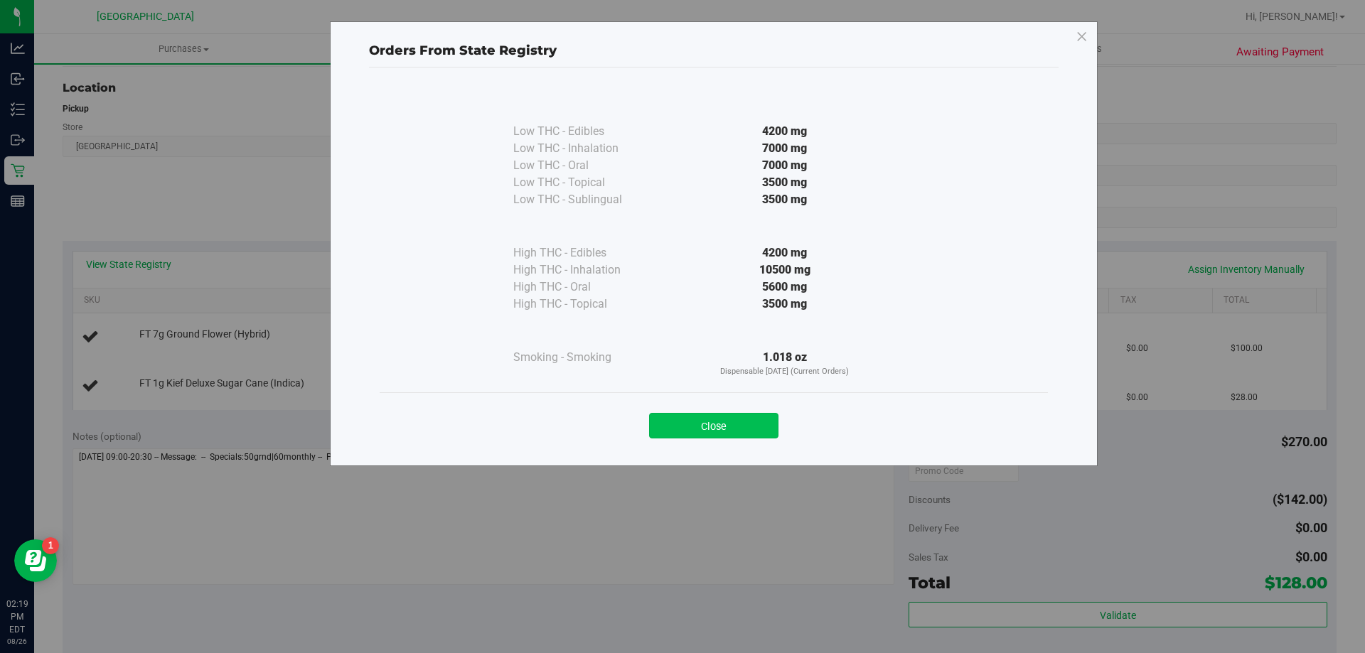
click at [687, 421] on button "Close" at bounding box center [713, 426] width 129 height 26
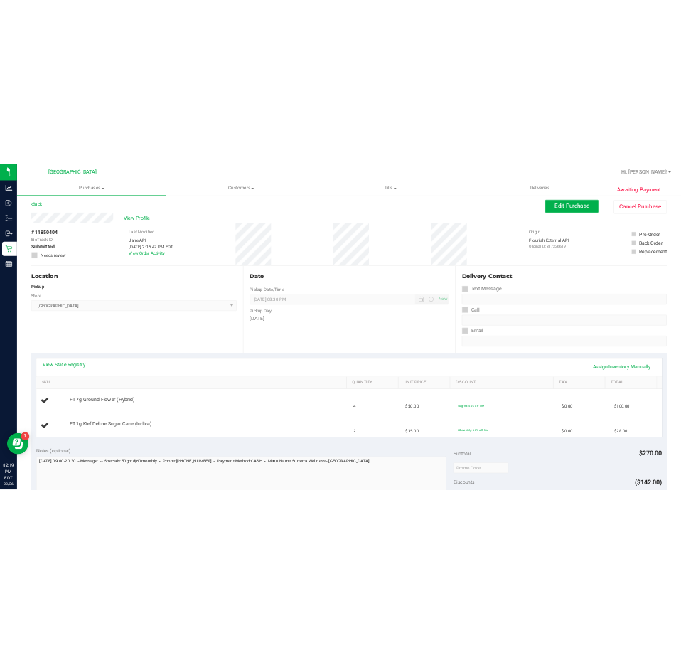
scroll to position [0, 0]
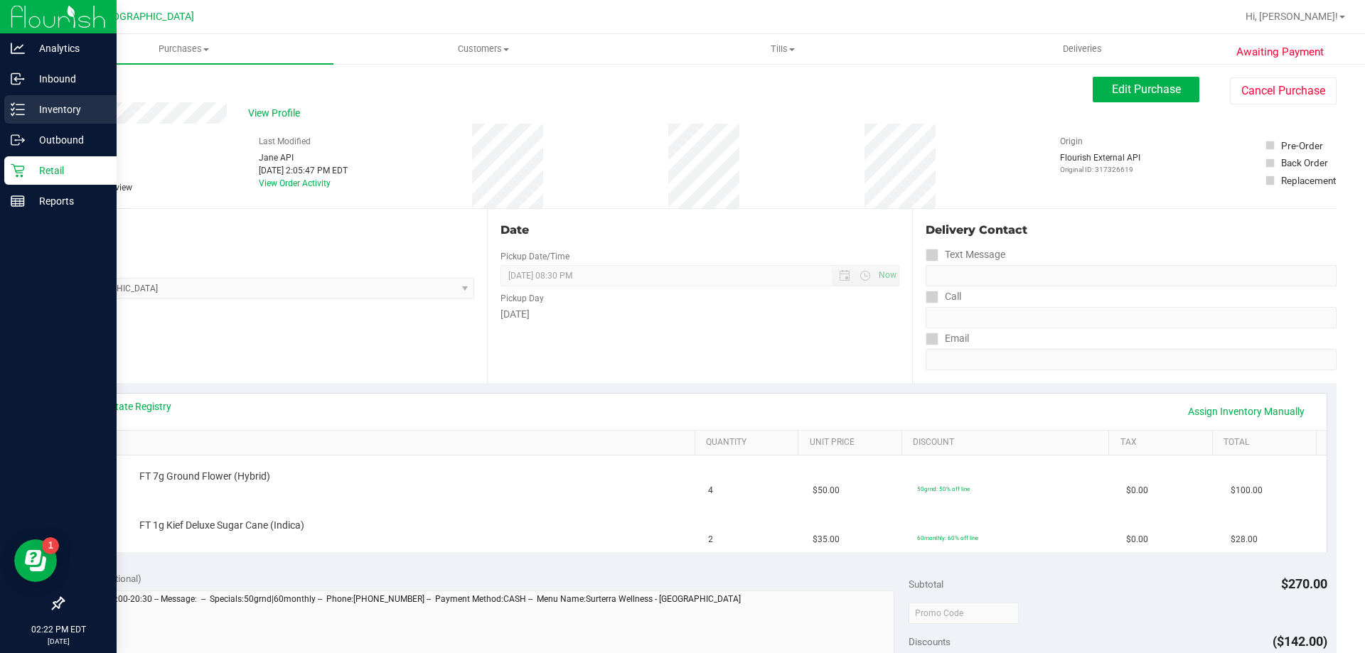
click at [51, 109] on p "Inventory" at bounding box center [67, 109] width 85 height 17
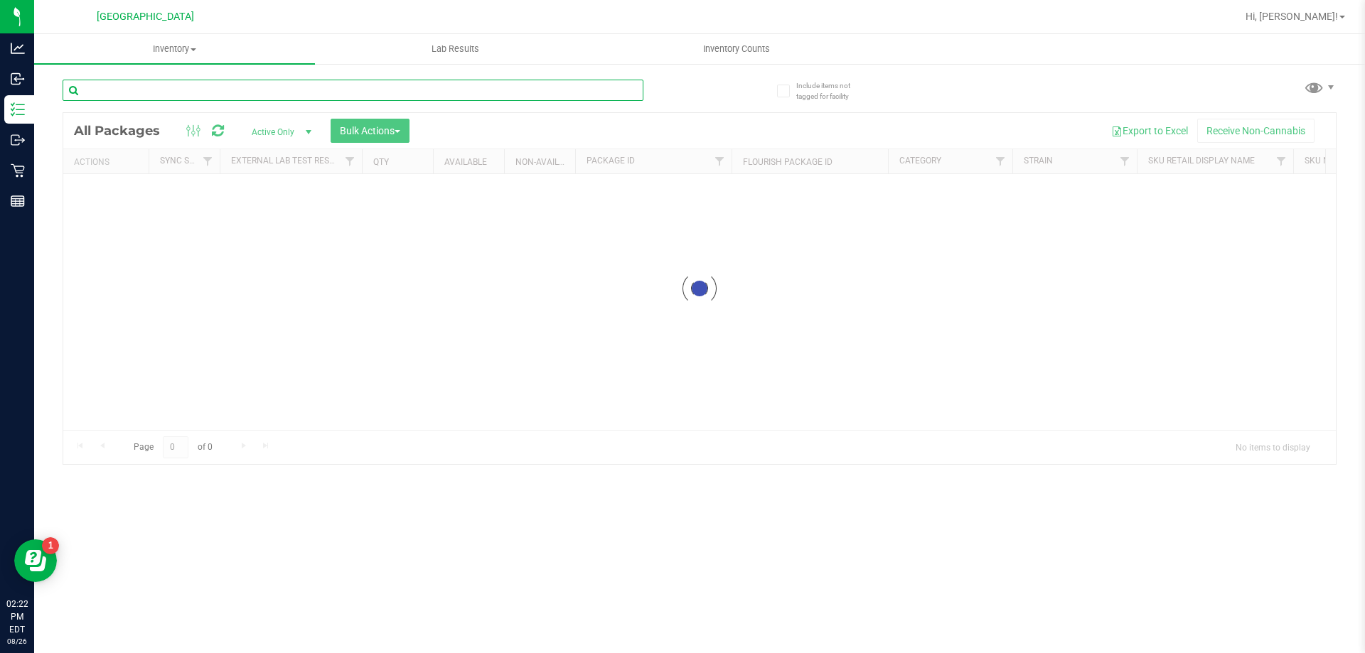
click at [237, 87] on input "text" at bounding box center [353, 90] width 581 height 21
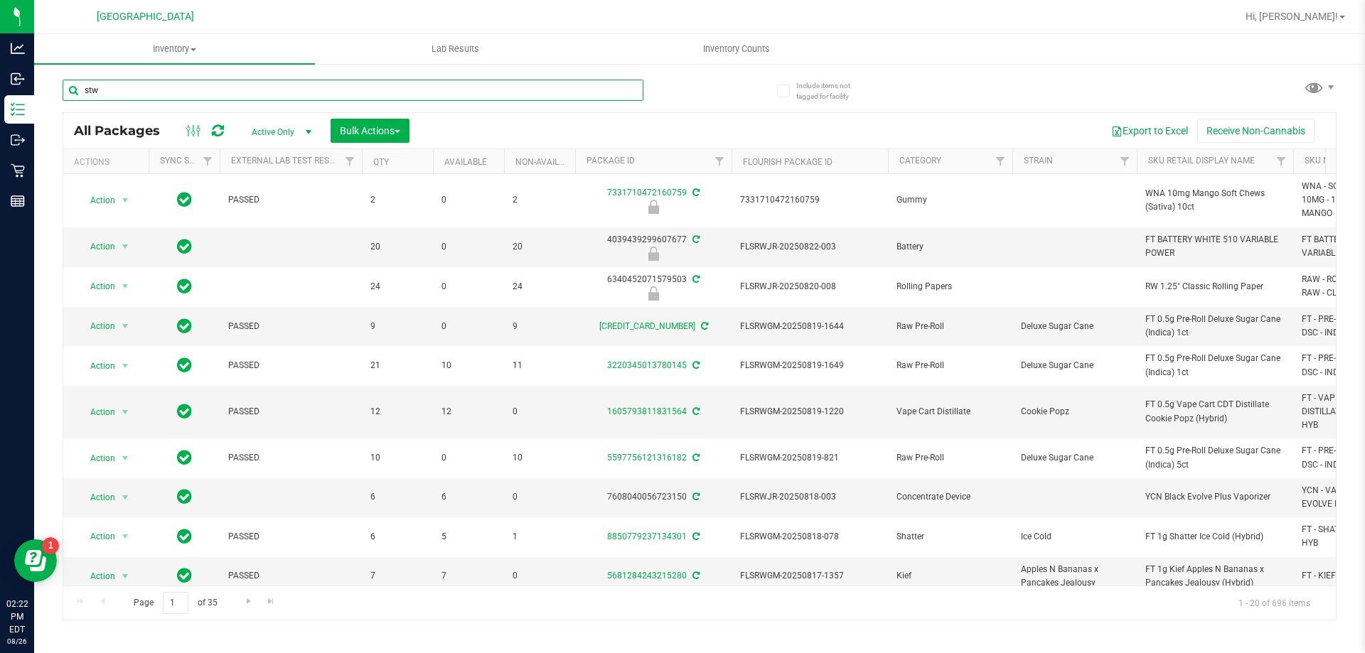
type input "stw"
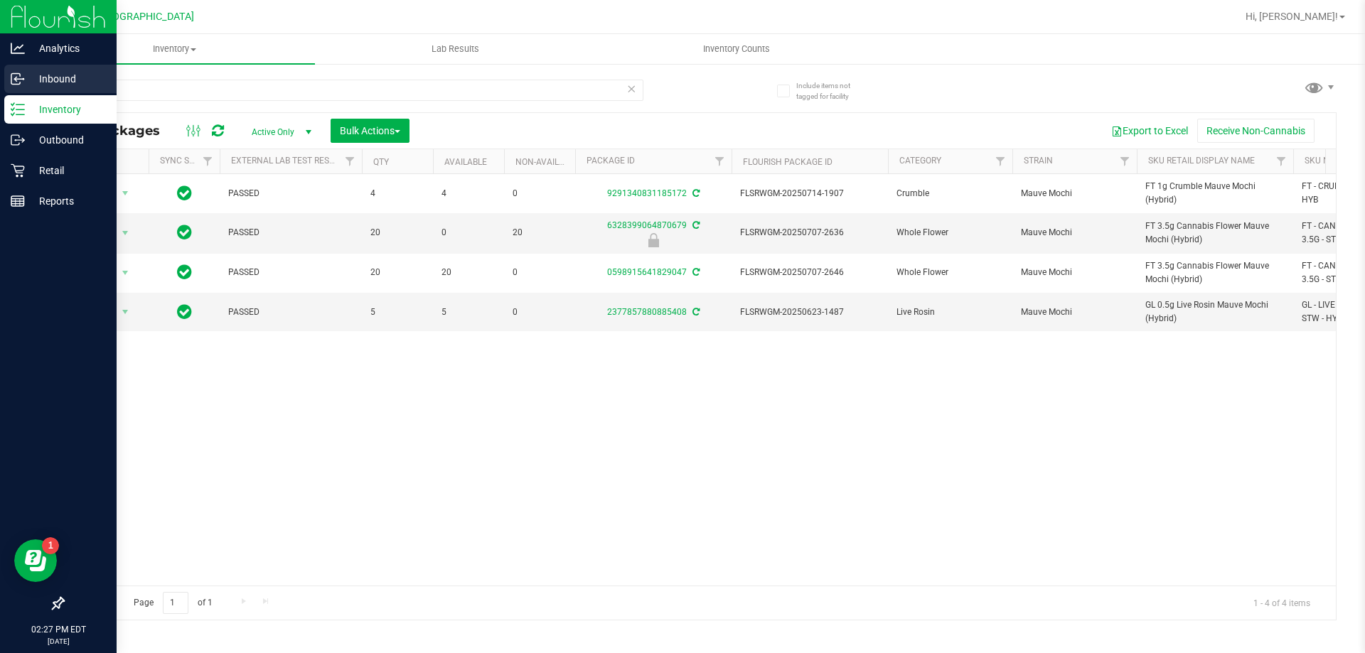
click at [59, 74] on p "Inbound" at bounding box center [67, 78] width 85 height 17
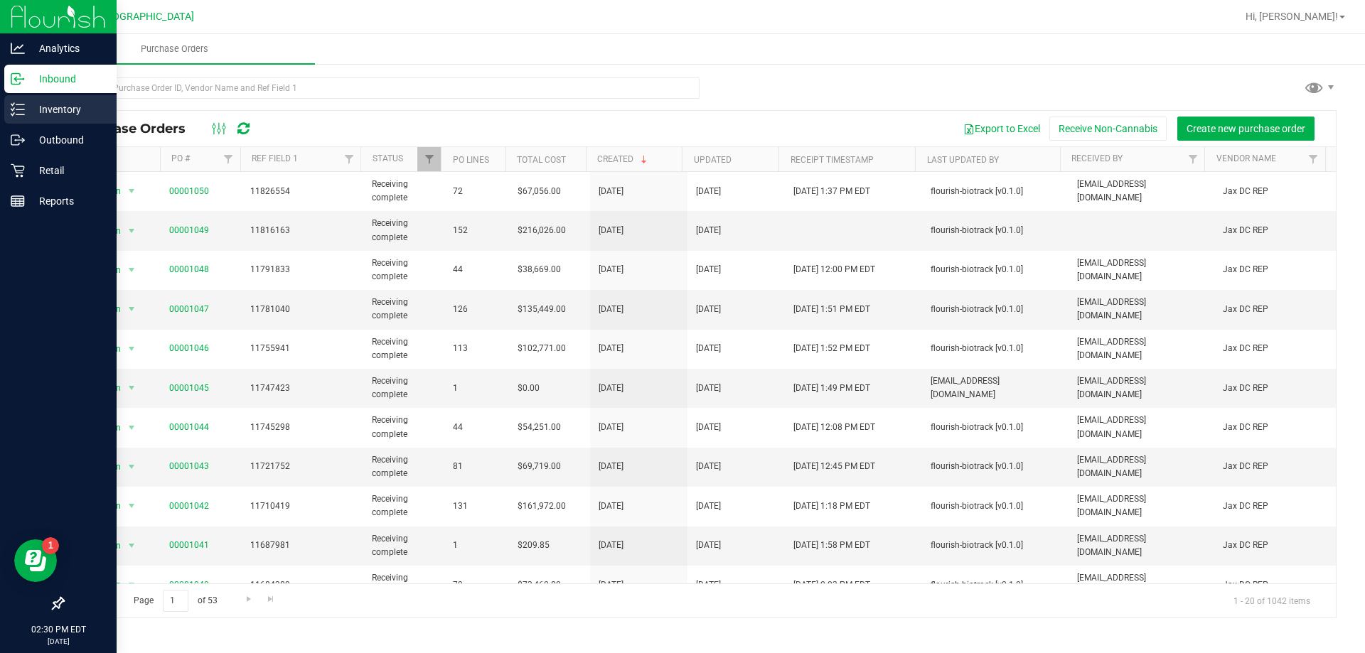
click at [77, 114] on p "Inventory" at bounding box center [67, 109] width 85 height 17
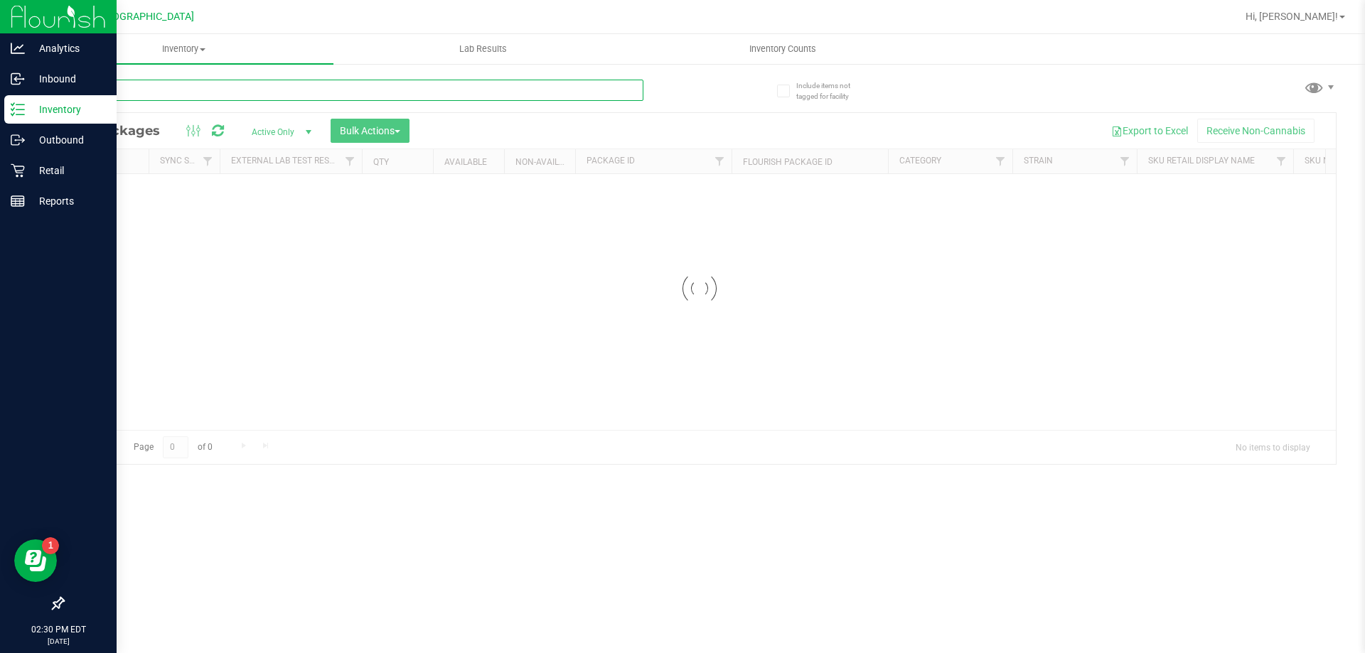
click at [174, 90] on input "text" at bounding box center [353, 90] width 581 height 21
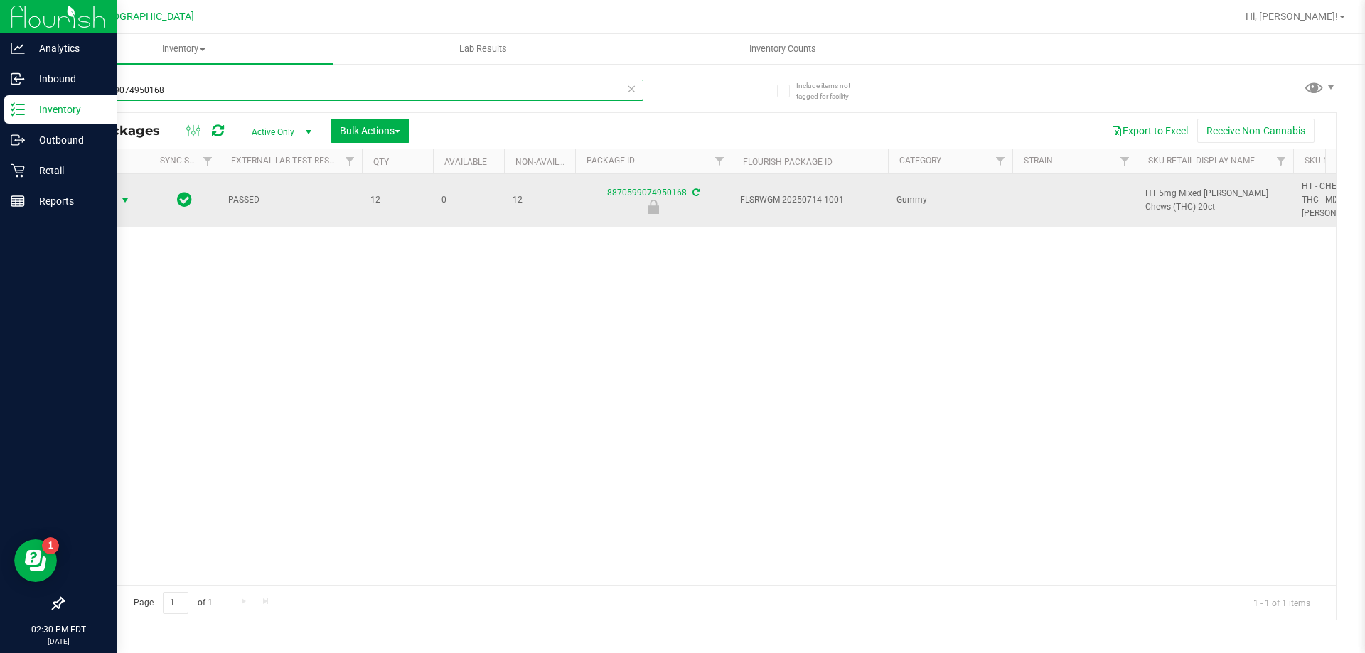
type input "8870599074950168"
click at [108, 198] on span "Action" at bounding box center [96, 201] width 38 height 20
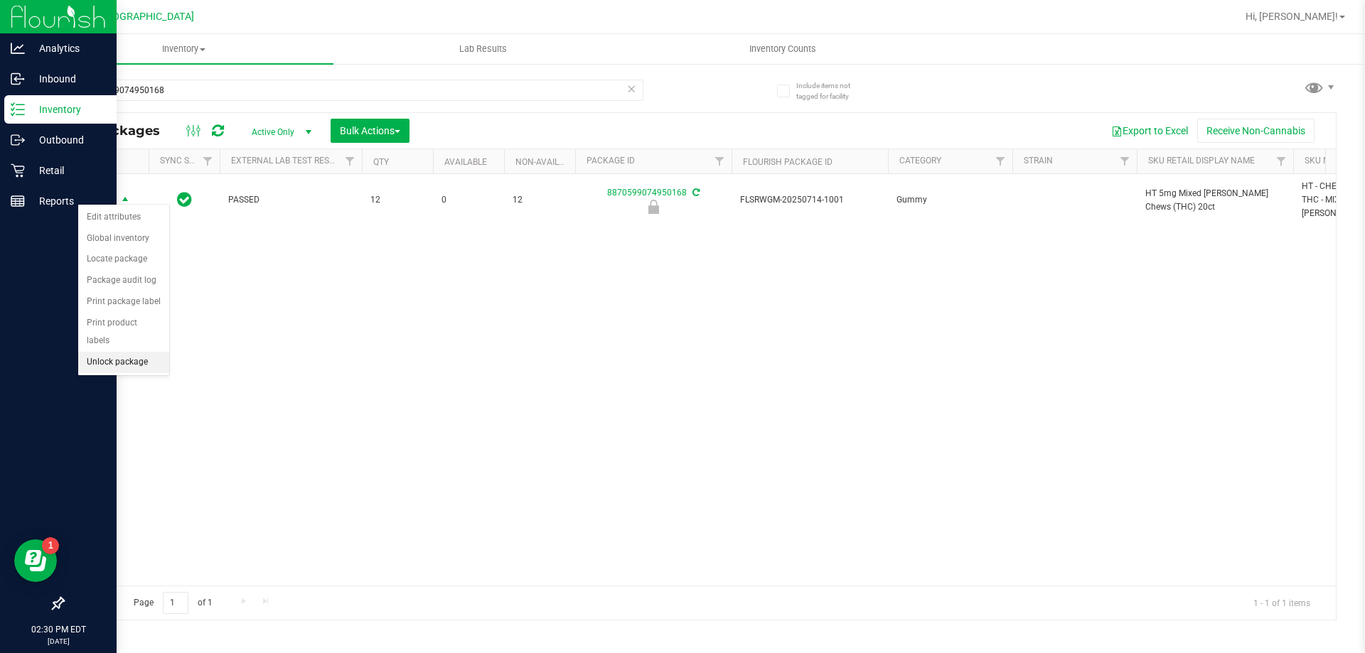
click at [136, 352] on li "Unlock package" at bounding box center [123, 362] width 91 height 21
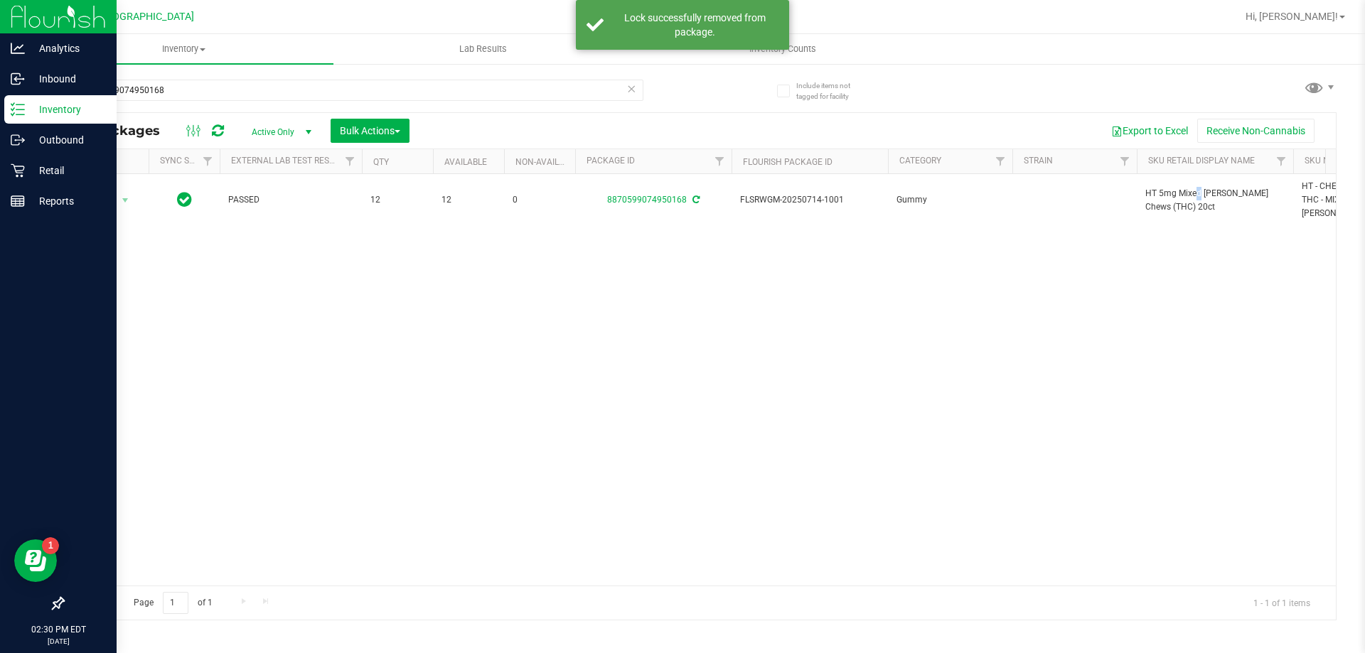
click at [1157, 188] on span "HT 5mg Mixed Berry Chews (THC) 20ct" at bounding box center [1214, 200] width 139 height 27
click at [382, 87] on input "8870599074950168" at bounding box center [353, 90] width 581 height 21
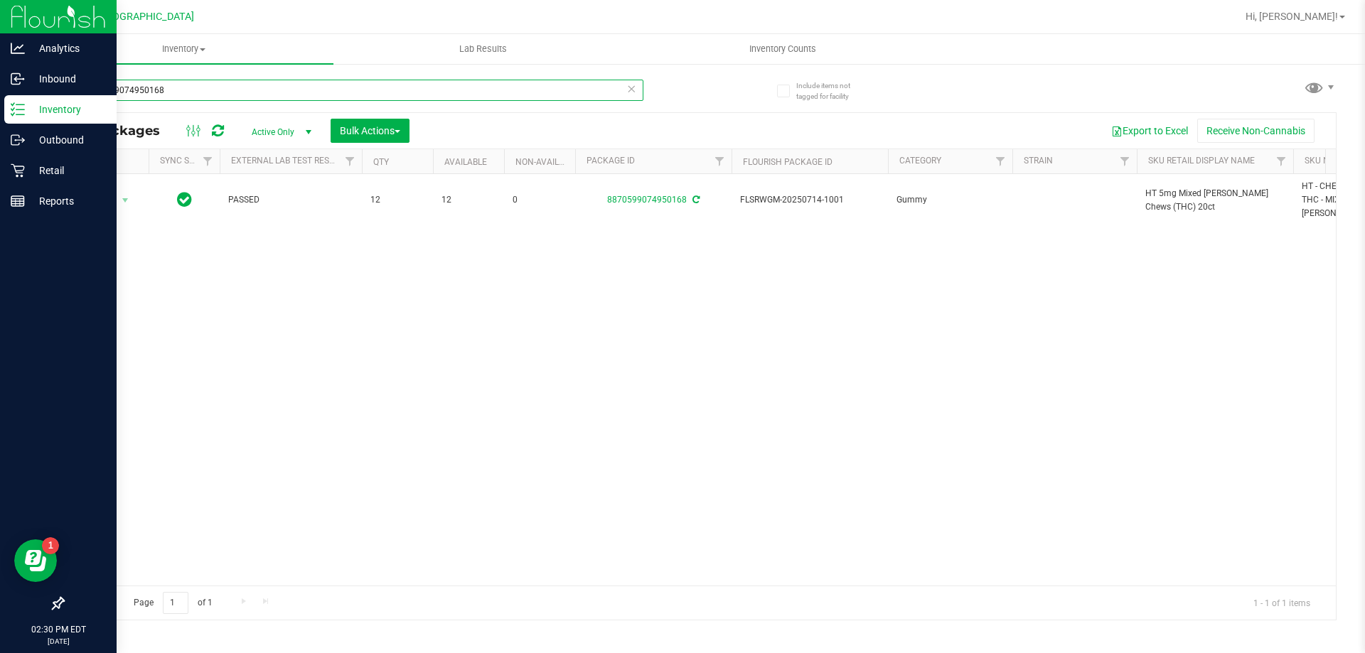
paste input "HT 5mg Mixed Berry Chews (THC) 20ct"
type input "HT 5mg Mixed Berry Chews (THC) 20ct"
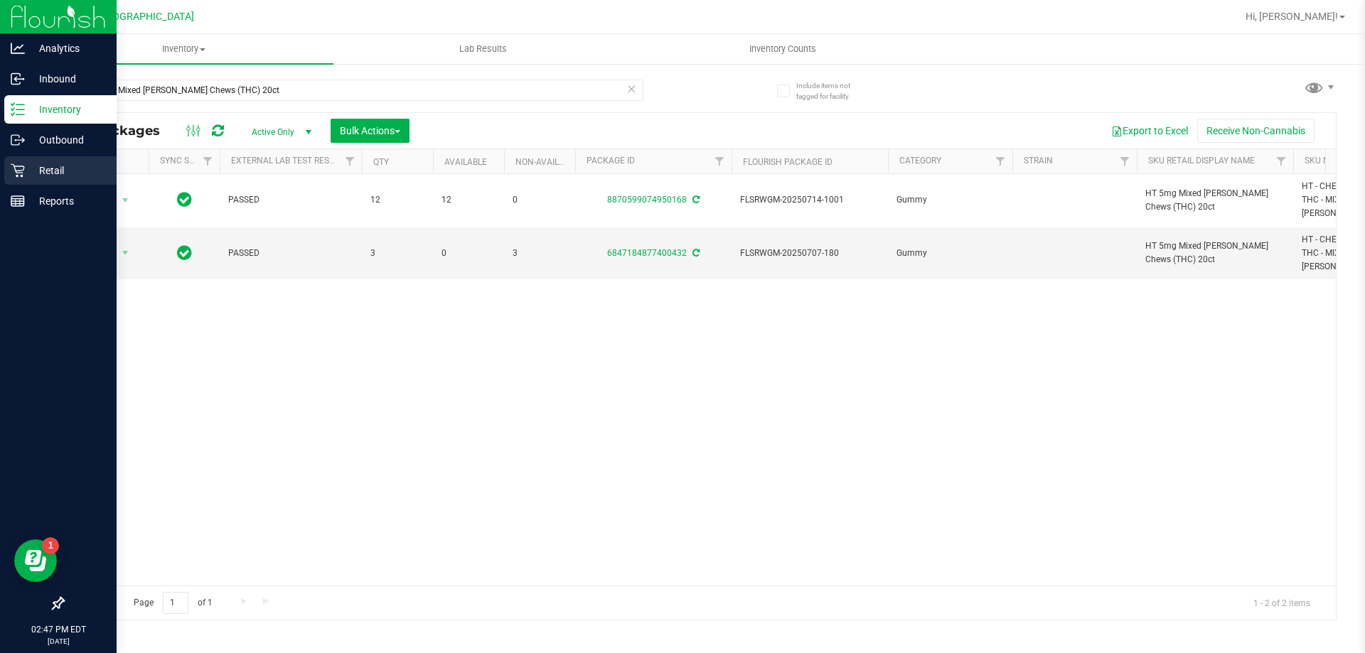
click at [39, 164] on p "Retail" at bounding box center [67, 170] width 85 height 17
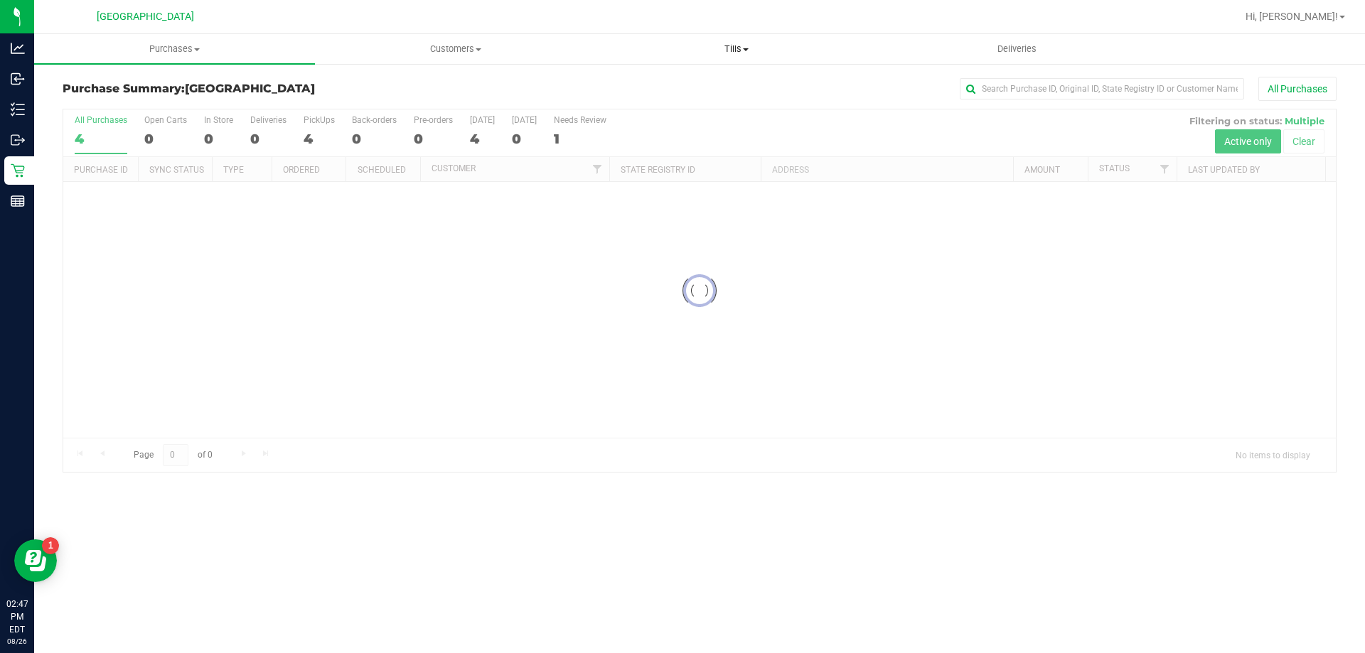
click at [731, 48] on span "Tills" at bounding box center [735, 49] width 279 height 13
click at [699, 84] on li "Manage tills" at bounding box center [736, 85] width 281 height 17
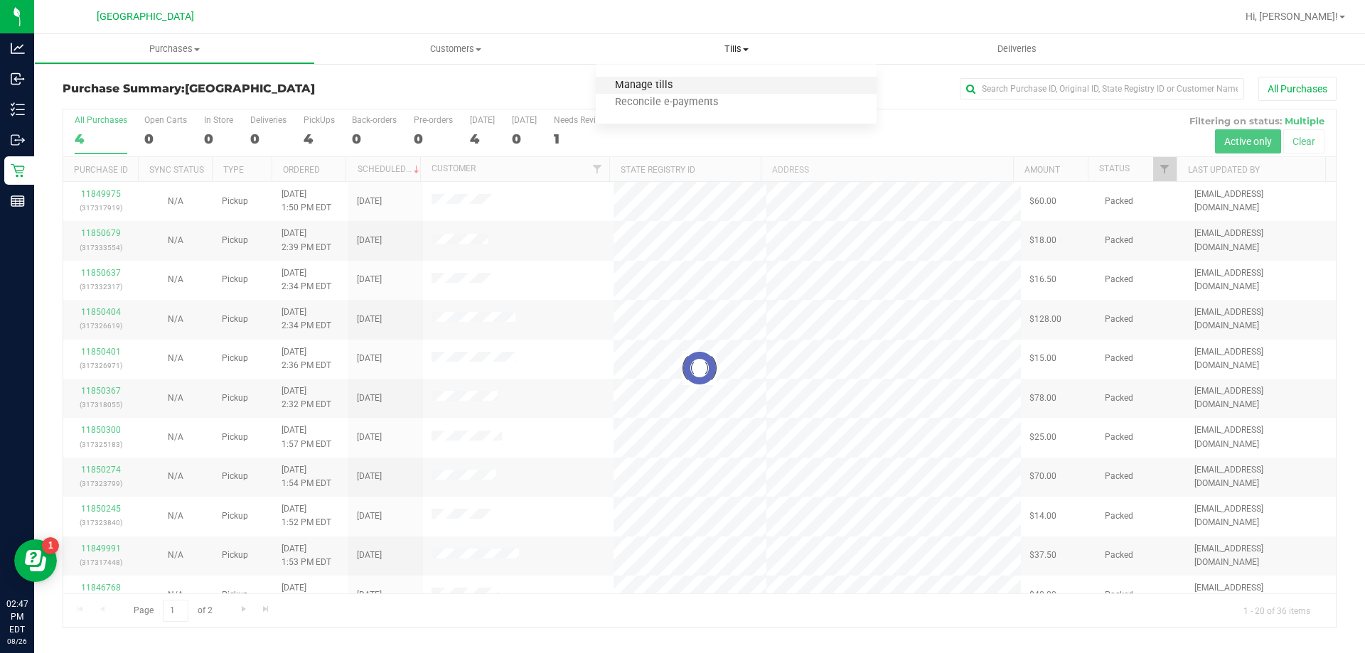
click at [640, 84] on span "Manage tills" at bounding box center [644, 86] width 96 height 12
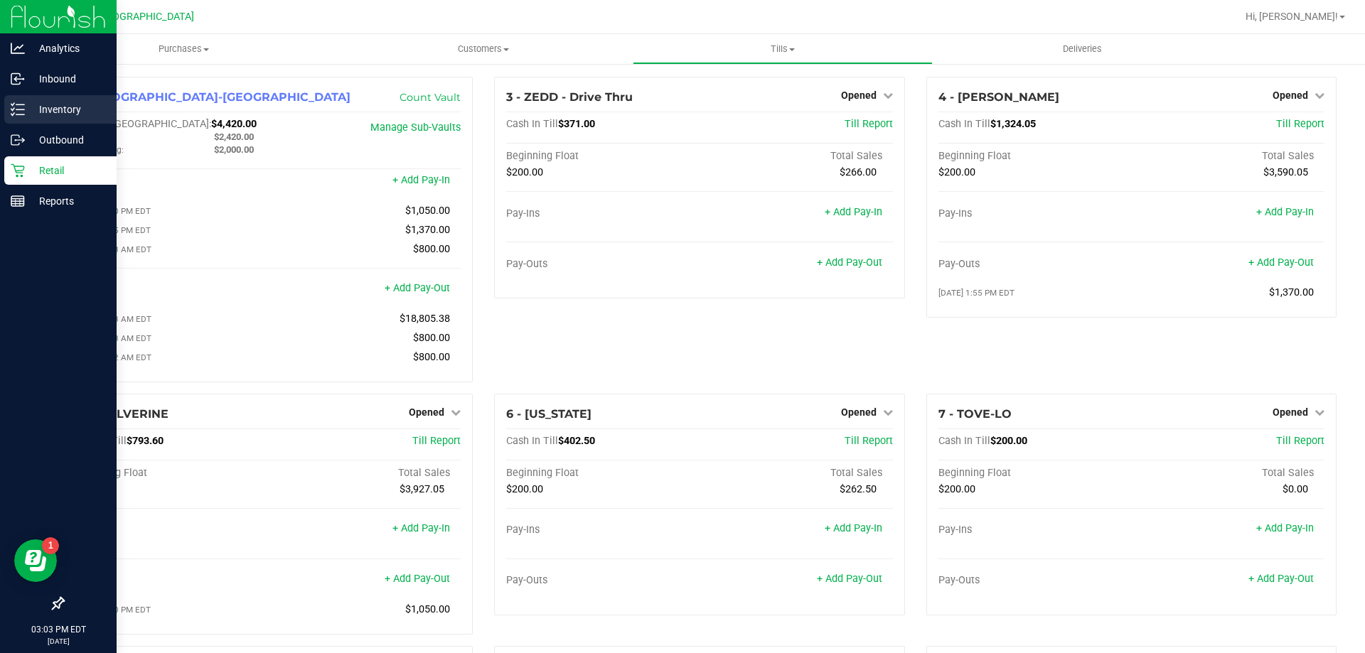
click at [49, 107] on p "Inventory" at bounding box center [67, 109] width 85 height 17
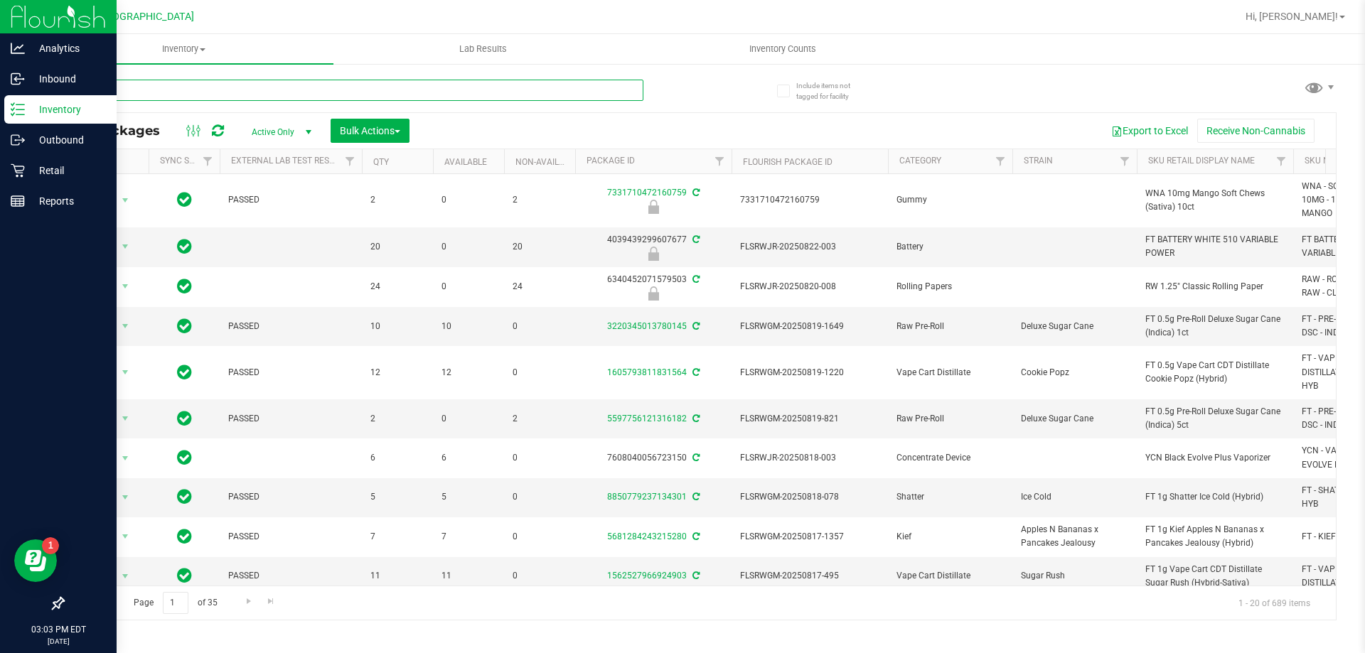
click at [254, 88] on input "text" at bounding box center [353, 90] width 581 height 21
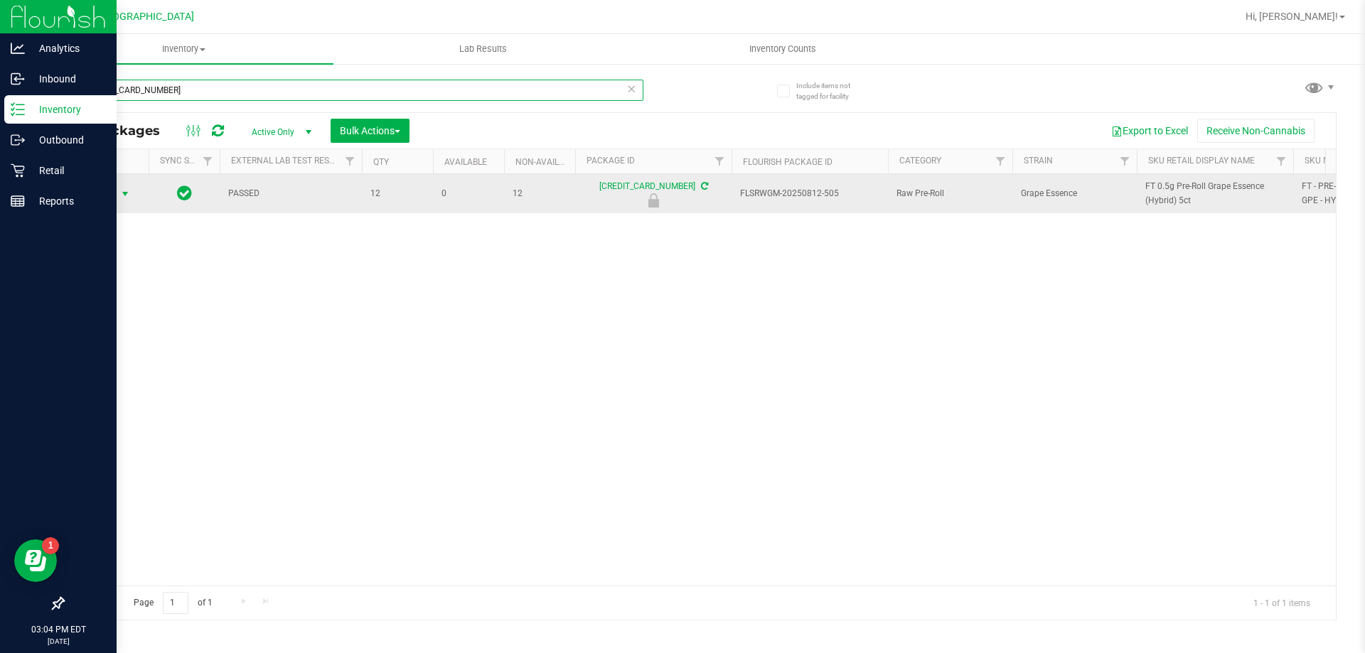
type input "4662776284547987"
click at [125, 192] on span "select" at bounding box center [124, 193] width 11 height 11
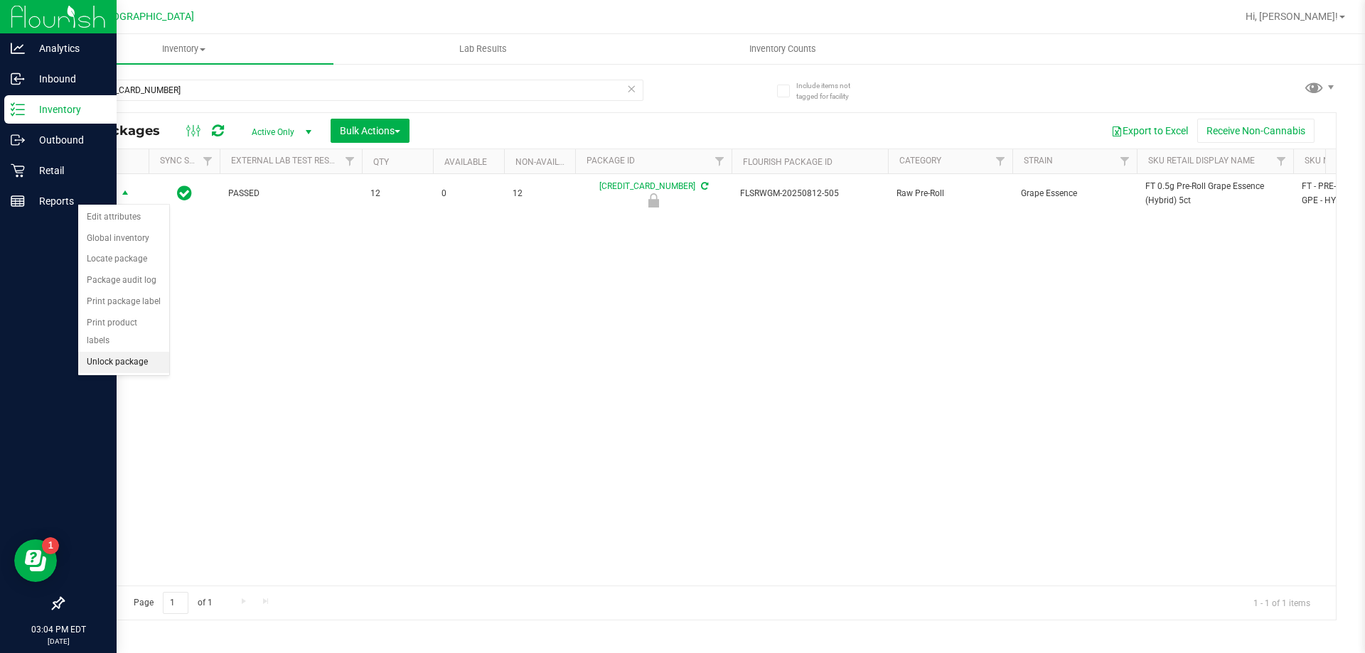
click at [132, 352] on li "Unlock package" at bounding box center [123, 362] width 91 height 21
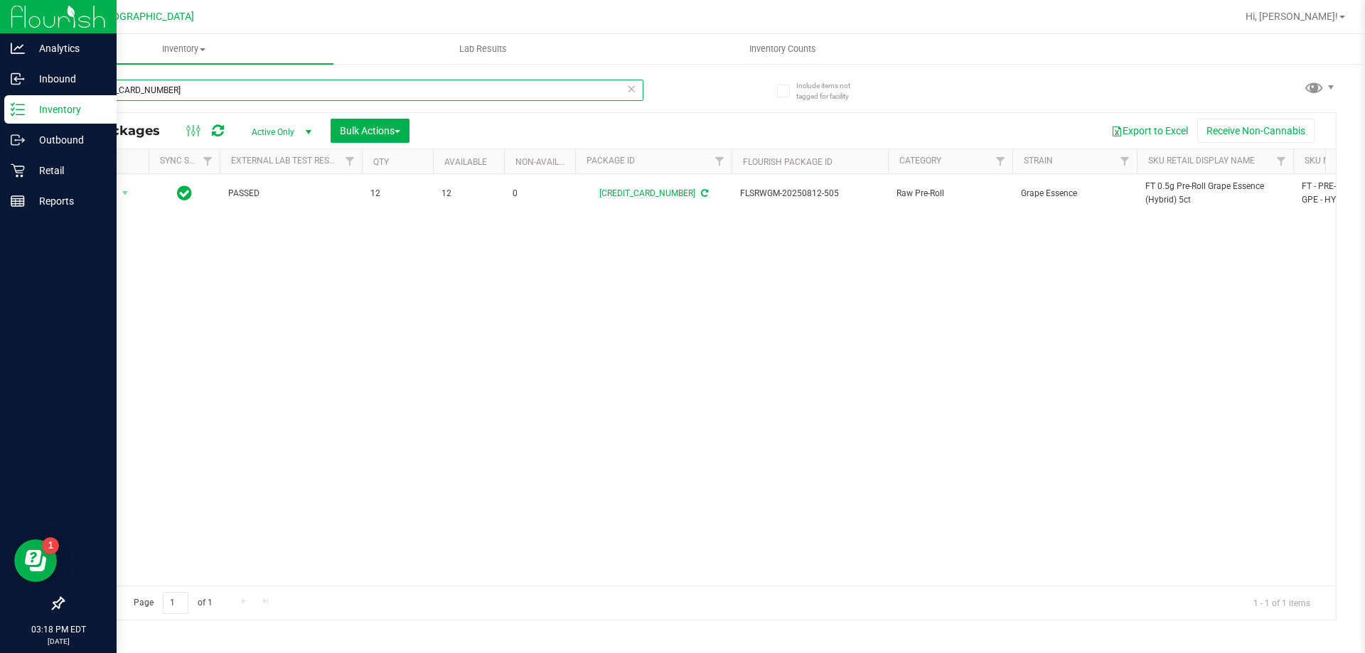
click at [226, 92] on input "4662776284547987" at bounding box center [353, 90] width 581 height 21
click at [226, 90] on input "4662776284547987" at bounding box center [353, 90] width 581 height 21
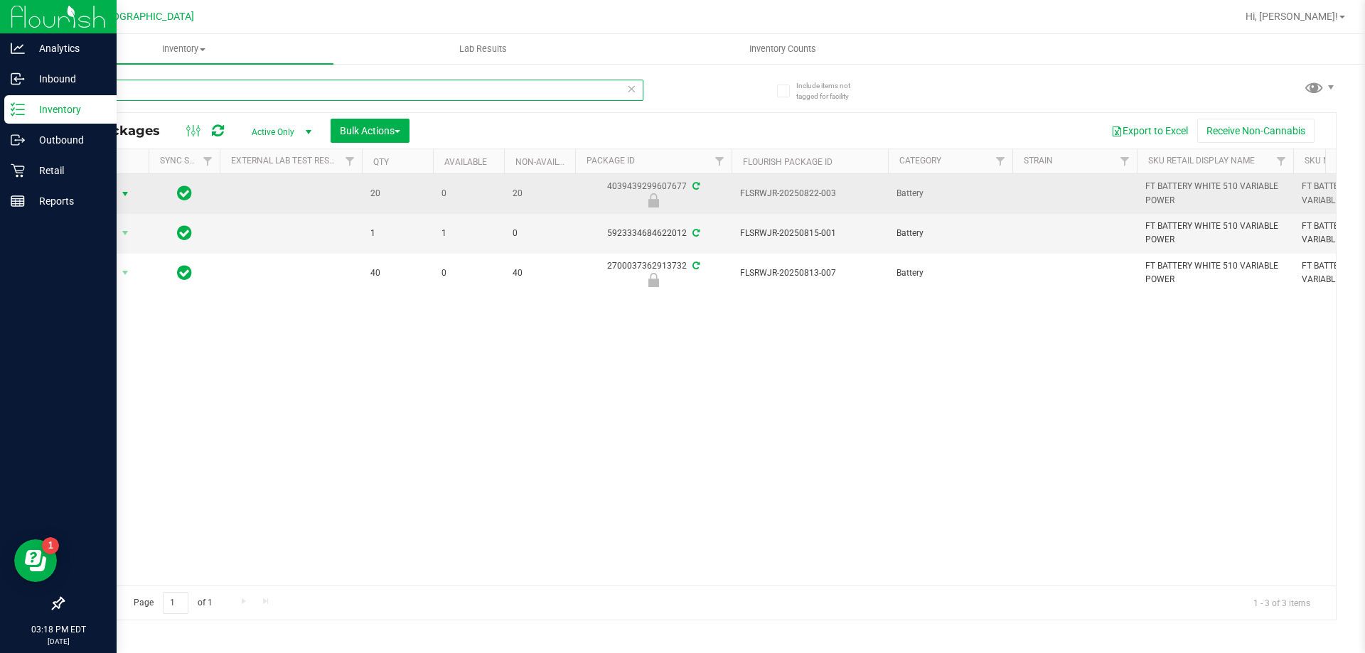
type input "var"
click at [127, 191] on span "select" at bounding box center [124, 193] width 11 height 11
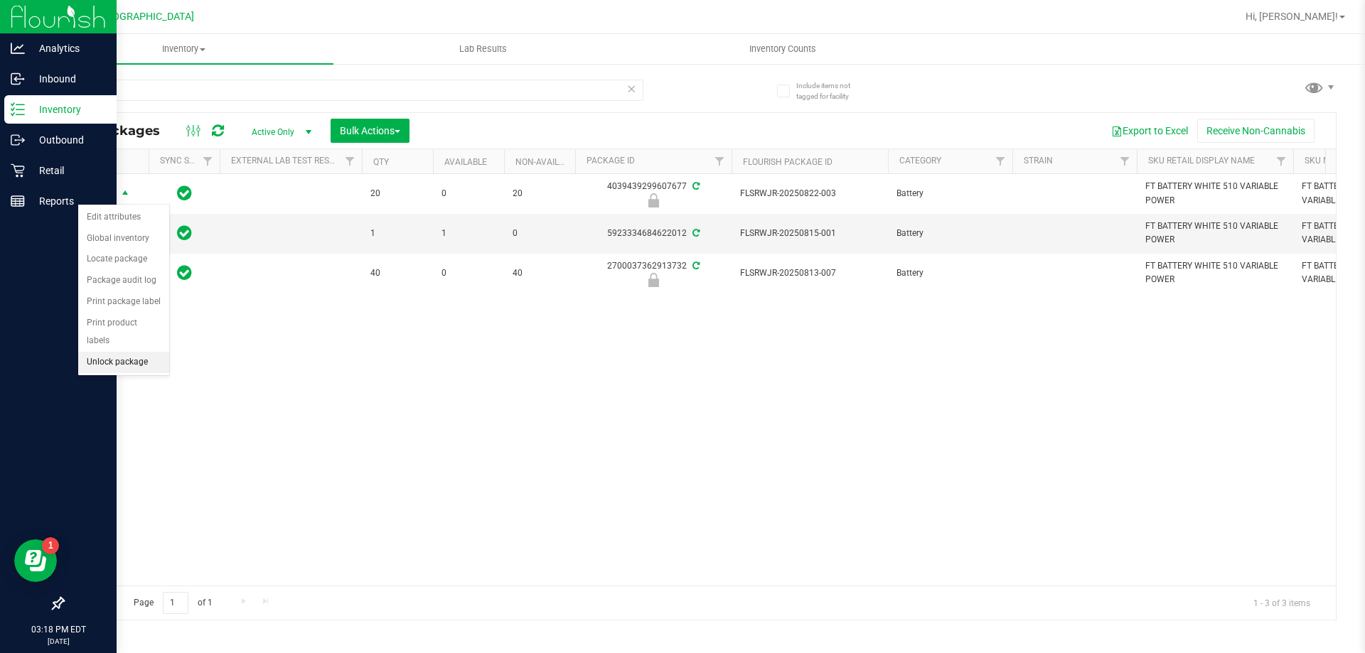
click at [134, 352] on li "Unlock package" at bounding box center [123, 362] width 91 height 21
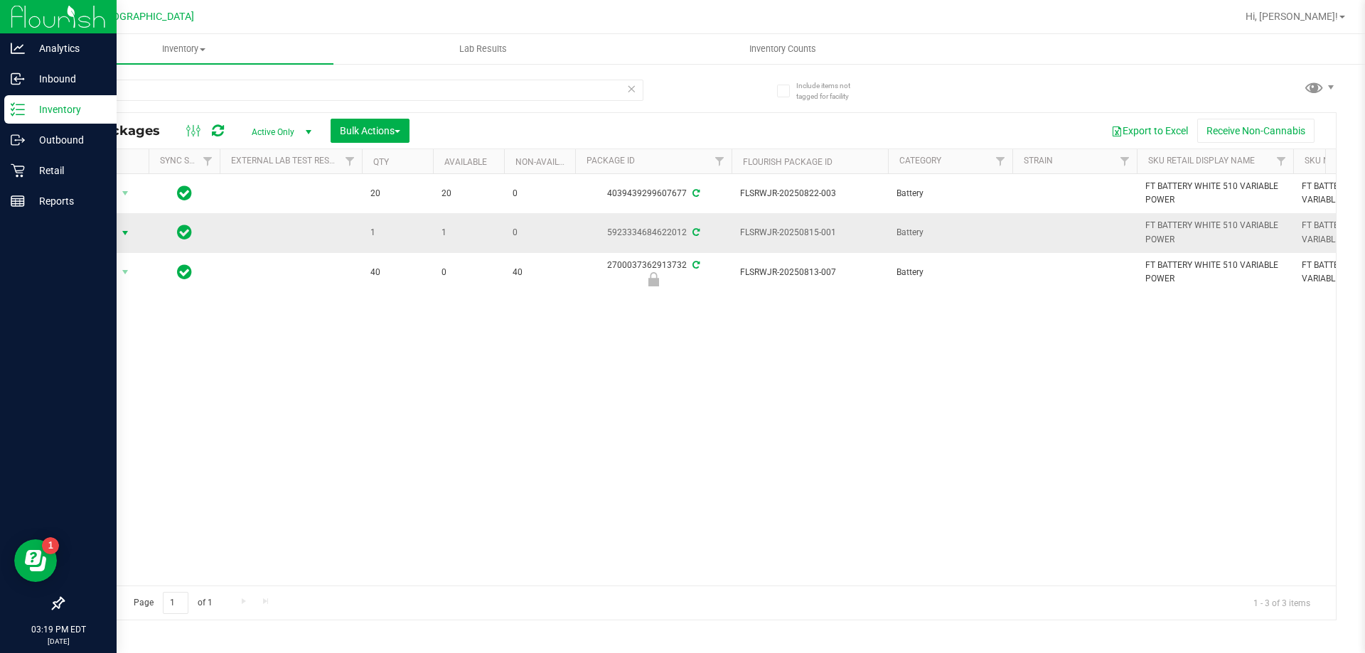
click at [127, 230] on span "select" at bounding box center [124, 232] width 11 height 11
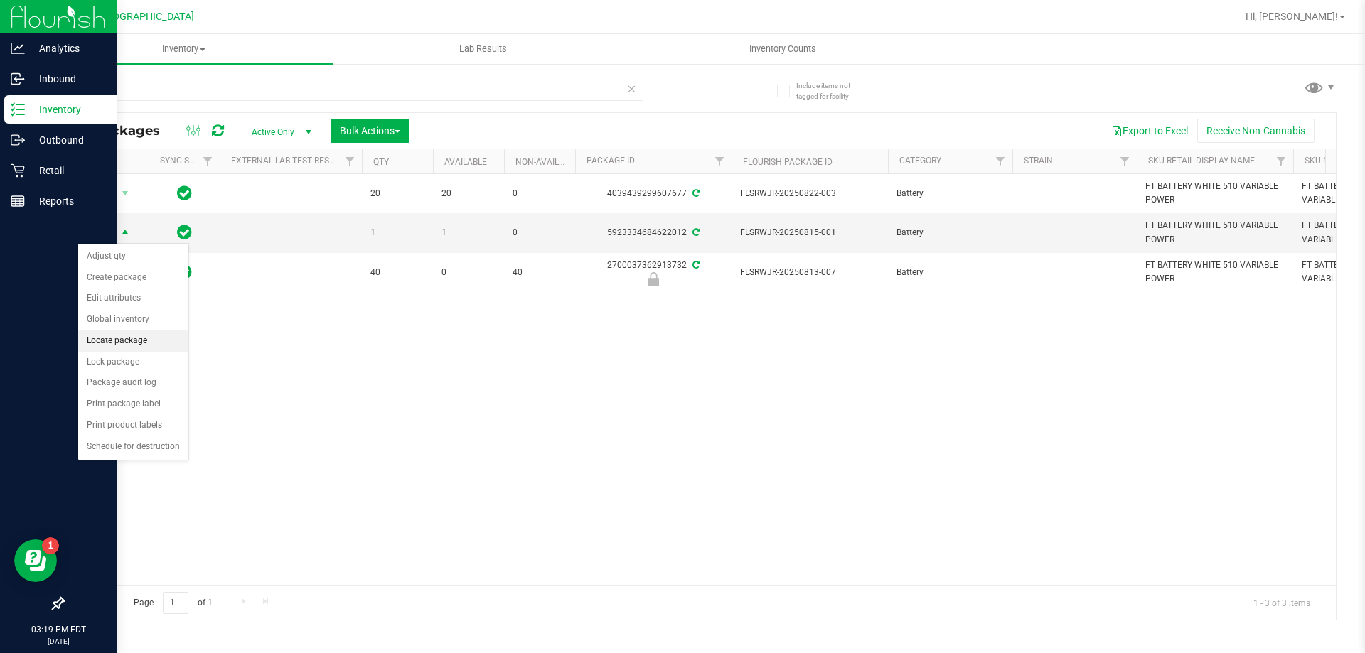
click at [144, 339] on li "Locate package" at bounding box center [133, 341] width 110 height 21
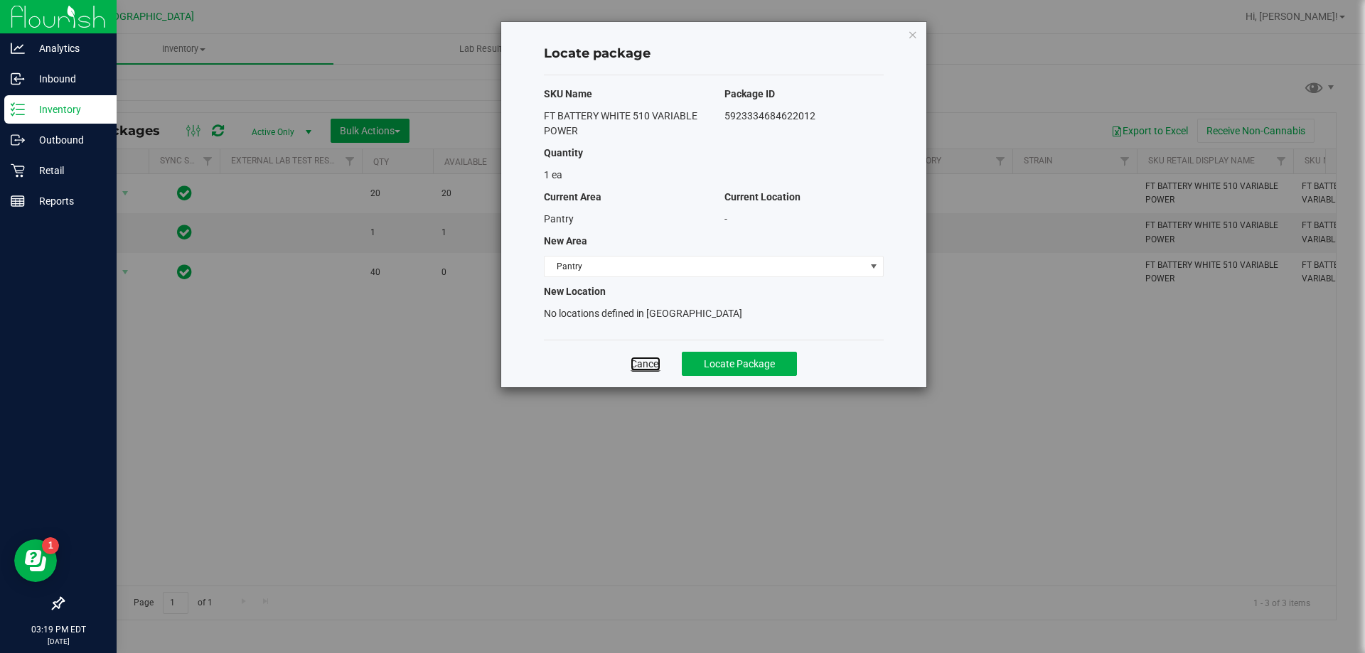
click at [640, 363] on link "Cancel" at bounding box center [646, 364] width 30 height 14
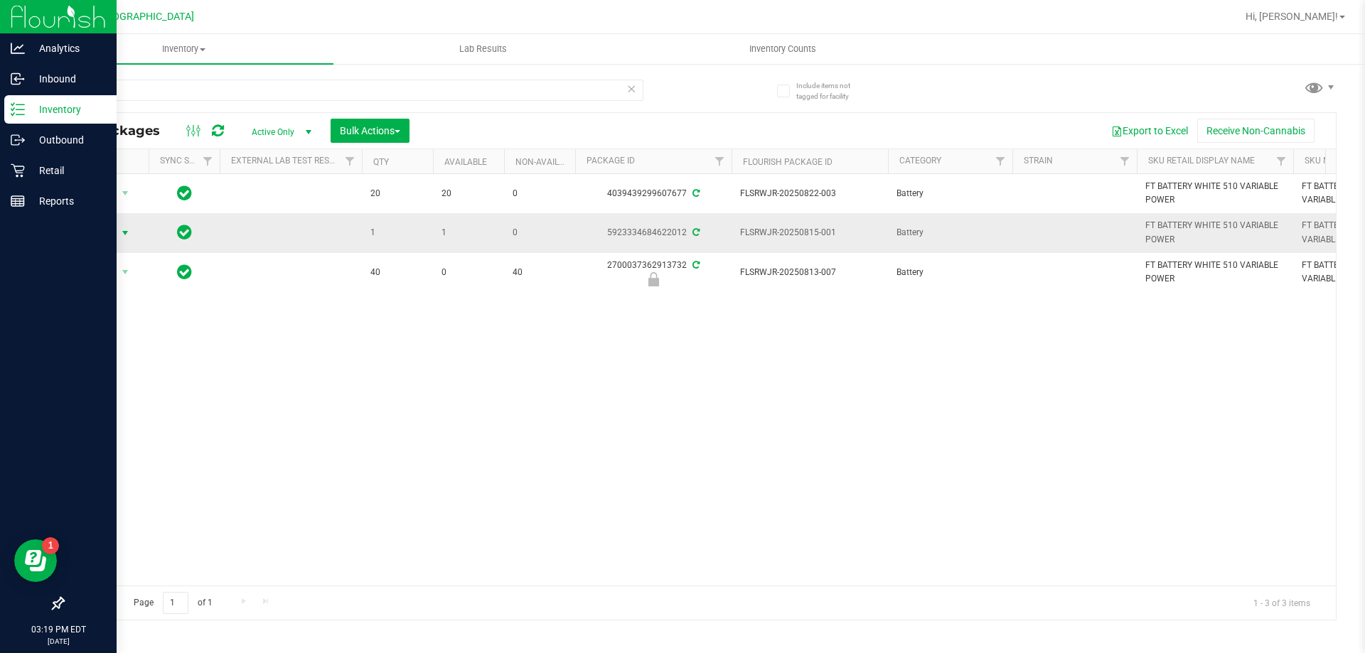
click at [124, 237] on span "select" at bounding box center [124, 232] width 11 height 11
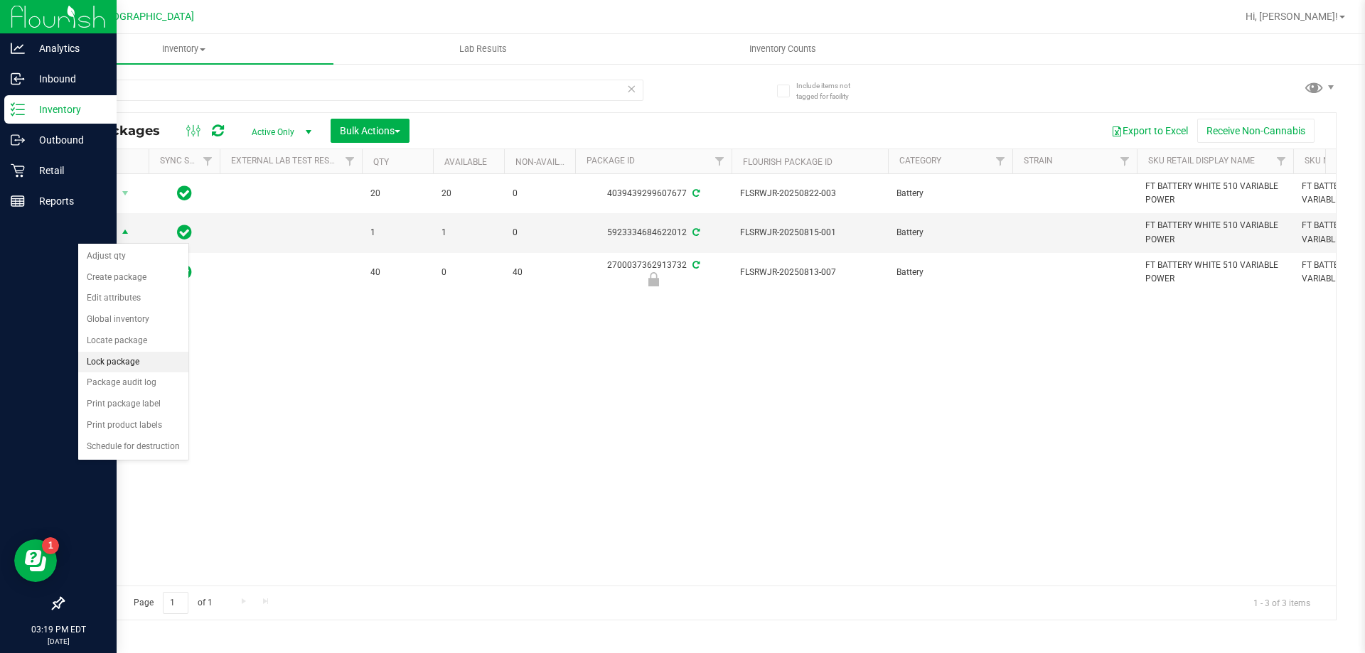
click at [134, 361] on li "Lock package" at bounding box center [133, 362] width 110 height 21
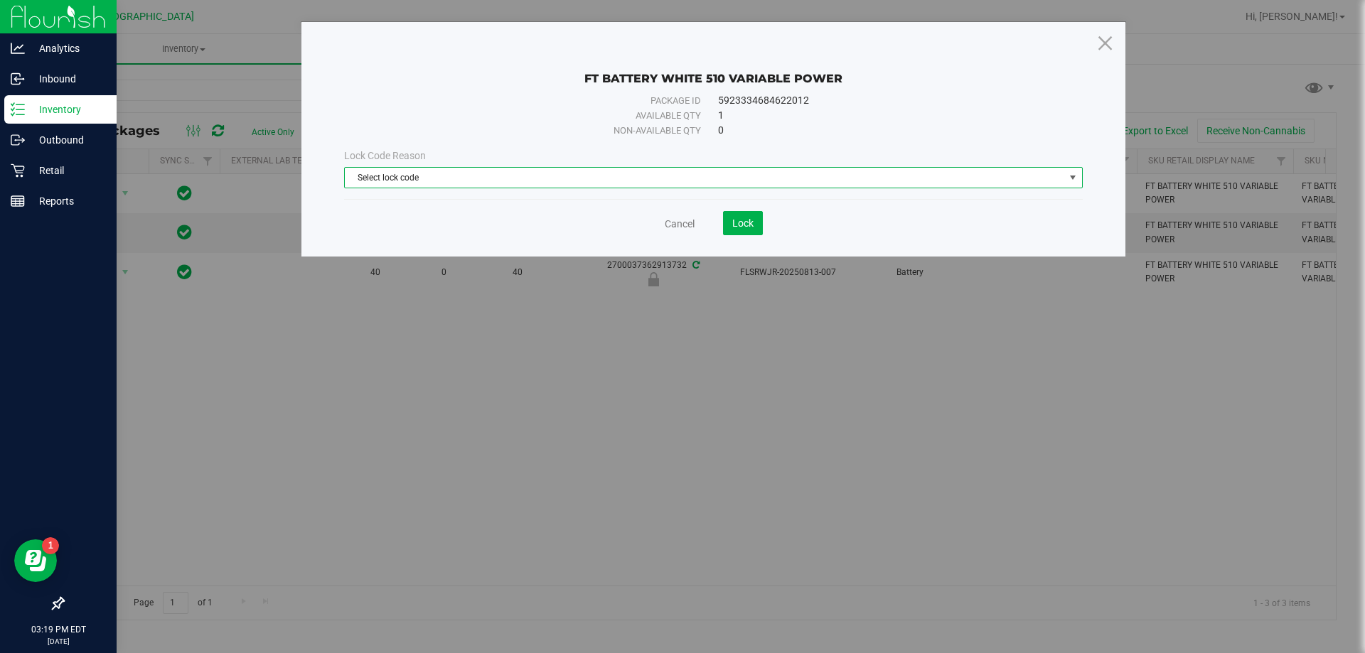
click at [788, 178] on span "Select lock code" at bounding box center [704, 178] width 719 height 20
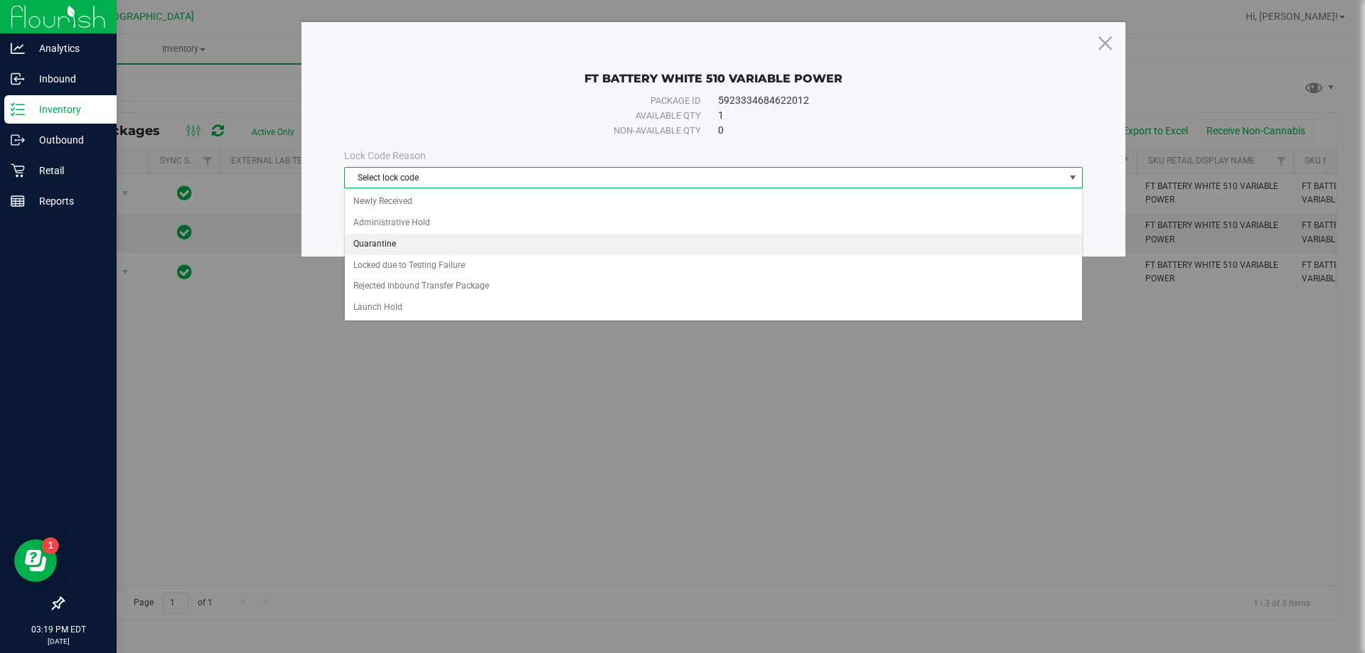
click at [386, 241] on li "Quarantine" at bounding box center [713, 244] width 737 height 21
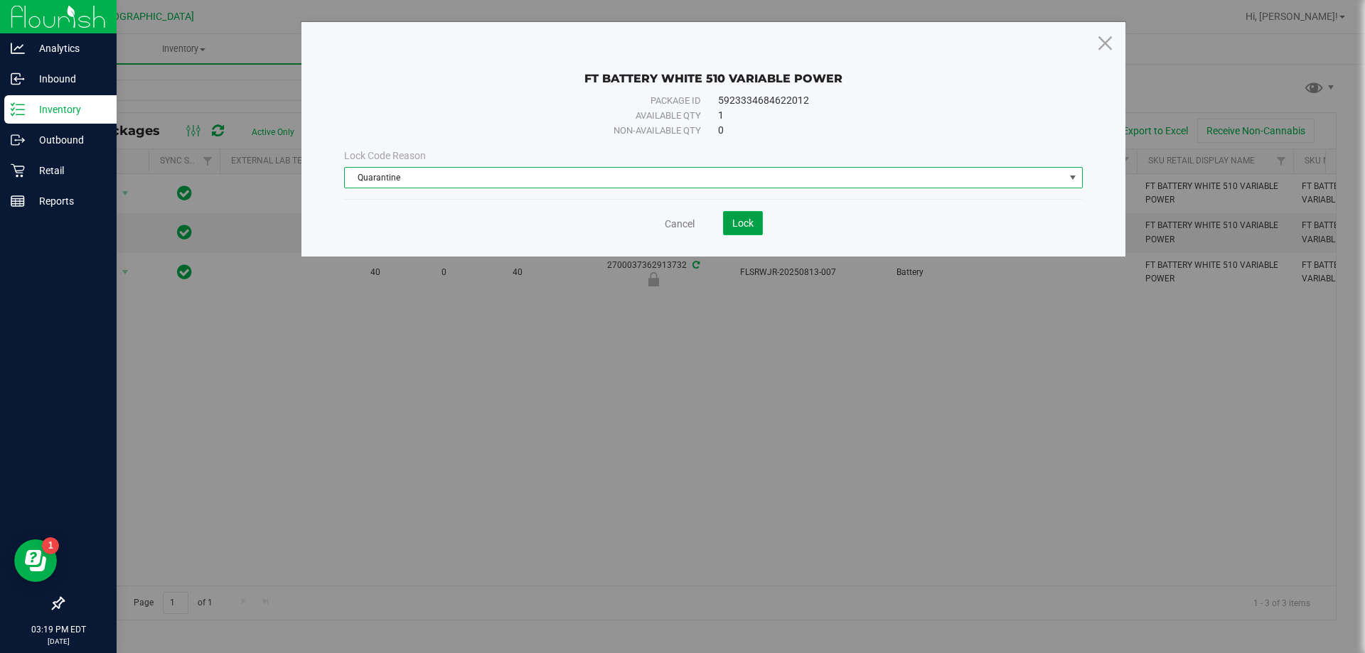
click at [740, 222] on span "Lock" at bounding box center [742, 223] width 21 height 11
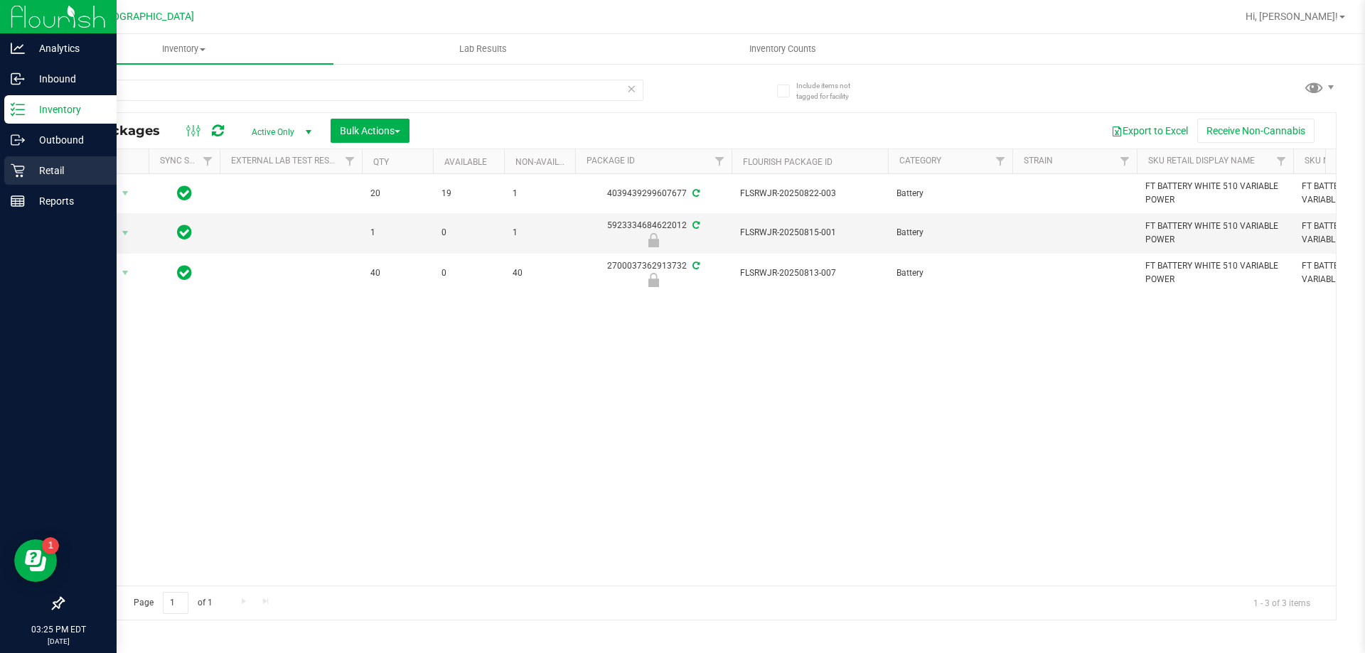
click at [54, 171] on p "Retail" at bounding box center [67, 170] width 85 height 17
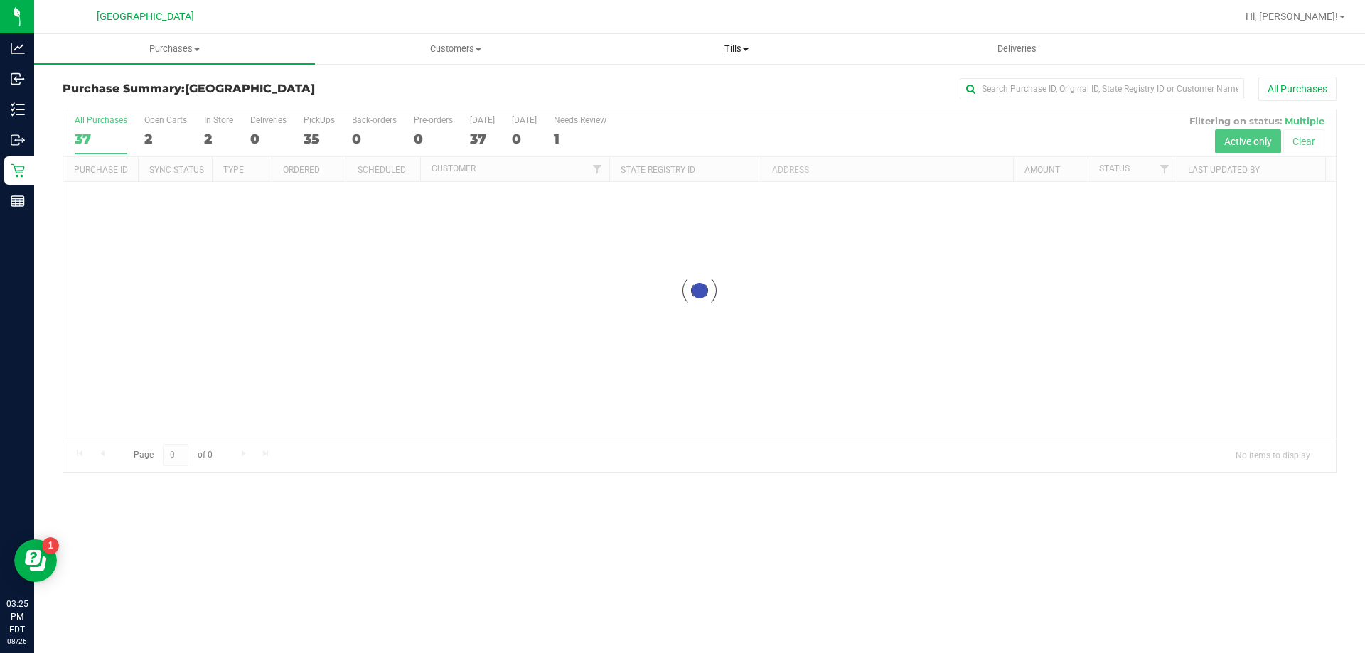
click at [731, 55] on span "Tills" at bounding box center [735, 49] width 279 height 13
click at [679, 82] on span "Manage tills" at bounding box center [644, 86] width 96 height 12
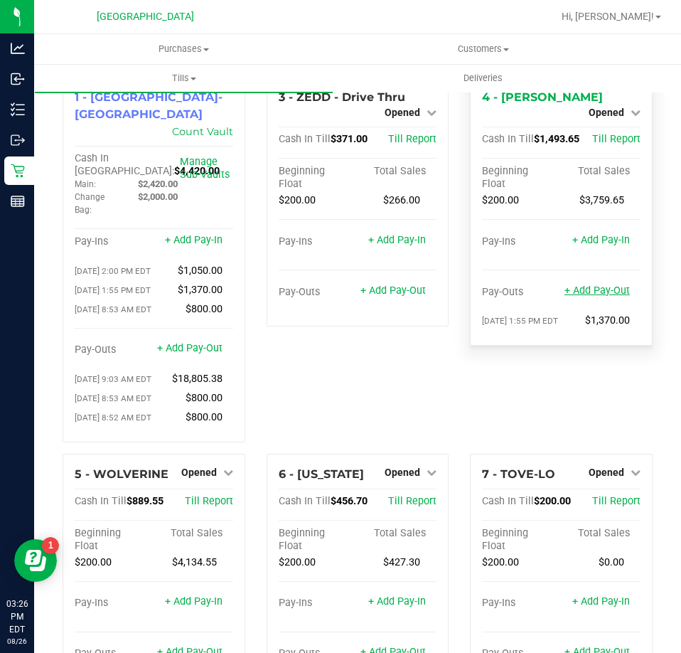
click at [581, 284] on link "+ Add Pay-Out" at bounding box center [596, 290] width 65 height 12
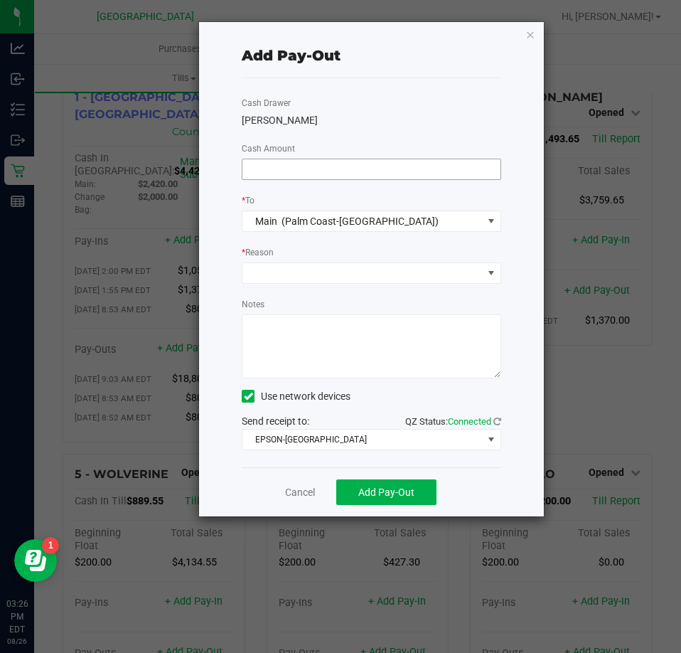
click at [403, 167] on input at bounding box center [371, 169] width 258 height 20
type input "$1,250.00"
click at [388, 124] on div "YIRUMA" at bounding box center [371, 120] width 259 height 15
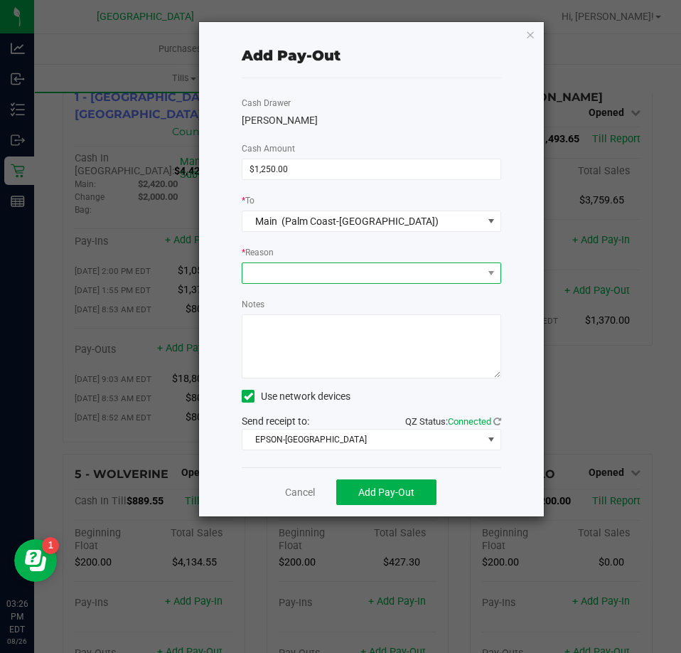
click at [343, 272] on span at bounding box center [362, 273] width 240 height 20
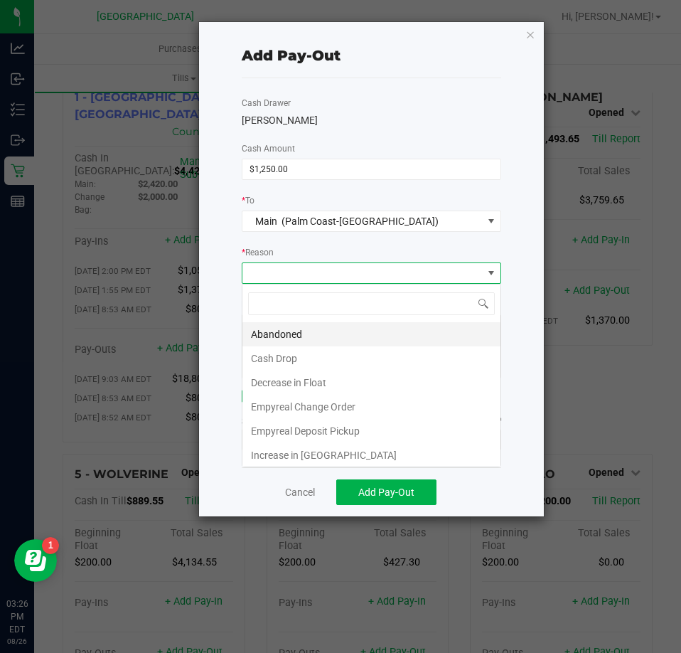
scroll to position [21, 259]
click at [293, 357] on li "Cash Drop" at bounding box center [371, 358] width 258 height 24
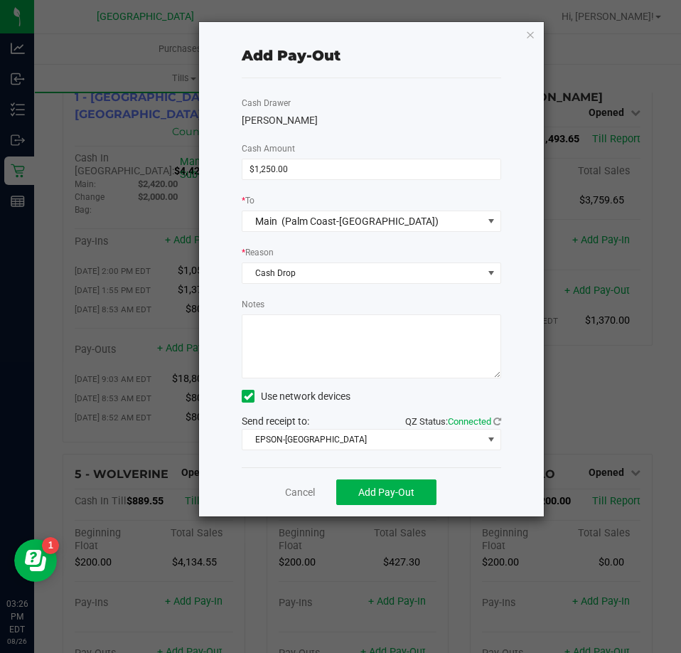
click at [305, 338] on textarea "Notes" at bounding box center [371, 346] width 259 height 64
type textarea "EG"
click at [323, 296] on div "Notes" at bounding box center [371, 337] width 259 height 82
click at [382, 492] on span "Add Pay-Out" at bounding box center [386, 491] width 56 height 11
click at [527, 33] on icon "button" at bounding box center [530, 34] width 10 height 17
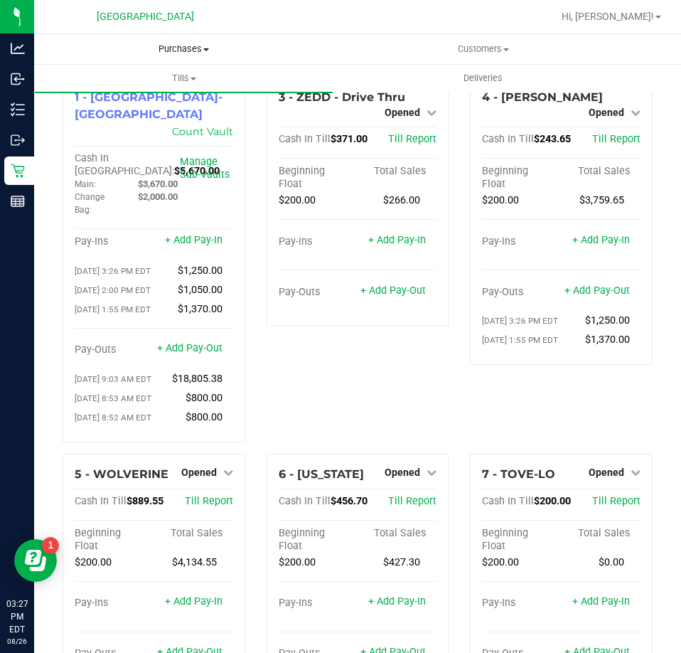
click at [154, 48] on span "Purchases" at bounding box center [183, 49] width 299 height 13
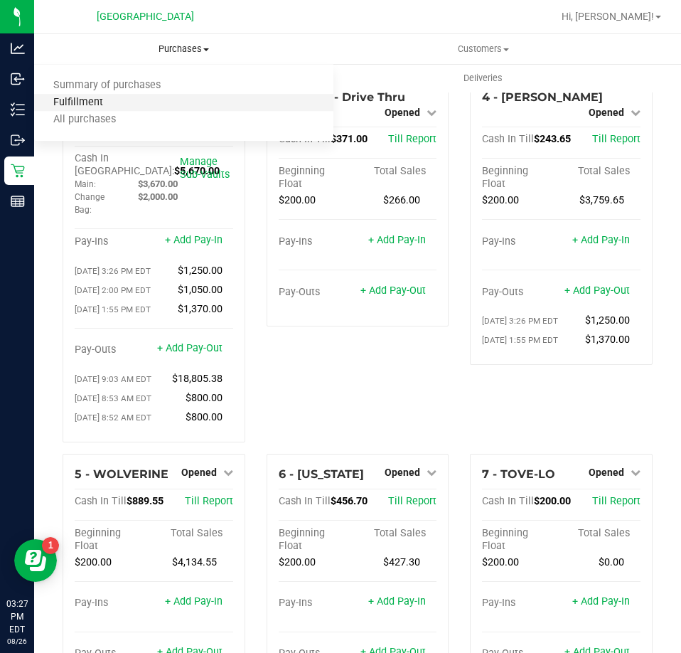
click at [105, 97] on span "Fulfillment" at bounding box center [78, 103] width 88 height 12
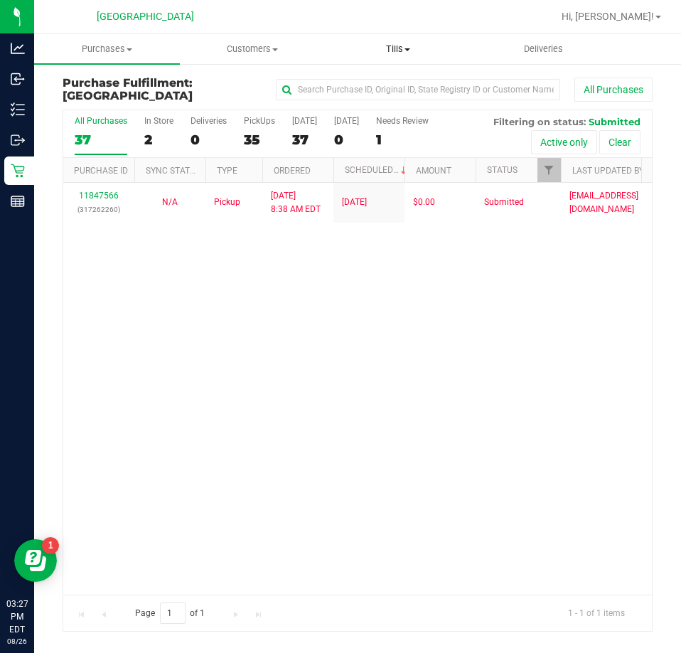
click at [404, 52] on span "Tills" at bounding box center [398, 49] width 144 height 13
click at [377, 82] on span "Manage tills" at bounding box center [374, 86] width 96 height 12
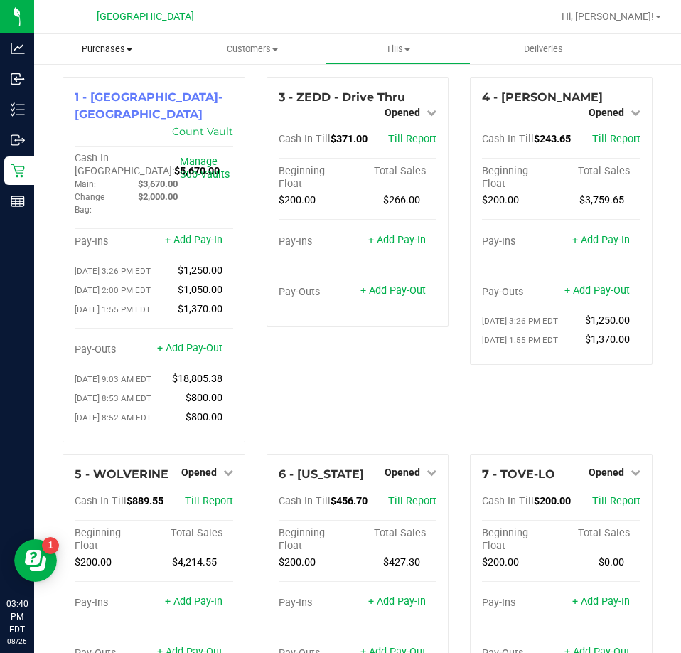
click at [107, 55] on span "Purchases" at bounding box center [107, 49] width 146 height 13
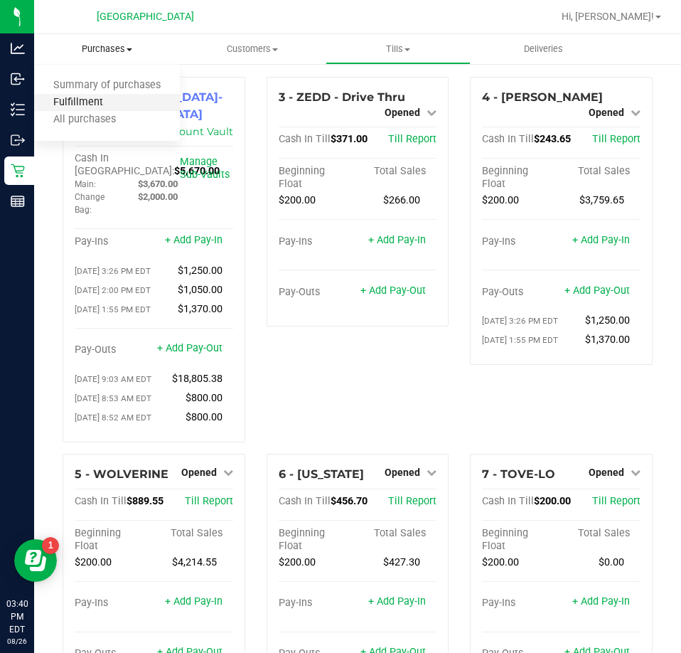
click at [94, 98] on span "Fulfillment" at bounding box center [78, 103] width 88 height 12
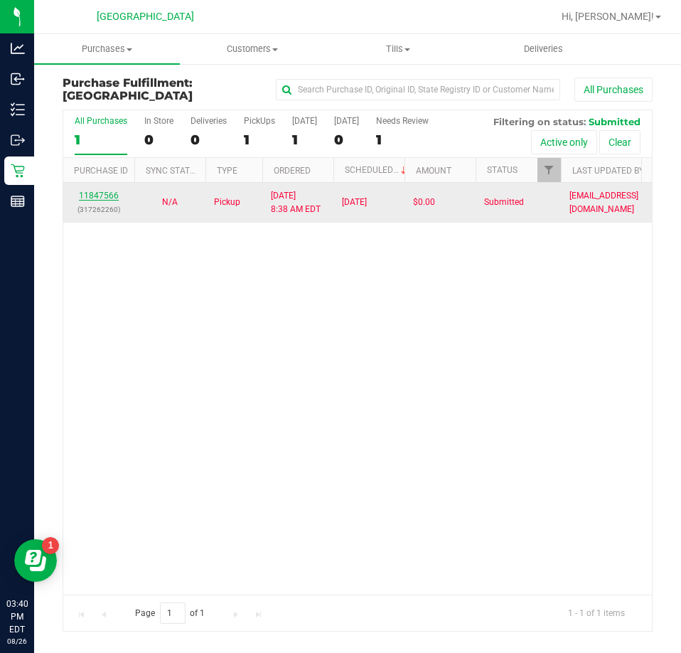
click at [102, 193] on link "11847566" at bounding box center [99, 196] width 40 height 10
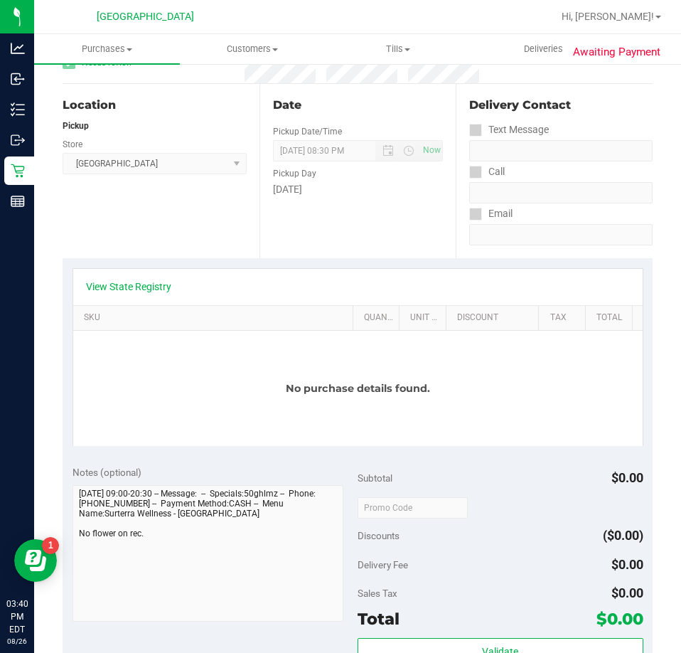
scroll to position [142, 0]
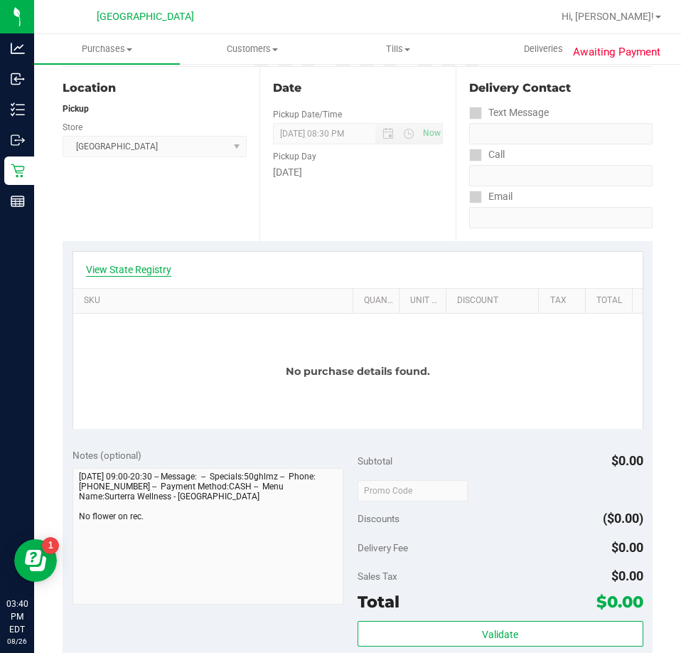
click at [132, 274] on link "View State Registry" at bounding box center [128, 269] width 85 height 14
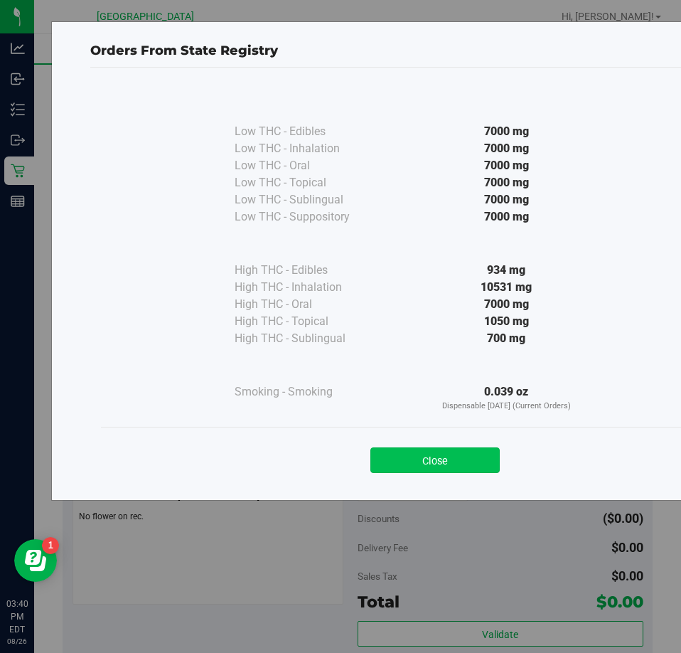
click at [460, 460] on button "Close" at bounding box center [434, 460] width 129 height 26
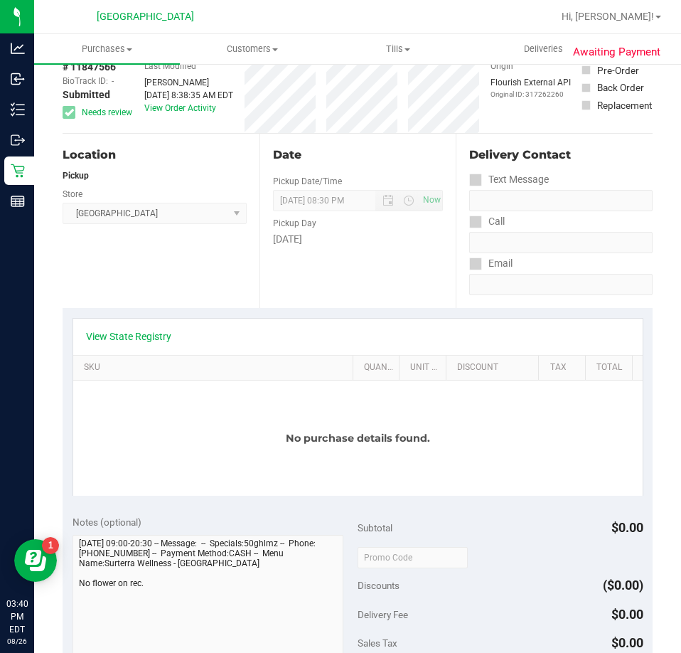
scroll to position [0, 0]
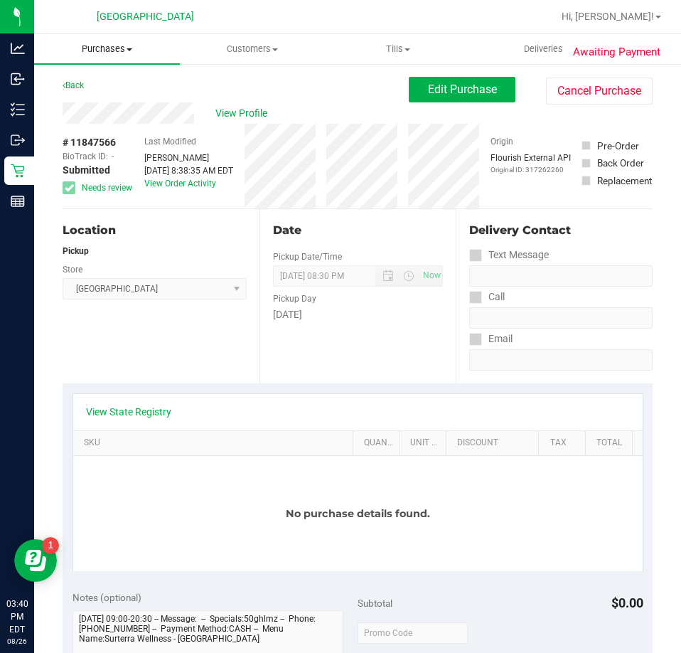
click at [117, 53] on span "Purchases" at bounding box center [107, 49] width 146 height 13
click at [96, 95] on li "Fulfillment" at bounding box center [107, 103] width 146 height 17
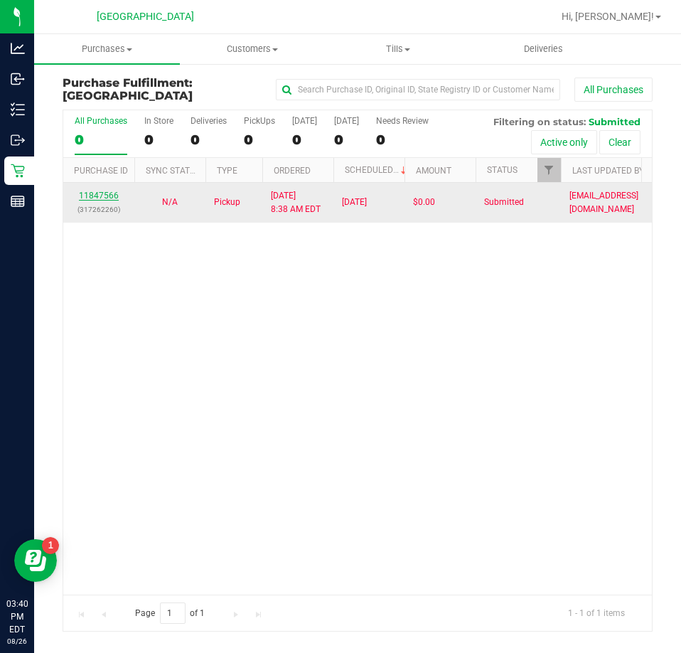
click at [105, 193] on link "11847566" at bounding box center [99, 196] width 40 height 10
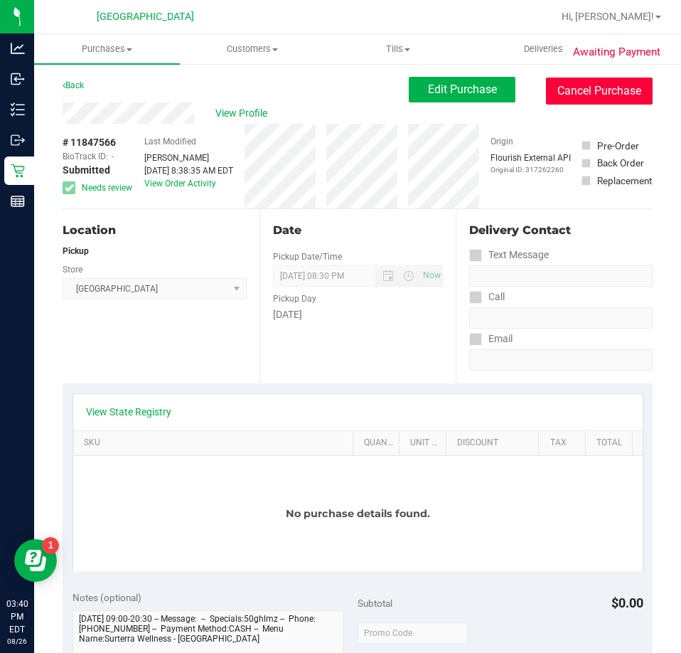
click at [587, 101] on button "Cancel Purchase" at bounding box center [599, 90] width 107 height 27
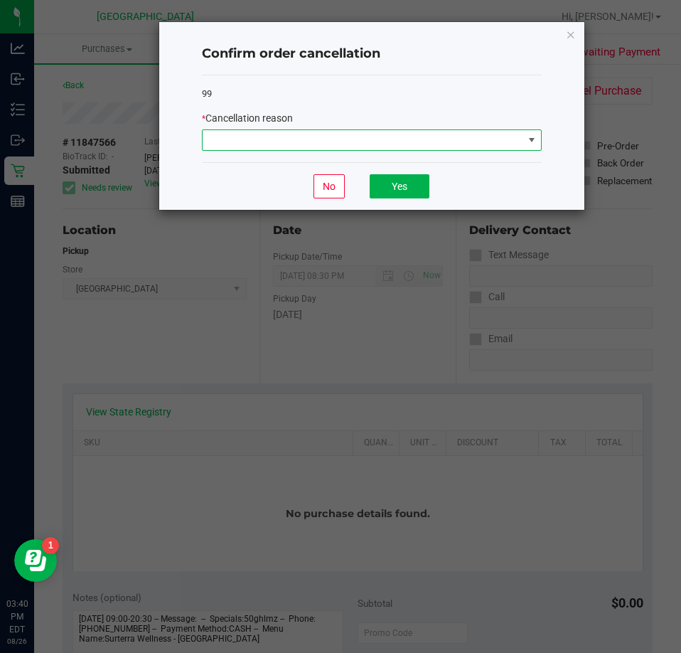
click at [429, 136] on span at bounding box center [363, 140] width 321 height 20
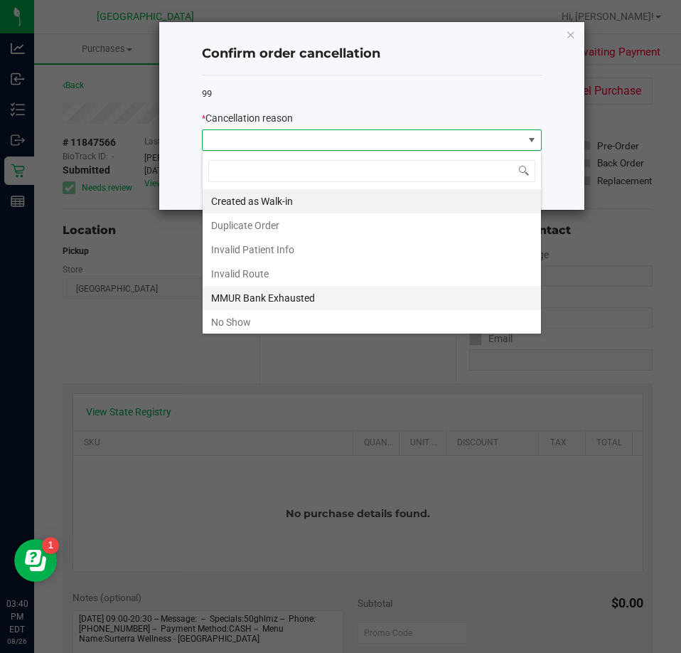
scroll to position [21, 340]
click at [272, 296] on li "MMUR Bank Exhausted" at bounding box center [372, 298] width 338 height 24
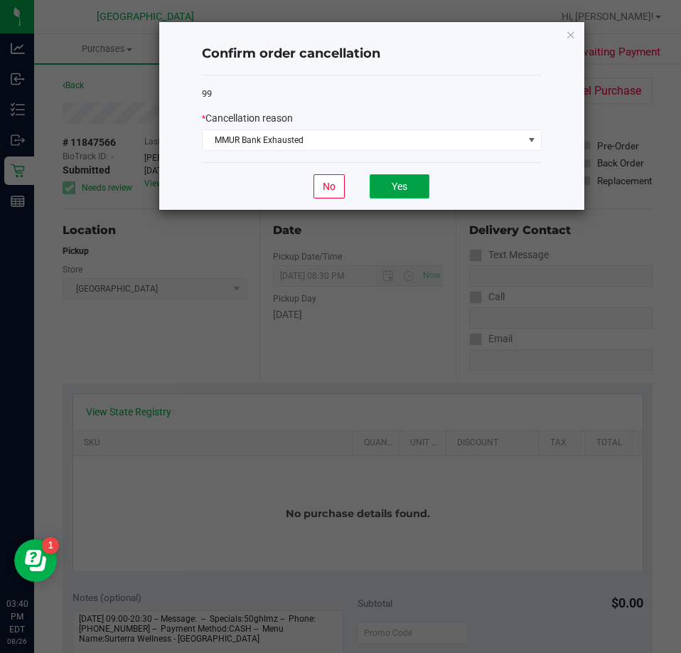
click at [387, 191] on button "Yes" at bounding box center [400, 186] width 60 height 24
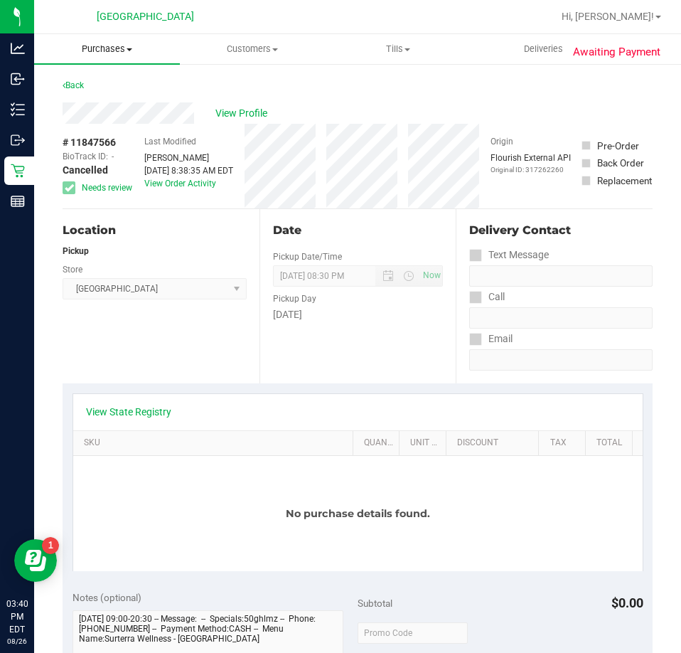
click at [116, 53] on span "Purchases" at bounding box center [107, 49] width 146 height 13
click at [94, 97] on span "Fulfillment" at bounding box center [78, 103] width 88 height 12
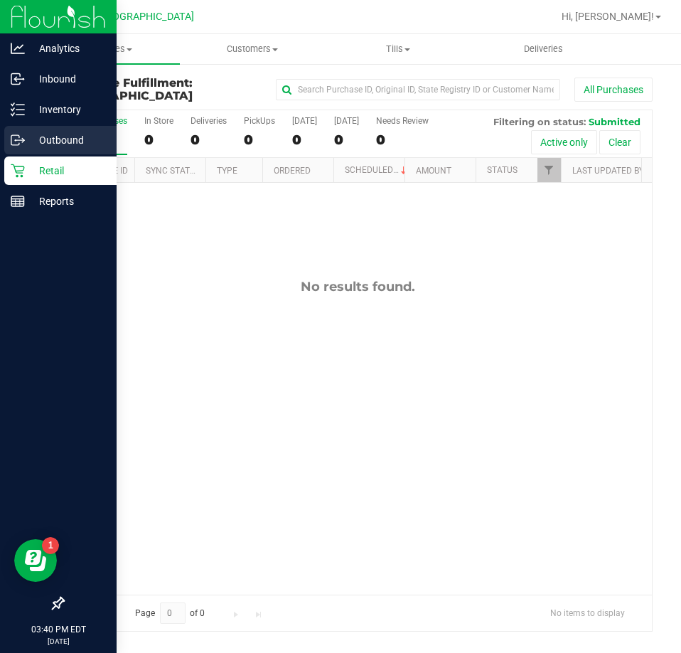
click at [48, 136] on p "Outbound" at bounding box center [67, 140] width 85 height 17
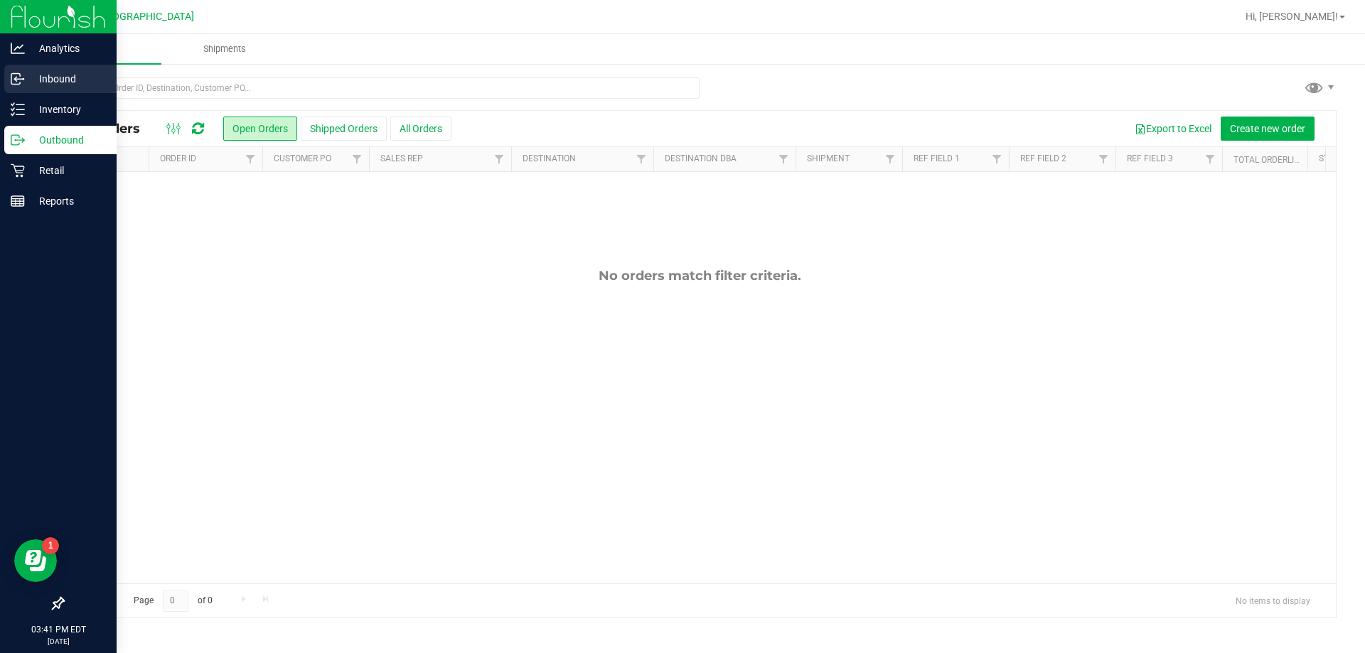
click at [53, 75] on p "Inbound" at bounding box center [67, 78] width 85 height 17
